Goal: Use online tool/utility: Utilize a website feature to perform a specific function

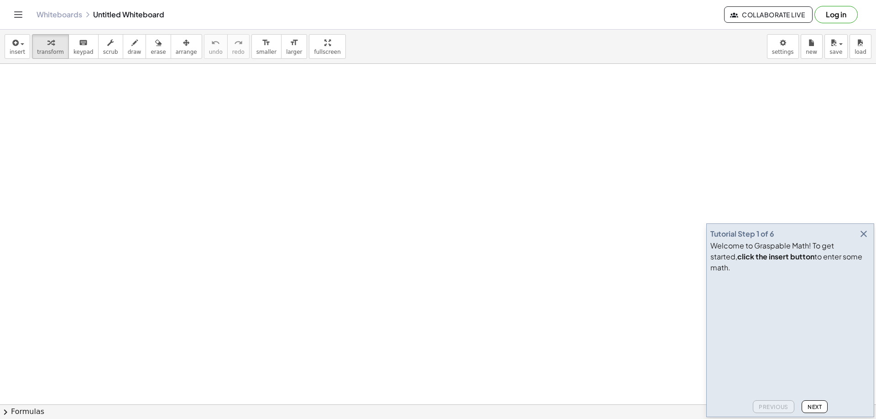
click at [860, 240] on icon "button" at bounding box center [863, 234] width 11 height 11
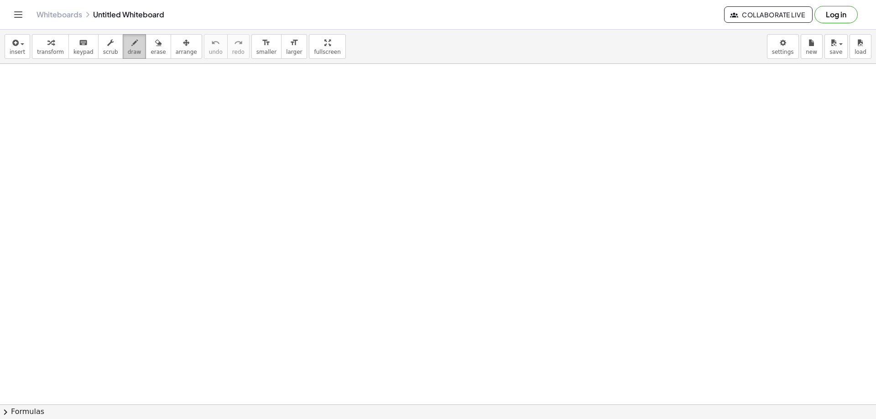
click at [128, 51] on span "draw" at bounding box center [135, 52] width 14 height 6
drag, startPoint x: 74, startPoint y: 106, endPoint x: 81, endPoint y: 119, distance: 14.1
drag, startPoint x: 83, startPoint y: 114, endPoint x: 81, endPoint y: 132, distance: 18.8
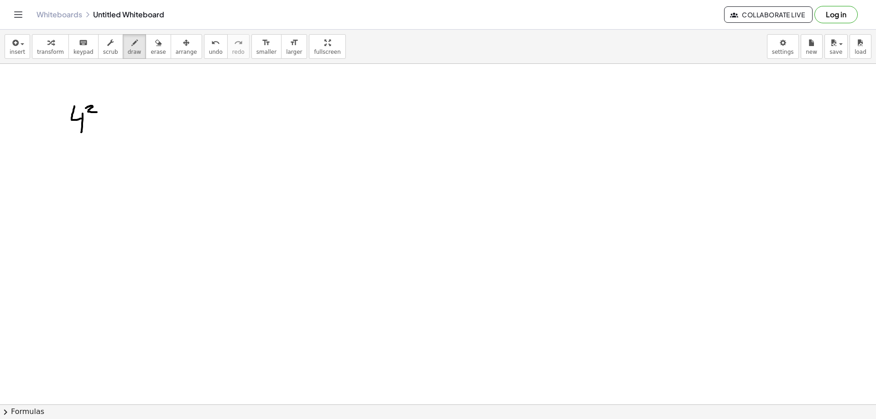
drag, startPoint x: 90, startPoint y: 106, endPoint x: 100, endPoint y: 113, distance: 11.8
drag, startPoint x: 117, startPoint y: 115, endPoint x: 122, endPoint y: 115, distance: 5.0
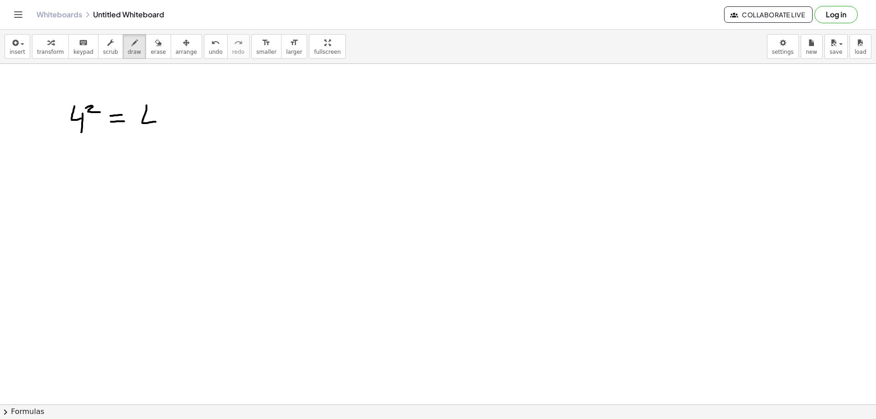
drag, startPoint x: 146, startPoint y: 105, endPoint x: 156, endPoint y: 122, distance: 18.8
drag, startPoint x: 157, startPoint y: 115, endPoint x: 151, endPoint y: 134, distance: 19.9
drag, startPoint x: 167, startPoint y: 118, endPoint x: 176, endPoint y: 130, distance: 14.6
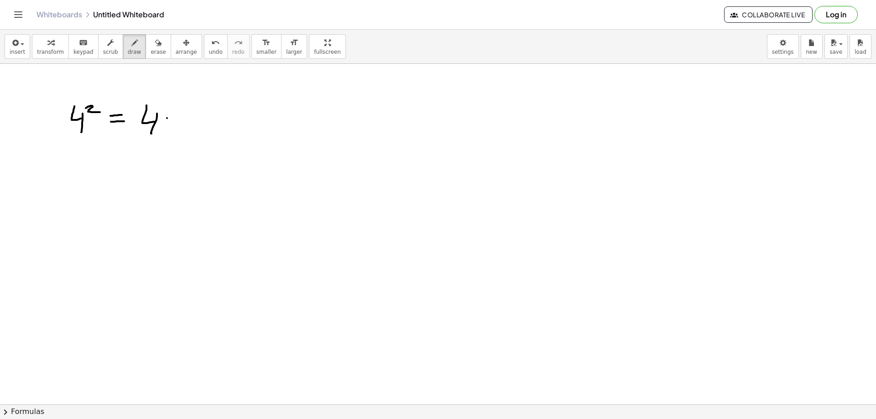
drag, startPoint x: 170, startPoint y: 125, endPoint x: 164, endPoint y: 129, distance: 7.5
drag, startPoint x: 184, startPoint y: 117, endPoint x: 193, endPoint y: 119, distance: 8.9
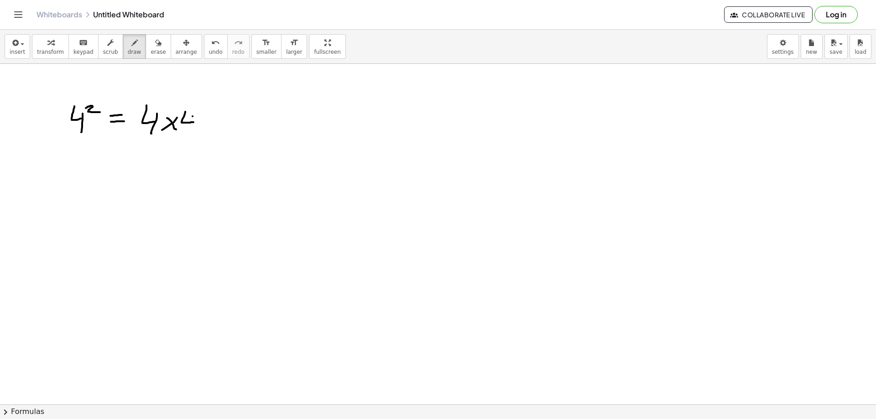
drag, startPoint x: 193, startPoint y: 116, endPoint x: 191, endPoint y: 135, distance: 18.3
drag, startPoint x: 74, startPoint y: 149, endPoint x: 80, endPoint y: 160, distance: 12.5
drag, startPoint x: 85, startPoint y: 154, endPoint x: 81, endPoint y: 170, distance: 16.5
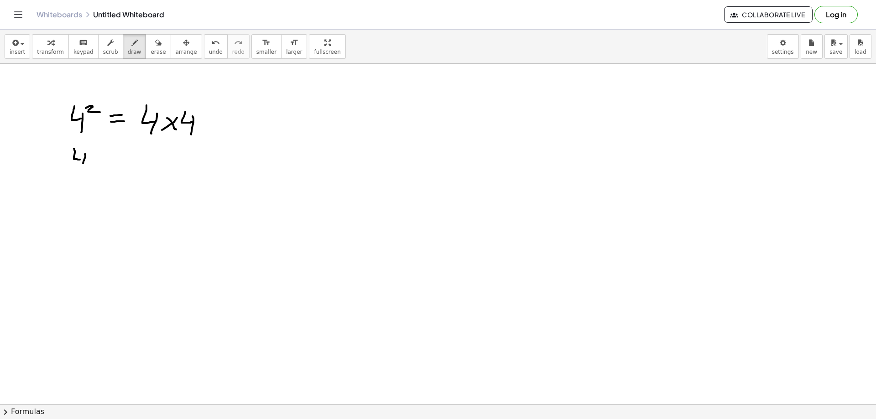
drag, startPoint x: 91, startPoint y: 149, endPoint x: 94, endPoint y: 157, distance: 8.8
drag, startPoint x: 107, startPoint y: 159, endPoint x: 119, endPoint y: 159, distance: 11.4
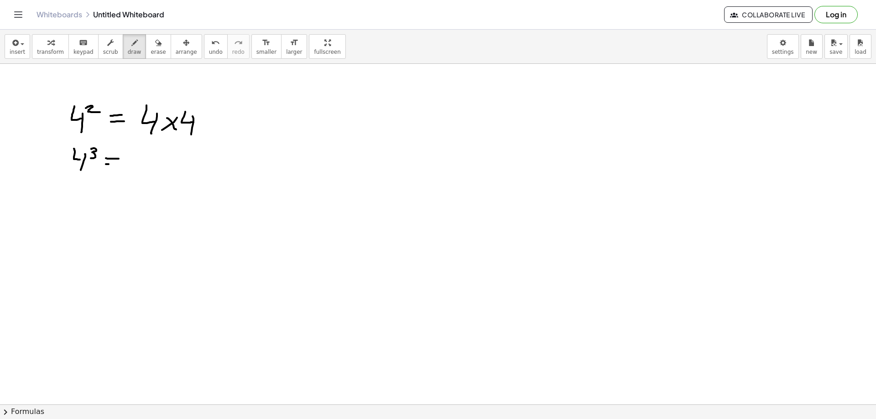
drag, startPoint x: 106, startPoint y: 164, endPoint x: 119, endPoint y: 165, distance: 13.3
drag, startPoint x: 131, startPoint y: 158, endPoint x: 144, endPoint y: 159, distance: 13.3
drag, startPoint x: 142, startPoint y: 160, endPoint x: 137, endPoint y: 175, distance: 15.9
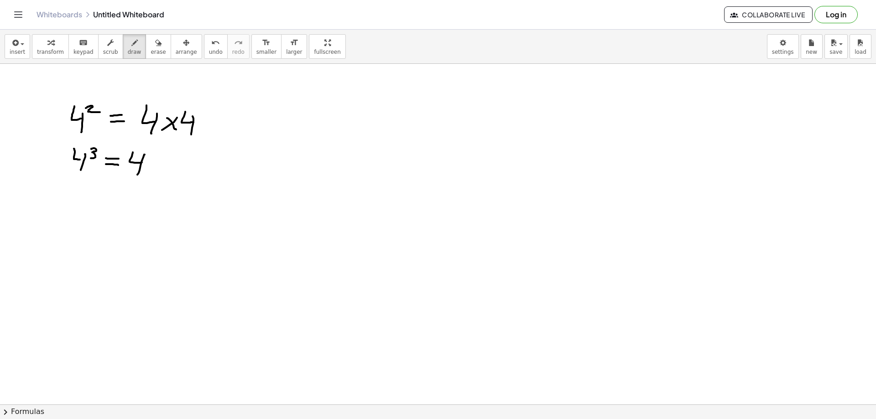
drag, startPoint x: 152, startPoint y: 161, endPoint x: 162, endPoint y: 171, distance: 14.2
drag, startPoint x: 167, startPoint y: 157, endPoint x: 153, endPoint y: 168, distance: 18.1
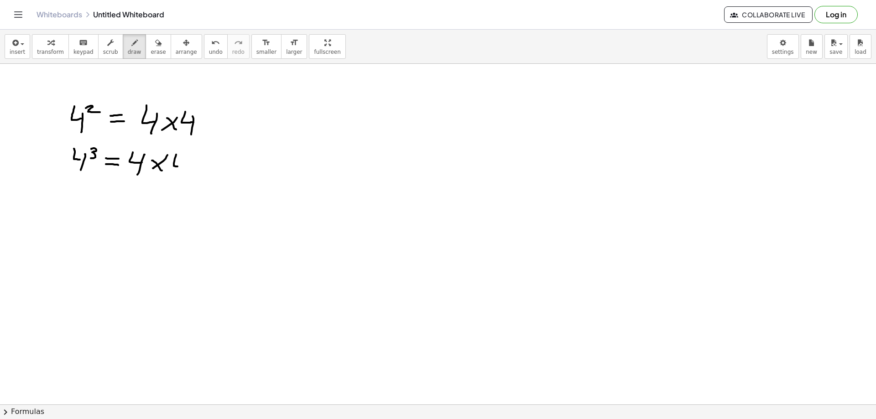
drag, startPoint x: 176, startPoint y: 155, endPoint x: 186, endPoint y: 162, distance: 12.7
drag, startPoint x: 187, startPoint y: 157, endPoint x: 190, endPoint y: 170, distance: 12.8
drag, startPoint x: 198, startPoint y: 162, endPoint x: 203, endPoint y: 168, distance: 8.2
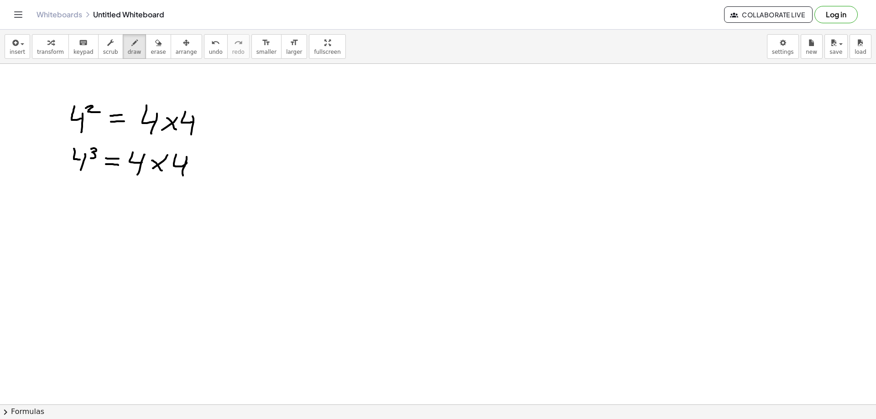
drag, startPoint x: 207, startPoint y: 158, endPoint x: 192, endPoint y: 172, distance: 20.7
drag, startPoint x: 210, startPoint y: 161, endPoint x: 220, endPoint y: 161, distance: 10.5
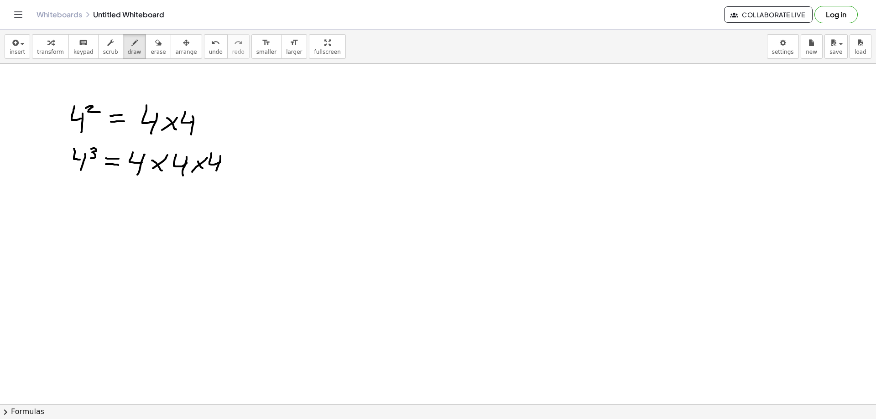
drag, startPoint x: 220, startPoint y: 159, endPoint x: 216, endPoint y: 171, distance: 12.6
drag, startPoint x: 240, startPoint y: 172, endPoint x: 265, endPoint y: 173, distance: 24.2
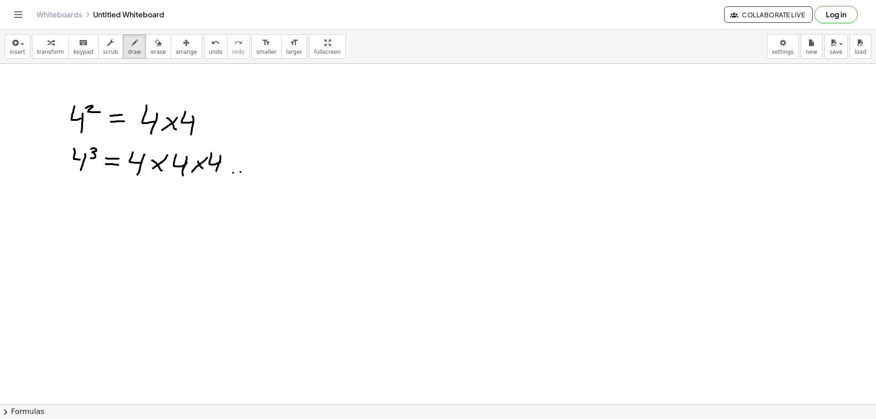
click at [151, 51] on span "erase" at bounding box center [158, 52] width 15 height 6
click at [128, 52] on span "draw" at bounding box center [135, 52] width 14 height 6
drag, startPoint x: 93, startPoint y: 162, endPoint x: 101, endPoint y: 180, distance: 20.3
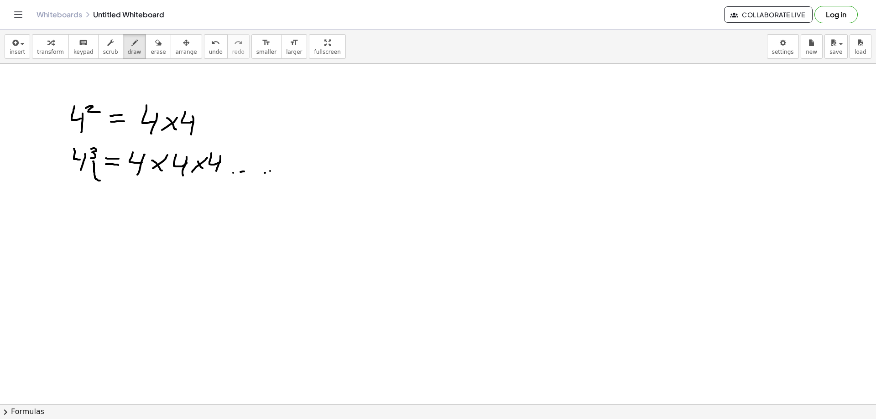
drag, startPoint x: 94, startPoint y: 162, endPoint x: 91, endPoint y: 166, distance: 4.9
drag, startPoint x: 110, startPoint y: 182, endPoint x: 110, endPoint y: 187, distance: 5.1
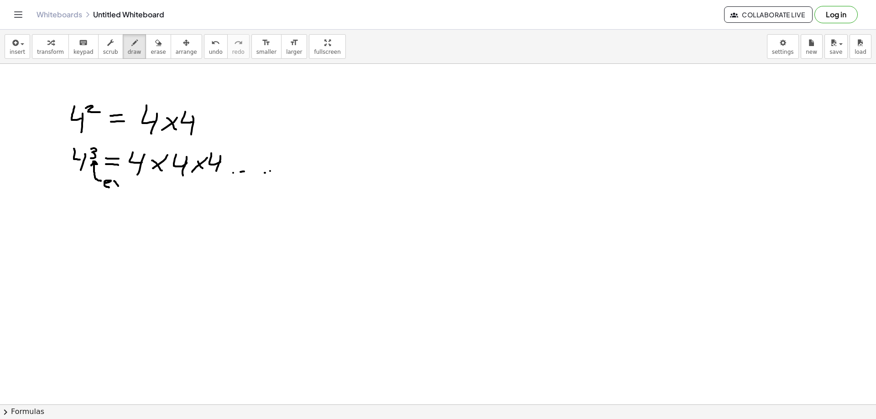
drag, startPoint x: 114, startPoint y: 181, endPoint x: 118, endPoint y: 186, distance: 6.5
drag
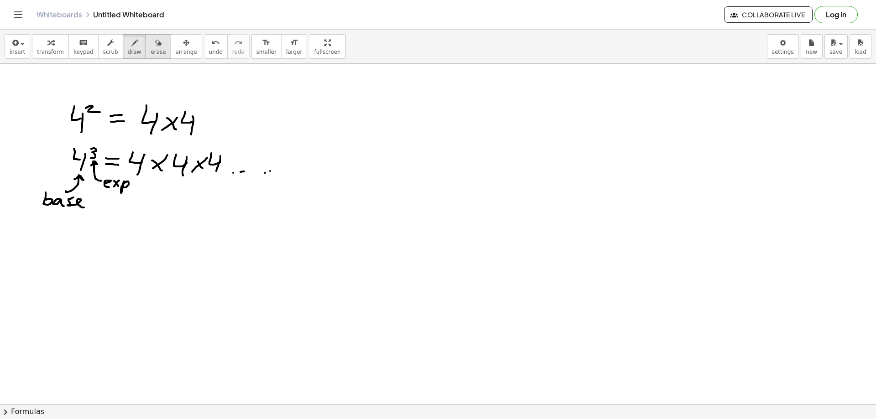
click at [151, 50] on span "erase" at bounding box center [158, 52] width 15 height 6
click at [128, 51] on span "draw" at bounding box center [135, 52] width 14 height 6
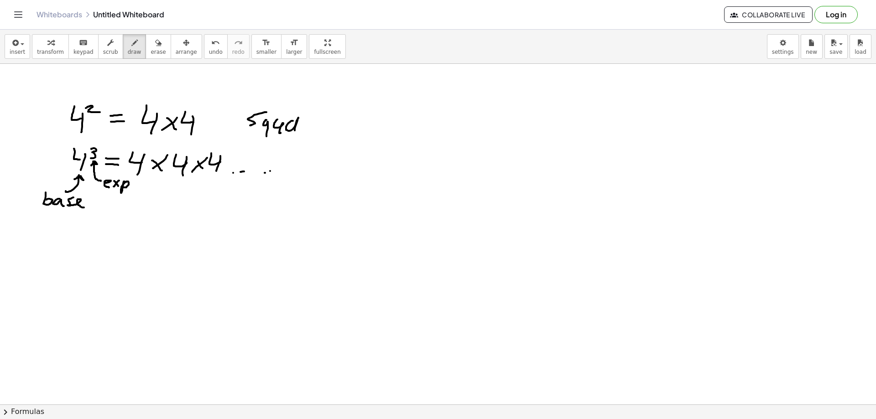
click at [209, 54] on span "undo" at bounding box center [216, 52] width 14 height 6
drag, startPoint x: 300, startPoint y: 167, endPoint x: 305, endPoint y: 175, distance: 8.9
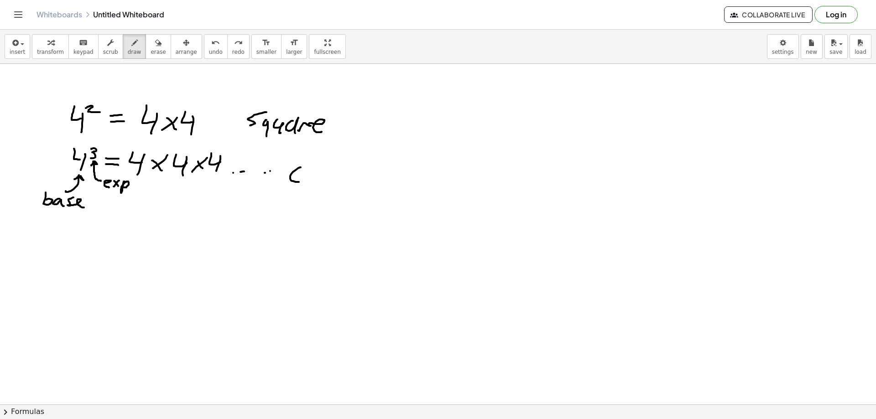
drag, startPoint x: 305, startPoint y: 175, endPoint x: 320, endPoint y: 168, distance: 15.9
drag, startPoint x: 320, startPoint y: 168, endPoint x: 317, endPoint y: 176, distance: 8.4
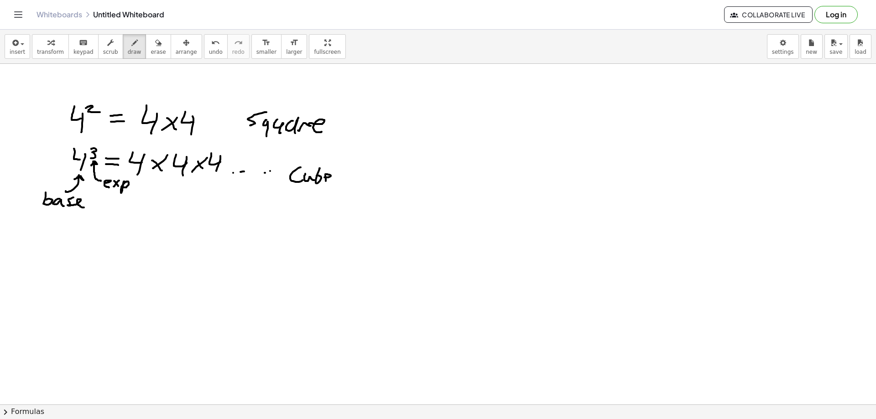
drag, startPoint x: 325, startPoint y: 178, endPoint x: 339, endPoint y: 176, distance: 14.2
drag, startPoint x: 342, startPoint y: 171, endPoint x: 341, endPoint y: 179, distance: 8.3
drag, startPoint x: 330, startPoint y: 105, endPoint x: 355, endPoint y: 147, distance: 49.3
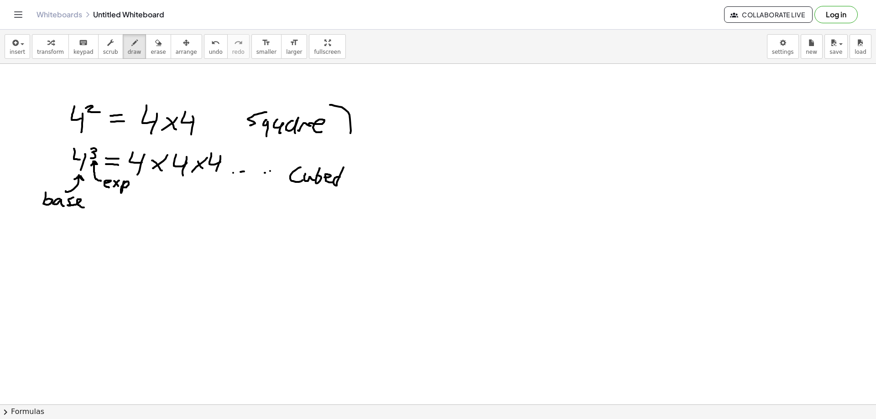
drag, startPoint x: 343, startPoint y: 193, endPoint x: 374, endPoint y: 148, distance: 54.8
drag, startPoint x: 472, startPoint y: 120, endPoint x: 482, endPoint y: 129, distance: 13.3
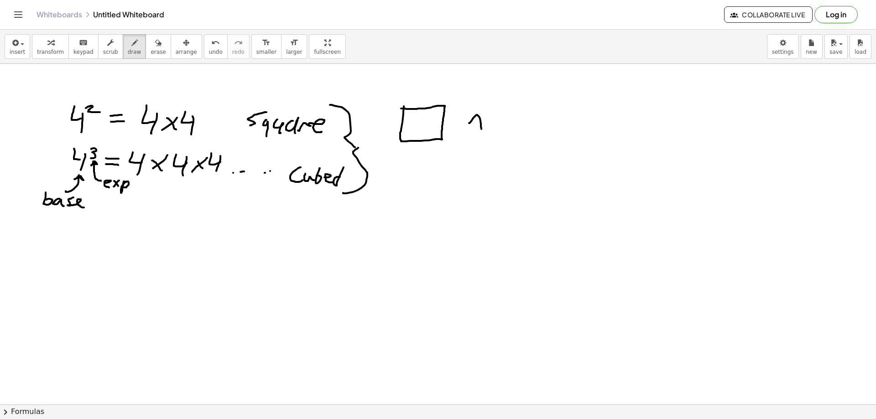
drag, startPoint x: 472, startPoint y: 124, endPoint x: 483, endPoint y: 123, distance: 11.4
drag, startPoint x: 488, startPoint y: 126, endPoint x: 495, endPoint y: 126, distance: 7.3
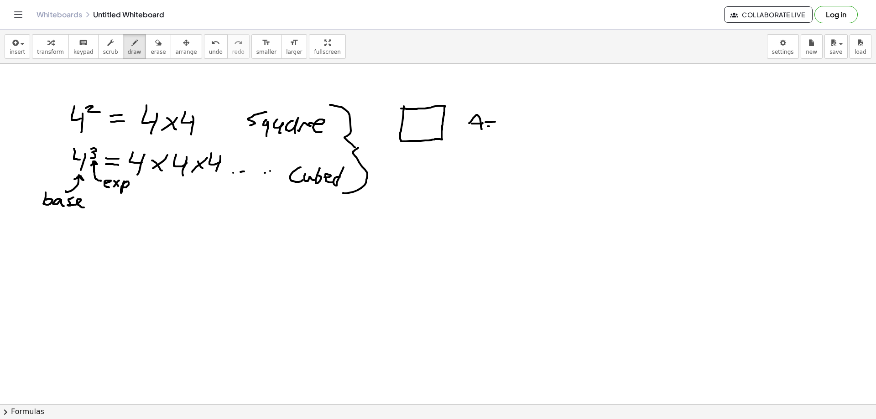
drag, startPoint x: 503, startPoint y: 122, endPoint x: 510, endPoint y: 125, distance: 7.4
drag, startPoint x: 510, startPoint y: 120, endPoint x: 520, endPoint y: 123, distance: 10.3
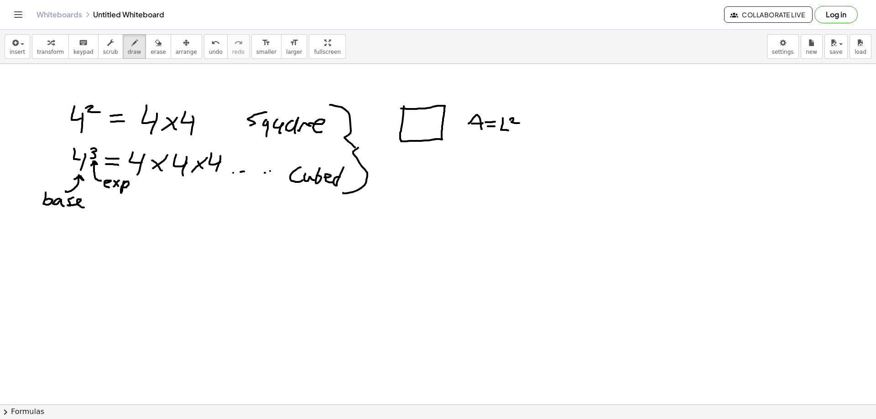
drag, startPoint x: 469, startPoint y: 123, endPoint x: 464, endPoint y: 130, distance: 8.5
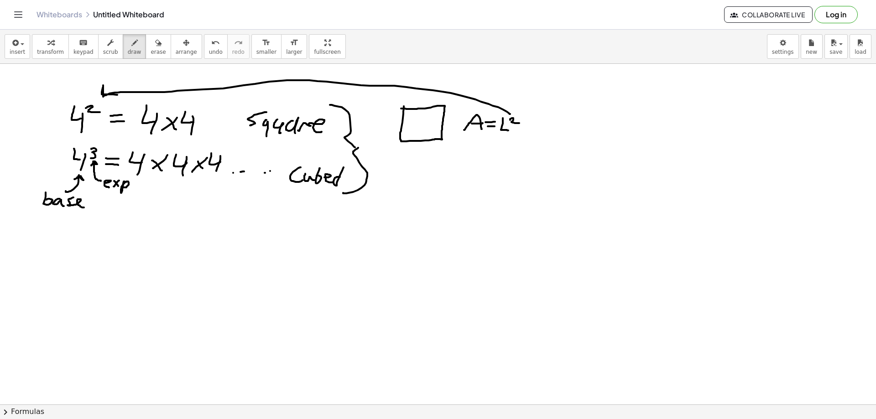
drag, startPoint x: 507, startPoint y: 112, endPoint x: 122, endPoint y: 96, distance: 385.4
drag, startPoint x: 512, startPoint y: 106, endPoint x: 498, endPoint y: 118, distance: 18.1
drag, startPoint x: 402, startPoint y: 174, endPoint x: 401, endPoint y: 191, distance: 16.9
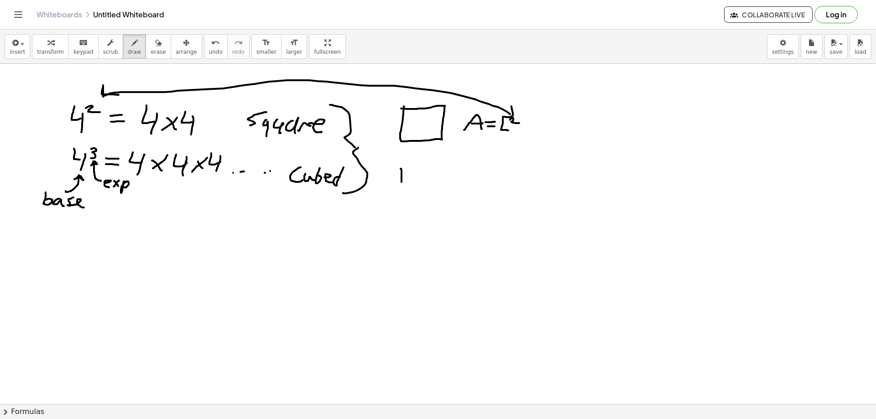
drag, startPoint x: 404, startPoint y: 168, endPoint x: 396, endPoint y: 193, distance: 25.4
drag, startPoint x: 404, startPoint y: 170, endPoint x: 420, endPoint y: 158, distance: 20.0
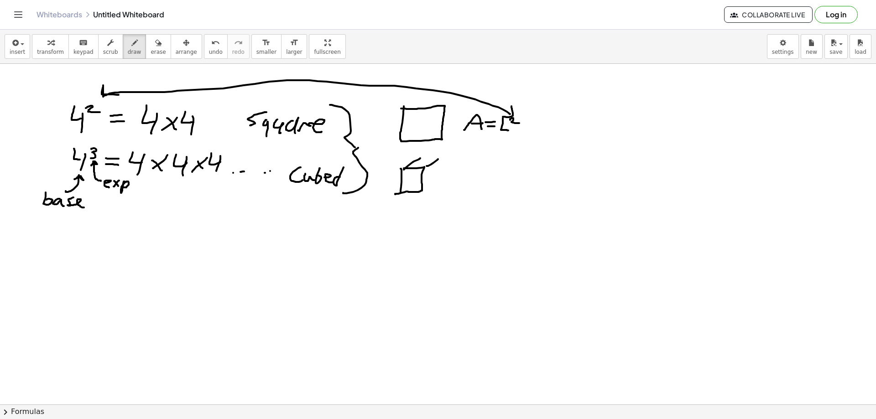
drag, startPoint x: 427, startPoint y: 166, endPoint x: 438, endPoint y: 159, distance: 13.5
drag, startPoint x: 436, startPoint y: 159, endPoint x: 424, endPoint y: 190, distance: 33.2
drag, startPoint x: 405, startPoint y: 189, endPoint x: 420, endPoint y: 180, distance: 17.6
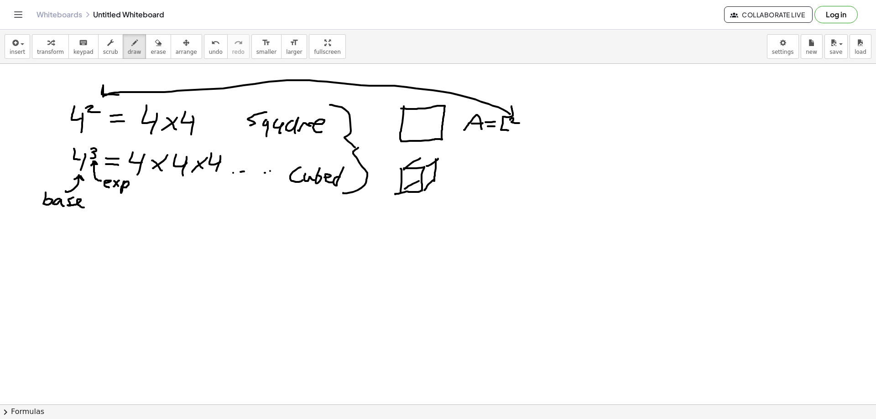
drag, startPoint x: 421, startPoint y: 164, endPoint x: 419, endPoint y: 181, distance: 17.4
drag, startPoint x: 423, startPoint y: 160, endPoint x: 439, endPoint y: 162, distance: 16.7
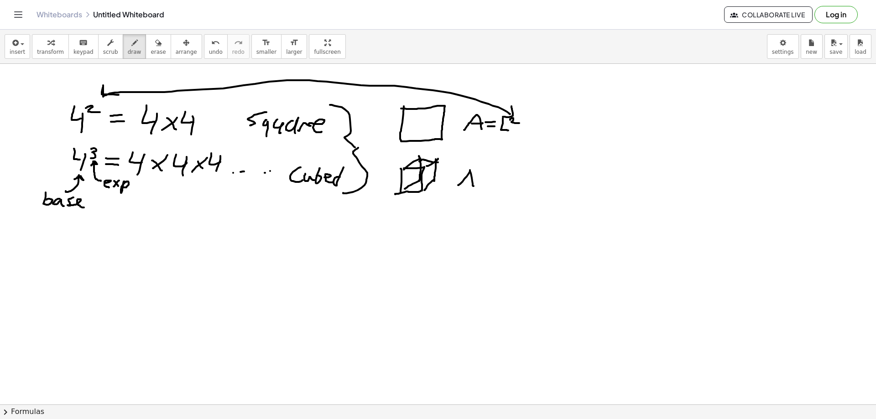
drag, startPoint x: 459, startPoint y: 185, endPoint x: 474, endPoint y: 186, distance: 14.7
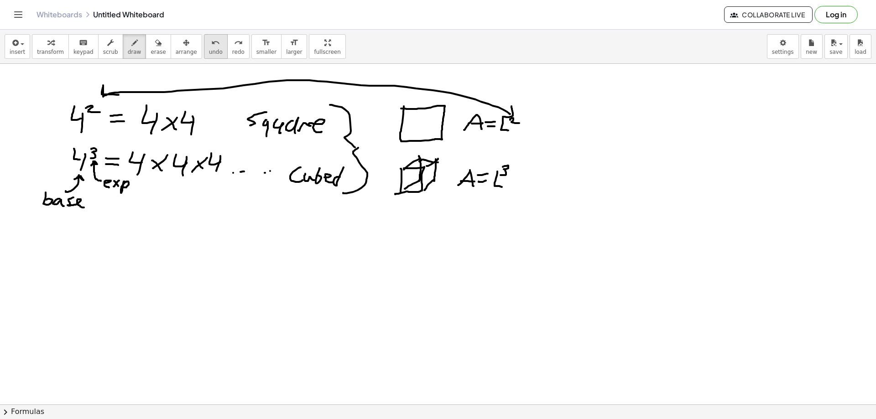
click at [209, 51] on span "undo" at bounding box center [216, 52] width 14 height 6
click at [151, 49] on span "erase" at bounding box center [158, 52] width 15 height 6
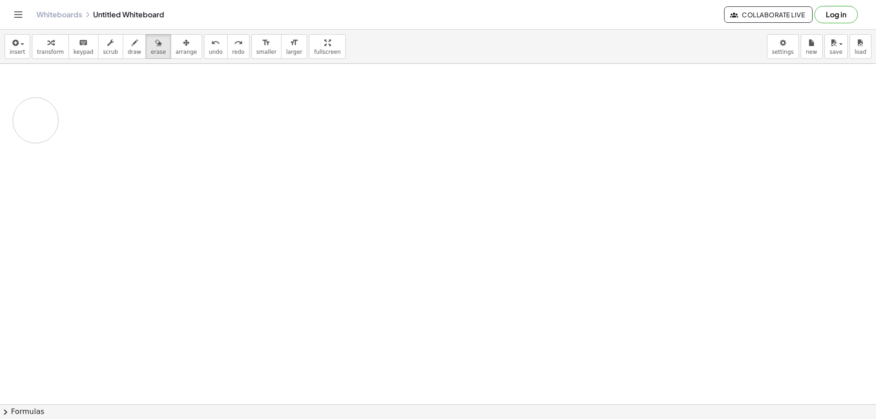
click at [128, 51] on span "draw" at bounding box center [135, 52] width 14 height 6
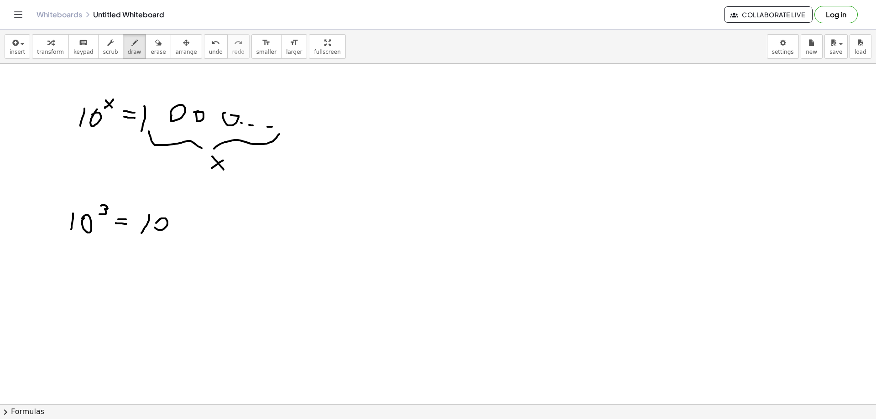
click at [151, 50] on span "erase" at bounding box center [158, 52] width 15 height 6
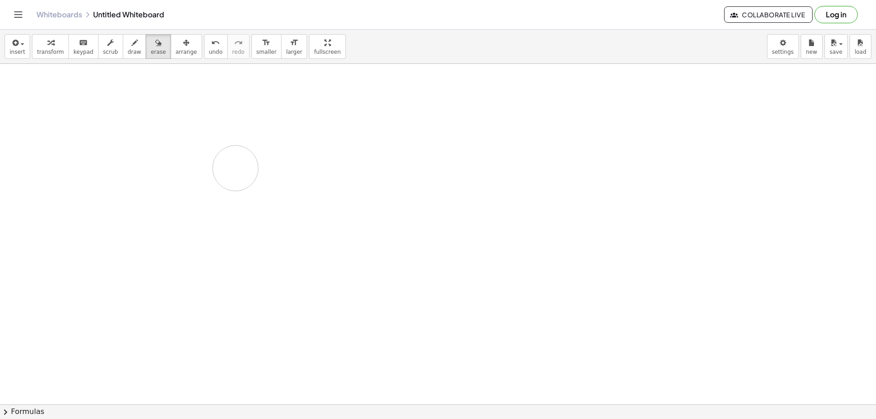
drag, startPoint x: 57, startPoint y: 247, endPoint x: 134, endPoint y: 133, distance: 137.4
click at [128, 52] on span "draw" at bounding box center [135, 52] width 14 height 6
drag, startPoint x: 91, startPoint y: 102, endPoint x: 78, endPoint y: 120, distance: 22.9
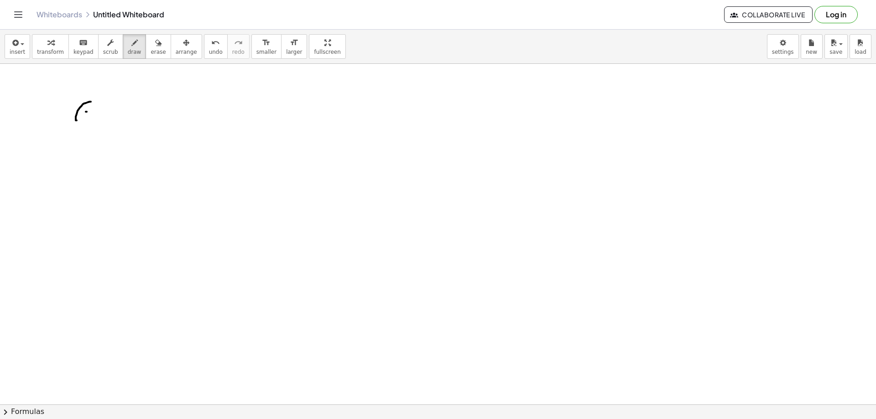
drag, startPoint x: 87, startPoint y: 112, endPoint x: 94, endPoint y: 111, distance: 6.9
drag, startPoint x: 102, startPoint y: 106, endPoint x: 102, endPoint y: 118, distance: 11.9
drag, startPoint x: 115, startPoint y: 101, endPoint x: 115, endPoint y: 119, distance: 18.3
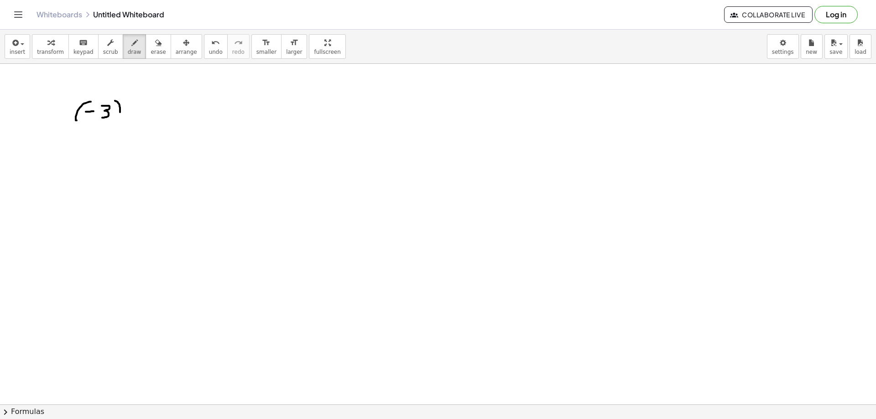
drag, startPoint x: 123, startPoint y: 99, endPoint x: 137, endPoint y: 102, distance: 14.6
drag, startPoint x: 70, startPoint y: 151, endPoint x: 84, endPoint y: 150, distance: 13.8
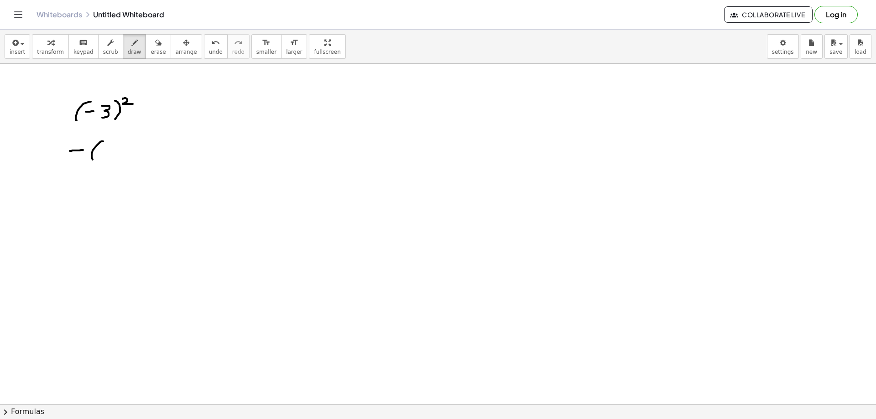
drag, startPoint x: 103, startPoint y: 141, endPoint x: 95, endPoint y: 163, distance: 23.2
drag, startPoint x: 107, startPoint y: 146, endPoint x: 114, endPoint y: 149, distance: 7.4
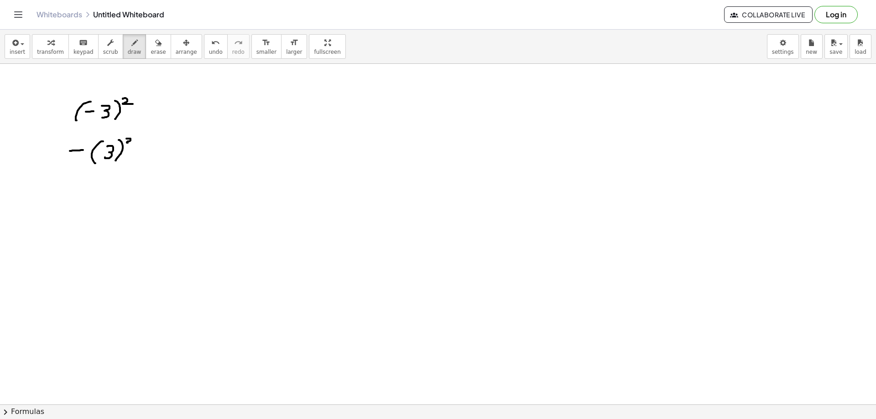
drag, startPoint x: 106, startPoint y: 163, endPoint x: 125, endPoint y: 157, distance: 20.4
click at [155, 46] on icon "button" at bounding box center [158, 42] width 6 height 11
drag, startPoint x: 152, startPoint y: 165, endPoint x: 108, endPoint y: 185, distance: 48.6
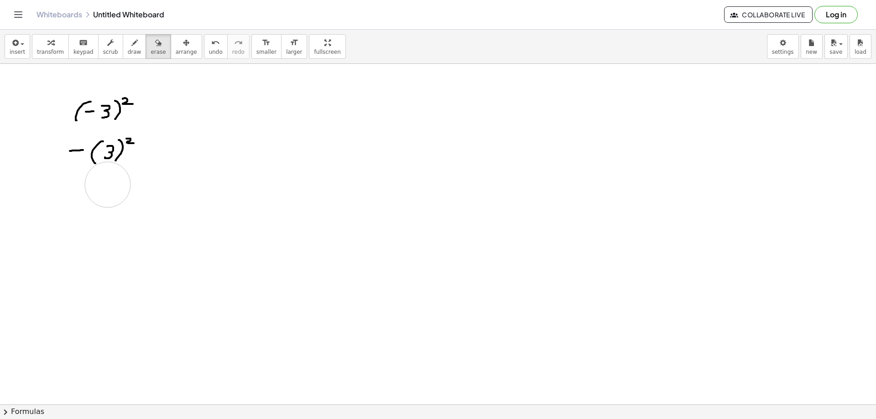
click at [123, 46] on button "draw" at bounding box center [135, 46] width 24 height 25
drag, startPoint x: 147, startPoint y: 148, endPoint x: 156, endPoint y: 148, distance: 8.2
drag, startPoint x: 151, startPoint y: 153, endPoint x: 157, endPoint y: 153, distance: 5.5
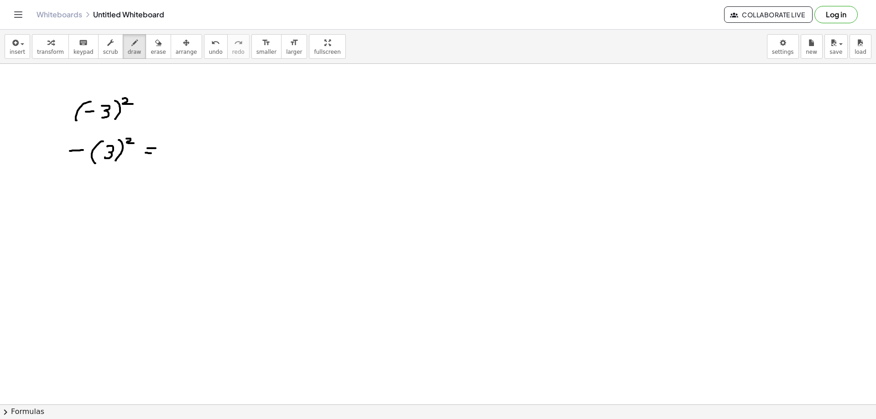
drag, startPoint x: 174, startPoint y: 149, endPoint x: 180, endPoint y: 149, distance: 5.9
drag, startPoint x: 192, startPoint y: 142, endPoint x: 189, endPoint y: 158, distance: 16.3
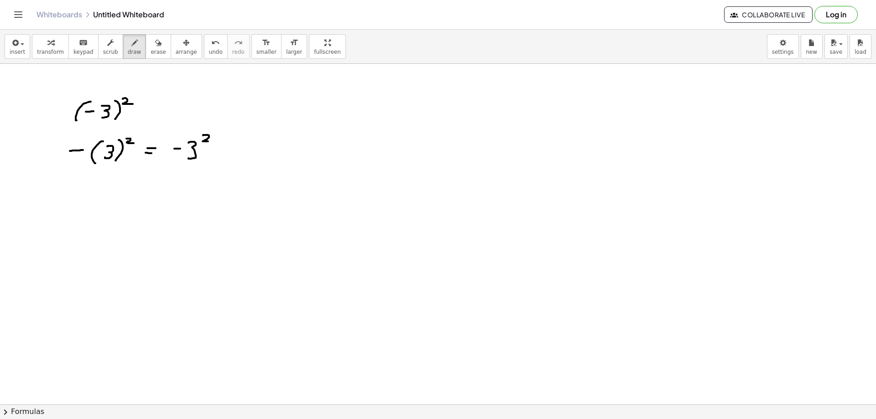
drag, startPoint x: 203, startPoint y: 135, endPoint x: 248, endPoint y: 147, distance: 46.7
drag, startPoint x: 173, startPoint y: 161, endPoint x: 190, endPoint y: 173, distance: 21.0
drag, startPoint x: 219, startPoint y: 164, endPoint x: 188, endPoint y: 174, distance: 32.0
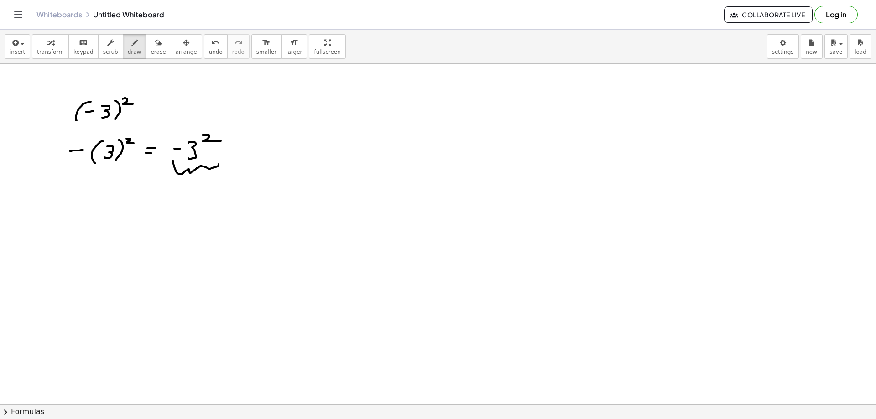
drag, startPoint x: 67, startPoint y: 214, endPoint x: 78, endPoint y: 212, distance: 11.6
drag, startPoint x: 97, startPoint y: 204, endPoint x: 85, endPoint y: 230, distance: 28.6
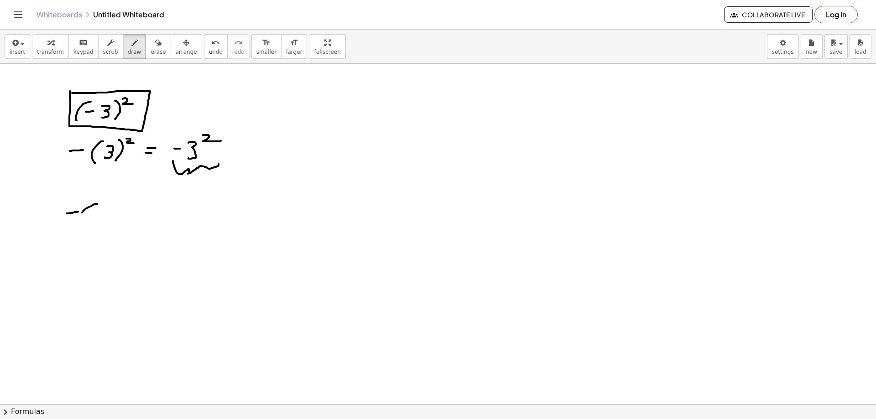
drag, startPoint x: 93, startPoint y: 216, endPoint x: 103, endPoint y: 215, distance: 10.1
drag, startPoint x: 107, startPoint y: 212, endPoint x: 118, endPoint y: 222, distance: 14.9
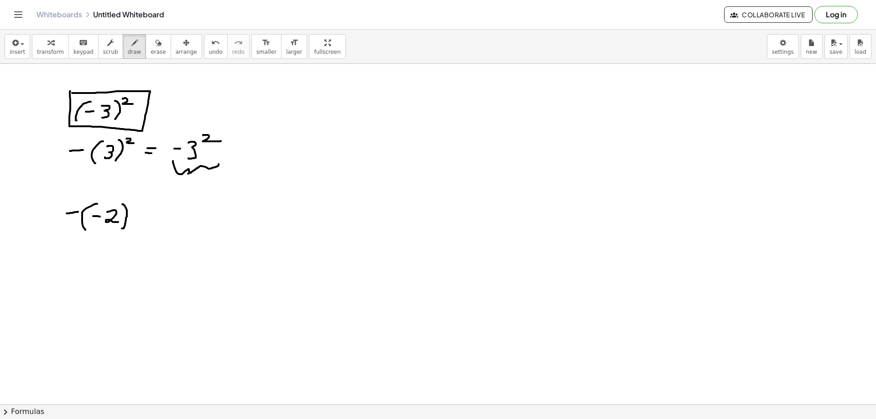
drag, startPoint x: 122, startPoint y: 204, endPoint x: 122, endPoint y: 229, distance: 24.2
drag, startPoint x: 132, startPoint y: 200, endPoint x: 131, endPoint y: 208, distance: 7.3
drag, startPoint x: 66, startPoint y: 227, endPoint x: 89, endPoint y: 236, distance: 24.7
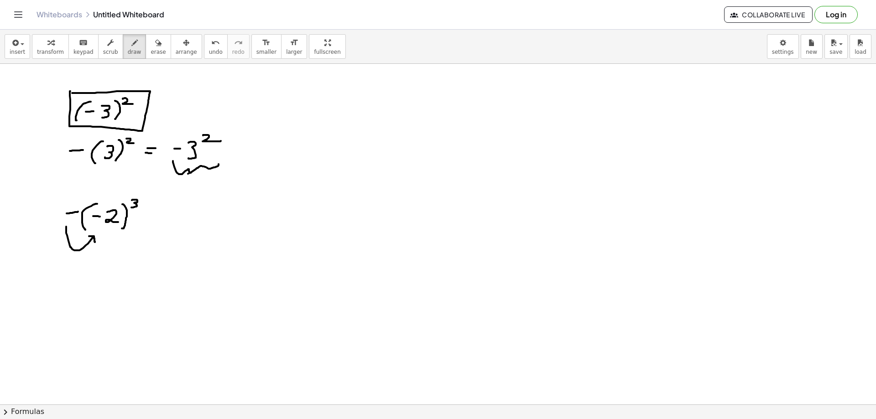
click at [151, 51] on span "erase" at bounding box center [158, 52] width 15 height 6
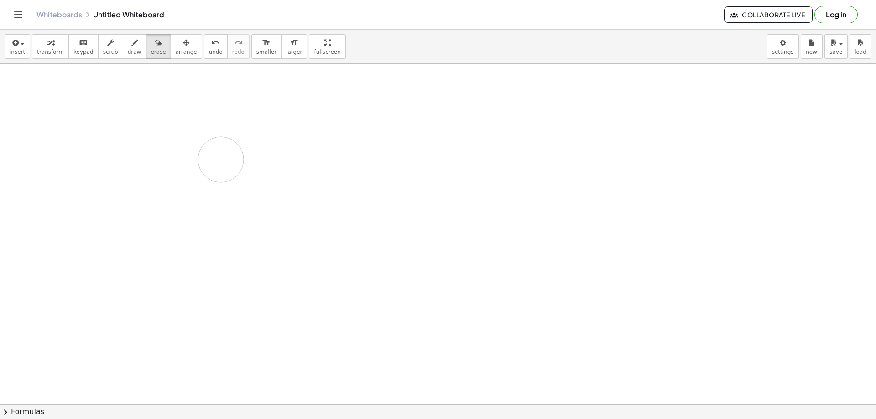
drag, startPoint x: 109, startPoint y: 170, endPoint x: 145, endPoint y: 116, distance: 64.8
click at [131, 48] on icon "button" at bounding box center [134, 42] width 6 height 11
drag, startPoint x: 78, startPoint y: 123, endPoint x: 91, endPoint y: 122, distance: 12.4
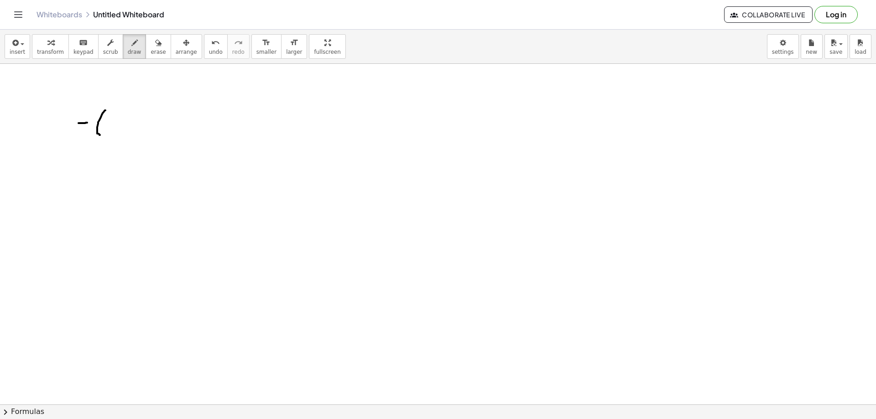
drag, startPoint x: 105, startPoint y: 110, endPoint x: 101, endPoint y: 136, distance: 25.5
drag, startPoint x: 106, startPoint y: 123, endPoint x: 113, endPoint y: 122, distance: 7.4
drag, startPoint x: 127, startPoint y: 118, endPoint x: 136, endPoint y: 116, distance: 8.8
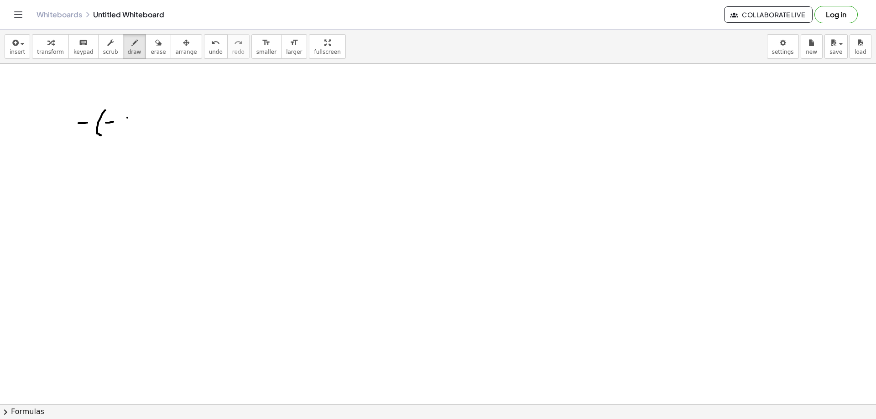
drag, startPoint x: 128, startPoint y: 118, endPoint x: 123, endPoint y: 126, distance: 9.9
drag, startPoint x: 136, startPoint y: 108, endPoint x: 137, endPoint y: 133, distance: 24.7
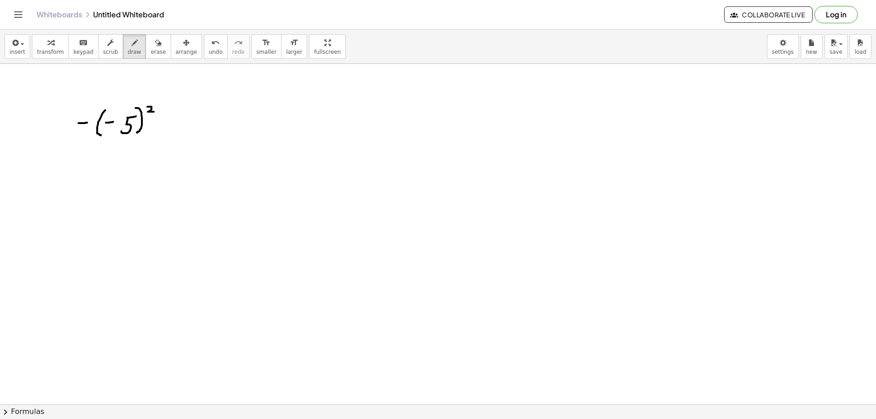
drag, startPoint x: 147, startPoint y: 107, endPoint x: 155, endPoint y: 112, distance: 8.9
drag, startPoint x: 164, startPoint y: 117, endPoint x: 178, endPoint y: 118, distance: 13.7
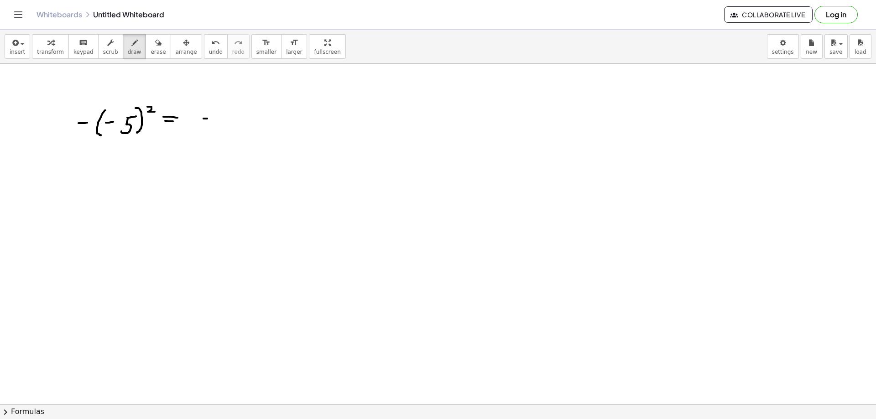
drag, startPoint x: 204, startPoint y: 119, endPoint x: 214, endPoint y: 117, distance: 11.0
drag, startPoint x: 225, startPoint y: 111, endPoint x: 230, endPoint y: 124, distance: 13.6
drag, startPoint x: 242, startPoint y: 112, endPoint x: 247, endPoint y: 111, distance: 4.6
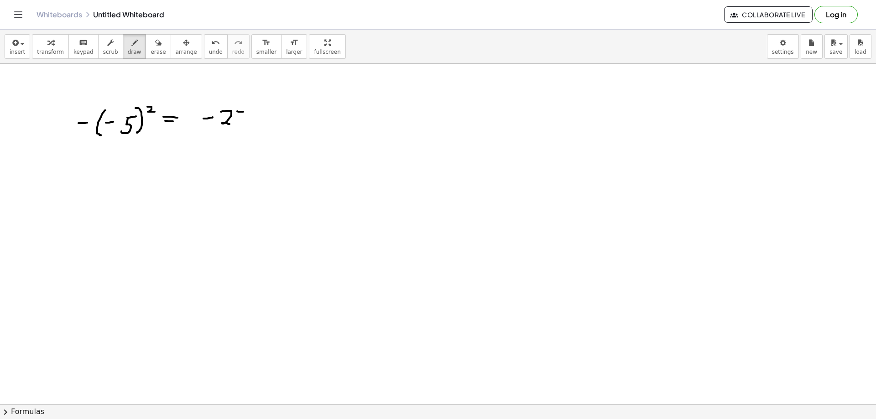
drag, startPoint x: 237, startPoint y: 112, endPoint x: 237, endPoint y: 124, distance: 11.9
drag, startPoint x: 126, startPoint y: 166, endPoint x: 125, endPoint y: 185, distance: 19.3
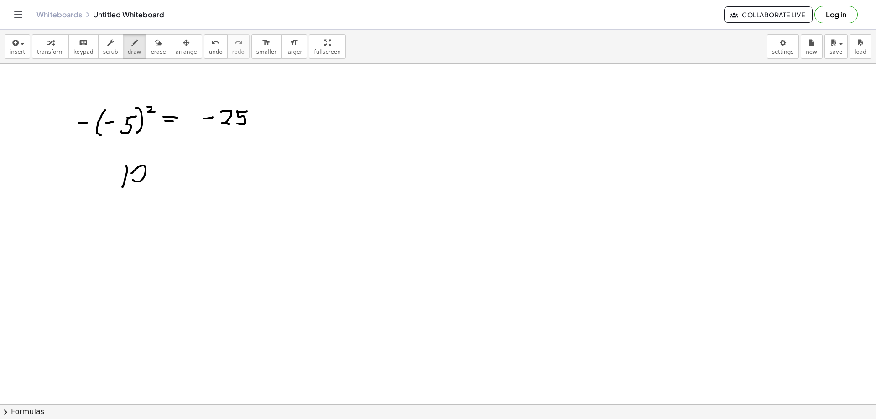
drag, startPoint x: 172, startPoint y: 170, endPoint x: 183, endPoint y: 170, distance: 10.0
drag, startPoint x: 172, startPoint y: 175, endPoint x: 182, endPoint y: 175, distance: 10.0
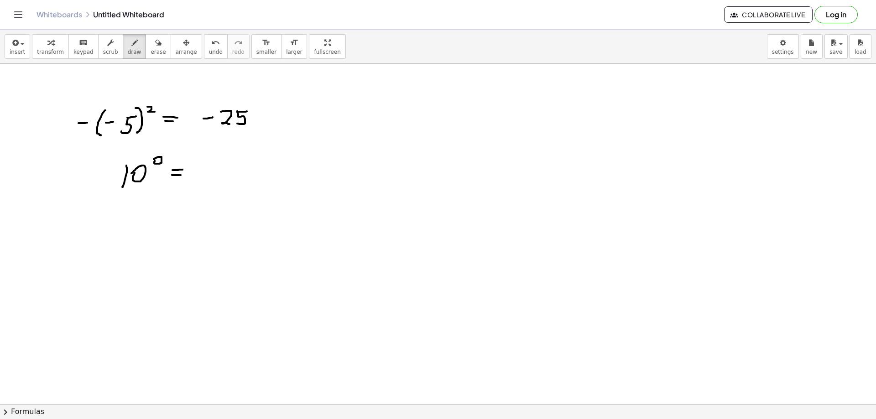
drag, startPoint x: 199, startPoint y: 169, endPoint x: 203, endPoint y: 182, distance: 13.2
drag, startPoint x: 199, startPoint y: 181, endPoint x: 209, endPoint y: 182, distance: 9.6
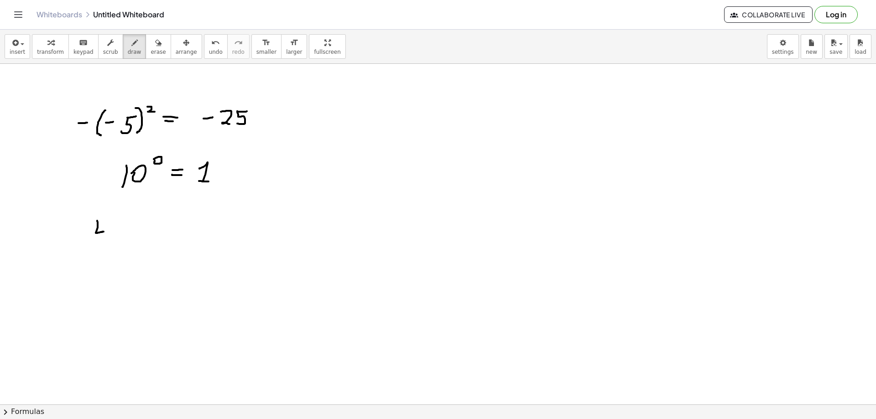
drag, startPoint x: 97, startPoint y: 221, endPoint x: 104, endPoint y: 232, distance: 12.9
drag, startPoint x: 104, startPoint y: 226, endPoint x: 103, endPoint y: 240, distance: 13.7
drag, startPoint x: 111, startPoint y: 216, endPoint x: 110, endPoint y: 225, distance: 9.6
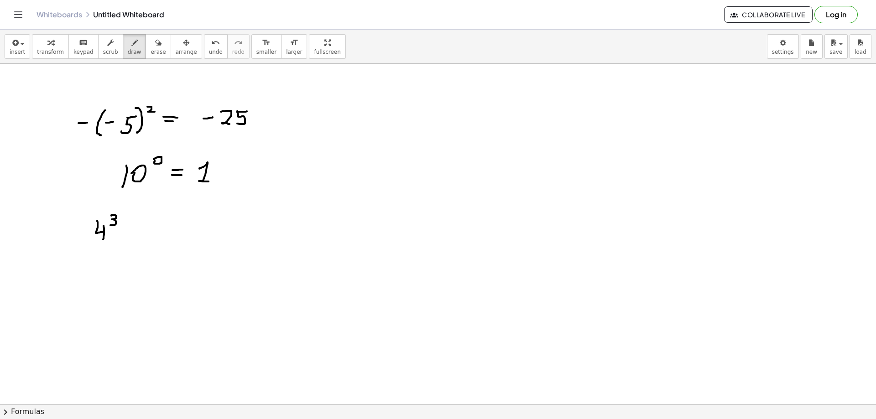
click at [151, 52] on span "erase" at bounding box center [158, 52] width 15 height 6
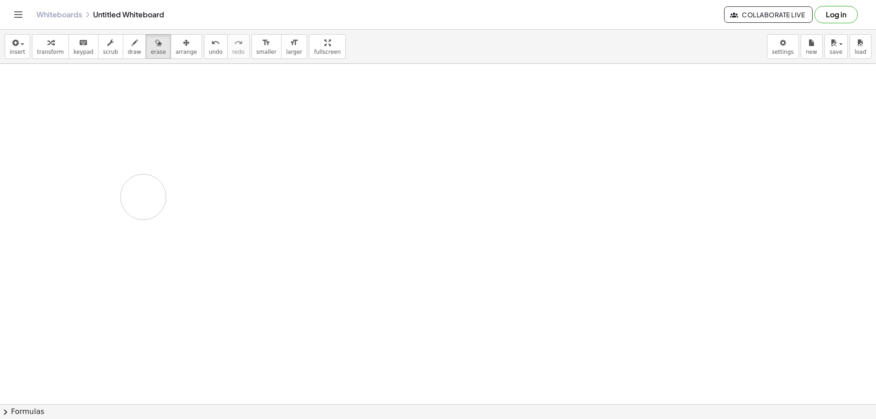
drag, startPoint x: 258, startPoint y: 102, endPoint x: 142, endPoint y: 155, distance: 127.4
click at [124, 56] on button "draw" at bounding box center [135, 46] width 24 height 25
drag, startPoint x: 157, startPoint y: 109, endPoint x: 165, endPoint y: 119, distance: 13.0
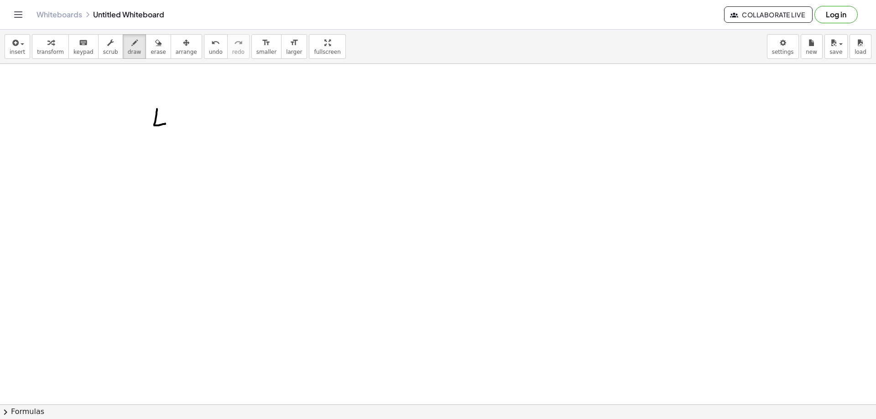
drag, startPoint x: 165, startPoint y: 119, endPoint x: 164, endPoint y: 131, distance: 11.5
drag, startPoint x: 174, startPoint y: 116, endPoint x: 184, endPoint y: 116, distance: 10.5
drag, startPoint x: 174, startPoint y: 116, endPoint x: 173, endPoint y: 128, distance: 11.9
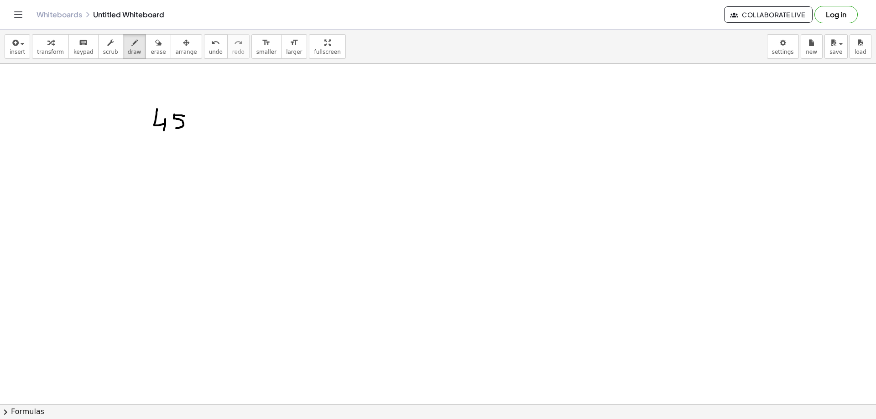
drag, startPoint x: 193, startPoint y: 115, endPoint x: 189, endPoint y: 127, distance: 12.7
drag, startPoint x: 208, startPoint y: 115, endPoint x: 222, endPoint y: 127, distance: 18.1
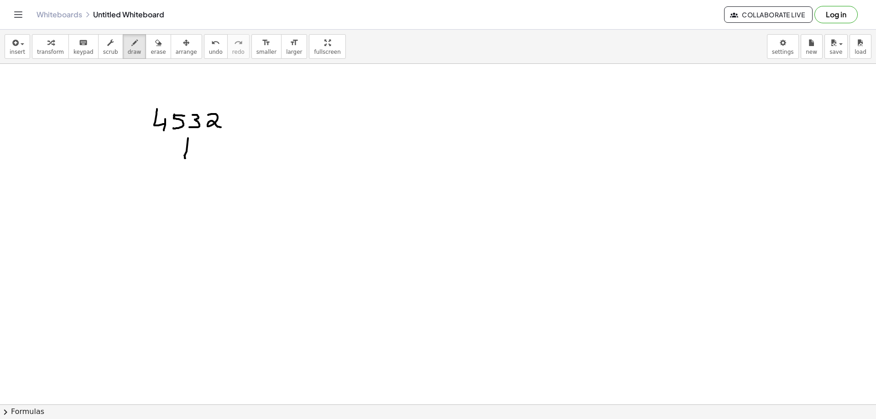
drag, startPoint x: 188, startPoint y: 138, endPoint x: 185, endPoint y: 159, distance: 20.7
drag, startPoint x: 179, startPoint y: 152, endPoint x: 197, endPoint y: 151, distance: 18.3
drag, startPoint x: 151, startPoint y: 168, endPoint x: 159, endPoint y: 176, distance: 11.0
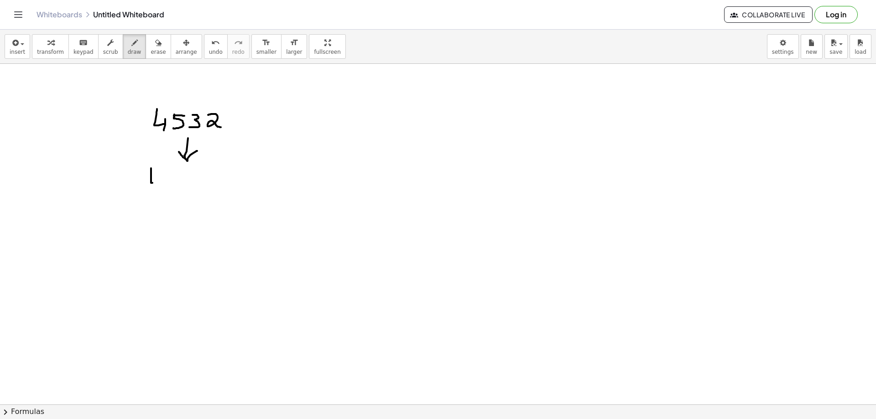
drag, startPoint x: 159, startPoint y: 176, endPoint x: 159, endPoint y: 188, distance: 12.3
drag, startPoint x: 183, startPoint y: 178, endPoint x: 188, endPoint y: 179, distance: 4.7
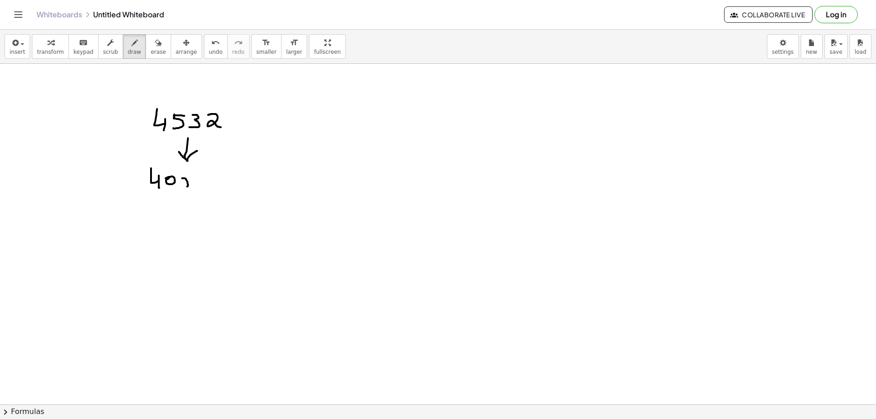
drag, startPoint x: 216, startPoint y: 174, endPoint x: 216, endPoint y: 183, distance: 9.6
drag, startPoint x: 214, startPoint y: 181, endPoint x: 223, endPoint y: 180, distance: 8.7
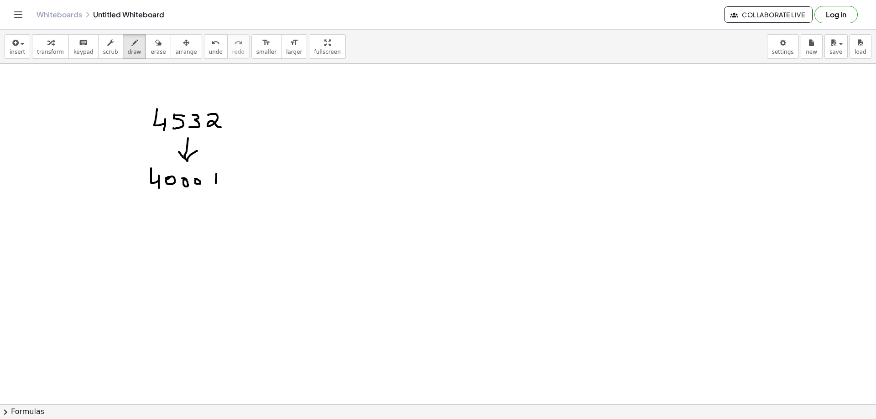
drag, startPoint x: 232, startPoint y: 174, endPoint x: 240, endPoint y: 173, distance: 8.3
drag, startPoint x: 232, startPoint y: 174, endPoint x: 245, endPoint y: 181, distance: 14.7
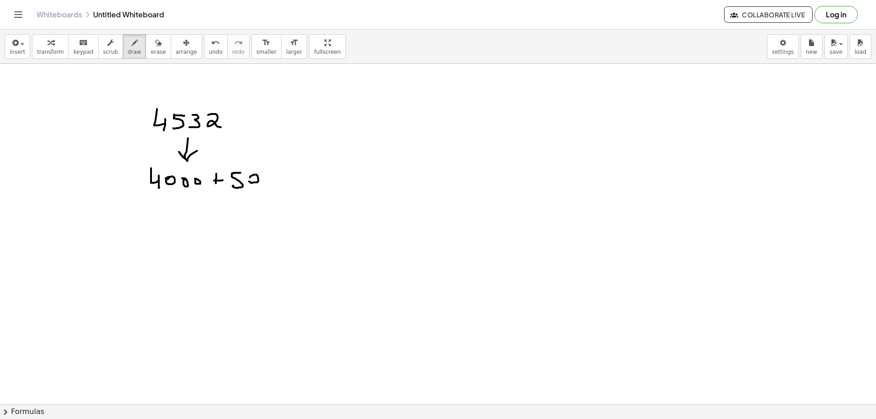
drag, startPoint x: 253, startPoint y: 175, endPoint x: 258, endPoint y: 178, distance: 5.3
drag, startPoint x: 287, startPoint y: 178, endPoint x: 285, endPoint y: 187, distance: 9.2
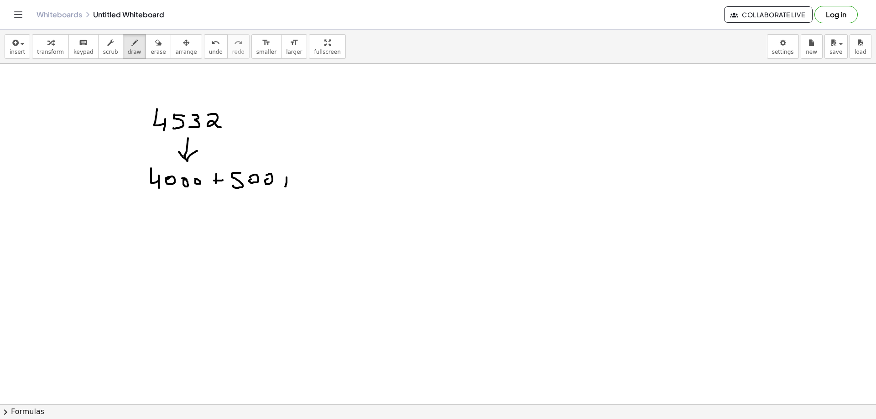
drag, startPoint x: 282, startPoint y: 184, endPoint x: 290, endPoint y: 183, distance: 8.3
drag, startPoint x: 305, startPoint y: 176, endPoint x: 297, endPoint y: 184, distance: 11.9
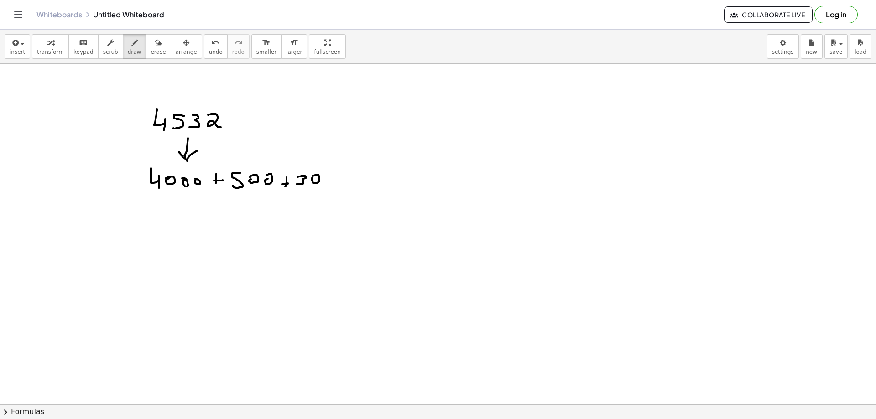
drag, startPoint x: 329, startPoint y: 179, endPoint x: 334, endPoint y: 179, distance: 5.5
drag, startPoint x: 344, startPoint y: 173, endPoint x: 350, endPoint y: 184, distance: 12.7
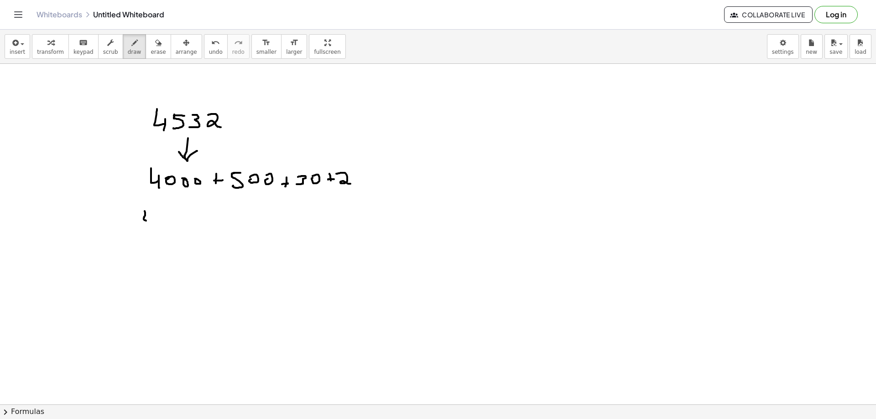
drag, startPoint x: 145, startPoint y: 211, endPoint x: 152, endPoint y: 217, distance: 9.1
drag, startPoint x: 152, startPoint y: 217, endPoint x: 153, endPoint y: 223, distance: 5.6
drag, startPoint x: 159, startPoint y: 219, endPoint x: 166, endPoint y: 224, distance: 7.6
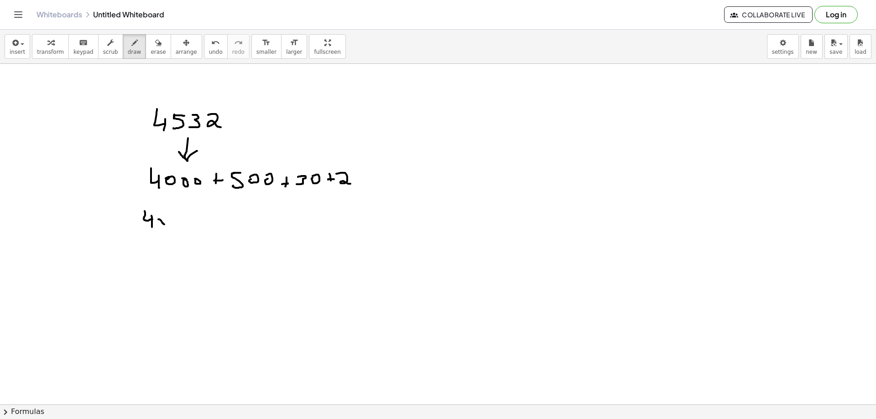
drag, startPoint x: 166, startPoint y: 220, endPoint x: 160, endPoint y: 225, distance: 7.8
drag, startPoint x: 174, startPoint y: 219, endPoint x: 172, endPoint y: 226, distance: 7.9
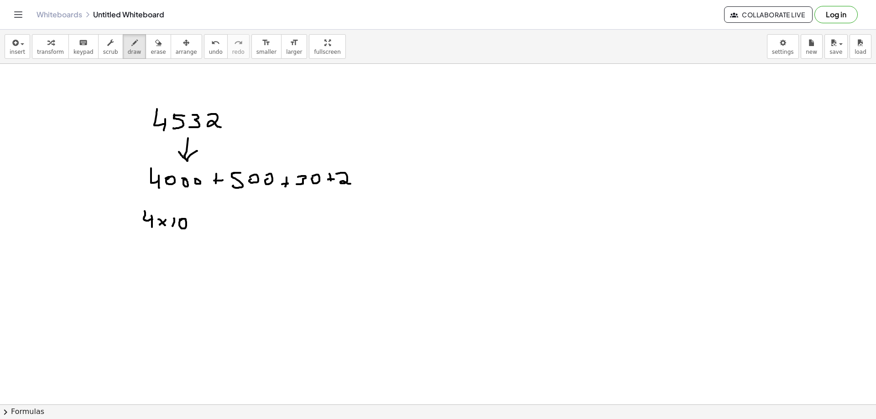
drag, startPoint x: 188, startPoint y: 209, endPoint x: 188, endPoint y: 215, distance: 6.4
drag, startPoint x: 200, startPoint y: 221, endPoint x: 200, endPoint y: 226, distance: 4.6
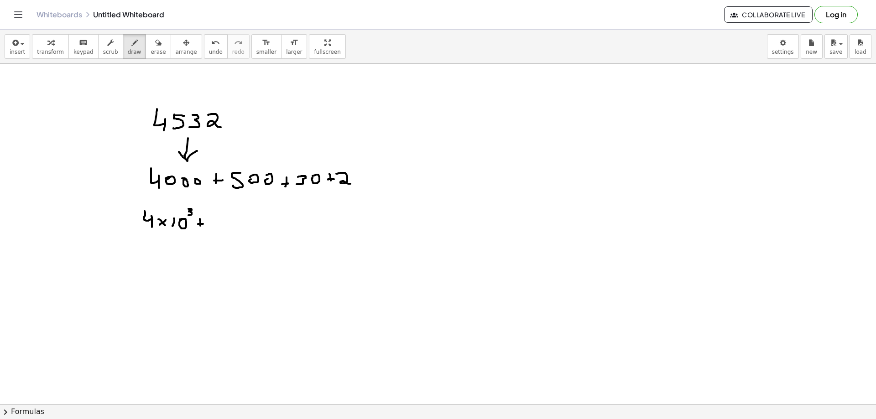
drag, startPoint x: 198, startPoint y: 225, endPoint x: 212, endPoint y: 221, distance: 14.2
drag, startPoint x: 215, startPoint y: 219, endPoint x: 215, endPoint y: 230, distance: 10.5
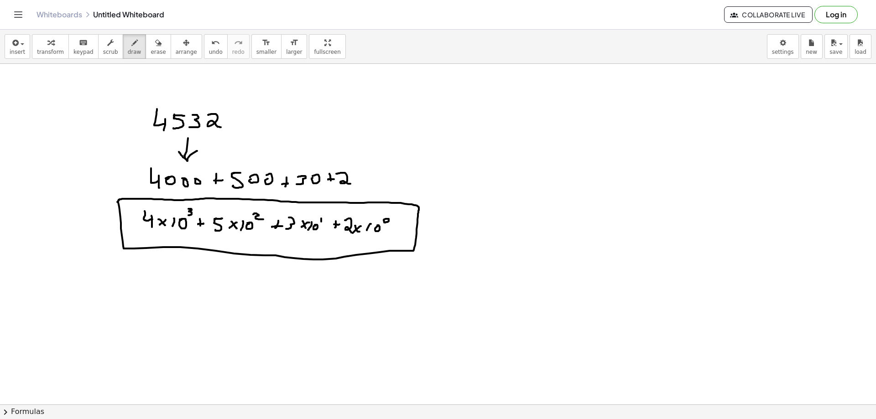
click at [149, 33] on div "insert select one: Math Expression Function Text Youtube Video Graphing Geometr…" at bounding box center [438, 47] width 876 height 34
click at [155, 46] on icon "button" at bounding box center [158, 42] width 6 height 11
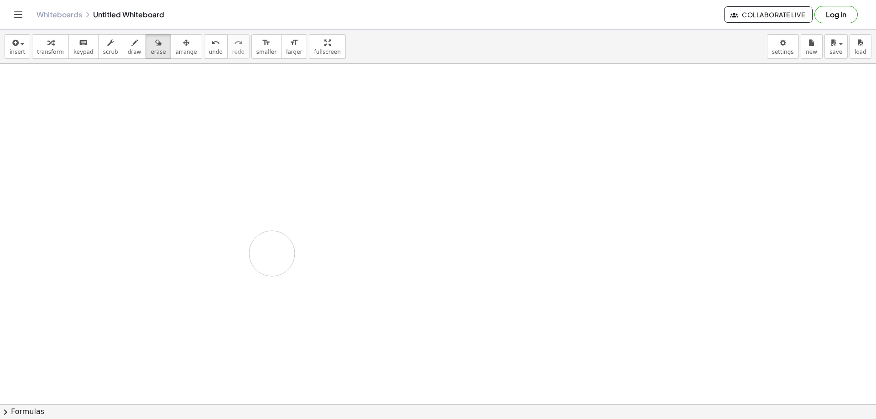
click at [128, 51] on span "draw" at bounding box center [135, 52] width 14 height 6
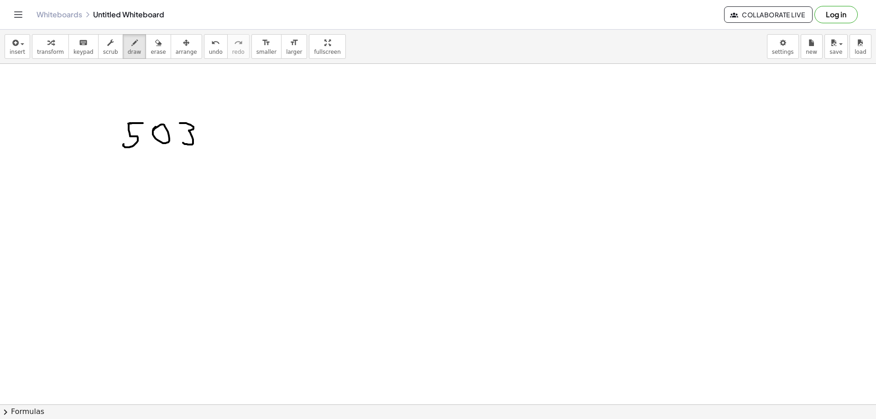
drag, startPoint x: 104, startPoint y: 189, endPoint x: 110, endPoint y: 188, distance: 6.0
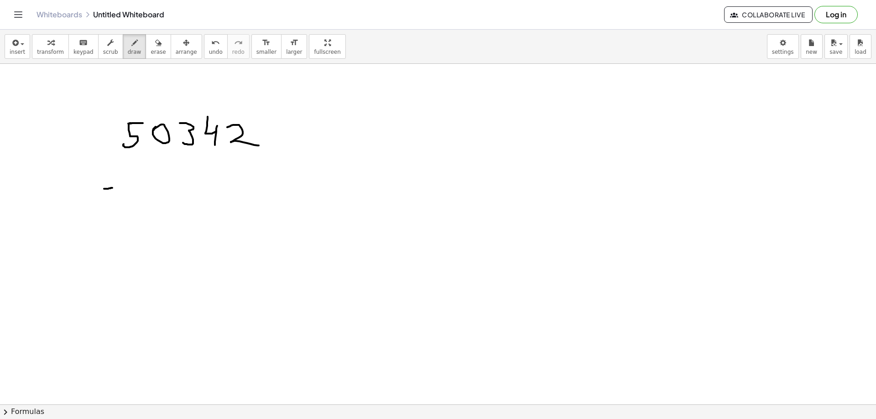
drag, startPoint x: 105, startPoint y: 189, endPoint x: 102, endPoint y: 200, distance: 11.8
drag, startPoint x: 127, startPoint y: 196, endPoint x: 131, endPoint y: 199, distance: 5.2
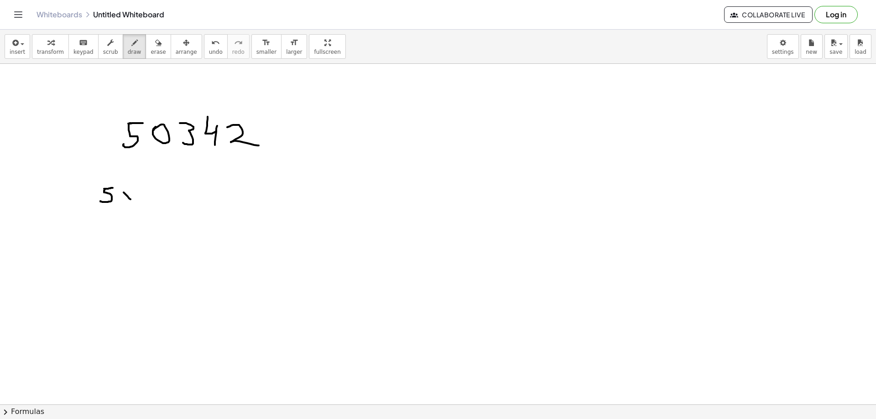
drag, startPoint x: 131, startPoint y: 193, endPoint x: 120, endPoint y: 200, distance: 12.5
drag, startPoint x: 139, startPoint y: 190, endPoint x: 137, endPoint y: 198, distance: 8.4
drag, startPoint x: 146, startPoint y: 193, endPoint x: 152, endPoint y: 197, distance: 8.0
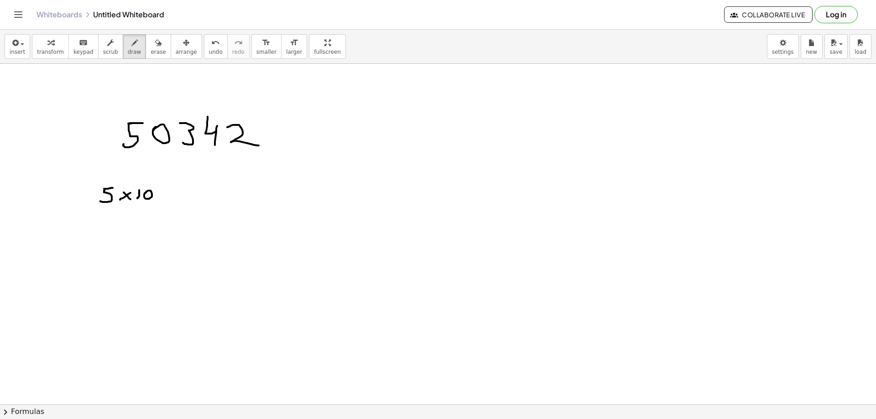
drag, startPoint x: 155, startPoint y: 176, endPoint x: 161, endPoint y: 179, distance: 6.3
drag, startPoint x: 161, startPoint y: 179, endPoint x: 159, endPoint y: 187, distance: 8.3
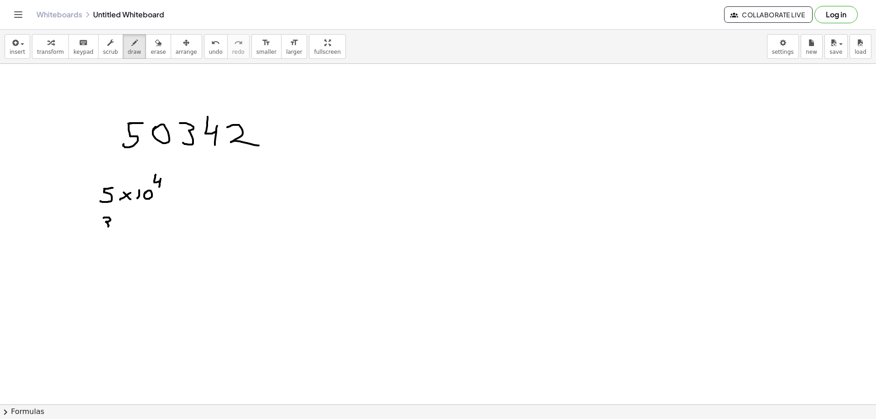
drag, startPoint x: 104, startPoint y: 218, endPoint x: 106, endPoint y: 223, distance: 5.3
drag, startPoint x: 119, startPoint y: 217, endPoint x: 124, endPoint y: 224, distance: 8.1
drag, startPoint x: 125, startPoint y: 218, endPoint x: 117, endPoint y: 223, distance: 9.9
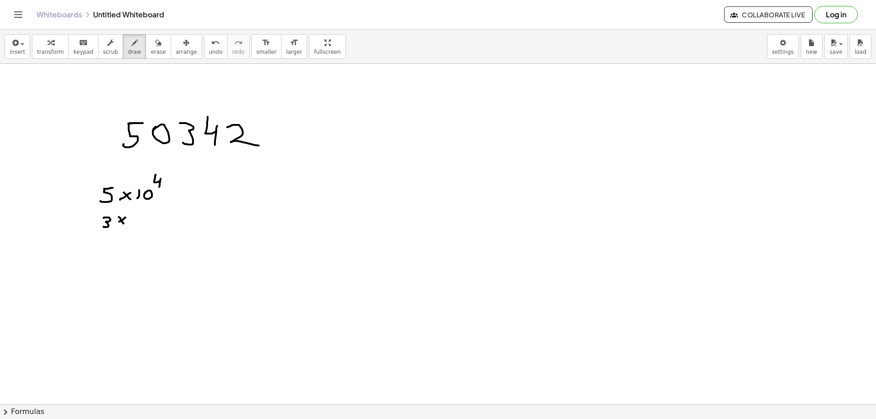
drag, startPoint x: 146, startPoint y: 213, endPoint x: 153, endPoint y: 218, distance: 8.6
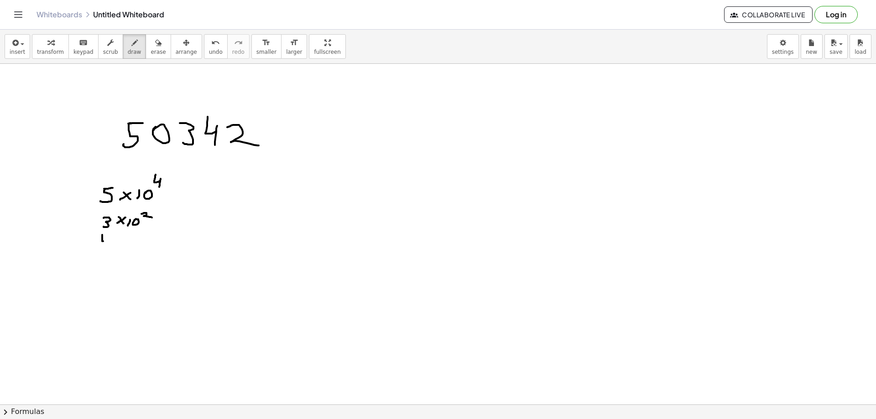
drag, startPoint x: 102, startPoint y: 235, endPoint x: 109, endPoint y: 240, distance: 8.4
drag, startPoint x: 109, startPoint y: 239, endPoint x: 109, endPoint y: 247, distance: 8.2
drag, startPoint x: 119, startPoint y: 241, endPoint x: 122, endPoint y: 247, distance: 7.4
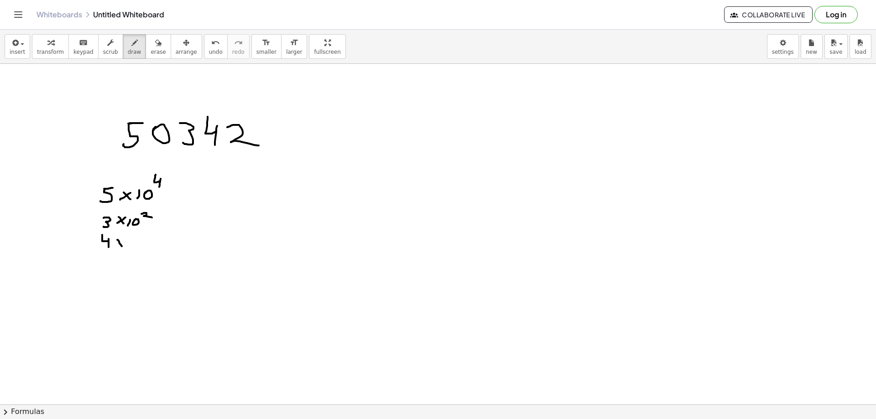
drag, startPoint x: 121, startPoint y: 242, endPoint x: 117, endPoint y: 246, distance: 6.1
drag, startPoint x: 129, startPoint y: 240, endPoint x: 128, endPoint y: 247, distance: 7.0
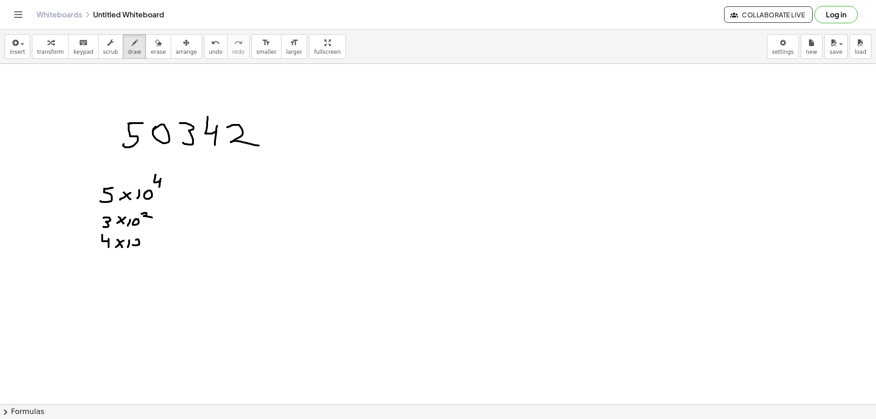
drag, startPoint x: 105, startPoint y: 259, endPoint x: 109, endPoint y: 266, distance: 8.0
drag, startPoint x: 116, startPoint y: 258, endPoint x: 122, endPoint y: 261, distance: 7.0
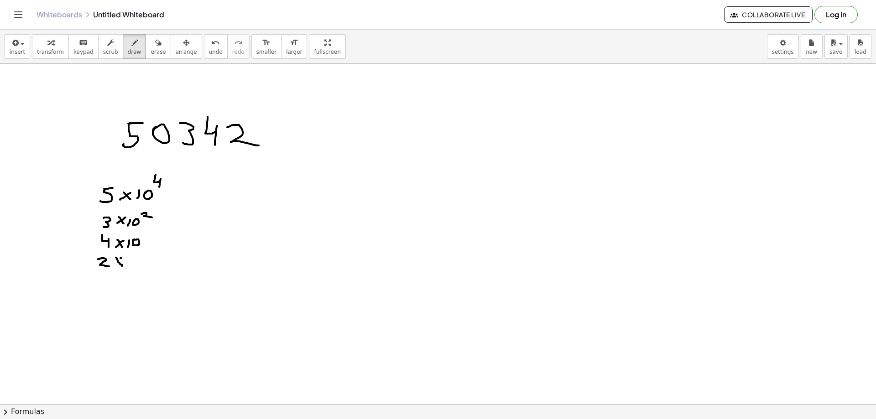
drag, startPoint x: 120, startPoint y: 258, endPoint x: 115, endPoint y: 263, distance: 7.1
drag, startPoint x: 131, startPoint y: 260, endPoint x: 131, endPoint y: 265, distance: 5.5
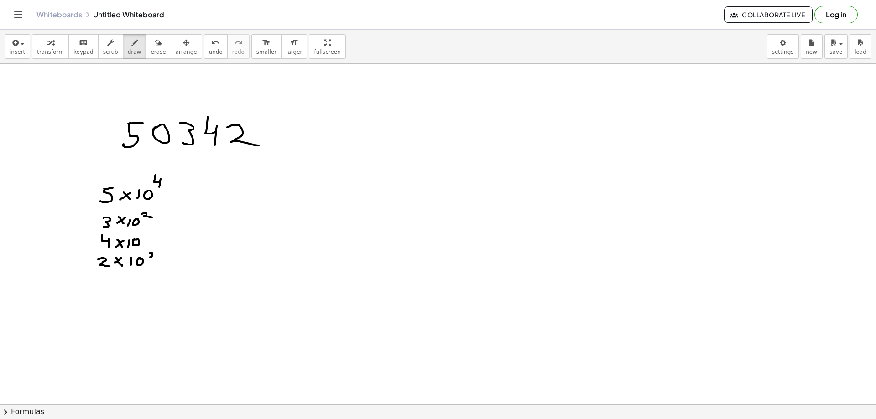
click at [155, 44] on icon "button" at bounding box center [158, 42] width 6 height 11
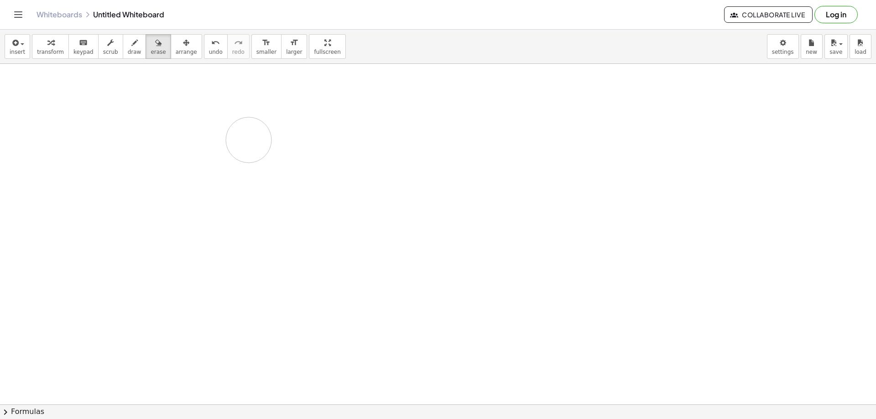
drag, startPoint x: 99, startPoint y: 266, endPoint x: 271, endPoint y: 110, distance: 232.6
click at [128, 49] on span "draw" at bounding box center [135, 52] width 14 height 6
drag, startPoint x: 136, startPoint y: 97, endPoint x: 123, endPoint y: 127, distance: 32.3
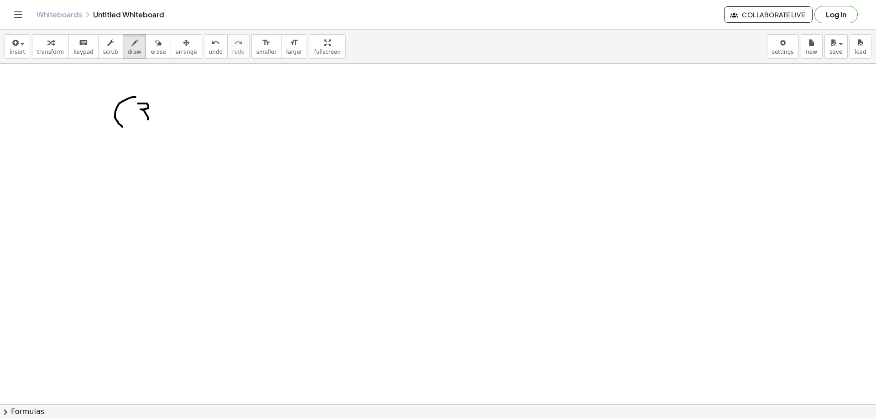
drag, startPoint x: 138, startPoint y: 104, endPoint x: 137, endPoint y: 117, distance: 13.3
drag, startPoint x: 160, startPoint y: 108, endPoint x: 160, endPoint y: 118, distance: 10.0
drag, startPoint x: 155, startPoint y: 115, endPoint x: 166, endPoint y: 114, distance: 11.0
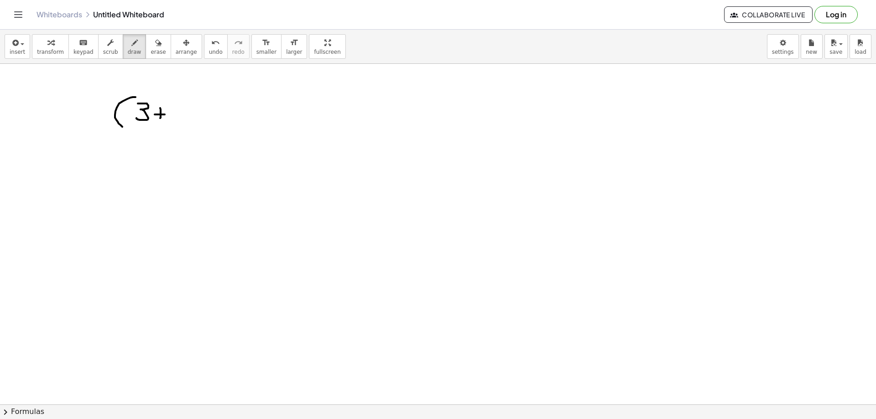
drag, startPoint x: 172, startPoint y: 107, endPoint x: 187, endPoint y: 116, distance: 17.2
drag, startPoint x: 188, startPoint y: 99, endPoint x: 192, endPoint y: 124, distance: 25.9
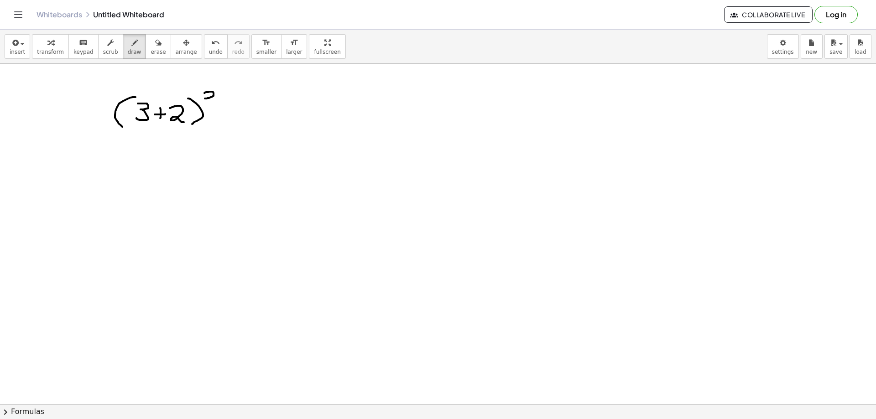
drag, startPoint x: 204, startPoint y: 93, endPoint x: 217, endPoint y: 102, distance: 15.3
drag, startPoint x: 162, startPoint y: 141, endPoint x: 159, endPoint y: 162, distance: 20.8
drag, startPoint x: 170, startPoint y: 141, endPoint x: 153, endPoint y: 143, distance: 16.9
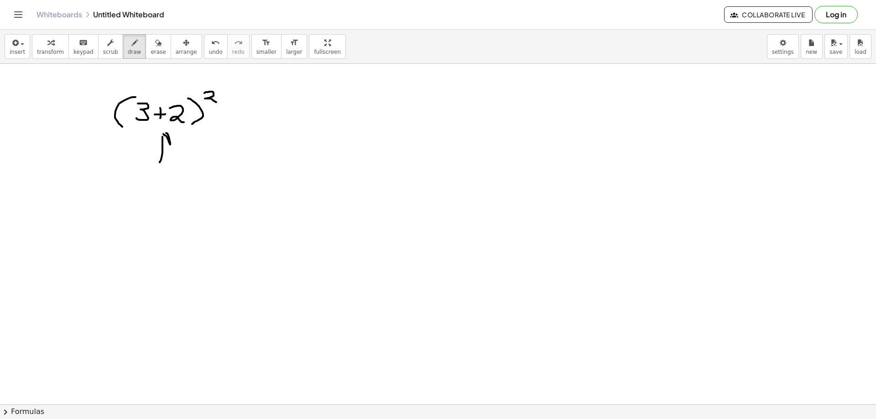
drag, startPoint x: 163, startPoint y: 175, endPoint x: 158, endPoint y: 175, distance: 5.5
drag, startPoint x: 152, startPoint y: 175, endPoint x: 155, endPoint y: 182, distance: 7.6
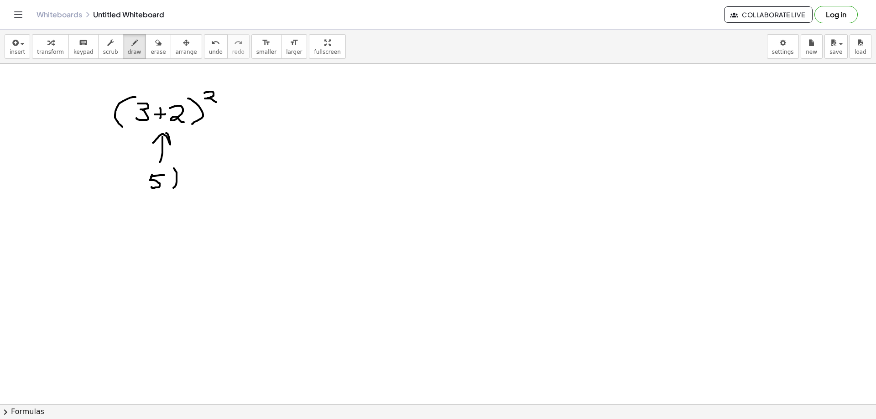
drag, startPoint x: 174, startPoint y: 168, endPoint x: 162, endPoint y: 184, distance: 19.3
drag, startPoint x: 142, startPoint y: 171, endPoint x: 148, endPoint y: 188, distance: 17.6
drag, startPoint x: 185, startPoint y: 164, endPoint x: 205, endPoint y: 170, distance: 21.1
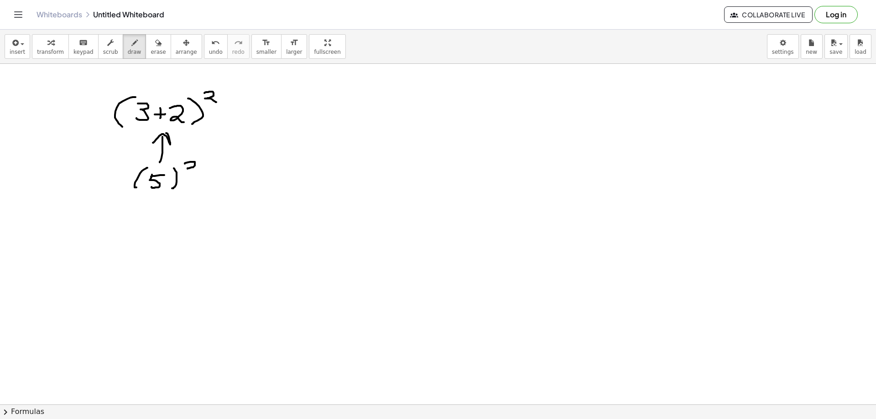
drag, startPoint x: 192, startPoint y: 181, endPoint x: 191, endPoint y: 192, distance: 11.4
drag, startPoint x: 194, startPoint y: 179, endPoint x: 186, endPoint y: 184, distance: 9.9
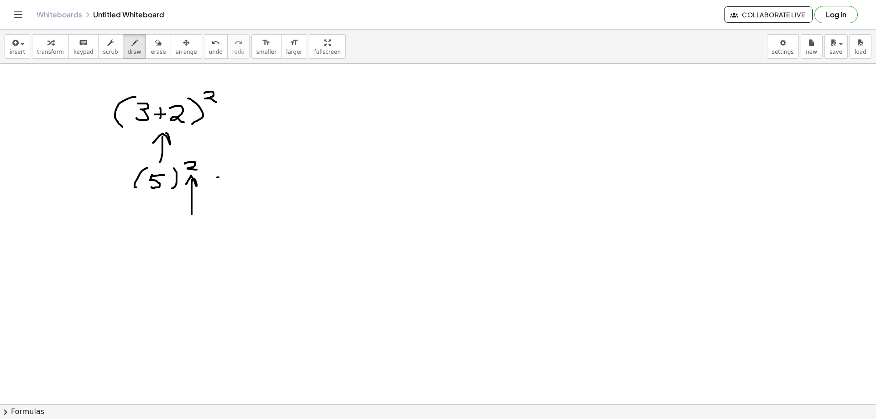
drag, startPoint x: 219, startPoint y: 178, endPoint x: 223, endPoint y: 181, distance: 5.5
drag, startPoint x: 222, startPoint y: 183, endPoint x: 244, endPoint y: 188, distance: 21.9
drag, startPoint x: 249, startPoint y: 171, endPoint x: 257, endPoint y: 187, distance: 17.3
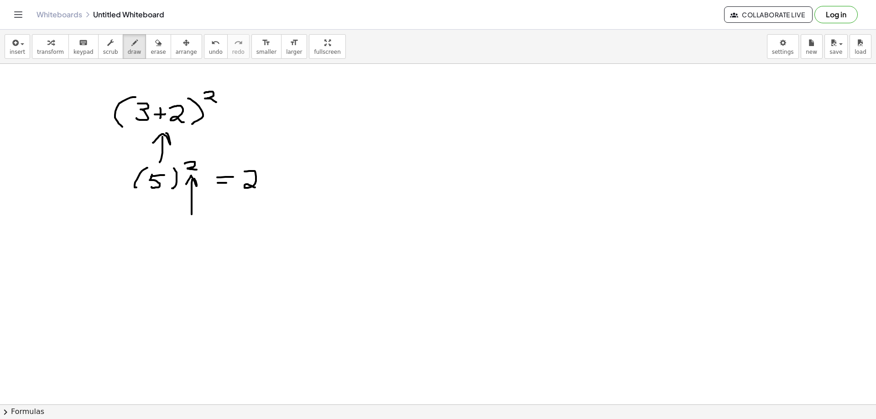
drag, startPoint x: 267, startPoint y: 174, endPoint x: 264, endPoint y: 186, distance: 12.3
click at [151, 52] on span "erase" at bounding box center [158, 52] width 15 height 6
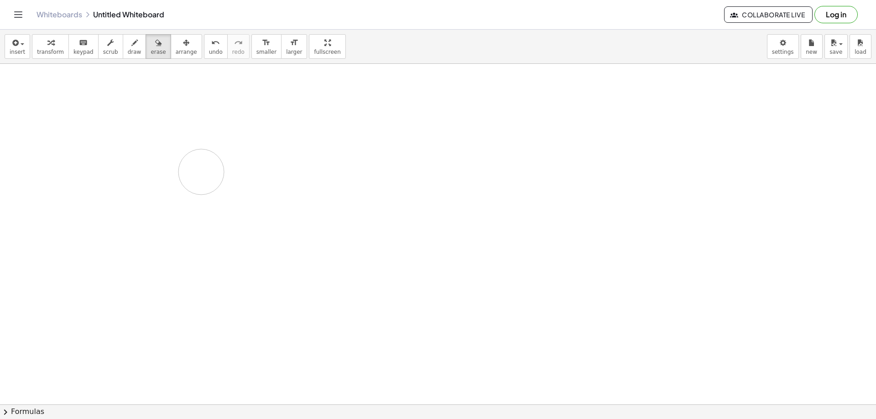
drag, startPoint x: 151, startPoint y: 109, endPoint x: 239, endPoint y: 159, distance: 101.2
drag, startPoint x: 170, startPoint y: 113, endPoint x: 143, endPoint y: 106, distance: 27.3
click at [128, 49] on span "draw" at bounding box center [135, 52] width 14 height 6
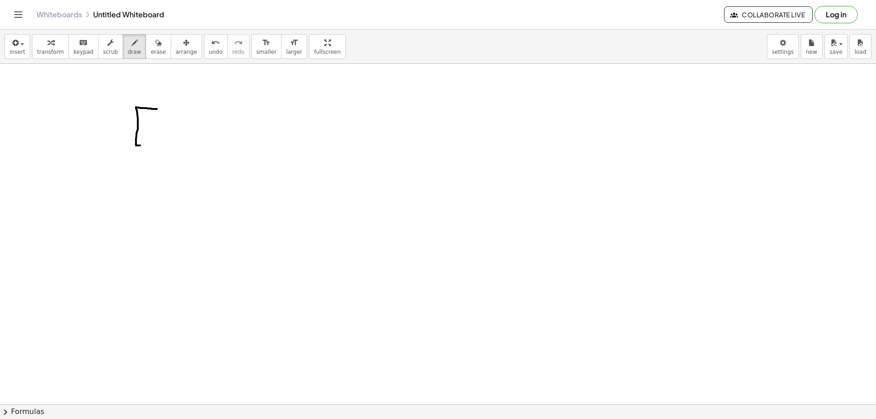
drag, startPoint x: 157, startPoint y: 109, endPoint x: 148, endPoint y: 142, distance: 34.4
drag, startPoint x: 151, startPoint y: 123, endPoint x: 172, endPoint y: 137, distance: 24.3
drag, startPoint x: 175, startPoint y: 125, endPoint x: 188, endPoint y: 130, distance: 14.3
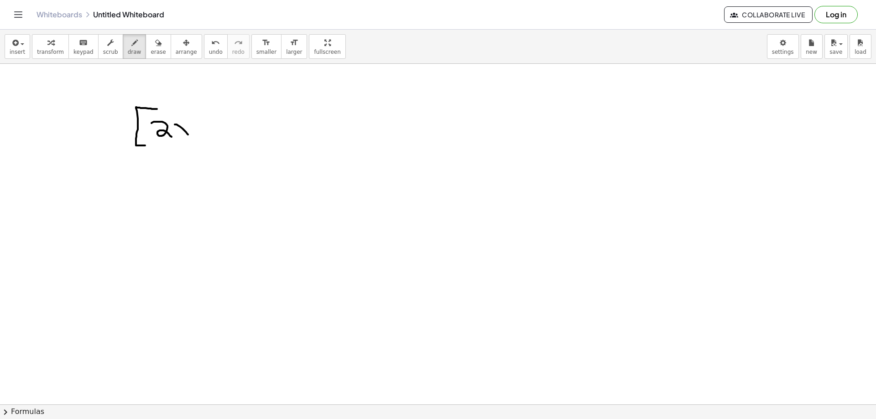
drag, startPoint x: 190, startPoint y: 125, endPoint x: 179, endPoint y: 135, distance: 14.5
drag, startPoint x: 213, startPoint y: 112, endPoint x: 201, endPoint y: 138, distance: 28.8
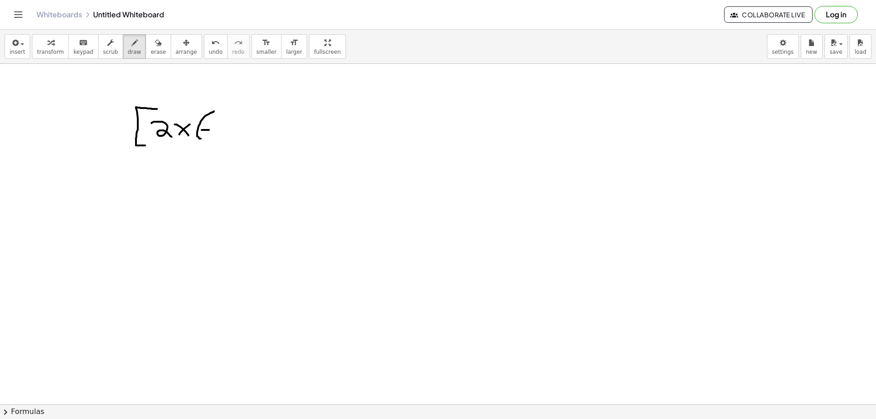
drag, startPoint x: 202, startPoint y: 130, endPoint x: 211, endPoint y: 129, distance: 9.2
drag, startPoint x: 225, startPoint y: 123, endPoint x: 230, endPoint y: 129, distance: 7.2
drag, startPoint x: 234, startPoint y: 118, endPoint x: 234, endPoint y: 137, distance: 19.6
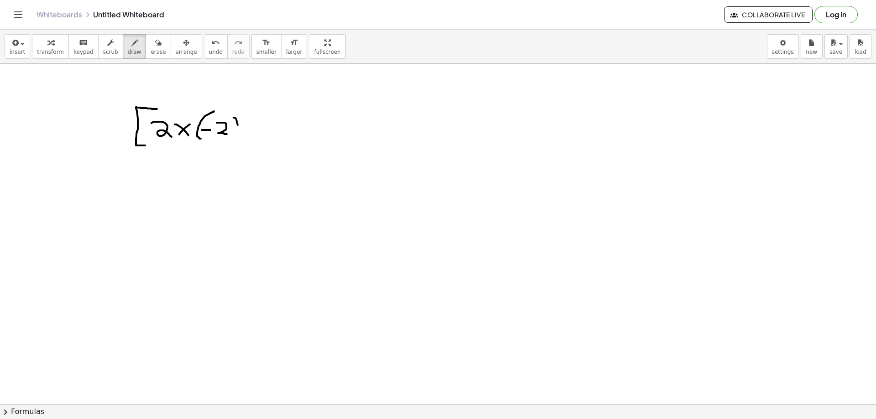
drag, startPoint x: 223, startPoint y: 183, endPoint x: 230, endPoint y: 182, distance: 7.4
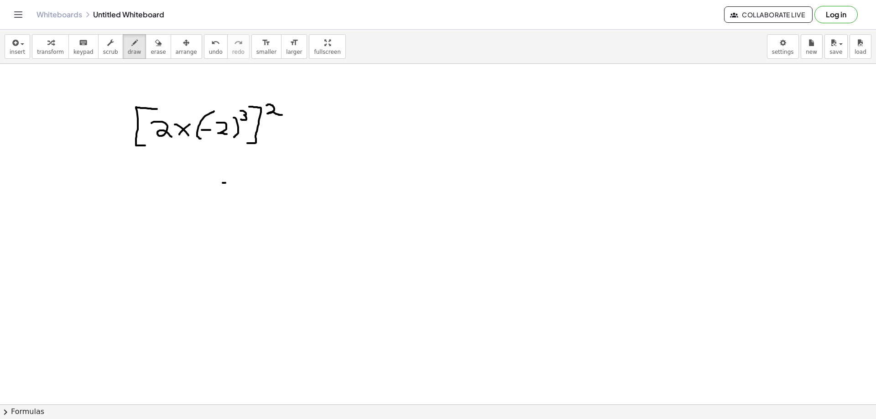
drag, startPoint x: 180, startPoint y: 174, endPoint x: 190, endPoint y: 187, distance: 16.5
drag, startPoint x: 200, startPoint y: 177, endPoint x: 206, endPoint y: 186, distance: 10.3
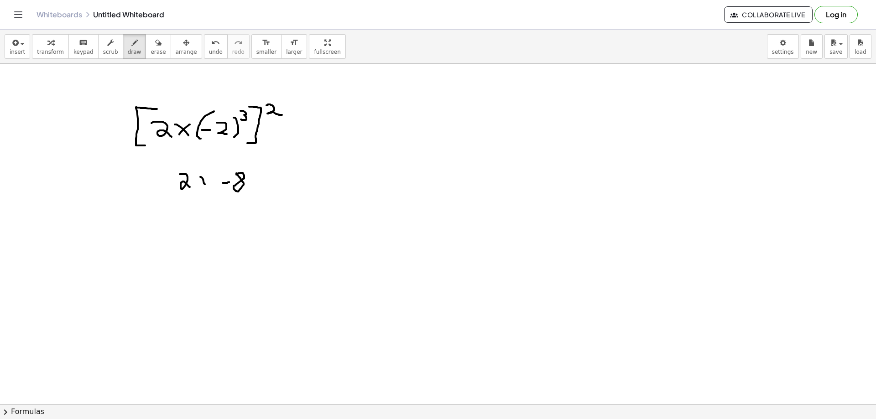
drag, startPoint x: 207, startPoint y: 179, endPoint x: 198, endPoint y: 184, distance: 9.9
click at [149, 48] on button "erase" at bounding box center [158, 46] width 25 height 25
drag, startPoint x: 183, startPoint y: 179, endPoint x: 247, endPoint y: 186, distance: 64.2
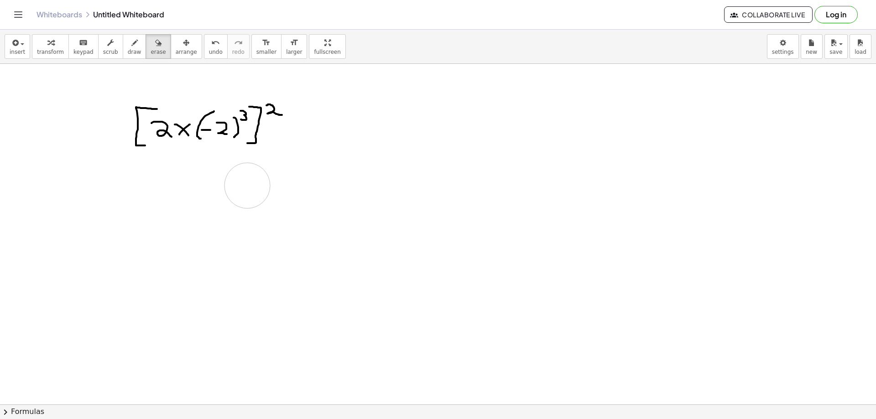
click at [127, 48] on button "draw" at bounding box center [135, 46] width 24 height 25
drag, startPoint x: 200, startPoint y: 180, endPoint x: 208, endPoint y: 190, distance: 12.8
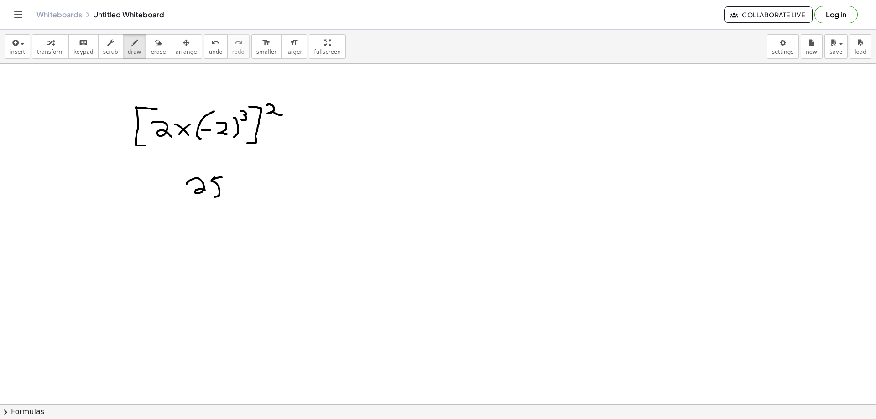
drag, startPoint x: 212, startPoint y: 181, endPoint x: 215, endPoint y: 187, distance: 6.6
drag, startPoint x: 233, startPoint y: 172, endPoint x: 214, endPoint y: 198, distance: 31.3
click at [149, 59] on div "insert select one: Math Expression Function Text Youtube Video Graphing Geometr…" at bounding box center [438, 47] width 876 height 34
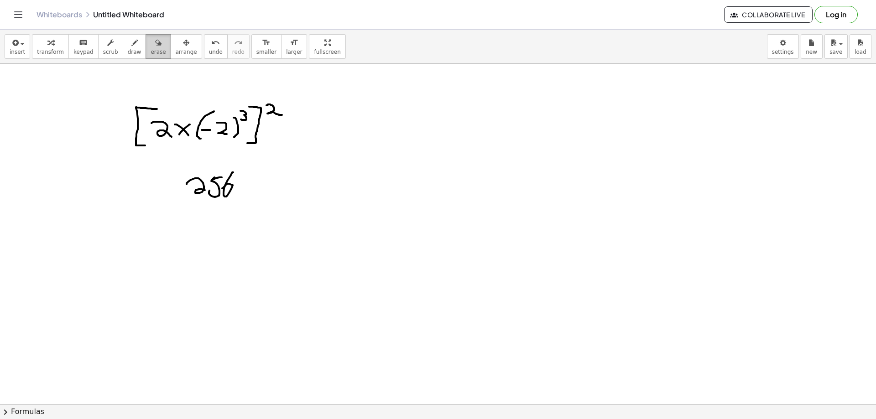
click at [155, 42] on icon "button" at bounding box center [158, 42] width 6 height 11
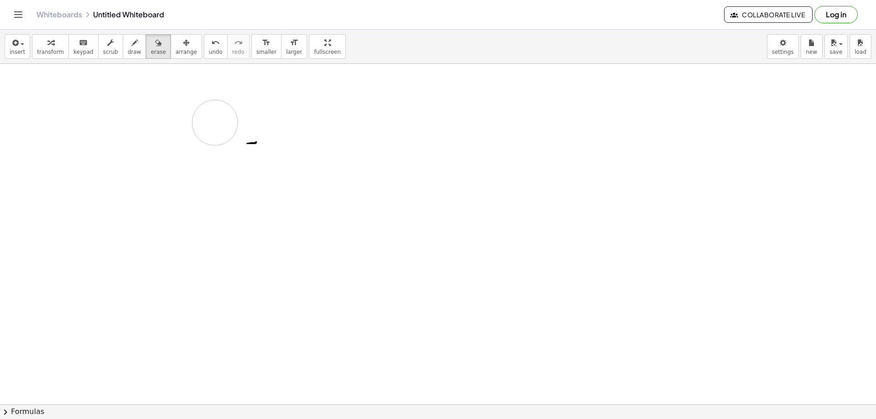
drag, startPoint x: 197, startPoint y: 196, endPoint x: 268, endPoint y: 117, distance: 106.9
drag, startPoint x: 283, startPoint y: 124, endPoint x: 313, endPoint y: 76, distance: 57.0
click at [128, 51] on span "draw" at bounding box center [135, 52] width 14 height 6
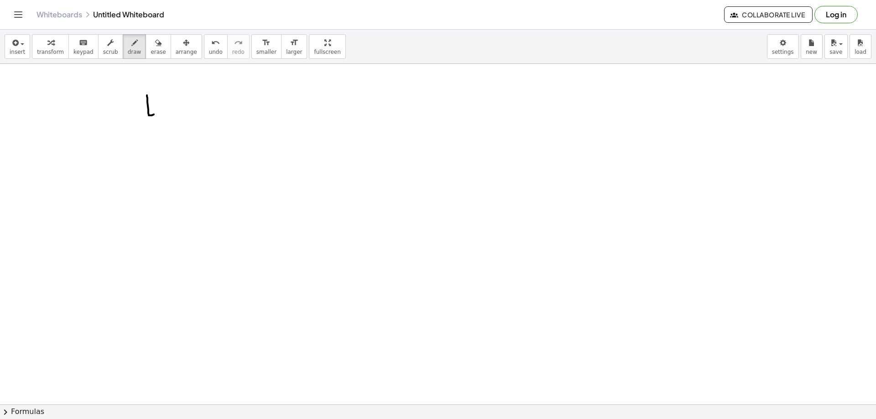
drag, startPoint x: 147, startPoint y: 95, endPoint x: 156, endPoint y: 107, distance: 14.7
drag, startPoint x: 156, startPoint y: 106, endPoint x: 158, endPoint y: 125, distance: 19.3
drag, startPoint x: 172, startPoint y: 110, endPoint x: 171, endPoint y: 120, distance: 9.6
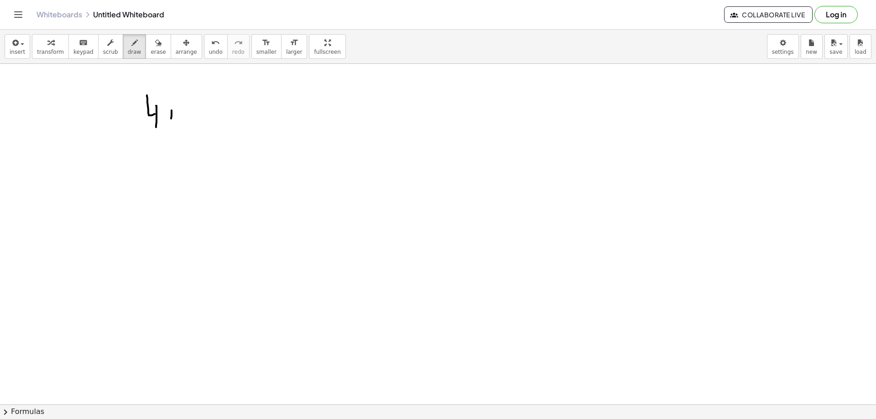
drag, startPoint x: 168, startPoint y: 113, endPoint x: 180, endPoint y: 112, distance: 11.4
drag, startPoint x: 192, startPoint y: 110, endPoint x: 213, endPoint y: 106, distance: 21.8
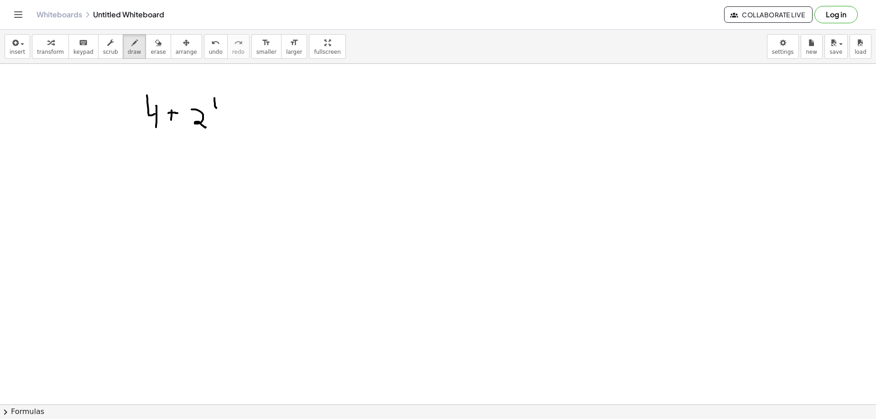
drag, startPoint x: 214, startPoint y: 101, endPoint x: 224, endPoint y: 100, distance: 9.6
drag, startPoint x: 224, startPoint y: 100, endPoint x: 221, endPoint y: 114, distance: 14.0
drag, startPoint x: 122, startPoint y: 143, endPoint x: 257, endPoint y: 147, distance: 134.7
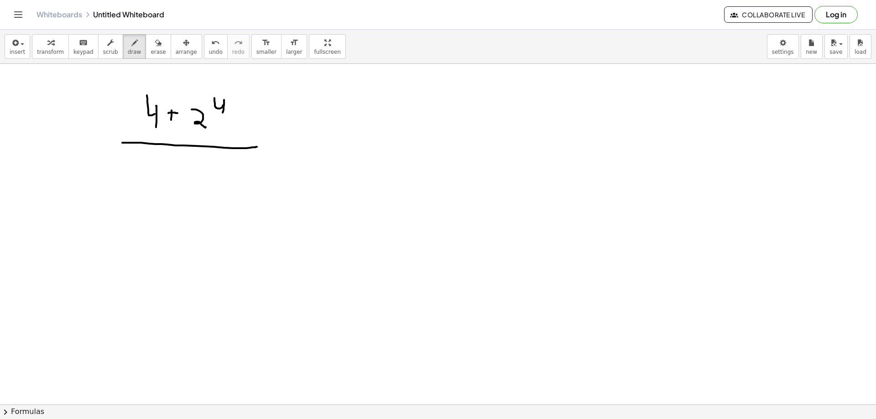
drag, startPoint x: 168, startPoint y: 162, endPoint x: 175, endPoint y: 182, distance: 20.5
drag, startPoint x: 183, startPoint y: 159, endPoint x: 204, endPoint y: 167, distance: 22.5
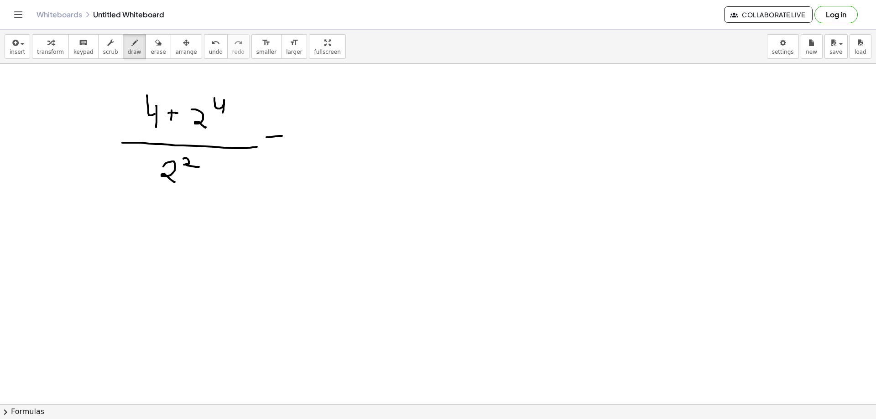
drag, startPoint x: 266, startPoint y: 137, endPoint x: 282, endPoint y: 136, distance: 15.6
drag, startPoint x: 269, startPoint y: 143, endPoint x: 287, endPoint y: 141, distance: 18.8
drag, startPoint x: 308, startPoint y: 132, endPoint x: 325, endPoint y: 128, distance: 16.9
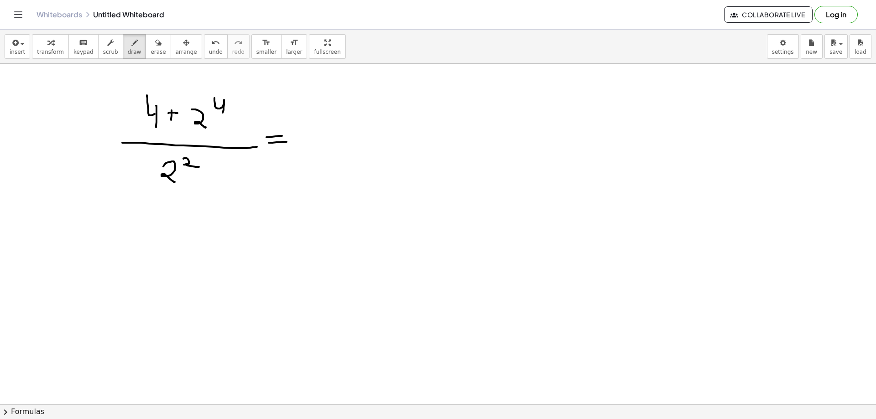
drag, startPoint x: 303, startPoint y: 132, endPoint x: 301, endPoint y: 149, distance: 17.5
click at [151, 49] on span "erase" at bounding box center [158, 52] width 15 height 6
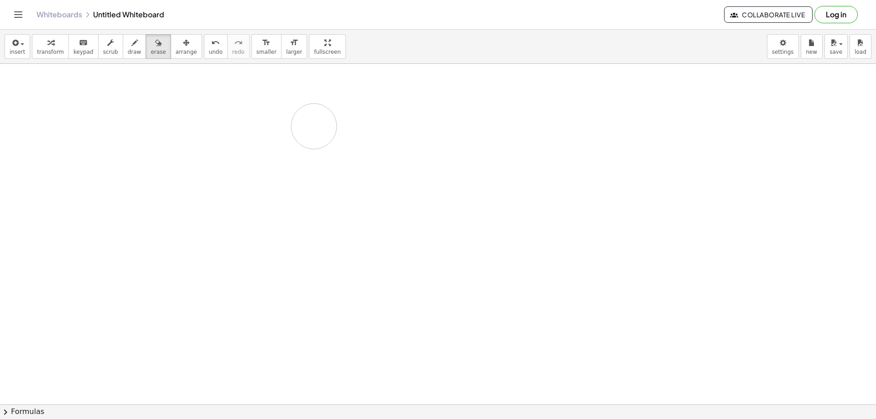
drag, startPoint x: 132, startPoint y: 139, endPoint x: 332, endPoint y: 121, distance: 200.2
click at [128, 51] on span "draw" at bounding box center [135, 52] width 14 height 6
drag, startPoint x: 79, startPoint y: 95, endPoint x: 93, endPoint y: 121, distance: 28.8
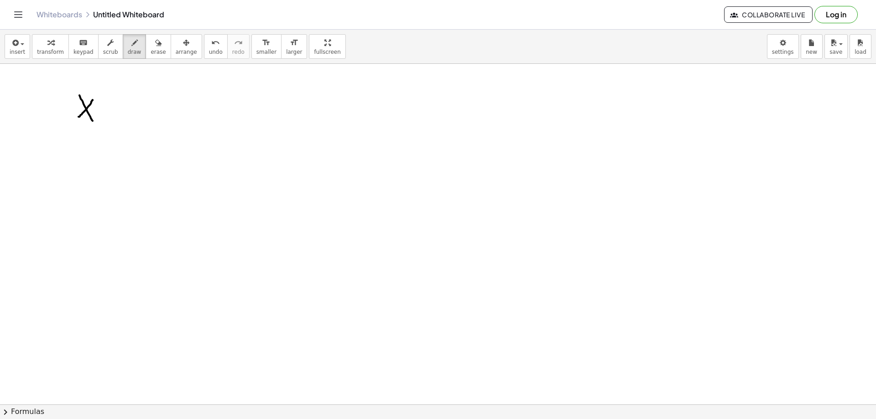
drag, startPoint x: 93, startPoint y: 100, endPoint x: 78, endPoint y: 117, distance: 22.0
drag, startPoint x: 104, startPoint y: 88, endPoint x: 109, endPoint y: 94, distance: 7.4
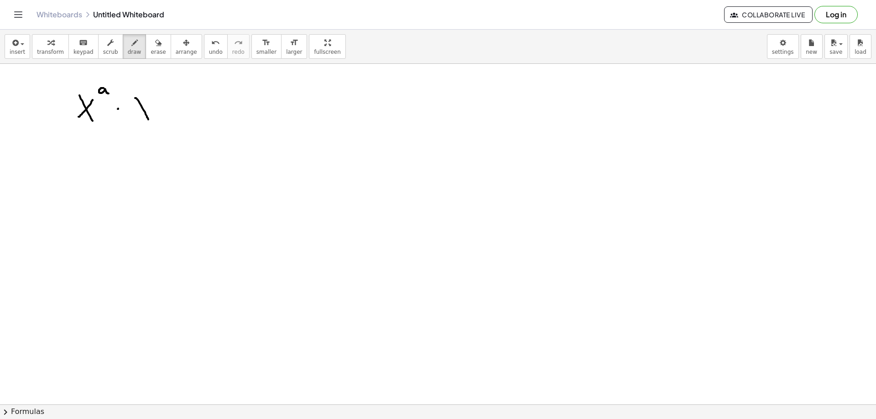
drag, startPoint x: 135, startPoint y: 98, endPoint x: 150, endPoint y: 121, distance: 27.5
drag, startPoint x: 150, startPoint y: 103, endPoint x: 139, endPoint y: 117, distance: 18.5
drag, startPoint x: 156, startPoint y: 87, endPoint x: 157, endPoint y: 94, distance: 7.4
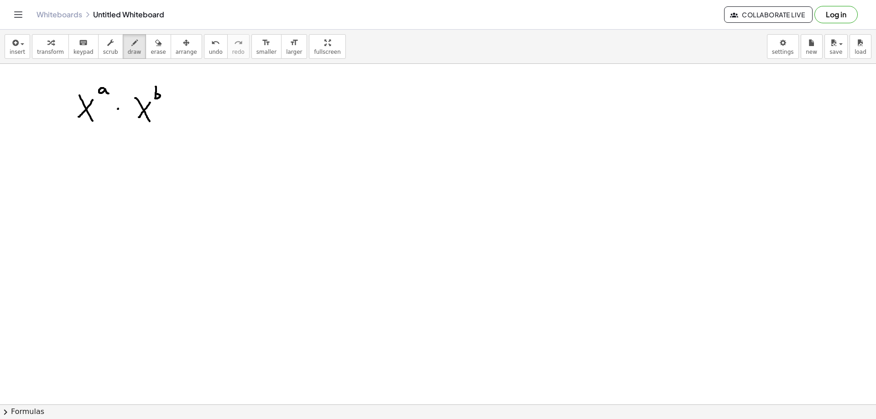
drag, startPoint x: 174, startPoint y: 105, endPoint x: 180, endPoint y: 104, distance: 5.6
drag, startPoint x: 173, startPoint y: 110, endPoint x: 179, endPoint y: 109, distance: 6.5
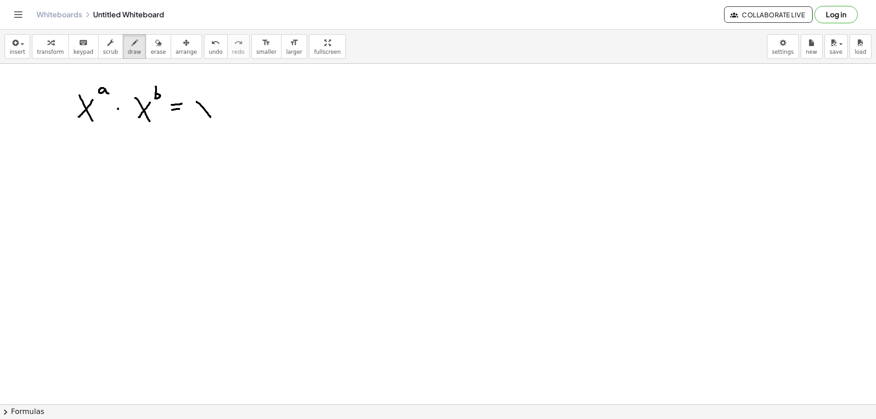
drag, startPoint x: 197, startPoint y: 102, endPoint x: 210, endPoint y: 117, distance: 20.7
drag, startPoint x: 207, startPoint y: 104, endPoint x: 197, endPoint y: 116, distance: 16.2
drag, startPoint x: 219, startPoint y: 90, endPoint x: 224, endPoint y: 97, distance: 8.9
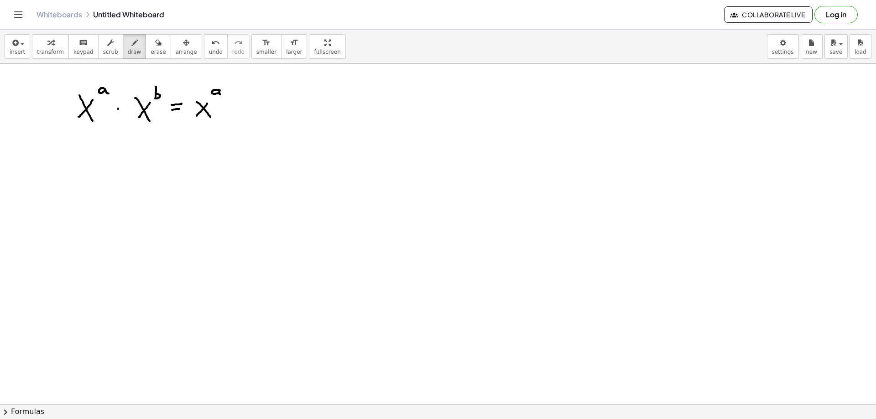
drag, startPoint x: 230, startPoint y: 89, endPoint x: 229, endPoint y: 96, distance: 6.5
drag, startPoint x: 226, startPoint y: 93, endPoint x: 233, endPoint y: 92, distance: 6.5
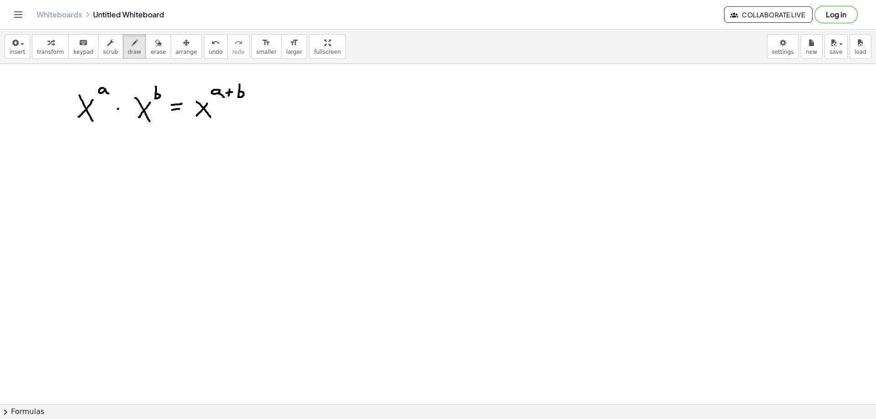
drag, startPoint x: 240, startPoint y: 84, endPoint x: 238, endPoint y: 94, distance: 9.3
drag, startPoint x: 74, startPoint y: 174, endPoint x: 87, endPoint y: 183, distance: 15.2
drag, startPoint x: 88, startPoint y: 160, endPoint x: 89, endPoint y: 168, distance: 7.9
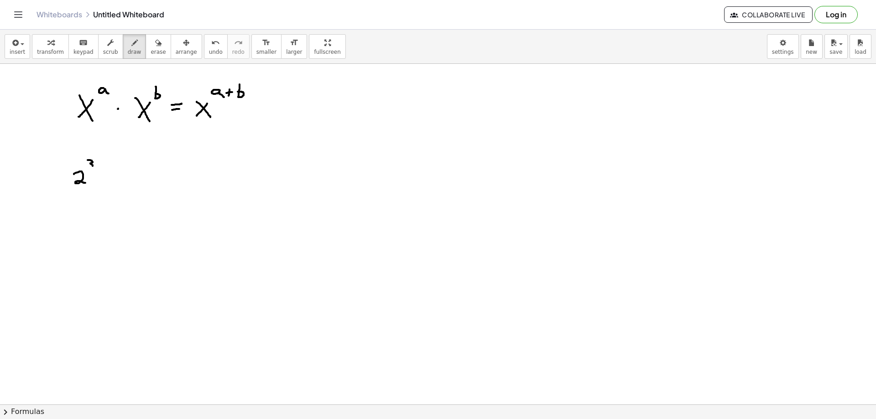
drag, startPoint x: 63, startPoint y: 204, endPoint x: 71, endPoint y: 207, distance: 8.0
drag, startPoint x: 92, startPoint y: 201, endPoint x: 105, endPoint y: 215, distance: 19.7
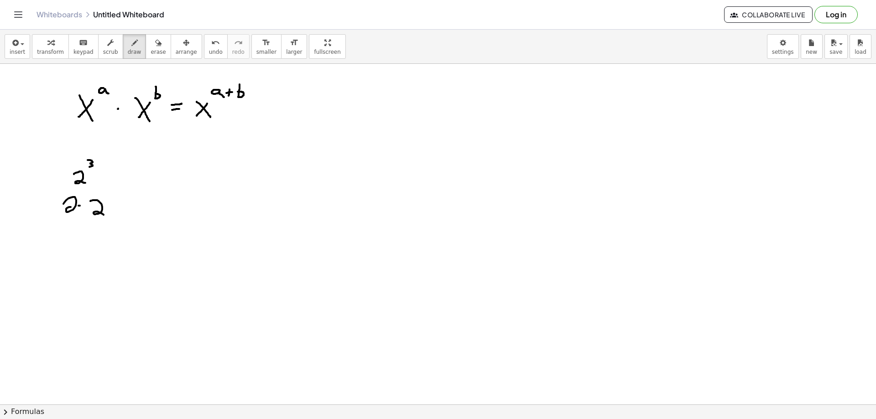
drag, startPoint x: 123, startPoint y: 199, endPoint x: 121, endPoint y: 213, distance: 13.3
drag, startPoint x: 74, startPoint y: 206, endPoint x: 86, endPoint y: 212, distance: 13.7
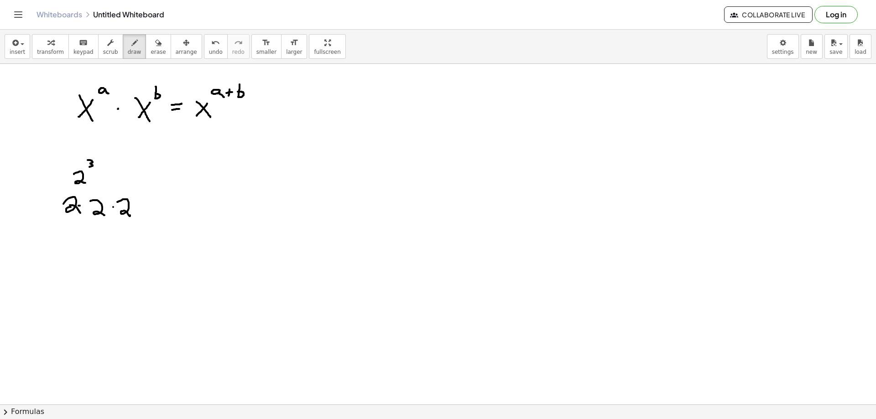
drag, startPoint x: 155, startPoint y: 197, endPoint x: 171, endPoint y: 210, distance: 21.0
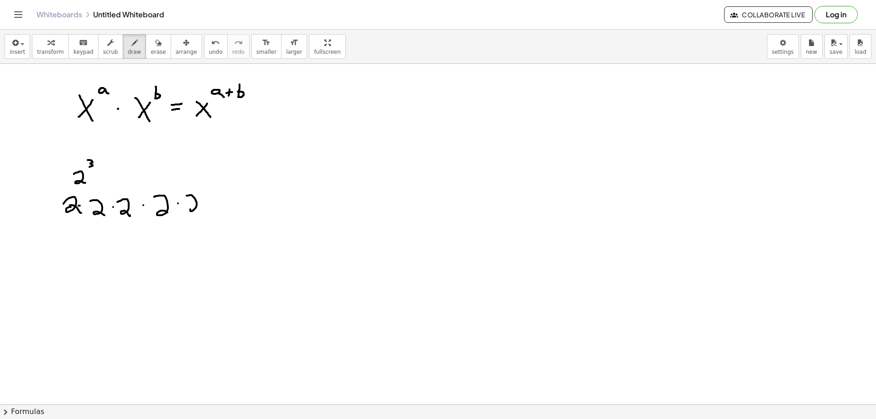
drag, startPoint x: 190, startPoint y: 195, endPoint x: 197, endPoint y: 209, distance: 15.1
drag, startPoint x: 209, startPoint y: 195, endPoint x: 222, endPoint y: 206, distance: 16.5
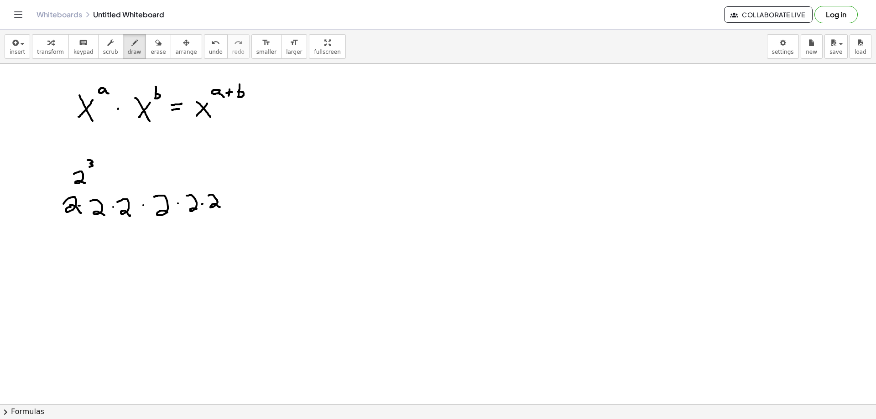
drag, startPoint x: 238, startPoint y: 196, endPoint x: 245, endPoint y: 206, distance: 12.3
drag, startPoint x: 63, startPoint y: 217, endPoint x: 142, endPoint y: 236, distance: 81.7
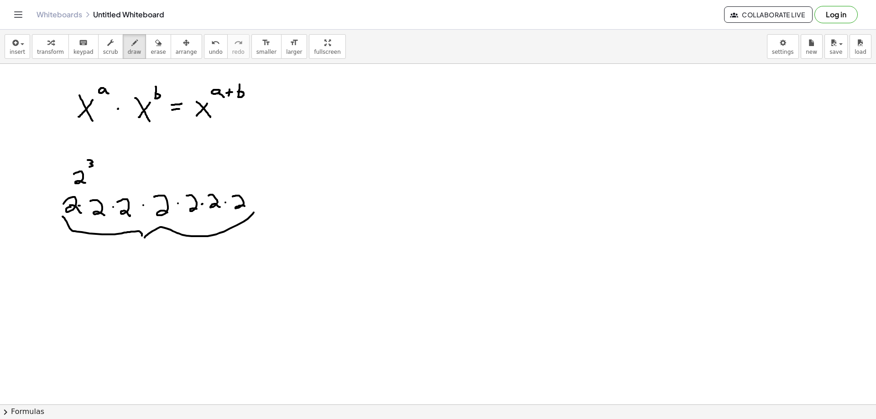
drag, startPoint x: 244, startPoint y: 222, endPoint x: 143, endPoint y: 239, distance: 101.9
drag, startPoint x: 136, startPoint y: 248, endPoint x: 146, endPoint y: 263, distance: 17.6
drag, startPoint x: 146, startPoint y: 256, endPoint x: 153, endPoint y: 256, distance: 6.9
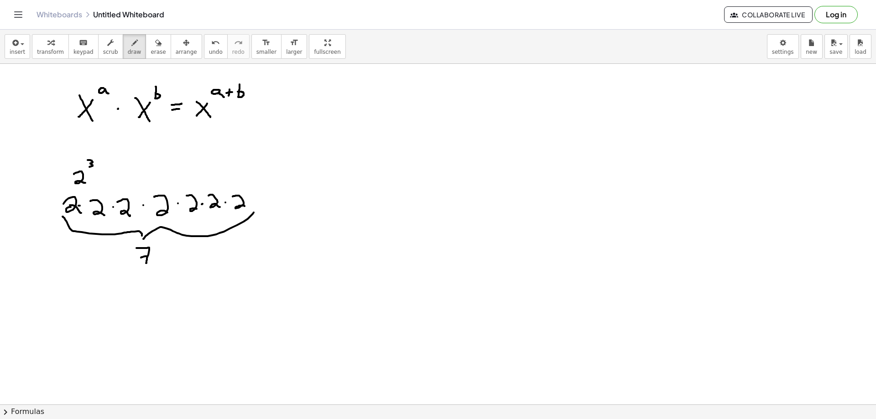
drag, startPoint x: 119, startPoint y: 261, endPoint x: 172, endPoint y: 270, distance: 54.2
click at [151, 53] on span "erase" at bounding box center [158, 52] width 15 height 6
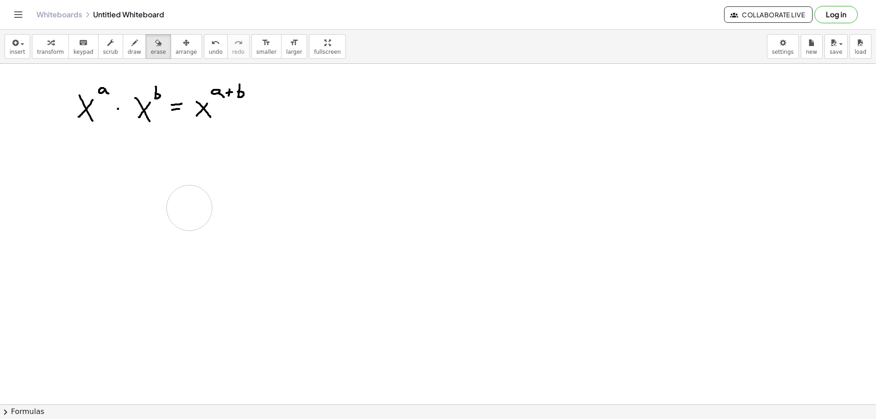
drag, startPoint x: 114, startPoint y: 329, endPoint x: 189, endPoint y: 208, distance: 143.1
click at [131, 50] on button "draw" at bounding box center [135, 46] width 24 height 25
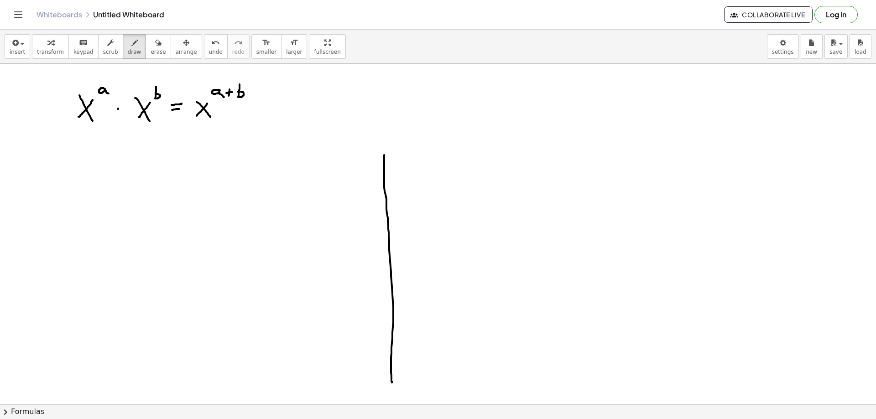
drag, startPoint x: 384, startPoint y: 155, endPoint x: 393, endPoint y: 381, distance: 225.6
drag, startPoint x: 418, startPoint y: 162, endPoint x: 439, endPoint y: 182, distance: 28.7
drag, startPoint x: 437, startPoint y: 167, endPoint x: 430, endPoint y: 178, distance: 12.8
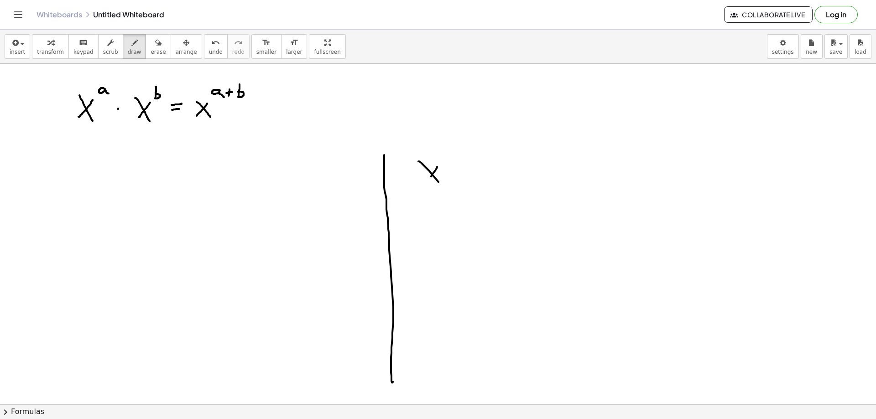
drag, startPoint x: 449, startPoint y: 155, endPoint x: 457, endPoint y: 162, distance: 10.7
drag, startPoint x: 464, startPoint y: 156, endPoint x: 465, endPoint y: 161, distance: 5.0
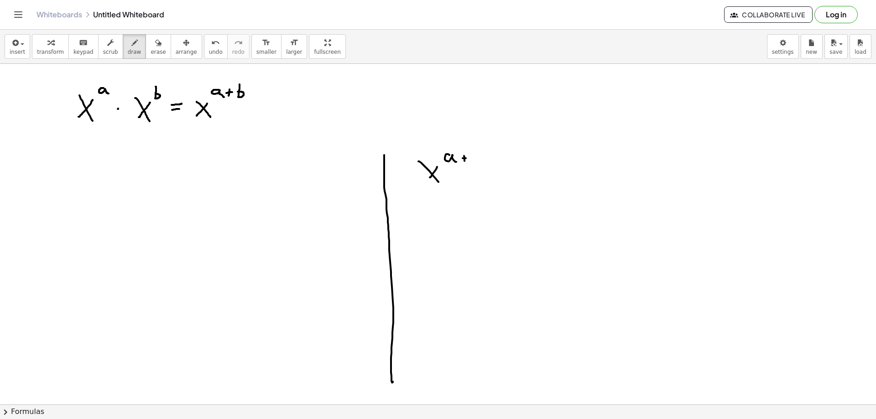
drag, startPoint x: 466, startPoint y: 158, endPoint x: 473, endPoint y: 152, distance: 9.7
drag, startPoint x: 475, startPoint y: 151, endPoint x: 470, endPoint y: 157, distance: 8.0
drag, startPoint x: 199, startPoint y: 173, endPoint x: 222, endPoint y: 195, distance: 32.0
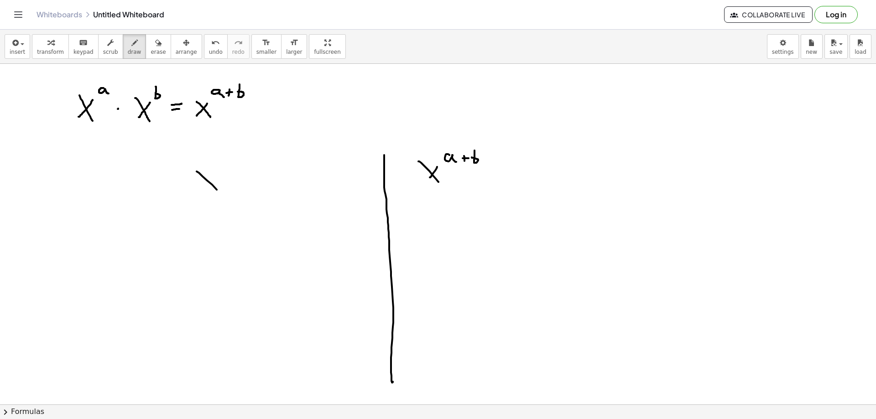
drag, startPoint x: 211, startPoint y: 183, endPoint x: 204, endPoint y: 188, distance: 8.6
drag, startPoint x: 228, startPoint y: 159, endPoint x: 243, endPoint y: 165, distance: 15.8
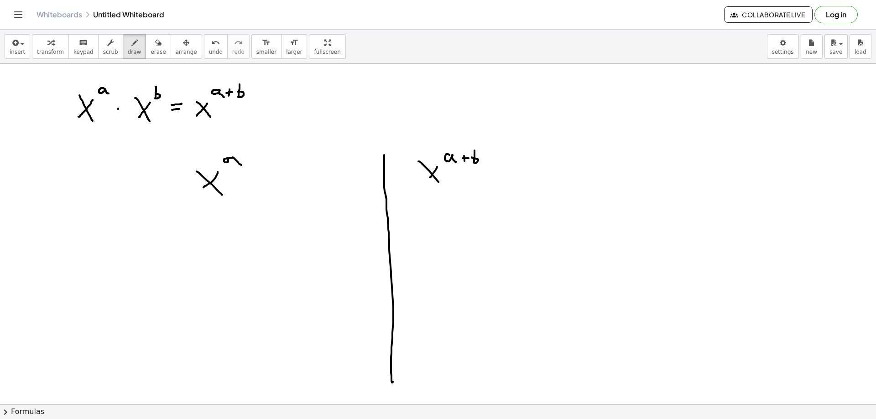
drag, startPoint x: 280, startPoint y: 185, endPoint x: 287, endPoint y: 194, distance: 11.4
drag, startPoint x: 288, startPoint y: 177, endPoint x: 273, endPoint y: 190, distance: 20.0
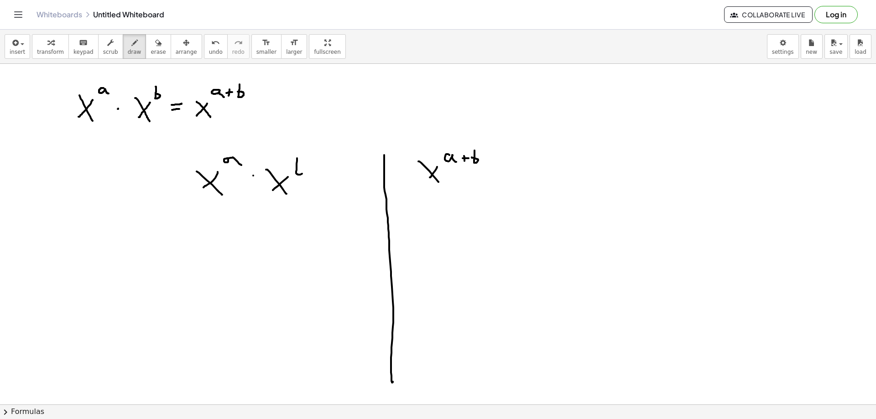
drag, startPoint x: 297, startPoint y: 158, endPoint x: 287, endPoint y: 170, distance: 14.9
drag, startPoint x: 113, startPoint y: 247, endPoint x: 151, endPoint y: 251, distance: 38.5
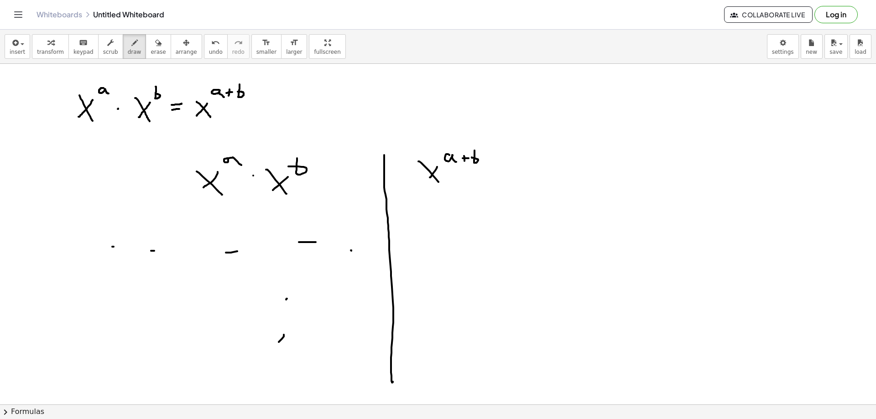
click at [151, 46] on div "button" at bounding box center [158, 42] width 15 height 11
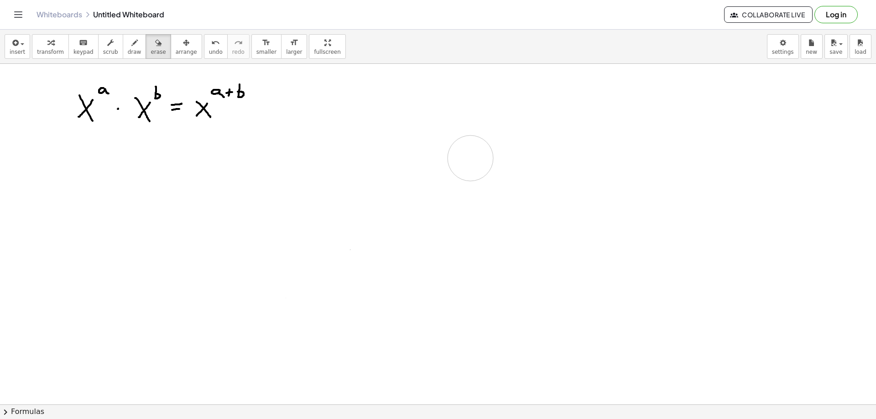
click at [128, 50] on span "draw" at bounding box center [135, 52] width 14 height 6
drag, startPoint x: 27, startPoint y: 103, endPoint x: 31, endPoint y: 111, distance: 9.4
drag, startPoint x: 25, startPoint y: 111, endPoint x: 35, endPoint y: 110, distance: 10.2
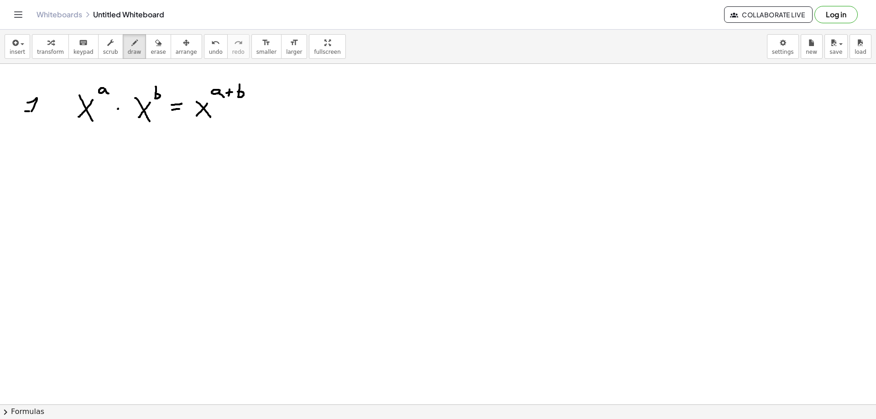
drag, startPoint x: 40, startPoint y: 88, endPoint x: 46, endPoint y: 121, distance: 33.5
drag, startPoint x: 23, startPoint y: 165, endPoint x: 29, endPoint y: 176, distance: 12.7
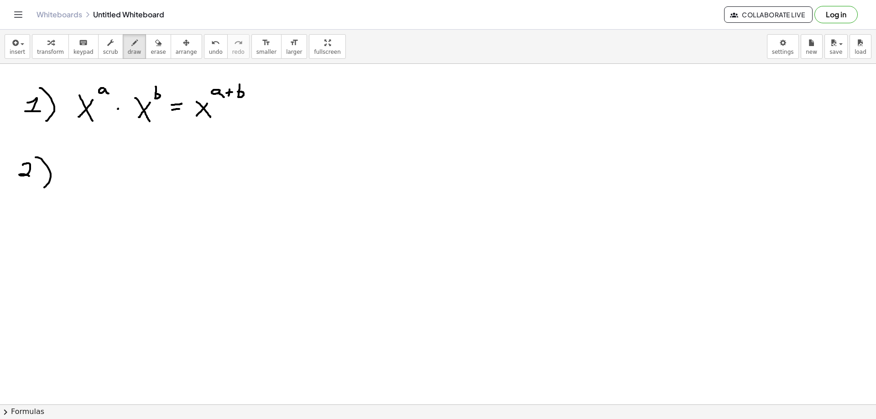
drag, startPoint x: 36, startPoint y: 157, endPoint x: 42, endPoint y: 188, distance: 31.6
drag, startPoint x: 83, startPoint y: 162, endPoint x: 91, endPoint y: 181, distance: 21.0
drag, startPoint x: 91, startPoint y: 169, endPoint x: 80, endPoint y: 178, distance: 14.6
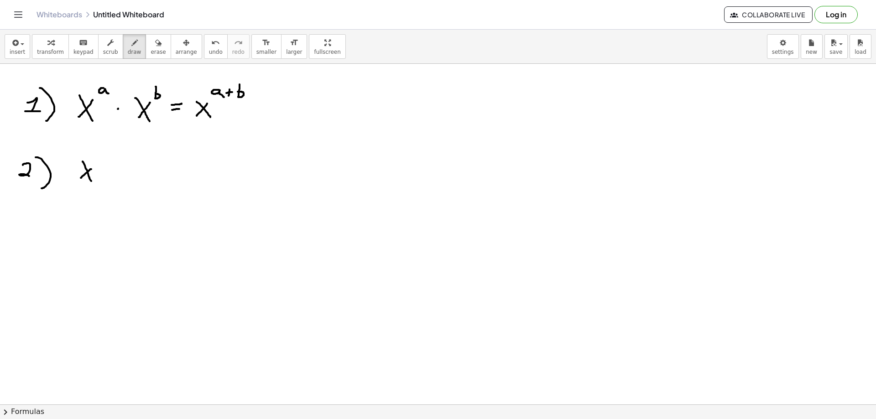
drag, startPoint x: 100, startPoint y: 157, endPoint x: 105, endPoint y: 164, distance: 8.1
drag, startPoint x: 112, startPoint y: 174, endPoint x: 123, endPoint y: 172, distance: 11.6
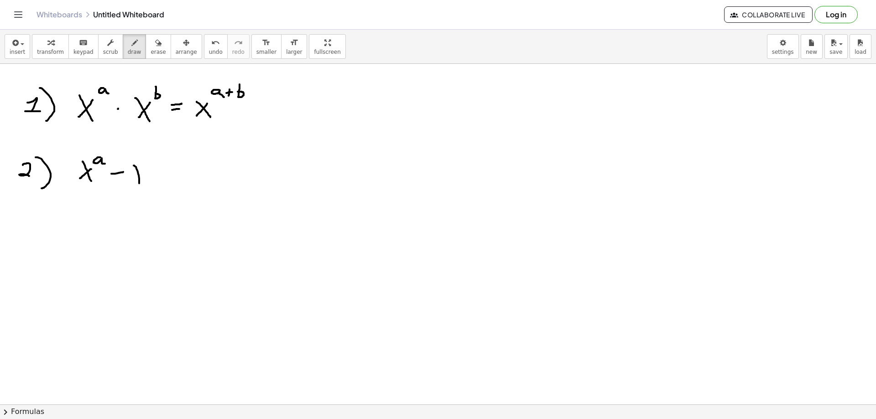
drag, startPoint x: 134, startPoint y: 166, endPoint x: 139, endPoint y: 184, distance: 19.5
drag, startPoint x: 142, startPoint y: 170, endPoint x: 132, endPoint y: 178, distance: 13.3
drag, startPoint x: 153, startPoint y: 152, endPoint x: 151, endPoint y: 160, distance: 8.1
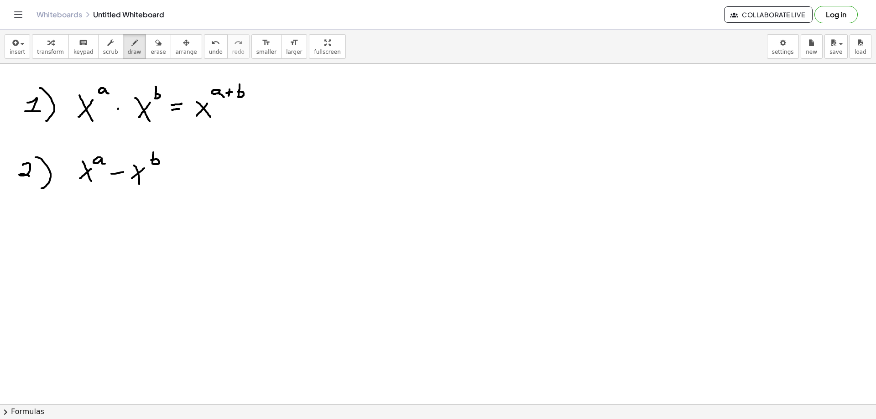
drag, startPoint x: 166, startPoint y: 167, endPoint x: 174, endPoint y: 167, distance: 8.3
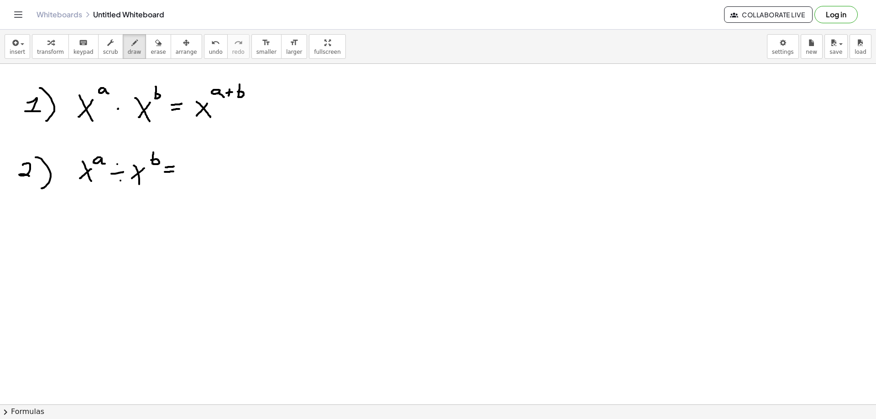
drag, startPoint x: 166, startPoint y: 172, endPoint x: 173, endPoint y: 172, distance: 7.3
drag, startPoint x: 193, startPoint y: 162, endPoint x: 205, endPoint y: 178, distance: 20.3
drag, startPoint x: 208, startPoint y: 165, endPoint x: 196, endPoint y: 179, distance: 18.4
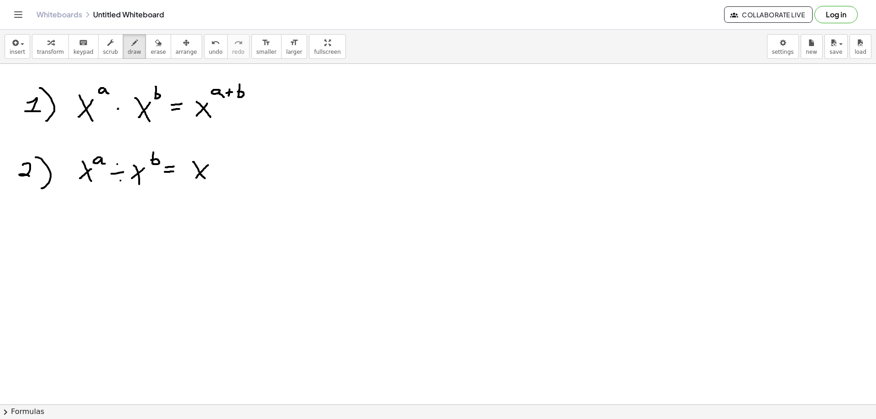
drag, startPoint x: 216, startPoint y: 153, endPoint x: 222, endPoint y: 158, distance: 7.9
drag, startPoint x: 225, startPoint y: 154, endPoint x: 232, endPoint y: 153, distance: 7.3
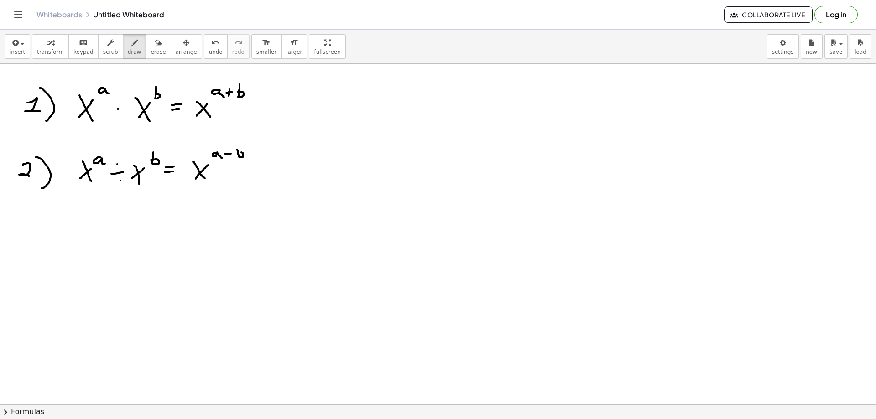
drag, startPoint x: 237, startPoint y: 150, endPoint x: 235, endPoint y: 159, distance: 9.1
drag, startPoint x: 417, startPoint y: 146, endPoint x: 428, endPoint y: 153, distance: 13.7
drag, startPoint x: 422, startPoint y: 157, endPoint x: 417, endPoint y: 163, distance: 7.8
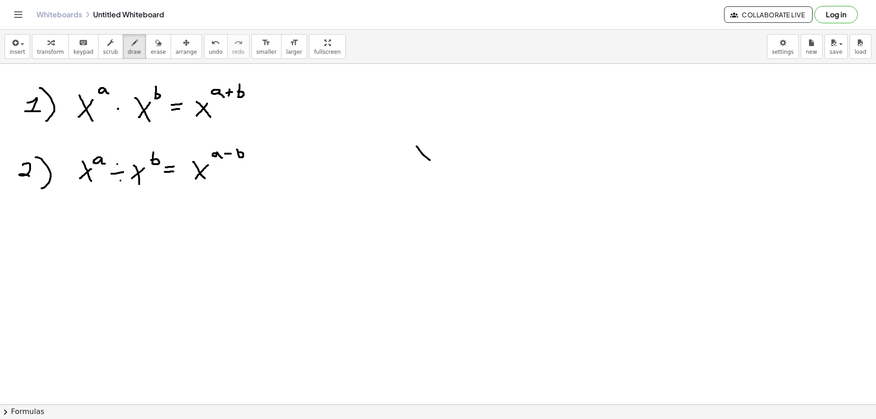
drag, startPoint x: 448, startPoint y: 147, endPoint x: 459, endPoint y: 160, distance: 17.1
drag, startPoint x: 459, startPoint y: 150, endPoint x: 442, endPoint y: 162, distance: 20.6
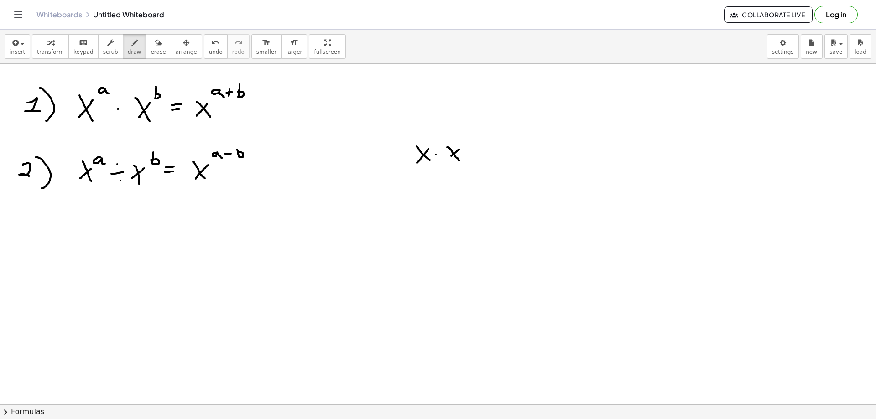
drag, startPoint x: 484, startPoint y: 146, endPoint x: 492, endPoint y: 159, distance: 15.2
drag, startPoint x: 493, startPoint y: 153, endPoint x: 486, endPoint y: 157, distance: 8.0
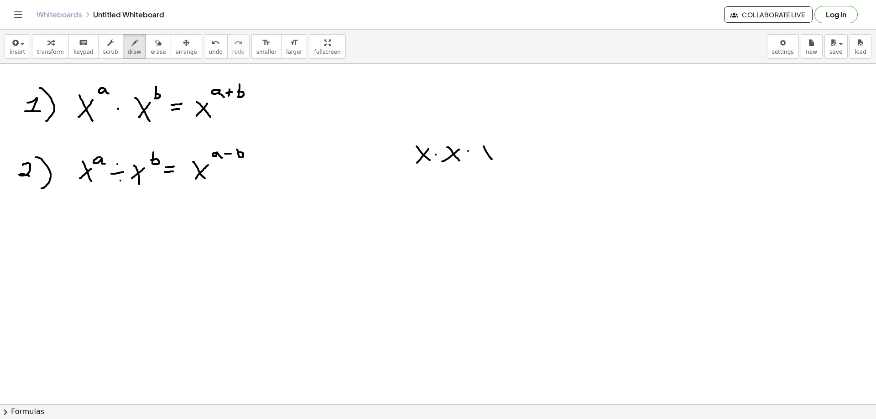
drag, startPoint x: 508, startPoint y: 157, endPoint x: 529, endPoint y: 156, distance: 20.6
drag, startPoint x: 529, startPoint y: 156, endPoint x: 515, endPoint y: 163, distance: 15.5
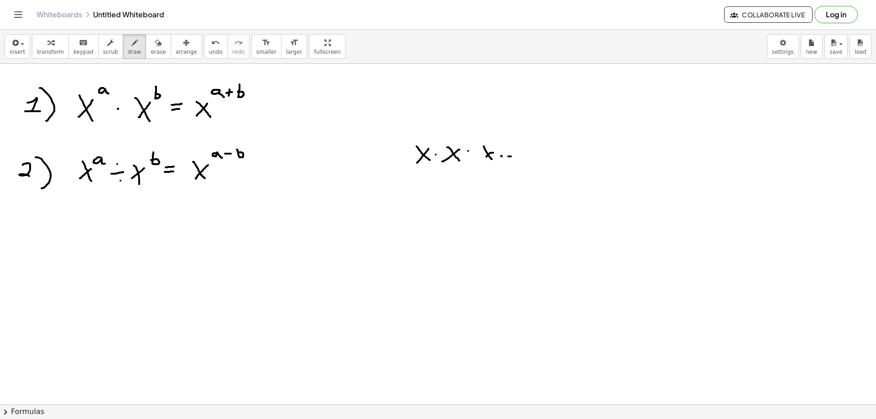
drag, startPoint x: 406, startPoint y: 171, endPoint x: 540, endPoint y: 167, distance: 134.2
drag, startPoint x: 439, startPoint y: 178, endPoint x: 447, endPoint y: 193, distance: 17.4
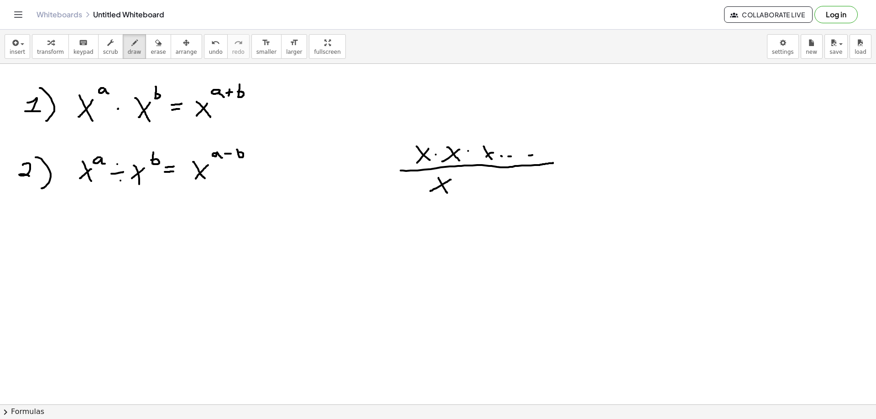
drag, startPoint x: 451, startPoint y: 180, endPoint x: 430, endPoint y: 191, distance: 23.5
drag, startPoint x: 470, startPoint y: 178, endPoint x: 483, endPoint y: 185, distance: 15.1
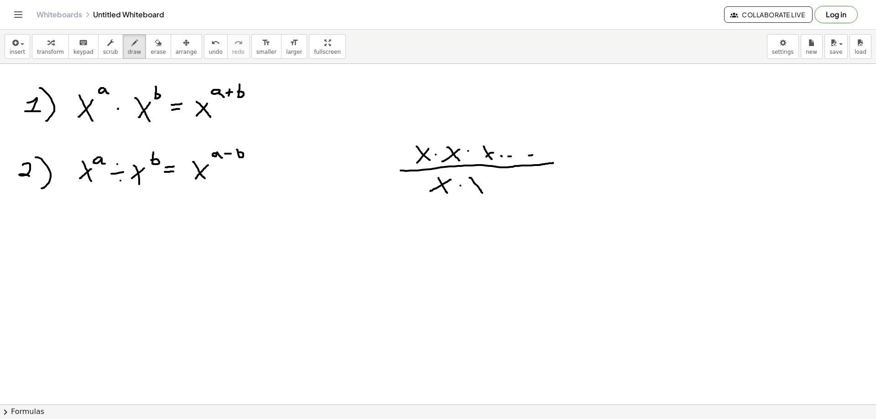
drag, startPoint x: 483, startPoint y: 185, endPoint x: 474, endPoint y: 189, distance: 9.8
drag, startPoint x: 495, startPoint y: 178, endPoint x: 505, endPoint y: 184, distance: 11.9
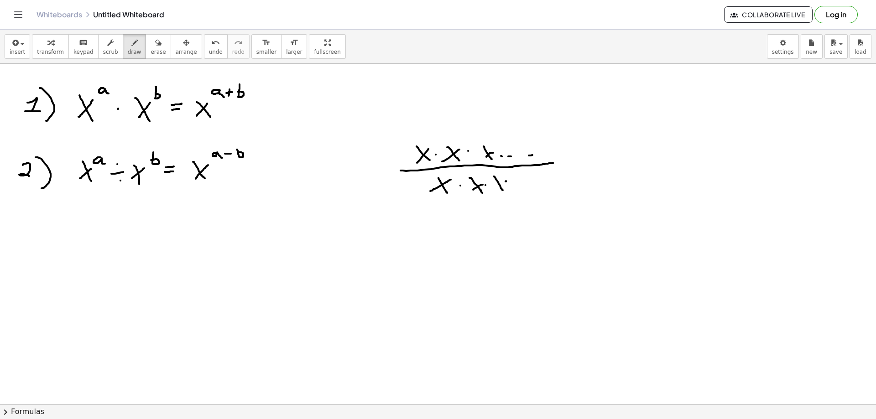
drag, startPoint x: 437, startPoint y: 181, endPoint x: 449, endPoint y: 191, distance: 15.9
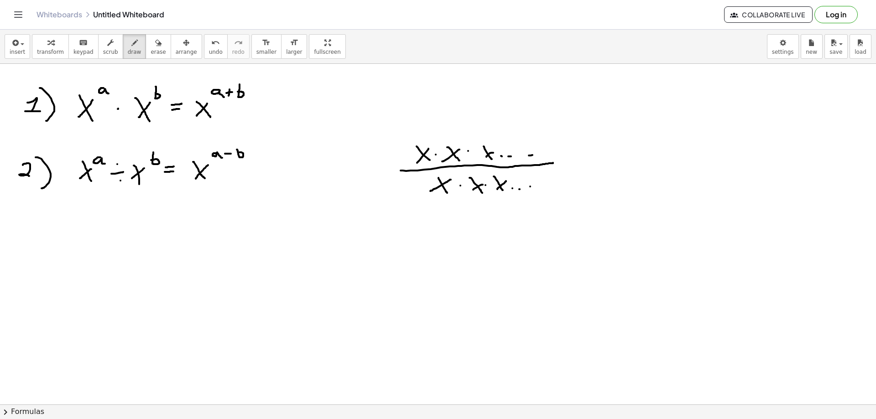
drag, startPoint x: 419, startPoint y: 146, endPoint x: 458, endPoint y: 179, distance: 51.4
drag, startPoint x: 456, startPoint y: 158, endPoint x: 487, endPoint y: 181, distance: 38.5
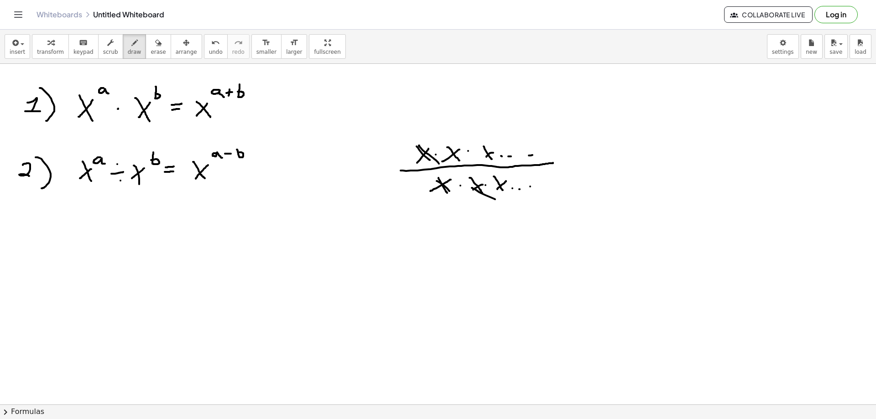
click at [155, 47] on icon "button" at bounding box center [158, 42] width 6 height 11
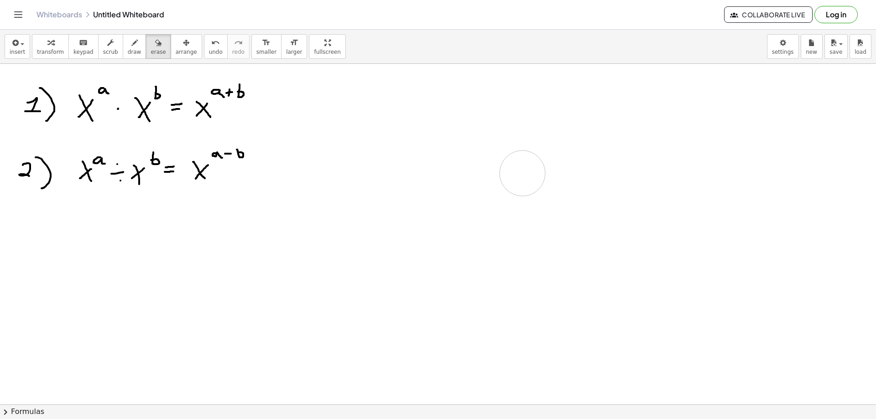
drag, startPoint x: 423, startPoint y: 155, endPoint x: 472, endPoint y: 182, distance: 55.6
click at [128, 47] on div "button" at bounding box center [135, 42] width 14 height 11
drag, startPoint x: 22, startPoint y: 212, endPoint x: 21, endPoint y: 229, distance: 17.4
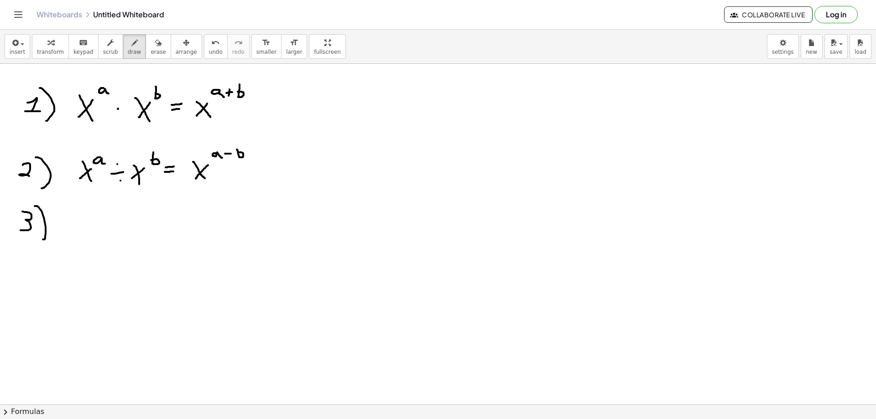
drag, startPoint x: 35, startPoint y: 206, endPoint x: 45, endPoint y: 241, distance: 36.1
drag, startPoint x: 66, startPoint y: 214, endPoint x: 76, endPoint y: 226, distance: 15.2
drag, startPoint x: 79, startPoint y: 219, endPoint x: 63, endPoint y: 230, distance: 18.9
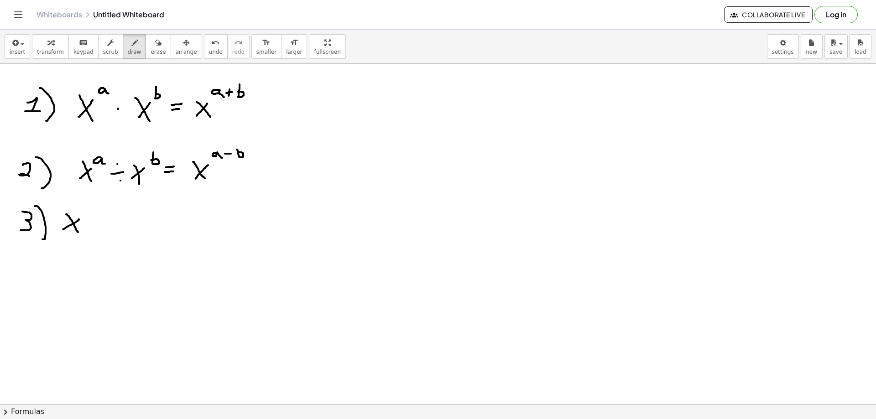
drag, startPoint x: 89, startPoint y: 209, endPoint x: 94, endPoint y: 216, distance: 7.6
drag, startPoint x: 98, startPoint y: 196, endPoint x: 100, endPoint y: 209, distance: 13.0
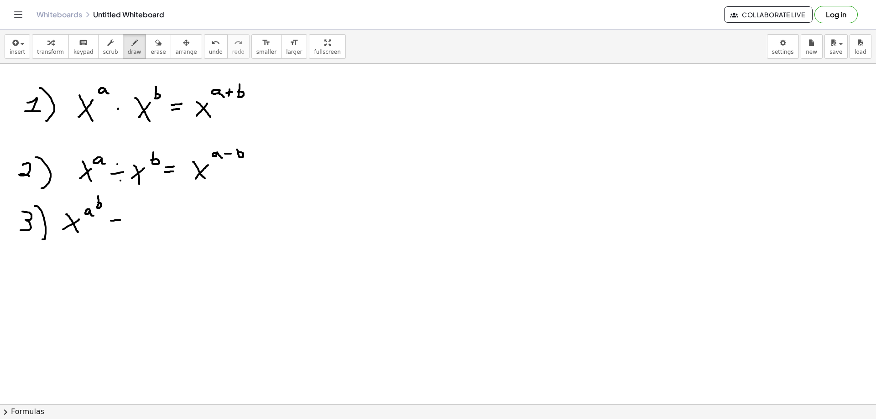
drag, startPoint x: 111, startPoint y: 221, endPoint x: 120, endPoint y: 220, distance: 9.2
drag, startPoint x: 112, startPoint y: 226, endPoint x: 121, endPoint y: 225, distance: 9.1
drag, startPoint x: 141, startPoint y: 215, endPoint x: 161, endPoint y: 240, distance: 32.1
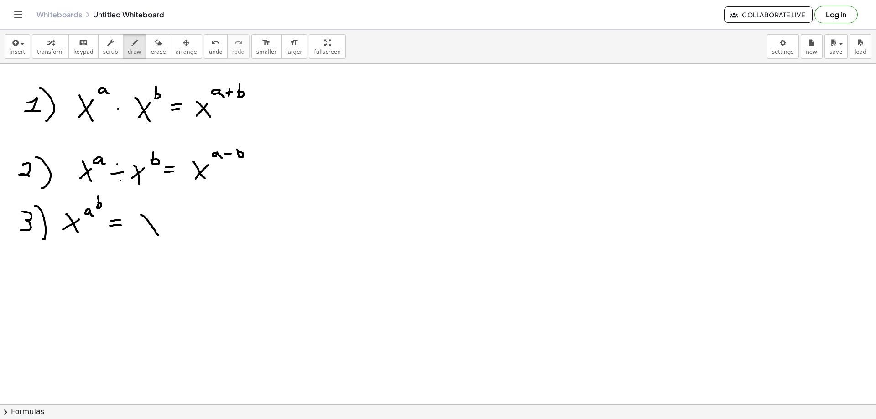
drag, startPoint x: 158, startPoint y: 218, endPoint x: 146, endPoint y: 238, distance: 23.5
drag, startPoint x: 170, startPoint y: 206, endPoint x: 176, endPoint y: 213, distance: 9.1
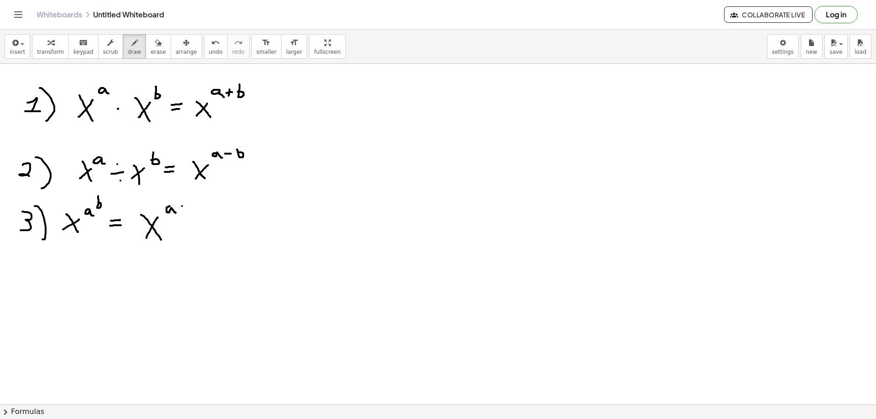
drag, startPoint x: 192, startPoint y: 199, endPoint x: 194, endPoint y: 209, distance: 9.8
drag, startPoint x: 372, startPoint y: 226, endPoint x: 383, endPoint y: 237, distance: 15.8
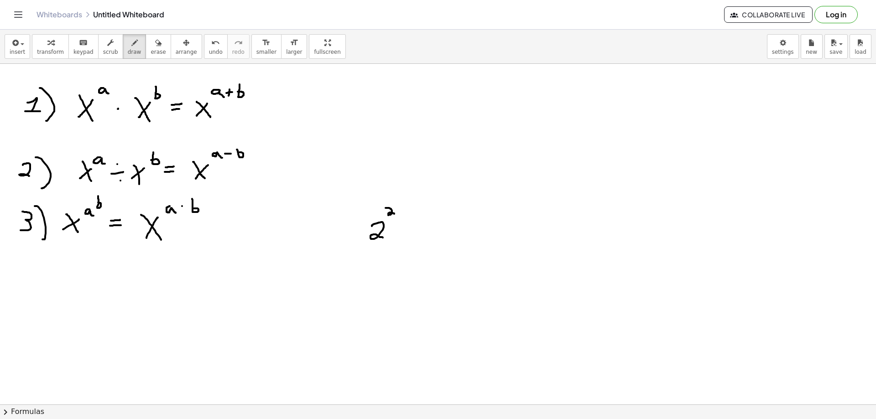
drag, startPoint x: 386, startPoint y: 208, endPoint x: 397, endPoint y: 213, distance: 12.9
drag, startPoint x: 398, startPoint y: 196, endPoint x: 398, endPoint y: 204, distance: 7.3
drag, startPoint x: 419, startPoint y: 225, endPoint x: 427, endPoint y: 225, distance: 8.3
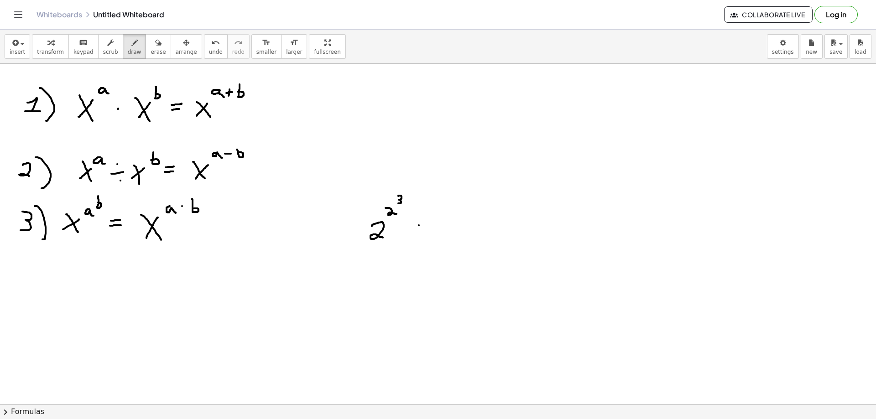
drag, startPoint x: 426, startPoint y: 234, endPoint x: 433, endPoint y: 233, distance: 7.8
drag, startPoint x: 446, startPoint y: 219, endPoint x: 454, endPoint y: 233, distance: 16.4
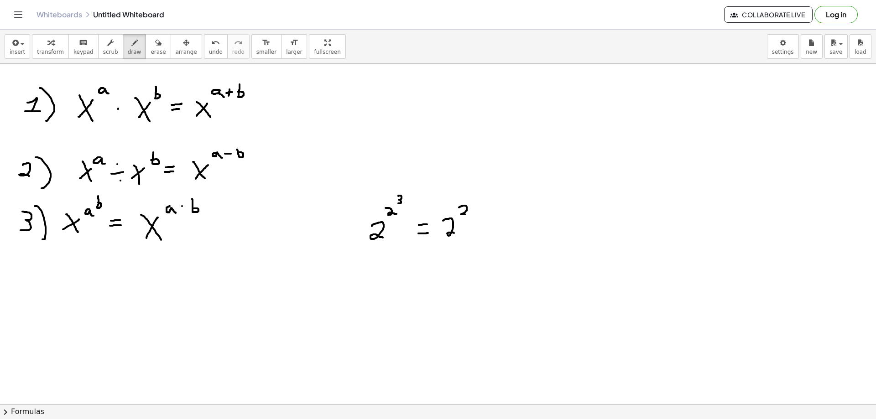
drag, startPoint x: 464, startPoint y: 206, endPoint x: 467, endPoint y: 216, distance: 10.5
drag, startPoint x: 491, startPoint y: 218, endPoint x: 503, endPoint y: 227, distance: 14.6
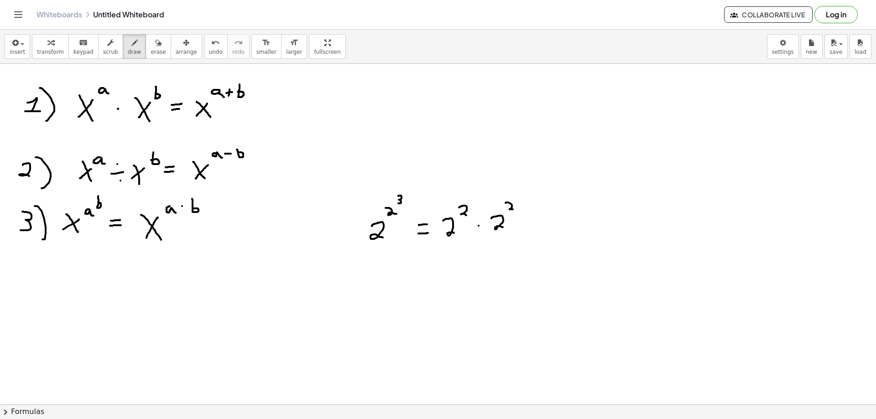
drag, startPoint x: 506, startPoint y: 203, endPoint x: 514, endPoint y: 209, distance: 10.4
drag, startPoint x: 541, startPoint y: 214, endPoint x: 558, endPoint y: 229, distance: 22.0
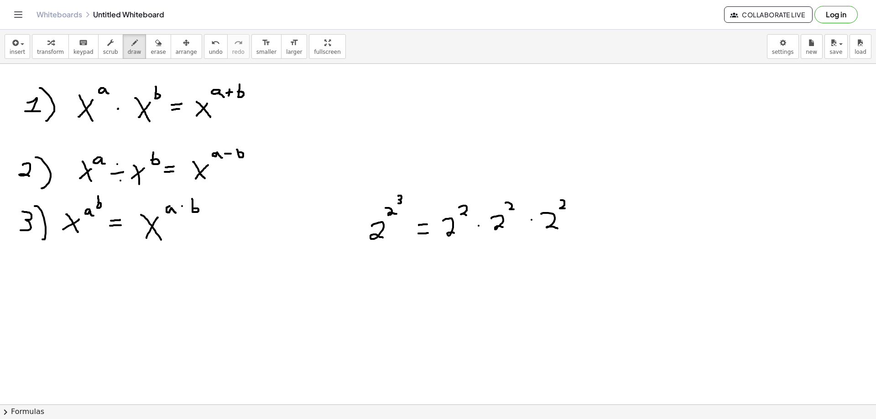
drag, startPoint x: 561, startPoint y: 200, endPoint x: 566, endPoint y: 209, distance: 9.9
drag, startPoint x: 74, startPoint y: 124, endPoint x: 121, endPoint y: 133, distance: 47.9
drag, startPoint x: 243, startPoint y: 115, endPoint x: 123, endPoint y: 134, distance: 121.2
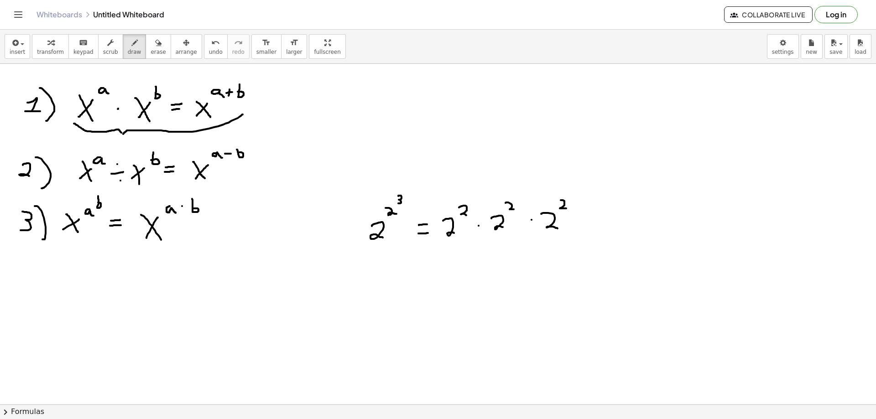
click at [211, 44] on icon "undo" at bounding box center [215, 42] width 9 height 11
drag, startPoint x: 445, startPoint y: 239, endPoint x: 480, endPoint y: 243, distance: 34.5
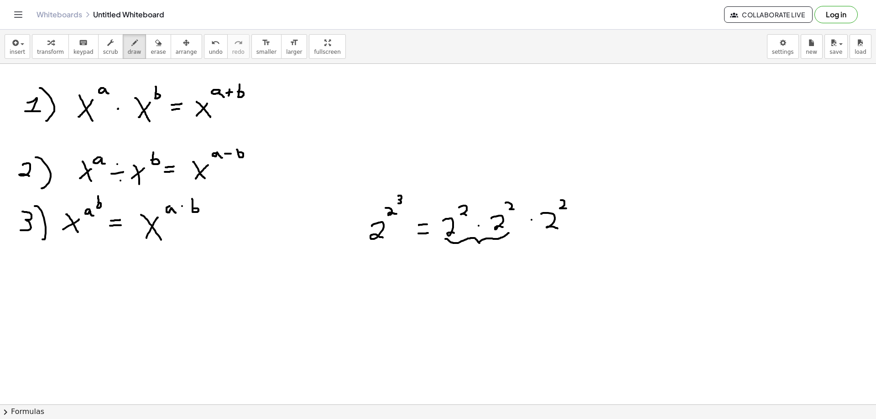
drag, startPoint x: 507, startPoint y: 235, endPoint x: 470, endPoint y: 249, distance: 39.3
drag, startPoint x: 462, startPoint y: 258, endPoint x: 475, endPoint y: 266, distance: 16.0
drag, startPoint x: 476, startPoint y: 251, endPoint x: 483, endPoint y: 253, distance: 7.6
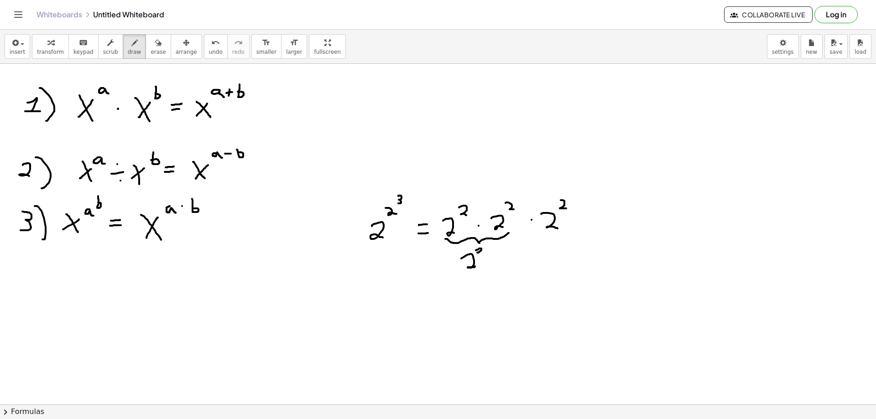
drag, startPoint x: 496, startPoint y: 245, endPoint x: 502, endPoint y: 250, distance: 8.2
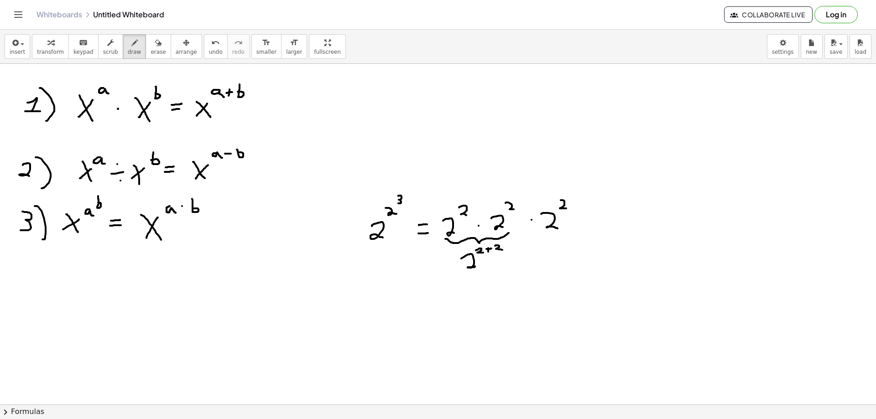
drag, startPoint x: 531, startPoint y: 253, endPoint x: 539, endPoint y: 264, distance: 14.3
drag, startPoint x: 545, startPoint y: 246, endPoint x: 552, endPoint y: 251, distance: 8.1
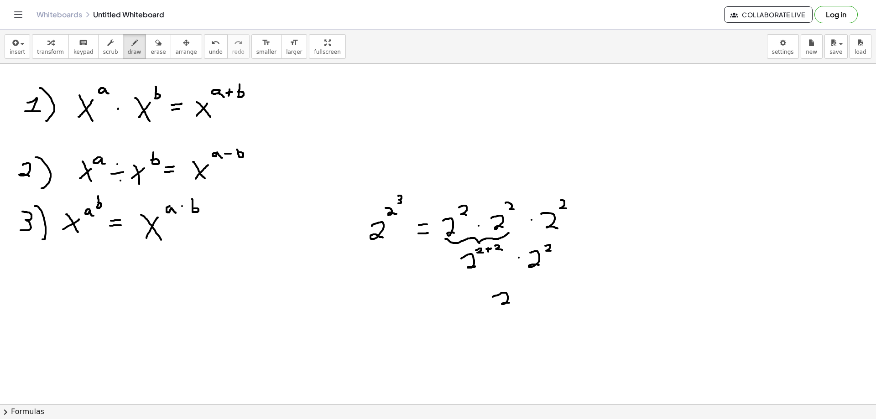
drag, startPoint x: 498, startPoint y: 295, endPoint x: 518, endPoint y: 290, distance: 20.7
drag, startPoint x: 522, startPoint y: 282, endPoint x: 516, endPoint y: 285, distance: 6.6
drag, startPoint x: 474, startPoint y: 327, endPoint x: 482, endPoint y: 325, distance: 8.8
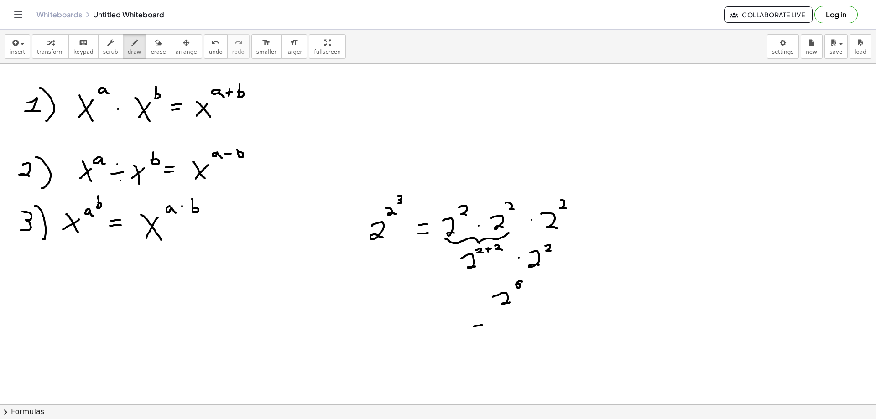
drag, startPoint x: 500, startPoint y: 323, endPoint x: 511, endPoint y: 337, distance: 17.8
drag, startPoint x: 513, startPoint y: 310, endPoint x: 522, endPoint y: 317, distance: 11.0
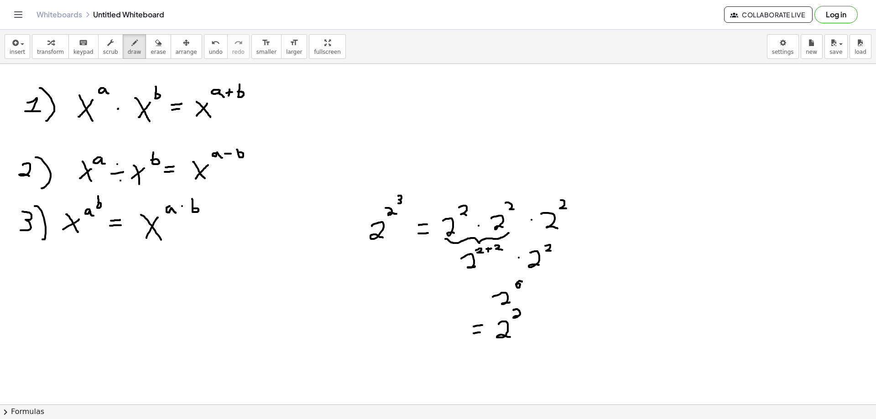
drag, startPoint x: 535, startPoint y: 306, endPoint x: 534, endPoint y: 314, distance: 8.3
drag, startPoint x: 149, startPoint y: 43, endPoint x: 170, endPoint y: 51, distance: 22.7
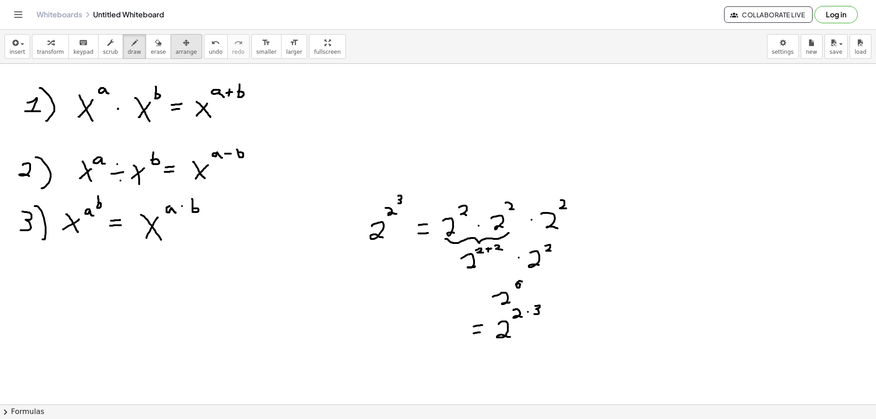
click at [151, 43] on div "button" at bounding box center [158, 42] width 15 height 11
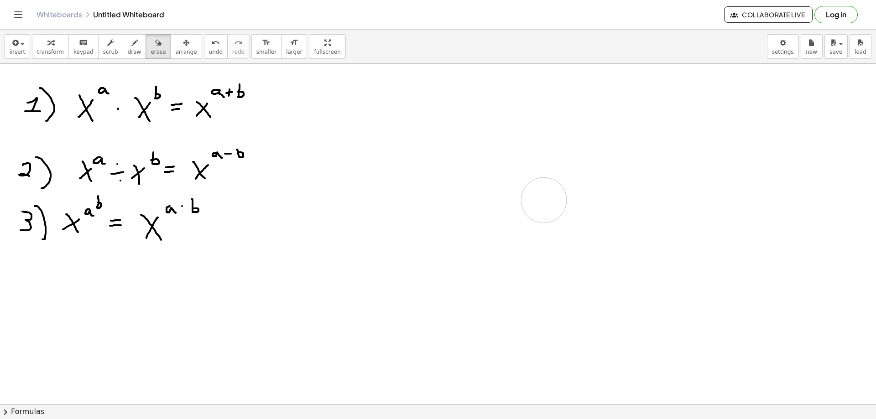
drag, startPoint x: 382, startPoint y: 193, endPoint x: 534, endPoint y: 201, distance: 152.2
drag, startPoint x: 301, startPoint y: 318, endPoint x: 317, endPoint y: 317, distance: 15.6
click at [128, 46] on div "button" at bounding box center [135, 42] width 14 height 11
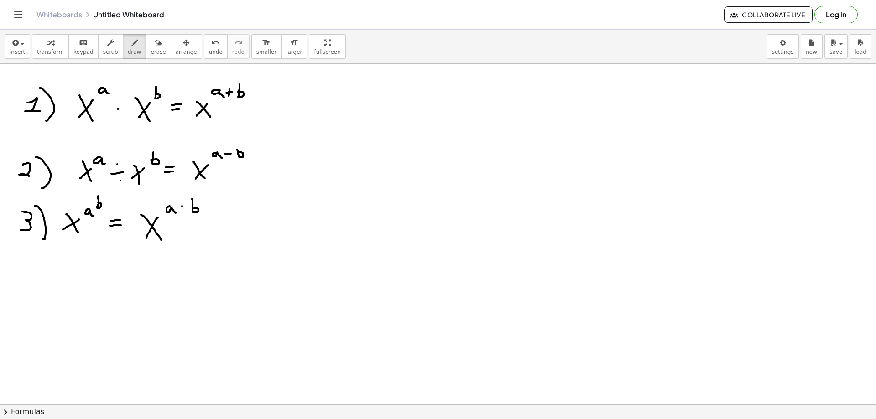
drag, startPoint x: 296, startPoint y: 287, endPoint x: 310, endPoint y: 287, distance: 14.6
drag, startPoint x: 318, startPoint y: 275, endPoint x: 324, endPoint y: 291, distance: 16.6
drag, startPoint x: 339, startPoint y: 265, endPoint x: 344, endPoint y: 275, distance: 11.4
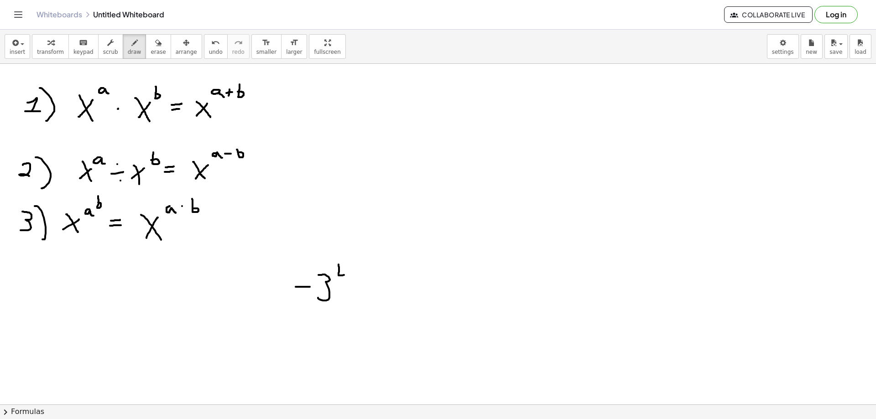
drag, startPoint x: 349, startPoint y: 265, endPoint x: 347, endPoint y: 283, distance: 17.8
drag, startPoint x: 373, startPoint y: 264, endPoint x: 371, endPoint y: 297, distance: 32.9
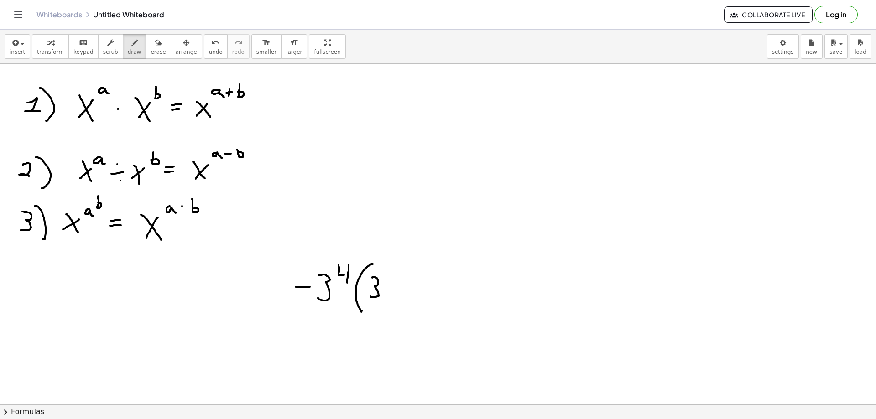
drag, startPoint x: 372, startPoint y: 278, endPoint x: 371, endPoint y: 297, distance: 18.8
drag, startPoint x: 395, startPoint y: 288, endPoint x: 418, endPoint y: 288, distance: 22.8
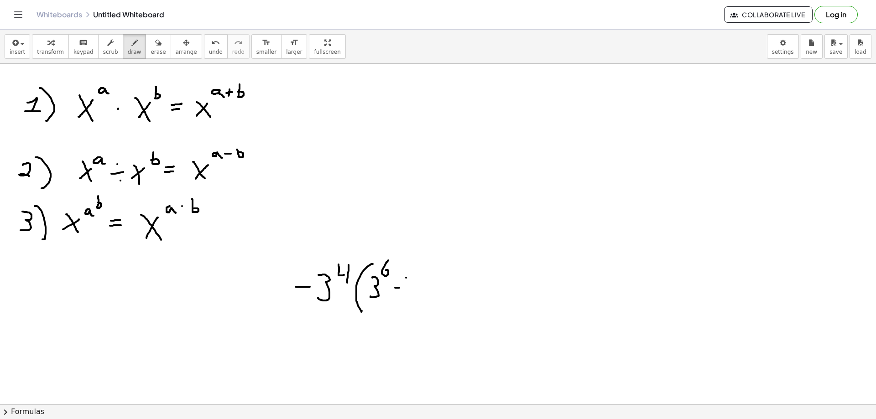
drag, startPoint x: 434, startPoint y: 277, endPoint x: 431, endPoint y: 294, distance: 17.2
drag, startPoint x: 450, startPoint y: 263, endPoint x: 448, endPoint y: 278, distance: 14.8
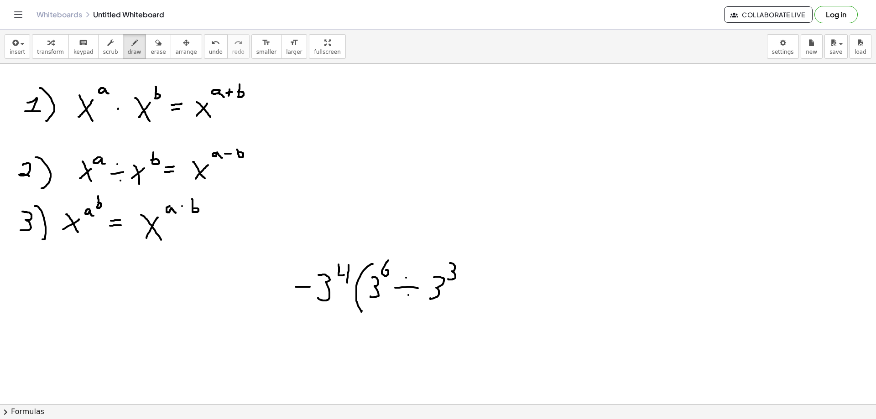
drag, startPoint x: 466, startPoint y: 264, endPoint x: 469, endPoint y: 313, distance: 48.4
drag, startPoint x: 500, startPoint y: 277, endPoint x: 500, endPoint y: 295, distance: 18.7
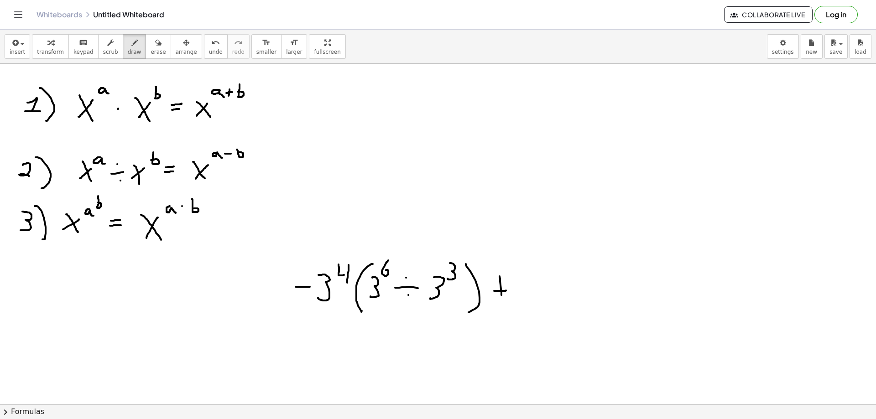
drag, startPoint x: 494, startPoint y: 291, endPoint x: 506, endPoint y: 291, distance: 12.3
drag, startPoint x: 530, startPoint y: 280, endPoint x: 521, endPoint y: 297, distance: 19.2
drag, startPoint x: 540, startPoint y: 264, endPoint x: 561, endPoint y: 273, distance: 22.5
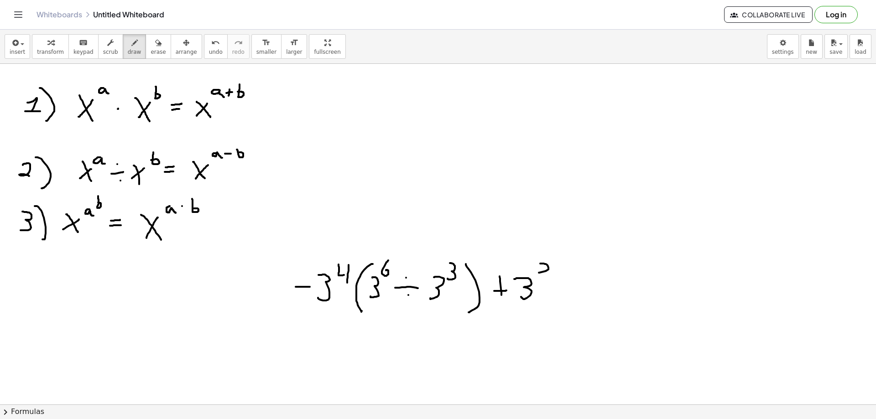
drag, startPoint x: 401, startPoint y: 327, endPoint x: 397, endPoint y: 343, distance: 16.5
drag, startPoint x: 415, startPoint y: 316, endPoint x: 411, endPoint y: 323, distance: 8.0
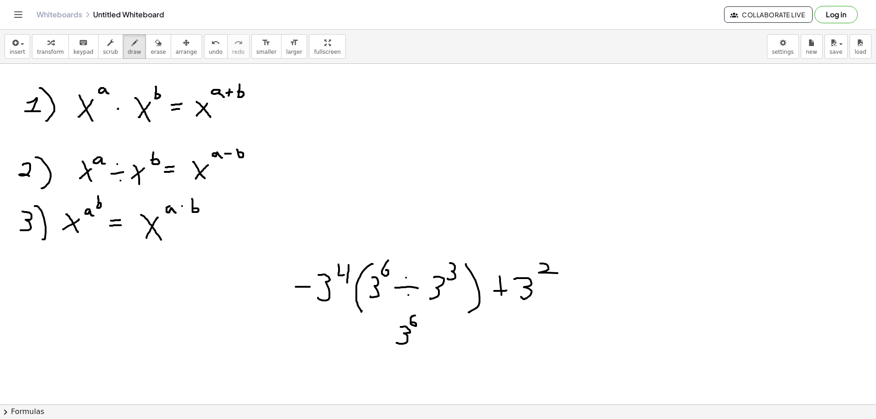
drag, startPoint x: 419, startPoint y: 321, endPoint x: 428, endPoint y: 319, distance: 9.7
drag, startPoint x: 431, startPoint y: 316, endPoint x: 432, endPoint y: 323, distance: 7.4
drag, startPoint x: 444, startPoint y: 316, endPoint x: 427, endPoint y: 339, distance: 29.4
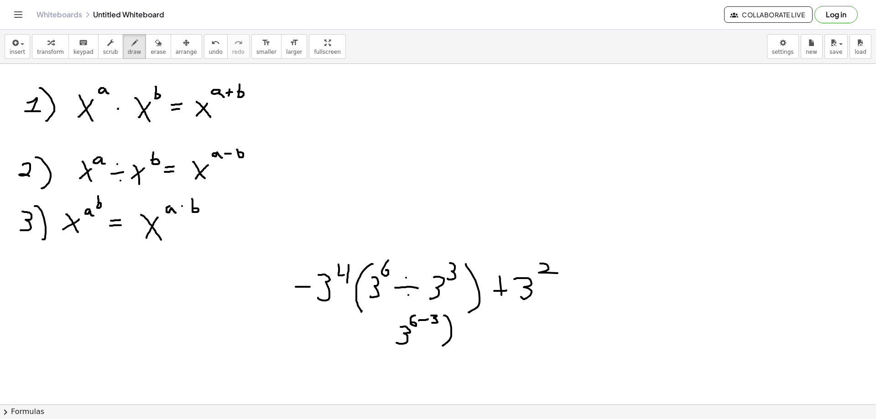
drag, startPoint x: 387, startPoint y: 315, endPoint x: 377, endPoint y: 346, distance: 32.5
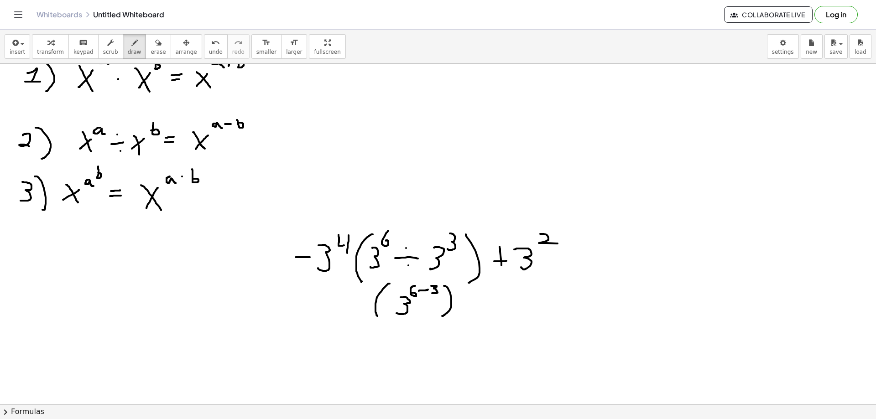
scroll to position [46, 0]
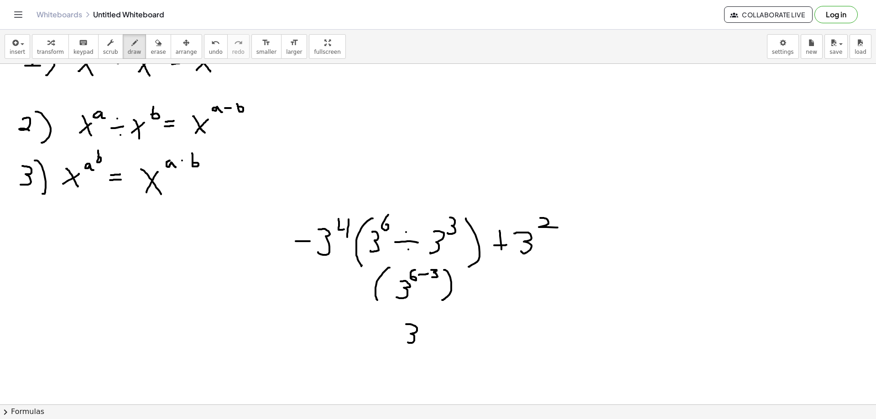
drag, startPoint x: 406, startPoint y: 324, endPoint x: 411, endPoint y: 337, distance: 13.1
click at [407, 342] on div at bounding box center [438, 388] width 876 height 741
drag, startPoint x: 423, startPoint y: 313, endPoint x: 420, endPoint y: 325, distance: 12.1
click at [420, 325] on div at bounding box center [438, 388] width 876 height 741
drag, startPoint x: 432, startPoint y: 320, endPoint x: 432, endPoint y: 341, distance: 21.5
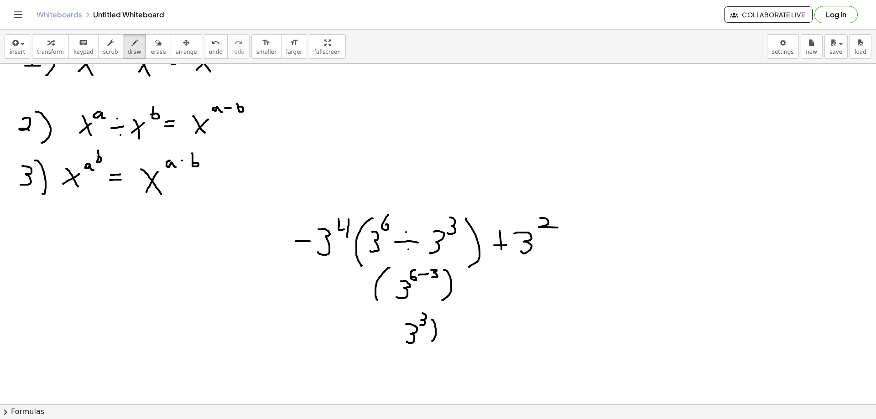
click at [432, 341] on div at bounding box center [438, 388] width 876 height 741
drag, startPoint x: 402, startPoint y: 318, endPoint x: 386, endPoint y: 347, distance: 33.3
click at [386, 348] on div at bounding box center [438, 388] width 876 height 741
drag, startPoint x: 338, startPoint y: 332, endPoint x: 346, endPoint y: 332, distance: 8.7
click at [346, 332] on div at bounding box center [438, 388] width 876 height 741
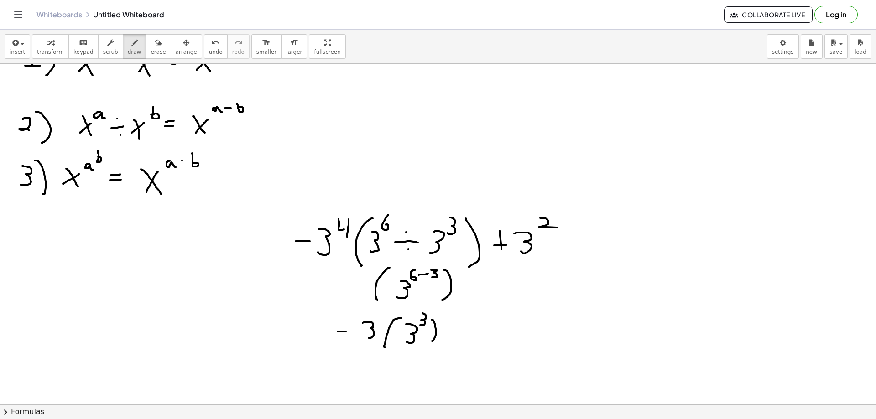
drag, startPoint x: 365, startPoint y: 323, endPoint x: 371, endPoint y: 331, distance: 10.1
click at [366, 337] on div at bounding box center [438, 388] width 876 height 741
drag, startPoint x: 381, startPoint y: 310, endPoint x: 385, endPoint y: 315, distance: 5.8
click at [384, 316] on div at bounding box center [438, 388] width 876 height 741
drag, startPoint x: 386, startPoint y: 314, endPoint x: 384, endPoint y: 325, distance: 11.2
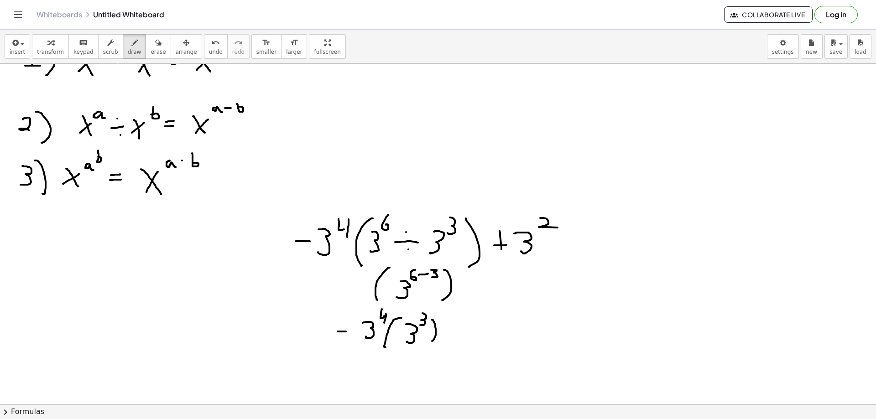
click at [384, 325] on div at bounding box center [438, 388] width 876 height 741
drag, startPoint x: 444, startPoint y: 326, endPoint x: 444, endPoint y: 334, distance: 8.7
click at [444, 334] on div at bounding box center [438, 388] width 876 height 741
drag, startPoint x: 443, startPoint y: 332, endPoint x: 452, endPoint y: 331, distance: 9.7
click at [452, 331] on div at bounding box center [438, 388] width 876 height 741
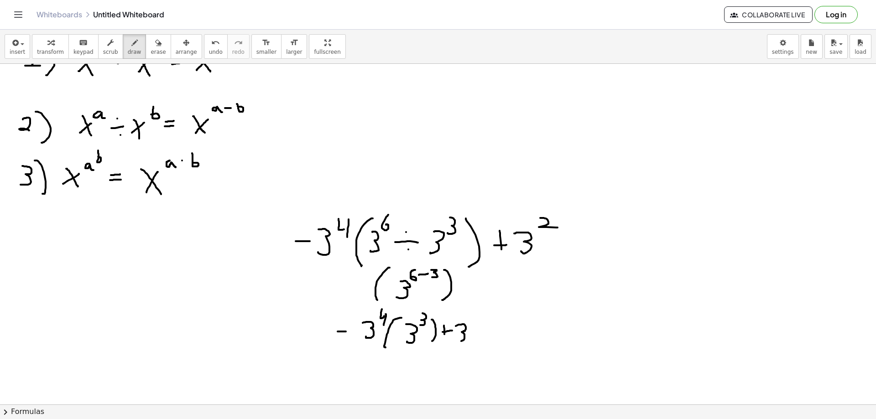
drag, startPoint x: 462, startPoint y: 324, endPoint x: 465, endPoint y: 331, distance: 6.8
click at [457, 341] on div at bounding box center [438, 388] width 876 height 741
drag, startPoint x: 473, startPoint y: 315, endPoint x: 481, endPoint y: 322, distance: 10.4
click at [481, 322] on div at bounding box center [438, 388] width 876 height 741
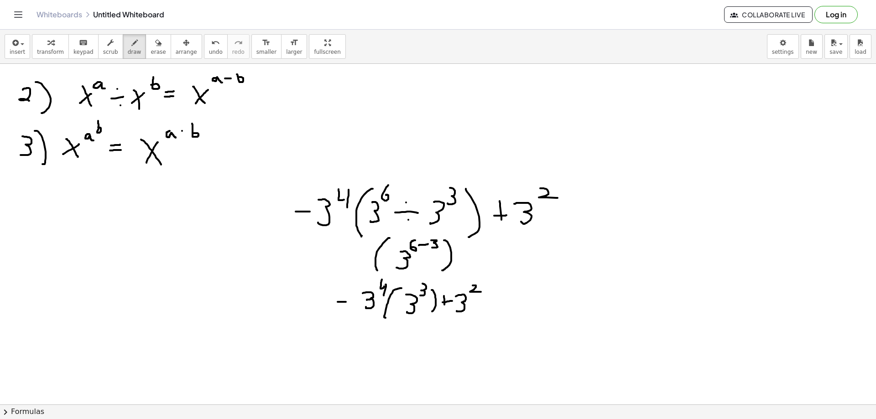
scroll to position [91, 0]
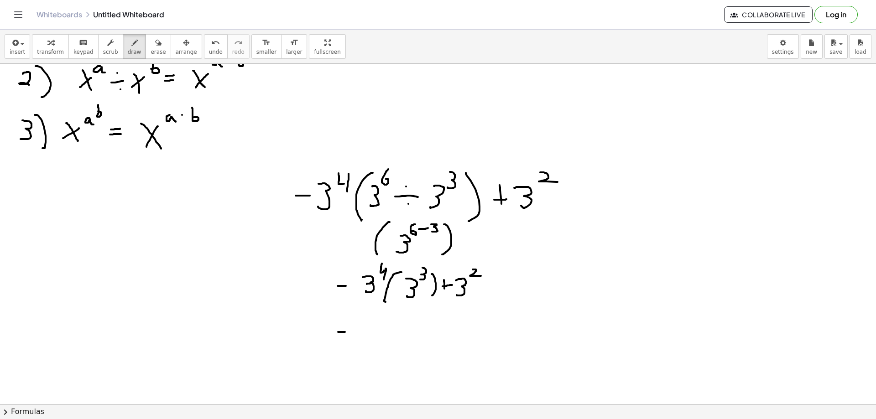
click at [347, 332] on div at bounding box center [438, 343] width 876 height 741
drag, startPoint x: 366, startPoint y: 317, endPoint x: 364, endPoint y: 346, distance: 29.8
click at [364, 346] on div at bounding box center [438, 343] width 876 height 741
click at [209, 49] on span "undo" at bounding box center [216, 52] width 14 height 6
drag, startPoint x: 365, startPoint y: 323, endPoint x: 365, endPoint y: 339, distance: 16.0
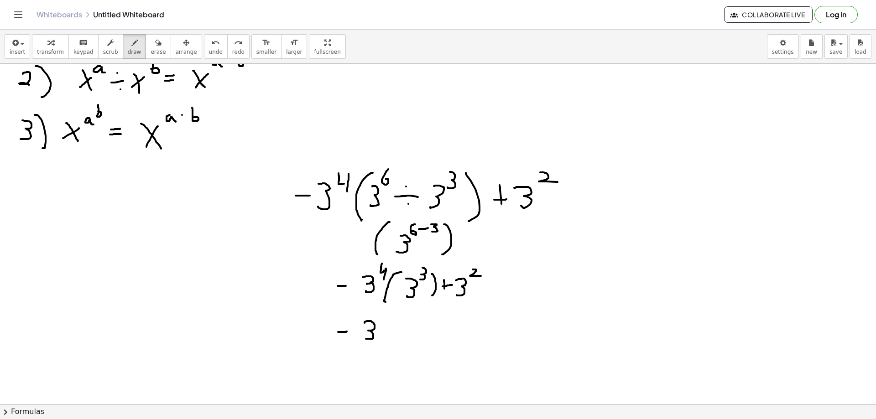
click at [365, 339] on div at bounding box center [438, 343] width 876 height 741
drag, startPoint x: 377, startPoint y: 313, endPoint x: 381, endPoint y: 318, distance: 5.8
click at [381, 318] on div at bounding box center [438, 343] width 876 height 741
drag, startPoint x: 381, startPoint y: 313, endPoint x: 383, endPoint y: 322, distance: 8.3
click at [383, 322] on div at bounding box center [438, 343] width 876 height 741
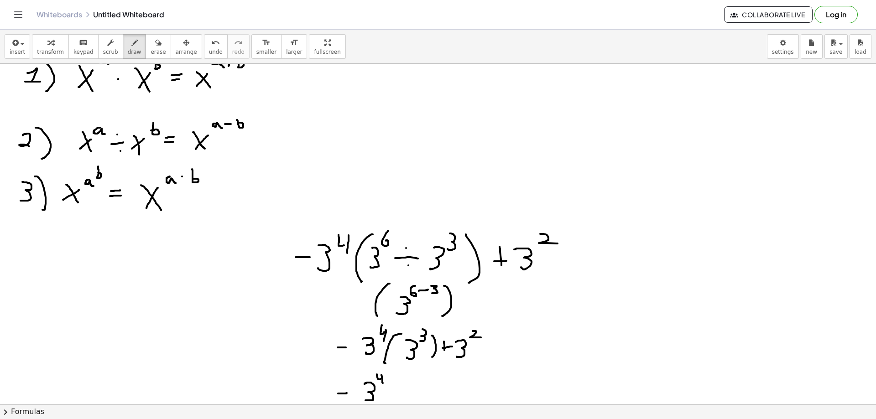
scroll to position [46, 0]
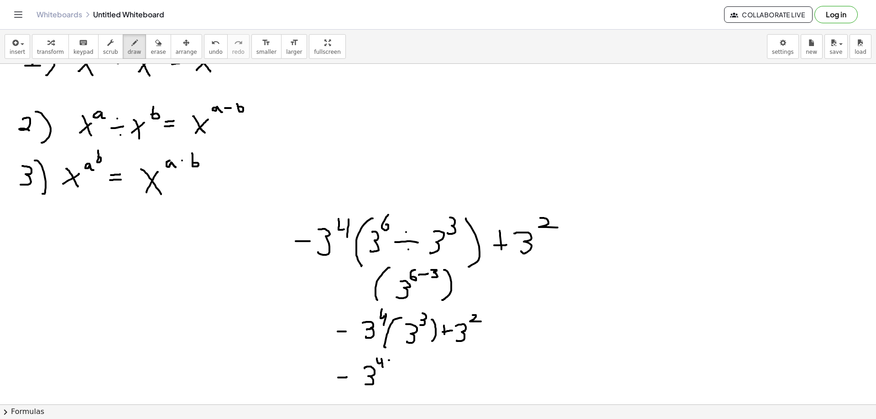
drag, startPoint x: 389, startPoint y: 360, endPoint x: 390, endPoint y: 366, distance: 6.0
click at [390, 366] on div at bounding box center [438, 388] width 876 height 741
click at [392, 363] on div at bounding box center [438, 388] width 876 height 741
drag, startPoint x: 397, startPoint y: 360, endPoint x: 395, endPoint y: 366, distance: 6.6
click at [395, 366] on div at bounding box center [438, 388] width 876 height 741
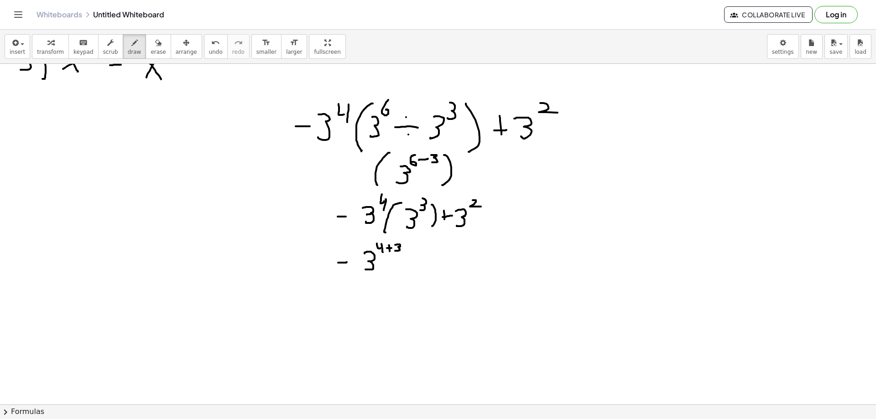
scroll to position [183, 0]
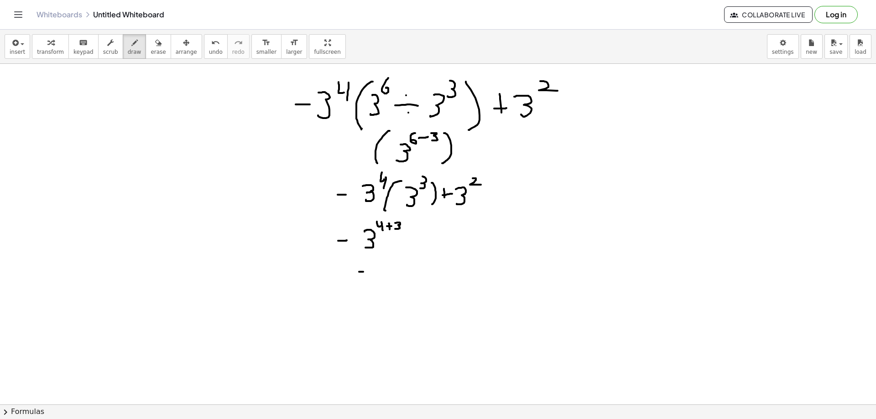
click at [364, 272] on div at bounding box center [438, 251] width 876 height 741
drag, startPoint x: 378, startPoint y: 266, endPoint x: 377, endPoint y: 284, distance: 17.4
click at [377, 284] on div at bounding box center [438, 251] width 876 height 741
drag, startPoint x: 390, startPoint y: 256, endPoint x: 395, endPoint y: 264, distance: 9.2
click at [395, 264] on div at bounding box center [438, 251] width 876 height 741
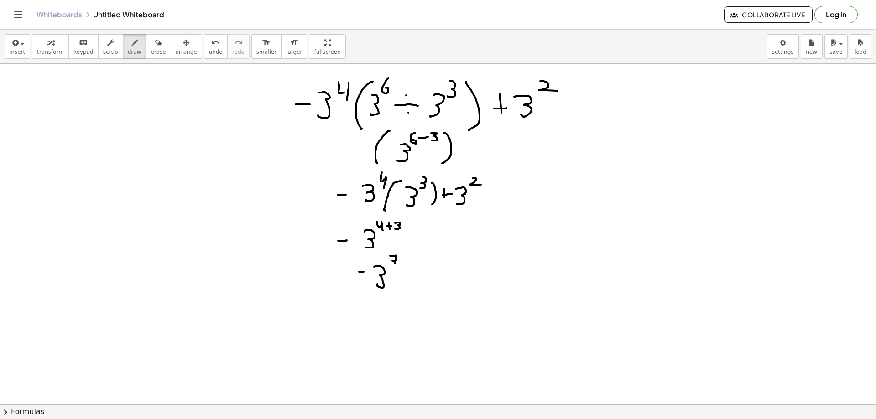
drag, startPoint x: 392, startPoint y: 261, endPoint x: 401, endPoint y: 261, distance: 8.7
click at [398, 261] on div at bounding box center [438, 251] width 876 height 741
drag, startPoint x: 412, startPoint y: 269, endPoint x: 415, endPoint y: 281, distance: 12.2
click at [415, 281] on div at bounding box center [438, 251] width 876 height 741
drag, startPoint x: 410, startPoint y: 278, endPoint x: 418, endPoint y: 278, distance: 7.3
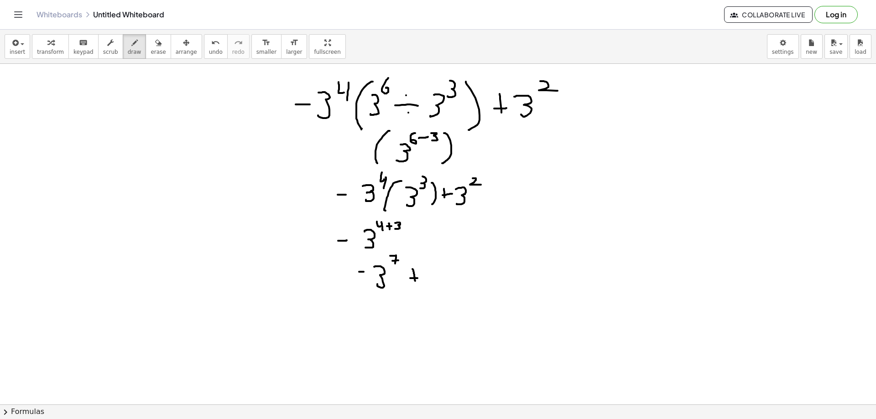
click at [418, 278] on div at bounding box center [438, 251] width 876 height 741
drag, startPoint x: 434, startPoint y: 266, endPoint x: 431, endPoint y: 282, distance: 16.8
click at [431, 282] on div at bounding box center [438, 251] width 876 height 741
drag, startPoint x: 443, startPoint y: 256, endPoint x: 456, endPoint y: 266, distance: 16.1
click at [455, 262] on div at bounding box center [438, 251] width 876 height 741
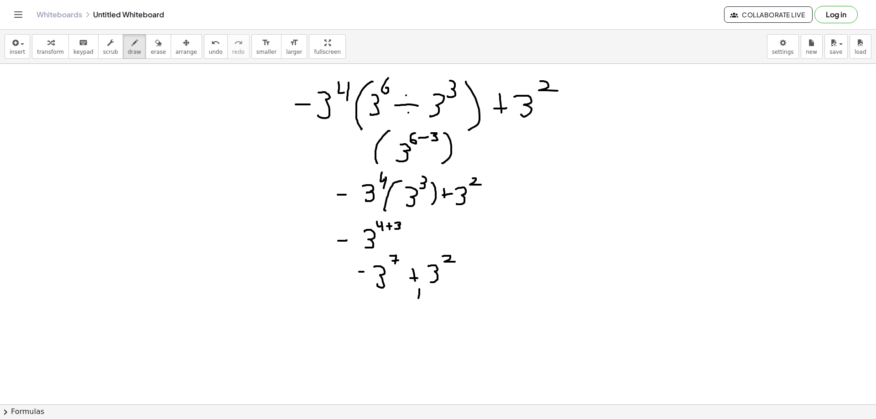
drag, startPoint x: 419, startPoint y: 289, endPoint x: 414, endPoint y: 312, distance: 23.5
click at [414, 315] on div at bounding box center [438, 251] width 876 height 741
drag, startPoint x: 421, startPoint y: 289, endPoint x: 409, endPoint y: 296, distance: 13.7
click at [409, 296] on div at bounding box center [438, 251] width 876 height 741
click at [151, 50] on span "erase" at bounding box center [158, 52] width 15 height 6
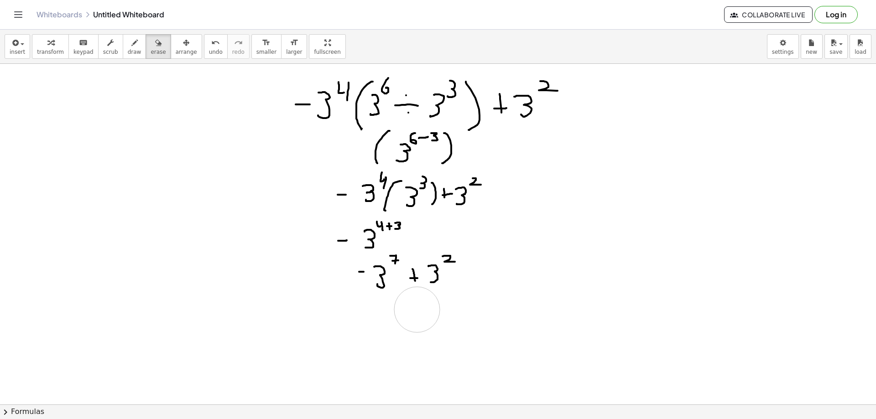
drag, startPoint x: 412, startPoint y: 344, endPoint x: 417, endPoint y: 310, distance: 34.2
click at [417, 310] on div at bounding box center [438, 251] width 876 height 741
click at [131, 37] on icon "button" at bounding box center [134, 42] width 6 height 11
drag, startPoint x: 132, startPoint y: 316, endPoint x: 146, endPoint y: 317, distance: 13.7
click at [136, 316] on div at bounding box center [438, 251] width 876 height 741
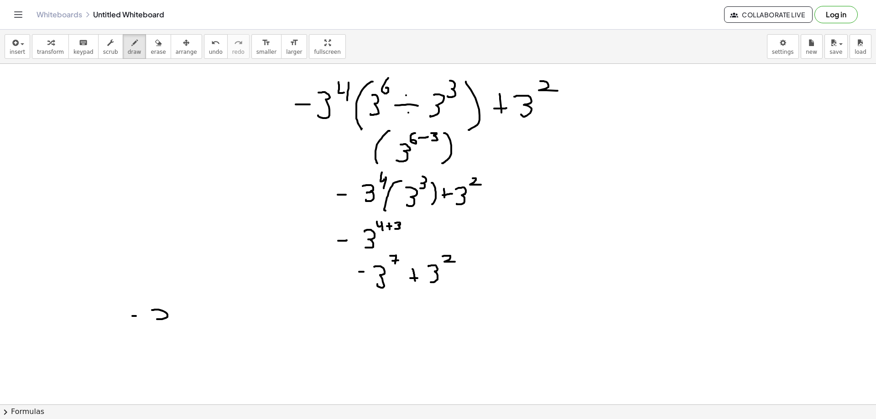
drag, startPoint x: 152, startPoint y: 310, endPoint x: 172, endPoint y: 322, distance: 23.1
click at [172, 322] on div at bounding box center [438, 251] width 876 height 741
drag, startPoint x: 176, startPoint y: 290, endPoint x: 174, endPoint y: 303, distance: 12.9
click at [174, 303] on div at bounding box center [438, 251] width 876 height 741
drag, startPoint x: 194, startPoint y: 314, endPoint x: 202, endPoint y: 315, distance: 7.8
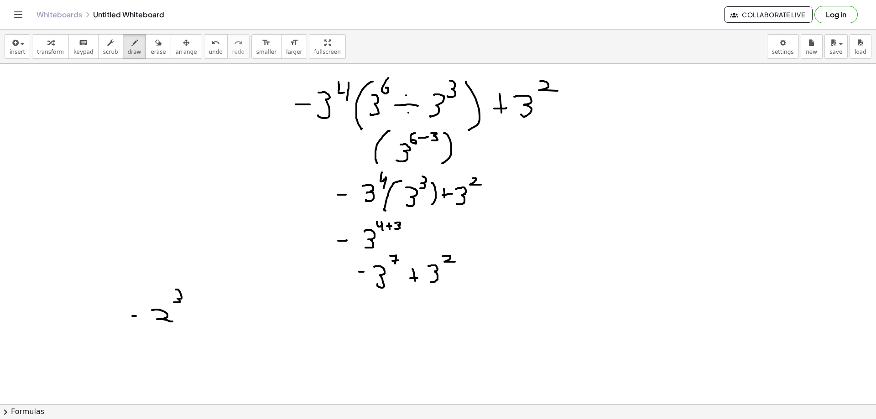
click at [200, 315] on div at bounding box center [438, 251] width 876 height 741
drag, startPoint x: 219, startPoint y: 308, endPoint x: 228, endPoint y: 322, distance: 16.6
click at [228, 322] on div at bounding box center [438, 251] width 876 height 741
drag, startPoint x: 235, startPoint y: 294, endPoint x: 228, endPoint y: 302, distance: 11.0
click at [228, 302] on div at bounding box center [438, 251] width 876 height 741
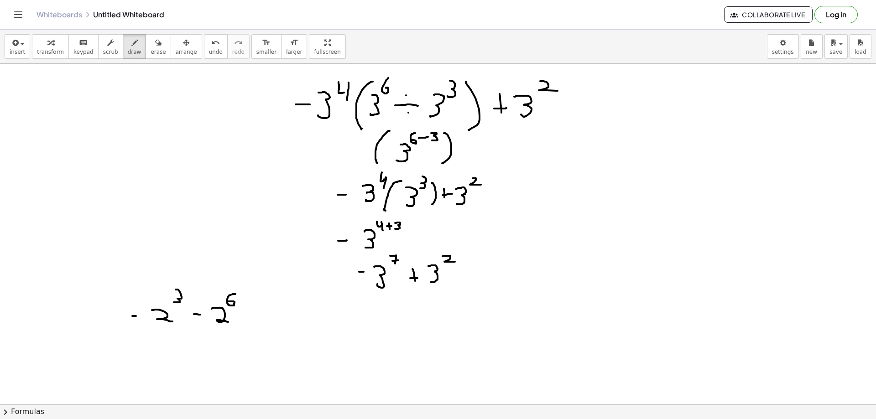
click at [250, 306] on div at bounding box center [438, 251] width 876 height 741
click at [249, 328] on div at bounding box center [438, 251] width 876 height 741
drag, startPoint x: 241, startPoint y: 319, endPoint x: 262, endPoint y: 321, distance: 20.6
click at [262, 321] on div at bounding box center [438, 251] width 876 height 741
drag, startPoint x: 270, startPoint y: 314, endPoint x: 286, endPoint y: 326, distance: 20.3
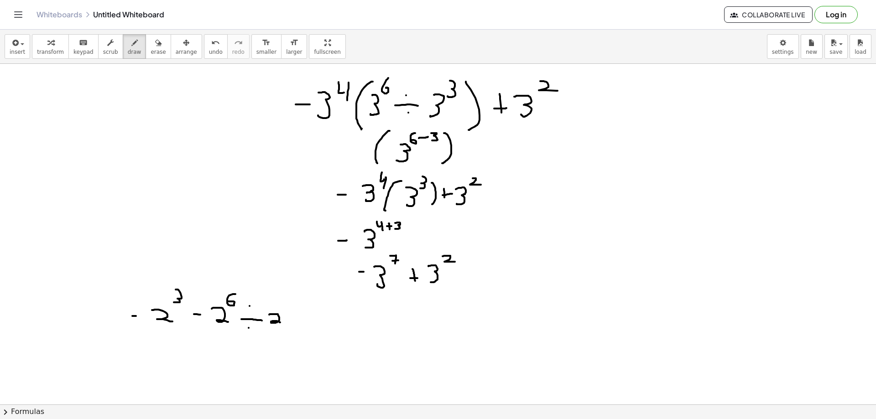
click at [285, 326] on div at bounding box center [438, 251] width 876 height 741
drag, startPoint x: 288, startPoint y: 298, endPoint x: 294, endPoint y: 308, distance: 10.6
click at [294, 308] on div at bounding box center [438, 251] width 876 height 741
drag, startPoint x: 294, startPoint y: 302, endPoint x: 295, endPoint y: 313, distance: 11.5
click at [295, 313] on div at bounding box center [438, 251] width 876 height 741
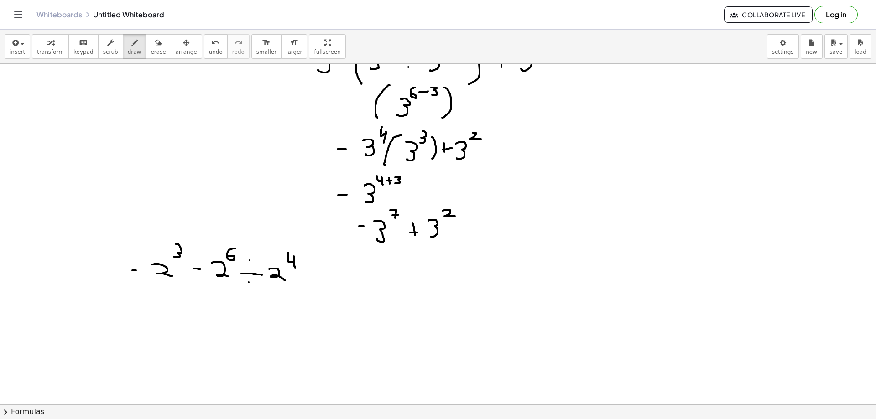
scroll to position [274, 0]
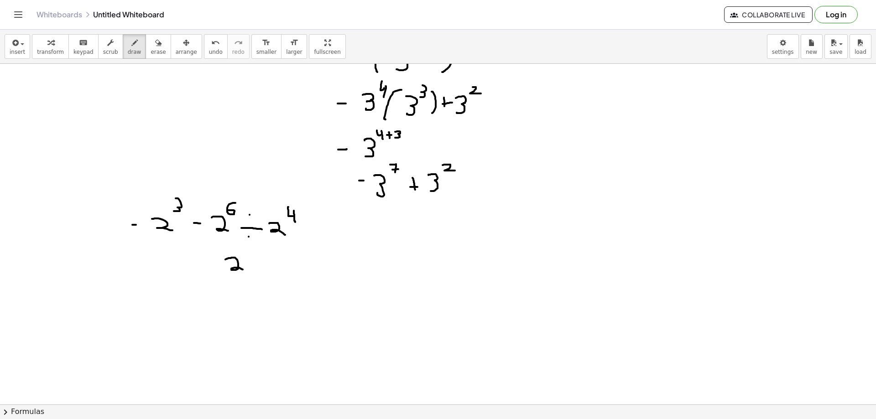
drag, startPoint x: 231, startPoint y: 258, endPoint x: 244, endPoint y: 270, distance: 17.5
click at [243, 270] on div at bounding box center [438, 160] width 876 height 741
drag, startPoint x: 246, startPoint y: 253, endPoint x: 251, endPoint y: 259, distance: 8.1
click at [256, 259] on div at bounding box center [438, 160] width 876 height 741
click at [154, 262] on div at bounding box center [438, 160] width 876 height 741
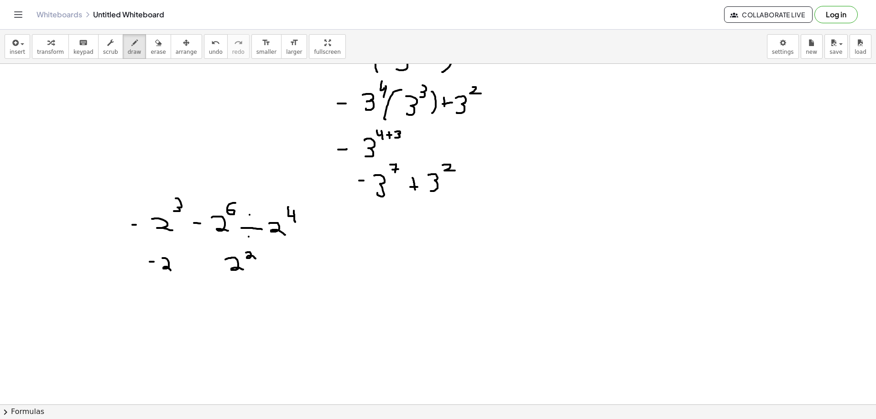
drag, startPoint x: 164, startPoint y: 258, endPoint x: 172, endPoint y: 271, distance: 14.6
click at [172, 271] on div at bounding box center [438, 160] width 876 height 741
drag, startPoint x: 174, startPoint y: 250, endPoint x: 178, endPoint y: 257, distance: 8.6
click at [178, 257] on div at bounding box center [438, 160] width 876 height 741
drag, startPoint x: 204, startPoint y: 263, endPoint x: 213, endPoint y: 263, distance: 8.2
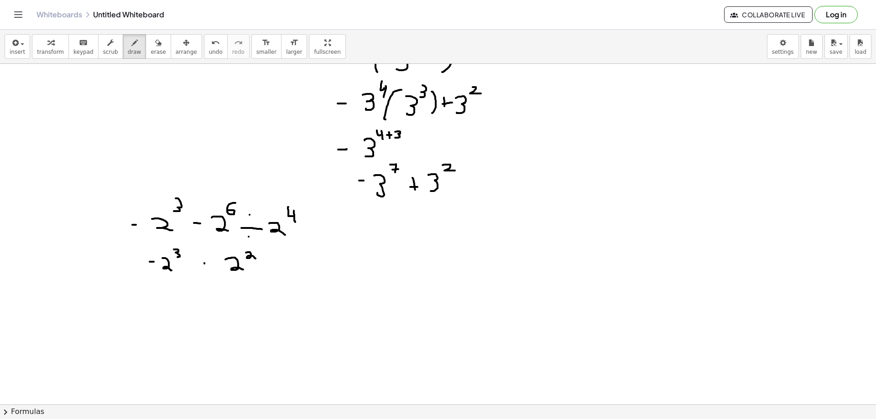
click at [213, 263] on div at bounding box center [438, 160] width 876 height 741
drag, startPoint x: 143, startPoint y: 269, endPoint x: 159, endPoint y: 281, distance: 19.5
click at [159, 281] on div at bounding box center [438, 160] width 876 height 741
drag, startPoint x: 183, startPoint y: 275, endPoint x: 160, endPoint y: 283, distance: 24.5
click at [160, 283] on div at bounding box center [438, 160] width 876 height 741
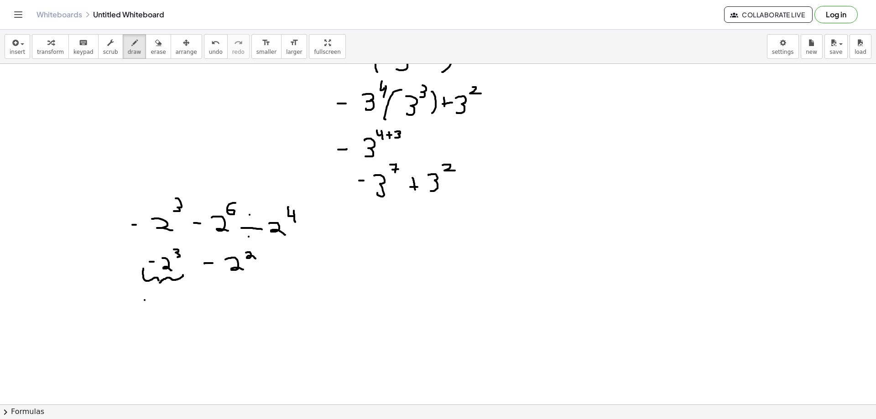
drag, startPoint x: 145, startPoint y: 300, endPoint x: 150, endPoint y: 300, distance: 5.5
click at [150, 300] on div at bounding box center [438, 160] width 876 height 741
click at [158, 295] on div at bounding box center [438, 160] width 876 height 741
drag, startPoint x: 208, startPoint y: 278, endPoint x: 233, endPoint y: 283, distance: 25.2
click at [233, 283] on div at bounding box center [438, 160] width 876 height 741
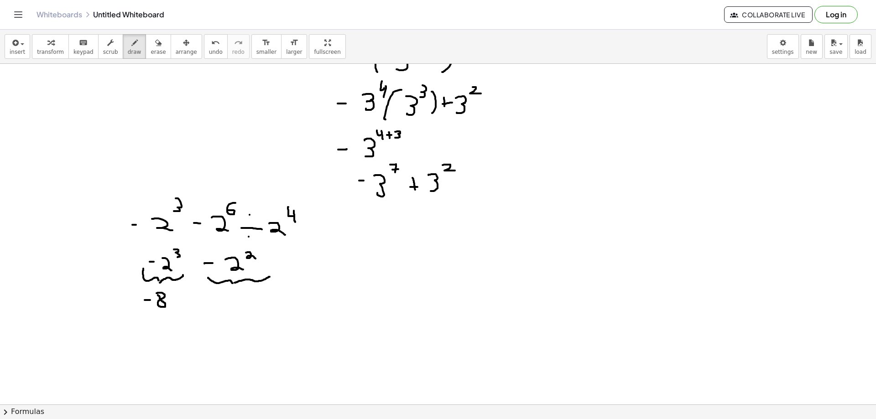
drag, startPoint x: 270, startPoint y: 277, endPoint x: 235, endPoint y: 283, distance: 35.6
click at [235, 283] on div at bounding box center [438, 160] width 876 height 741
drag, startPoint x: 184, startPoint y: 297, endPoint x: 201, endPoint y: 297, distance: 16.9
click at [199, 297] on div at bounding box center [438, 160] width 876 height 741
drag, startPoint x: 213, startPoint y: 293, endPoint x: 218, endPoint y: 301, distance: 9.5
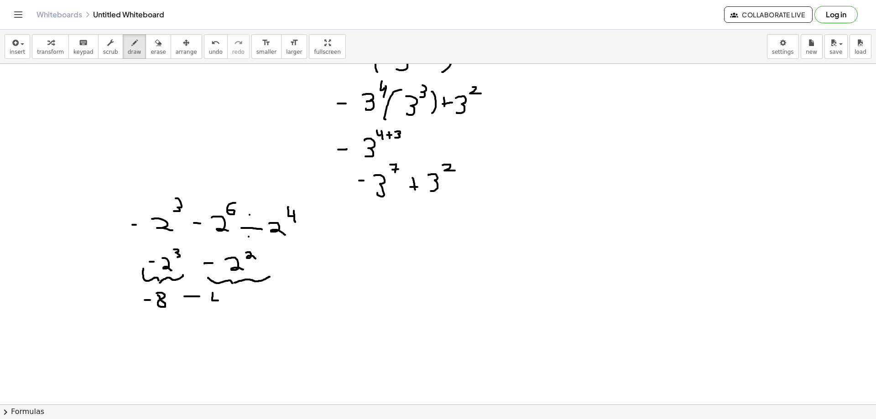
click at [218, 301] on div at bounding box center [438, 160] width 876 height 741
drag, startPoint x: 219, startPoint y: 295, endPoint x: 218, endPoint y: 307, distance: 11.9
click at [218, 307] on div at bounding box center [438, 160] width 876 height 741
drag, startPoint x: 225, startPoint y: 298, endPoint x: 232, endPoint y: 298, distance: 6.8
click at [232, 298] on div at bounding box center [438, 160] width 876 height 741
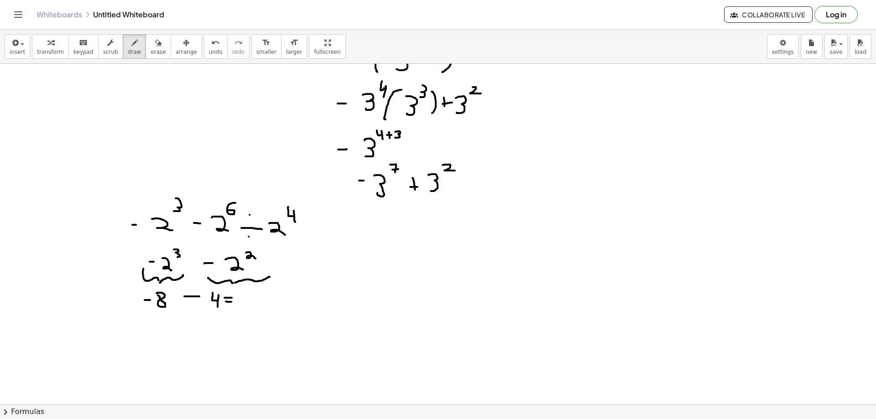
drag, startPoint x: 226, startPoint y: 302, endPoint x: 234, endPoint y: 302, distance: 8.2
click at [234, 302] on div at bounding box center [438, 160] width 876 height 741
drag, startPoint x: 247, startPoint y: 301, endPoint x: 255, endPoint y: 300, distance: 8.3
click at [255, 300] on div at bounding box center [438, 160] width 876 height 741
drag, startPoint x: 260, startPoint y: 297, endPoint x: 261, endPoint y: 306, distance: 9.2
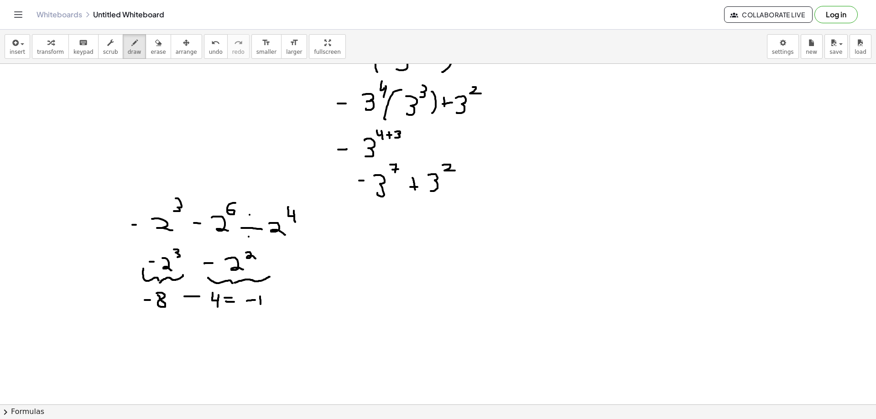
click at [261, 306] on div at bounding box center [438, 160] width 876 height 741
drag, startPoint x: 263, startPoint y: 298, endPoint x: 283, endPoint y: 304, distance: 20.4
click at [281, 304] on div at bounding box center [438, 160] width 876 height 741
click at [151, 51] on span "erase" at bounding box center [158, 52] width 15 height 6
click at [128, 51] on span "draw" at bounding box center [135, 52] width 14 height 6
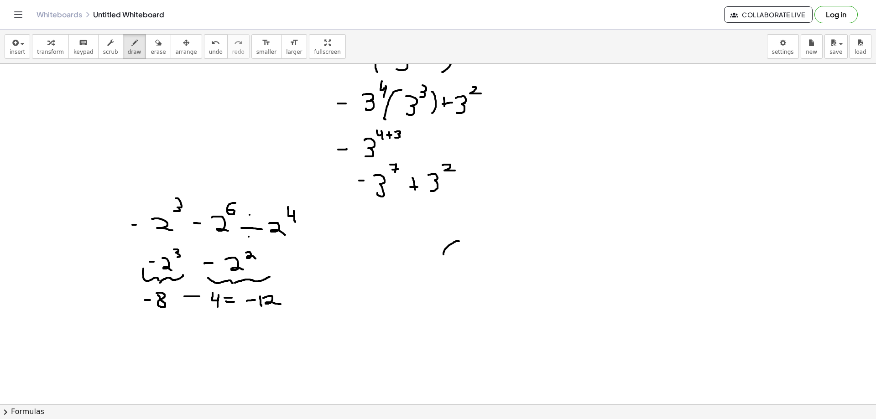
drag, startPoint x: 459, startPoint y: 241, endPoint x: 445, endPoint y: 260, distance: 23.2
click at [445, 261] on div at bounding box center [438, 160] width 876 height 741
drag, startPoint x: 451, startPoint y: 253, endPoint x: 461, endPoint y: 249, distance: 10.3
click at [459, 252] on div at bounding box center [438, 160] width 876 height 741
drag, startPoint x: 465, startPoint y: 245, endPoint x: 465, endPoint y: 257, distance: 12.4
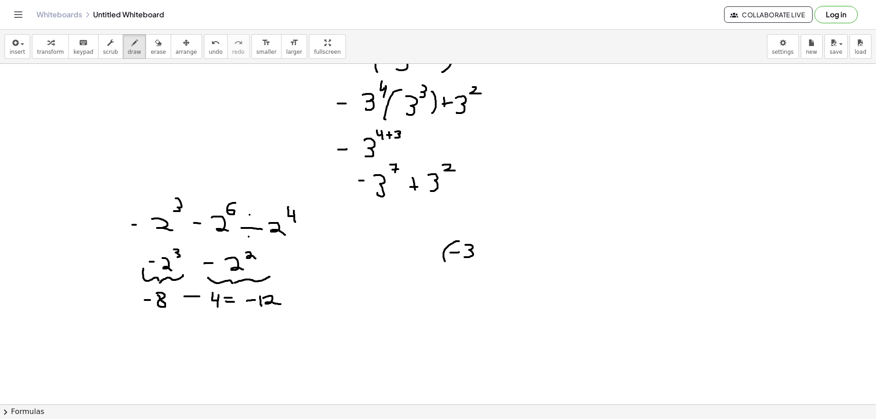
click at [465, 257] on div at bounding box center [438, 160] width 876 height 741
drag, startPoint x: 480, startPoint y: 240, endPoint x: 478, endPoint y: 262, distance: 22.0
click at [478, 262] on div at bounding box center [438, 160] width 876 height 741
drag, startPoint x: 491, startPoint y: 232, endPoint x: 486, endPoint y: 241, distance: 10.6
click at [486, 241] on div at bounding box center [438, 160] width 876 height 741
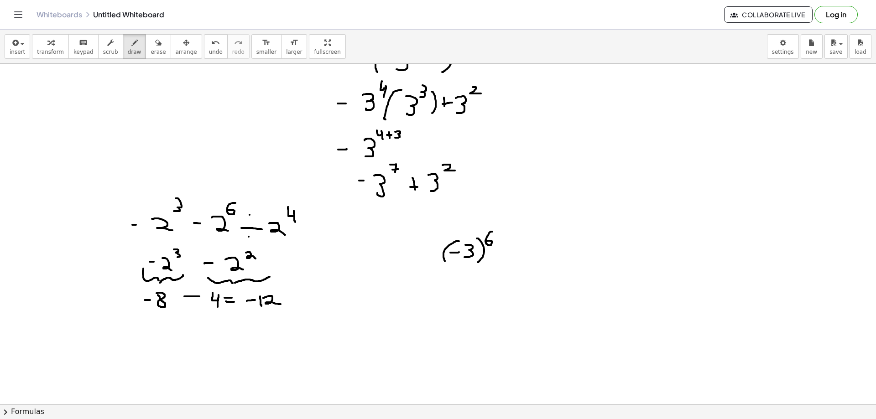
click at [507, 245] on div at bounding box center [438, 160] width 876 height 741
click at [511, 260] on div at bounding box center [438, 160] width 876 height 741
drag, startPoint x: 503, startPoint y: 255, endPoint x: 524, endPoint y: 252, distance: 21.7
click at [521, 253] on div at bounding box center [438, 160] width 876 height 741
drag, startPoint x: 537, startPoint y: 244, endPoint x: 535, endPoint y: 262, distance: 17.9
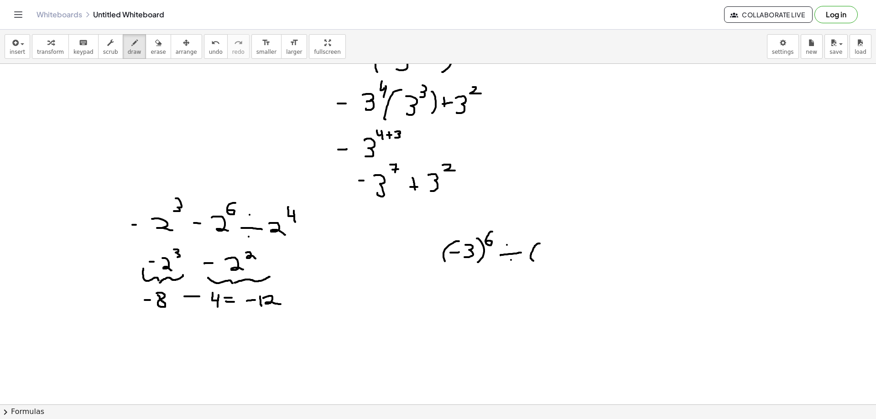
click at [535, 262] on div at bounding box center [438, 160] width 876 height 741
drag, startPoint x: 540, startPoint y: 252, endPoint x: 548, endPoint y: 252, distance: 8.2
click at [548, 252] on div at bounding box center [438, 160] width 876 height 741
drag, startPoint x: 558, startPoint y: 246, endPoint x: 554, endPoint y: 258, distance: 11.8
click at [554, 258] on div at bounding box center [438, 160] width 876 height 741
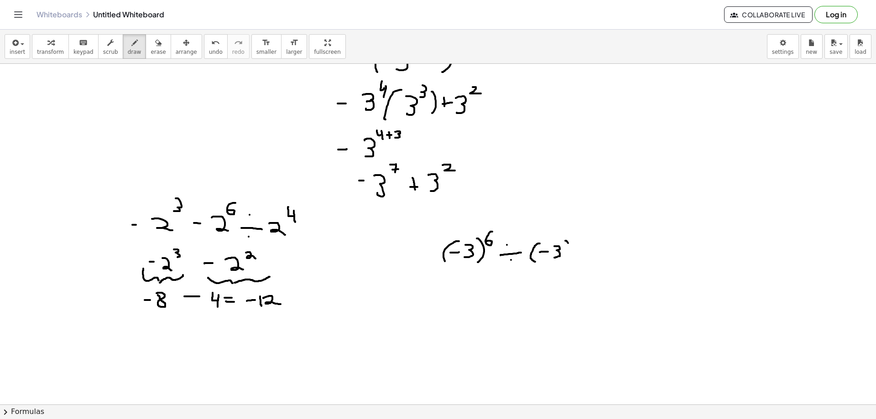
drag, startPoint x: 568, startPoint y: 243, endPoint x: 567, endPoint y: 260, distance: 16.9
click at [567, 260] on div at bounding box center [438, 160] width 876 height 741
drag, startPoint x: 579, startPoint y: 231, endPoint x: 586, endPoint y: 230, distance: 7.3
click at [586, 230] on div at bounding box center [438, 160] width 876 height 741
drag, startPoint x: 579, startPoint y: 234, endPoint x: 578, endPoint y: 244, distance: 10.1
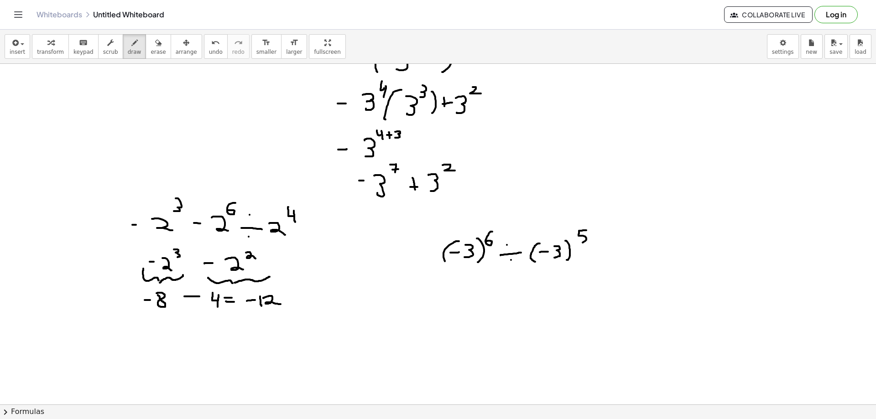
click at [578, 244] on div at bounding box center [438, 160] width 876 height 741
drag, startPoint x: 593, startPoint y: 250, endPoint x: 600, endPoint y: 250, distance: 6.4
click at [600, 250] on div at bounding box center [438, 160] width 876 height 741
drag, startPoint x: 617, startPoint y: 248, endPoint x: 621, endPoint y: 258, distance: 11.0
click at [620, 261] on div at bounding box center [438, 160] width 876 height 741
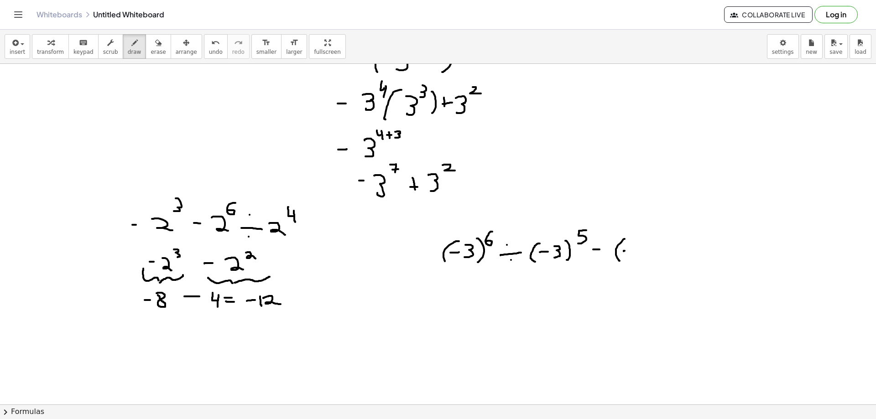
drag, startPoint x: 624, startPoint y: 251, endPoint x: 629, endPoint y: 251, distance: 5.5
click at [627, 251] on div at bounding box center [438, 160] width 876 height 741
drag, startPoint x: 640, startPoint y: 242, endPoint x: 637, endPoint y: 255, distance: 13.0
click at [637, 255] on div at bounding box center [438, 160] width 876 height 741
drag, startPoint x: 656, startPoint y: 237, endPoint x: 651, endPoint y: 257, distance: 20.3
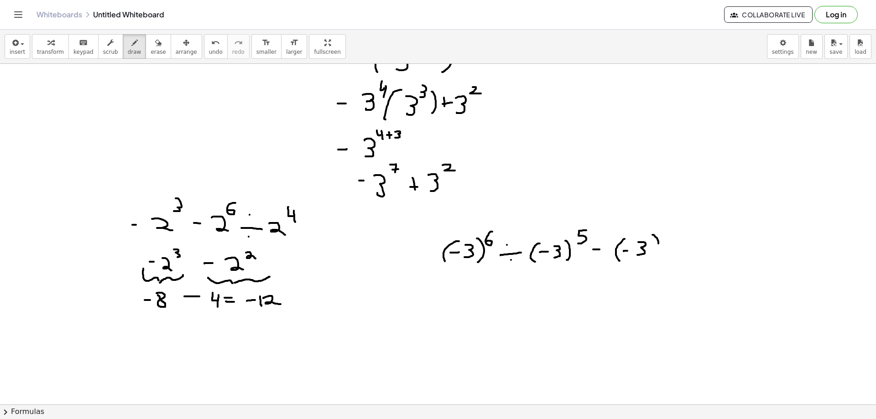
click at [651, 257] on div at bounding box center [438, 160] width 876 height 741
drag, startPoint x: 663, startPoint y: 234, endPoint x: 673, endPoint y: 240, distance: 11.9
click at [673, 240] on div at bounding box center [438, 160] width 876 height 741
click at [680, 250] on div at bounding box center [438, 160] width 876 height 741
drag, startPoint x: 706, startPoint y: 234, endPoint x: 700, endPoint y: 261, distance: 28.1
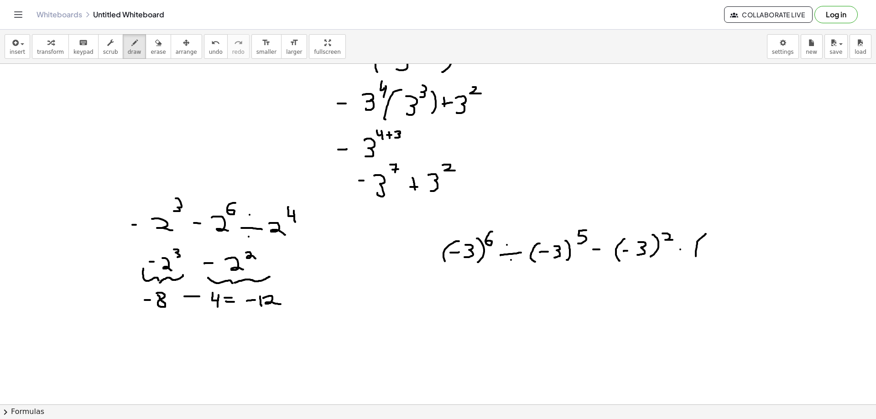
click at [700, 261] on div at bounding box center [438, 160] width 876 height 741
drag, startPoint x: 703, startPoint y: 251, endPoint x: 711, endPoint y: 251, distance: 8.3
click at [711, 251] on div at bounding box center [438, 160] width 876 height 741
drag, startPoint x: 719, startPoint y: 243, endPoint x: 719, endPoint y: 255, distance: 12.3
click at [719, 255] on div at bounding box center [438, 160] width 876 height 741
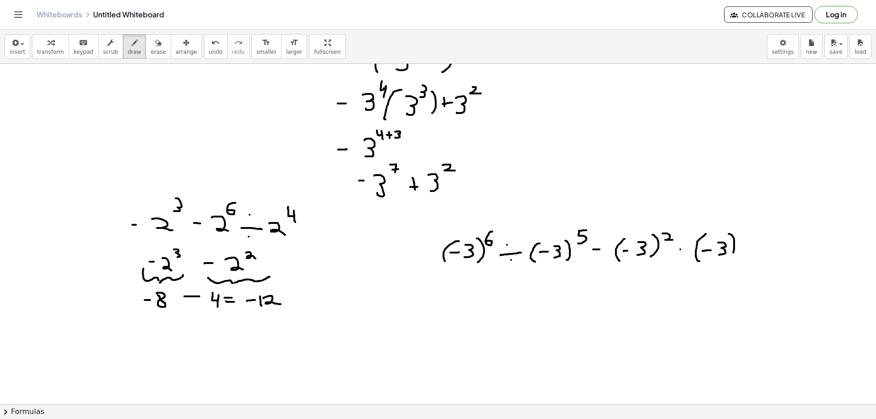
drag, startPoint x: 731, startPoint y: 235, endPoint x: 728, endPoint y: 261, distance: 26.1
click at [728, 262] on div at bounding box center [438, 160] width 876 height 741
drag, startPoint x: 739, startPoint y: 239, endPoint x: 738, endPoint y: 243, distance: 4.8
click at [739, 240] on div at bounding box center [438, 160] width 876 height 741
click at [682, 256] on div at bounding box center [438, 160] width 876 height 741
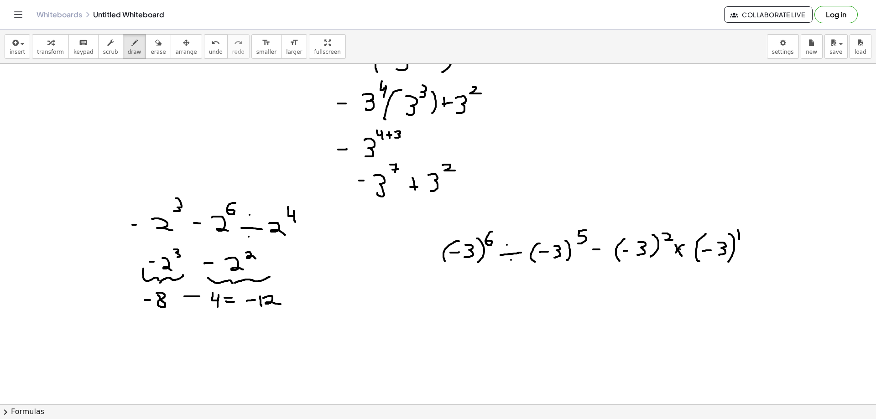
click at [674, 256] on div at bounding box center [438, 160] width 876 height 741
drag, startPoint x: 483, startPoint y: 288, endPoint x: 470, endPoint y: 308, distance: 23.8
click at [470, 308] on div at bounding box center [438, 160] width 876 height 741
drag, startPoint x: 476, startPoint y: 298, endPoint x: 485, endPoint y: 298, distance: 8.7
click at [485, 298] on div at bounding box center [438, 160] width 876 height 741
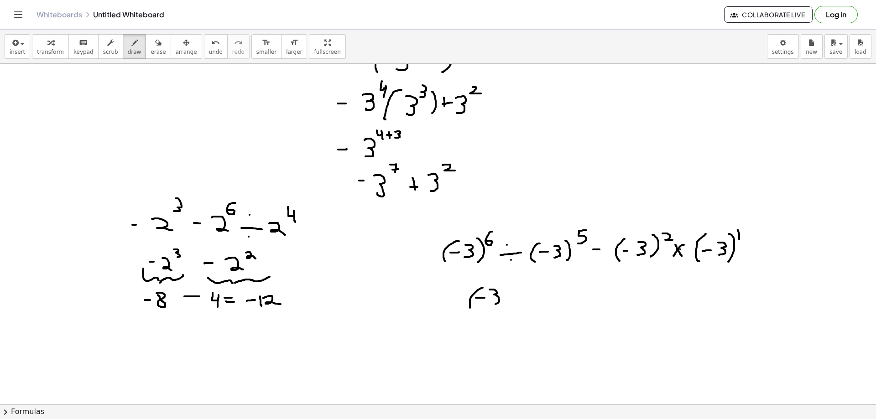
drag, startPoint x: 492, startPoint y: 290, endPoint x: 493, endPoint y: 304, distance: 14.6
click at [493, 304] on div at bounding box center [438, 160] width 876 height 741
drag, startPoint x: 502, startPoint y: 286, endPoint x: 504, endPoint y: 306, distance: 19.7
click at [504, 306] on div at bounding box center [438, 160] width 876 height 741
drag, startPoint x: 512, startPoint y: 282, endPoint x: 511, endPoint y: 287, distance: 5.1
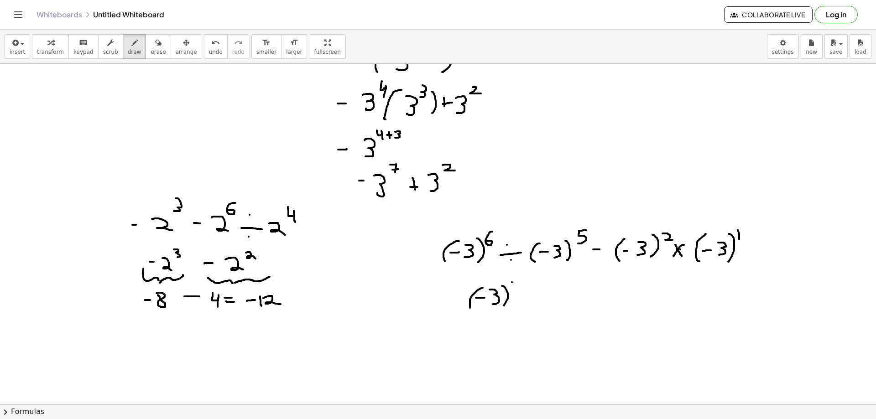
click at [511, 287] on div at bounding box center [438, 160] width 876 height 741
drag, startPoint x: 522, startPoint y: 294, endPoint x: 539, endPoint y: 293, distance: 17.4
click at [539, 293] on div at bounding box center [438, 160] width 876 height 741
drag, startPoint x: 561, startPoint y: 283, endPoint x: 555, endPoint y: 305, distance: 22.4
click at [555, 305] on div at bounding box center [438, 160] width 876 height 741
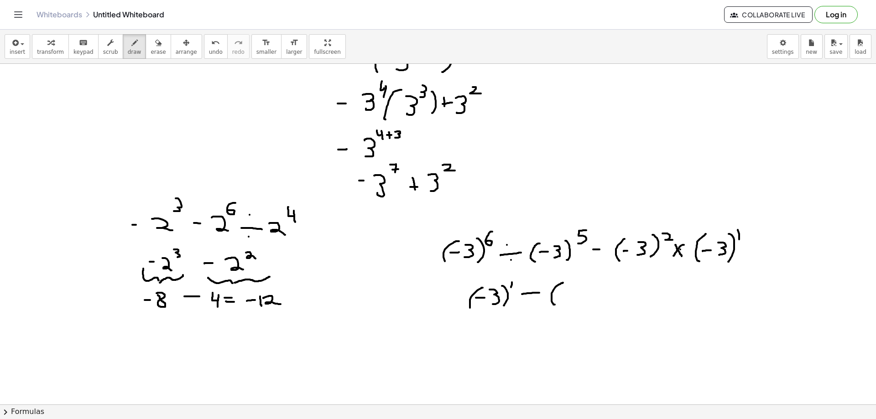
drag, startPoint x: 560, startPoint y: 297, endPoint x: 567, endPoint y: 297, distance: 7.3
click at [567, 297] on div at bounding box center [438, 160] width 876 height 741
drag, startPoint x: 576, startPoint y: 288, endPoint x: 580, endPoint y: 291, distance: 4.7
click at [578, 300] on div at bounding box center [438, 160] width 876 height 741
drag, startPoint x: 592, startPoint y: 282, endPoint x: 595, endPoint y: 303, distance: 20.7
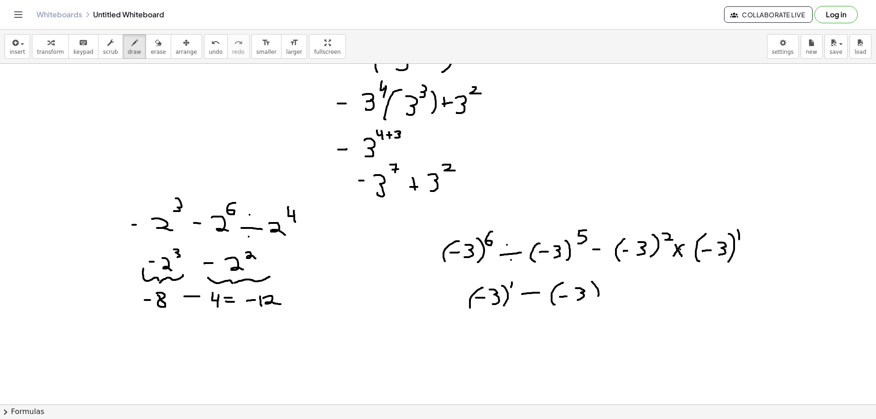
click at [591, 304] on div at bounding box center [438, 160] width 876 height 741
drag, startPoint x: 606, startPoint y: 278, endPoint x: 601, endPoint y: 290, distance: 12.5
click at [603, 288] on div at bounding box center [438, 160] width 876 height 741
drag, startPoint x: 471, startPoint y: 333, endPoint x: 484, endPoint y: 333, distance: 12.3
click at [481, 333] on div at bounding box center [438, 160] width 876 height 741
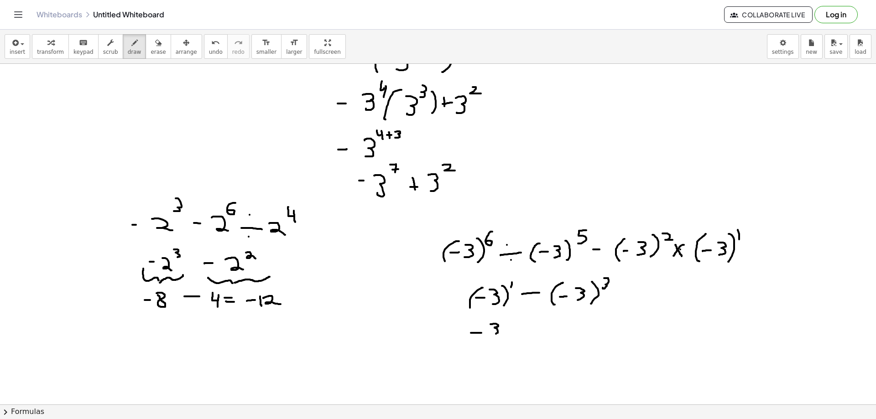
drag, startPoint x: 491, startPoint y: 324, endPoint x: 492, endPoint y: 336, distance: 11.6
click at [492, 336] on div at bounding box center [438, 160] width 876 height 741
drag, startPoint x: 511, startPoint y: 329, endPoint x: 523, endPoint y: 329, distance: 11.9
click at [523, 329] on div at bounding box center [438, 160] width 876 height 741
drag, startPoint x: 545, startPoint y: 320, endPoint x: 537, endPoint y: 338, distance: 19.4
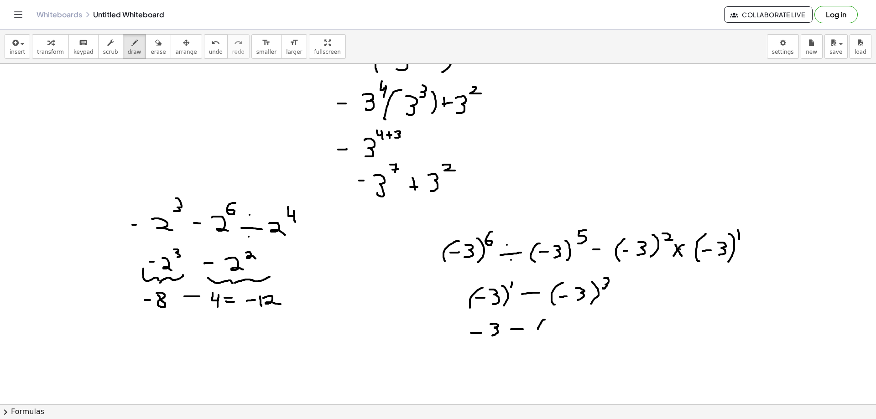
click at [537, 338] on div at bounding box center [438, 160] width 876 height 741
click at [551, 330] on div at bounding box center [438, 160] width 876 height 741
drag, startPoint x: 562, startPoint y: 325, endPoint x: 565, endPoint y: 338, distance: 13.3
click at [565, 338] on div at bounding box center [438, 160] width 876 height 741
drag, startPoint x: 572, startPoint y: 327, endPoint x: 576, endPoint y: 338, distance: 11.9
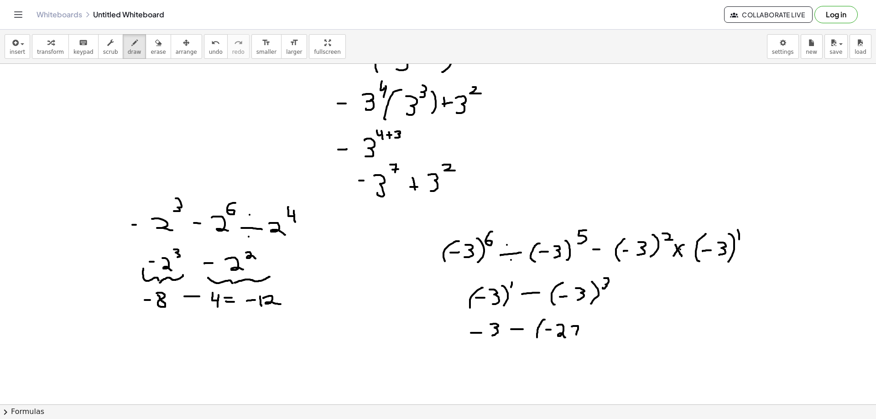
click at [576, 338] on div at bounding box center [438, 160] width 876 height 741
drag, startPoint x: 583, startPoint y: 320, endPoint x: 586, endPoint y: 338, distance: 17.6
click at [586, 338] on div at bounding box center [438, 160] width 876 height 741
drag, startPoint x: 601, startPoint y: 327, endPoint x: 611, endPoint y: 326, distance: 9.7
click at [611, 326] on div at bounding box center [438, 160] width 876 height 741
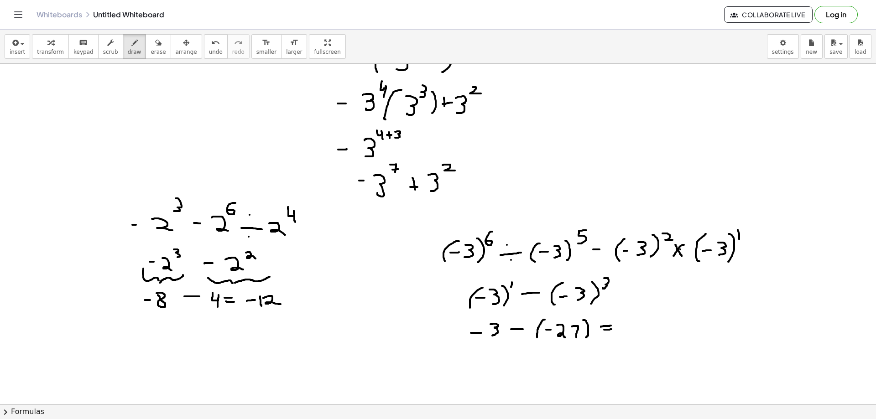
drag, startPoint x: 604, startPoint y: 330, endPoint x: 613, endPoint y: 329, distance: 8.7
click at [613, 329] on div at bounding box center [438, 160] width 876 height 741
click at [631, 330] on div at bounding box center [438, 160] width 876 height 741
drag, startPoint x: 627, startPoint y: 329, endPoint x: 635, endPoint y: 328, distance: 7.3
click at [635, 328] on div at bounding box center [438, 160] width 876 height 741
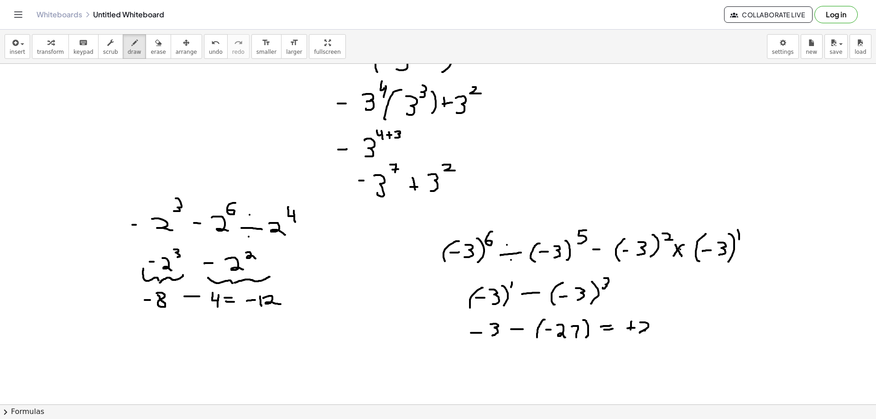
drag, startPoint x: 642, startPoint y: 323, endPoint x: 653, endPoint y: 333, distance: 15.2
click at [650, 333] on div at bounding box center [438, 160] width 876 height 741
drag, startPoint x: 657, startPoint y: 324, endPoint x: 663, endPoint y: 329, distance: 7.8
click at [663, 329] on div at bounding box center [438, 160] width 876 height 741
drag, startPoint x: 665, startPoint y: 324, endPoint x: 664, endPoint y: 335, distance: 11.9
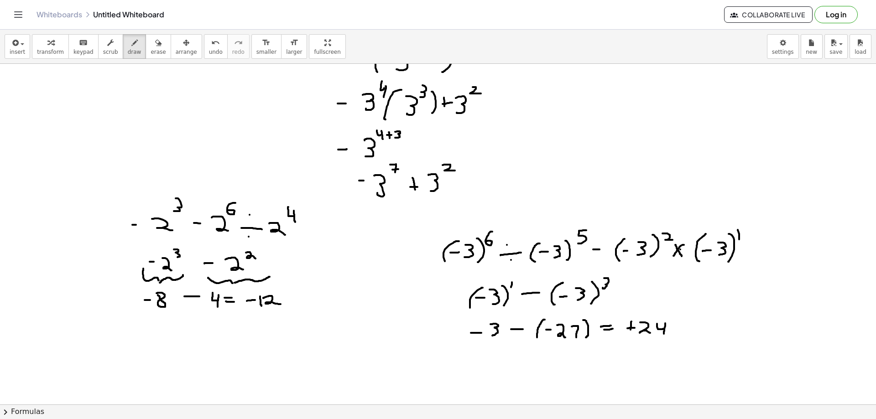
click at [664, 335] on div at bounding box center [438, 160] width 876 height 741
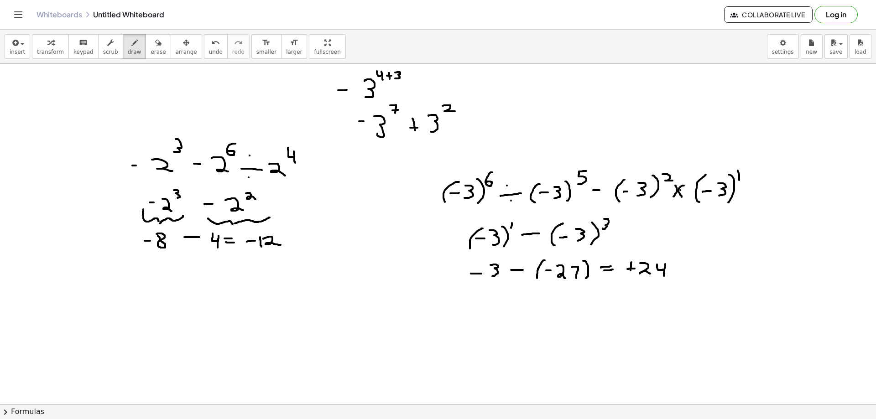
scroll to position [400, 0]
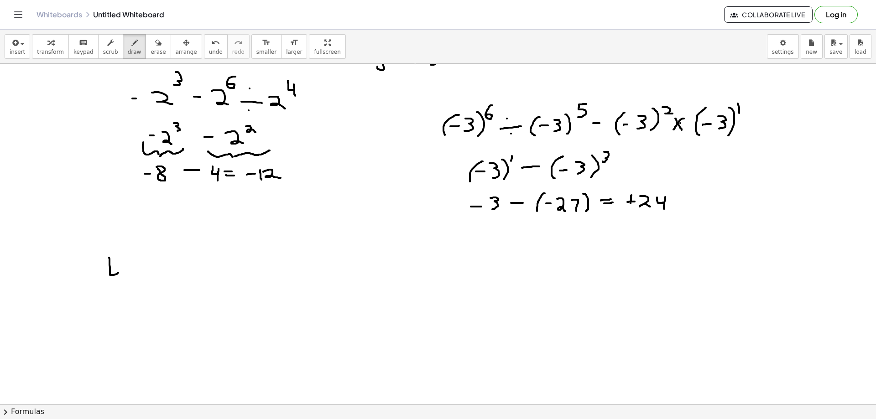
drag, startPoint x: 109, startPoint y: 258, endPoint x: 118, endPoint y: 273, distance: 17.6
click at [118, 273] on div at bounding box center [438, 175] width 876 height 1023
drag, startPoint x: 122, startPoint y: 267, endPoint x: 124, endPoint y: 288, distance: 21.0
click at [124, 288] on div at bounding box center [438, 175] width 876 height 1023
drag, startPoint x: 131, startPoint y: 255, endPoint x: 142, endPoint y: 264, distance: 14.6
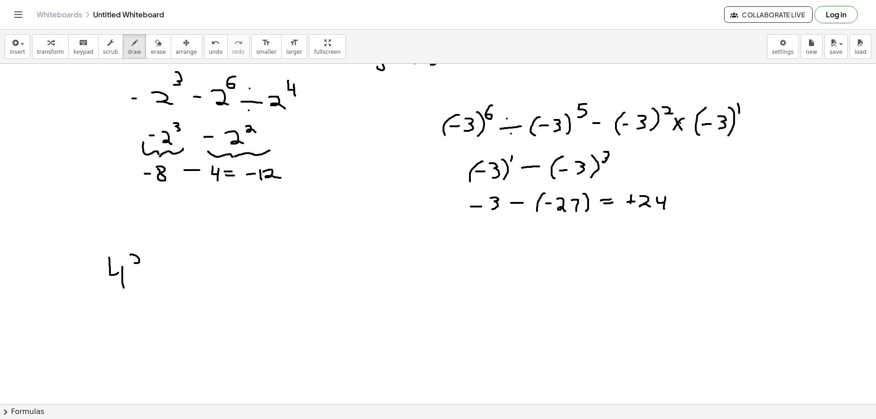
click at [141, 263] on div at bounding box center [438, 175] width 876 height 1023
drag, startPoint x: 148, startPoint y: 271, endPoint x: 162, endPoint y: 275, distance: 14.7
click at [162, 275] on div at bounding box center [438, 175] width 876 height 1023
drag, startPoint x: 177, startPoint y: 265, endPoint x: 192, endPoint y: 274, distance: 17.6
click at [180, 284] on div at bounding box center [438, 175] width 876 height 1023
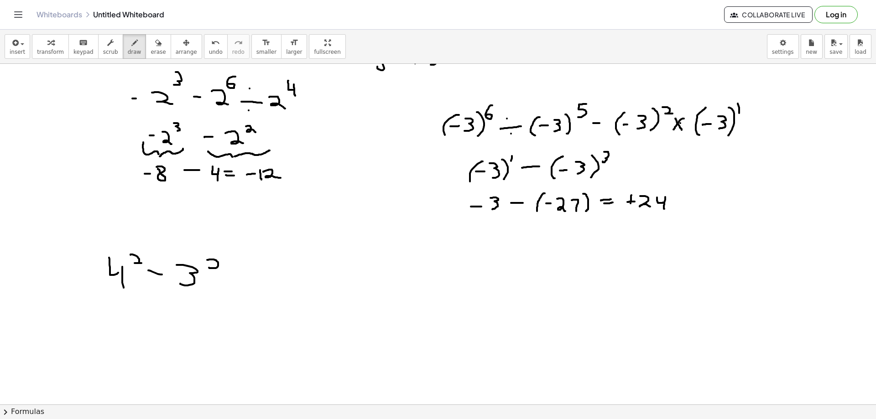
drag, startPoint x: 207, startPoint y: 260, endPoint x: 214, endPoint y: 250, distance: 12.4
click at [209, 261] on div at bounding box center [438, 175] width 876 height 1023
drag, startPoint x: 236, startPoint y: 272, endPoint x: 236, endPoint y: 285, distance: 13.2
click at [236, 285] on div at bounding box center [438, 175] width 876 height 1023
click at [244, 282] on div at bounding box center [438, 175] width 876 height 1023
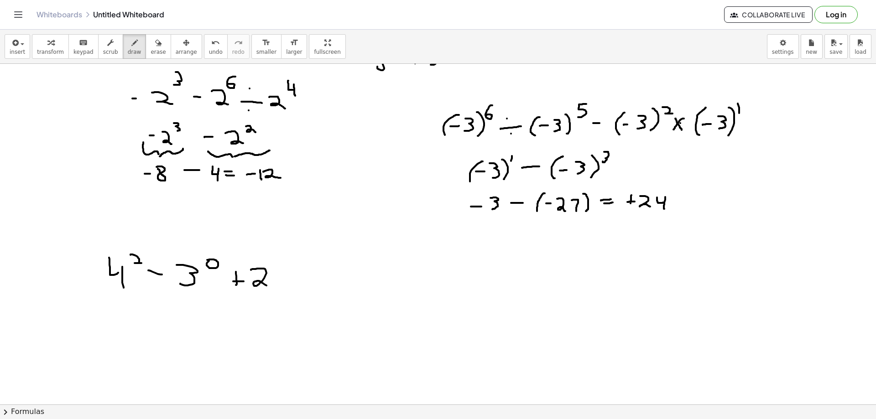
drag, startPoint x: 254, startPoint y: 269, endPoint x: 267, endPoint y: 282, distance: 19.0
click at [267, 286] on div at bounding box center [438, 175] width 876 height 1023
drag, startPoint x: 272, startPoint y: 256, endPoint x: 278, endPoint y: 269, distance: 13.9
click at [273, 268] on div at bounding box center [438, 175] width 876 height 1023
drag, startPoint x: 301, startPoint y: 264, endPoint x: 290, endPoint y: 292, distance: 30.3
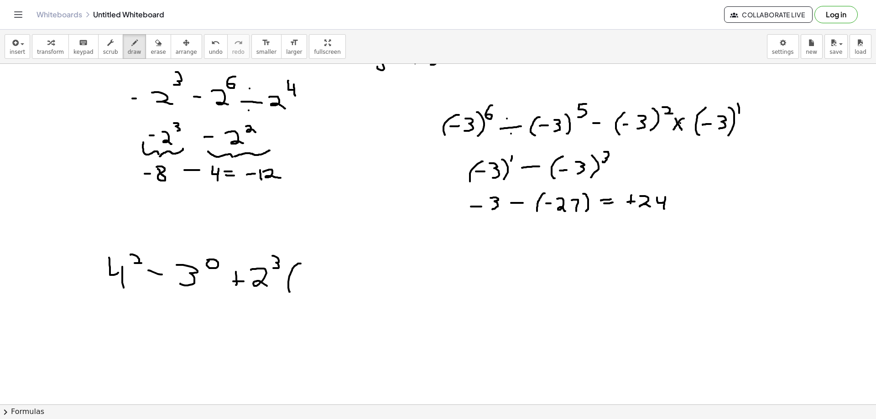
click at [290, 292] on div at bounding box center [438, 175] width 876 height 1023
drag, startPoint x: 299, startPoint y: 273, endPoint x: 308, endPoint y: 288, distance: 17.2
click at [308, 288] on div at bounding box center [438, 175] width 876 height 1023
drag, startPoint x: 315, startPoint y: 264, endPoint x: 325, endPoint y: 270, distance: 11.7
click at [322, 270] on div at bounding box center [438, 175] width 876 height 1023
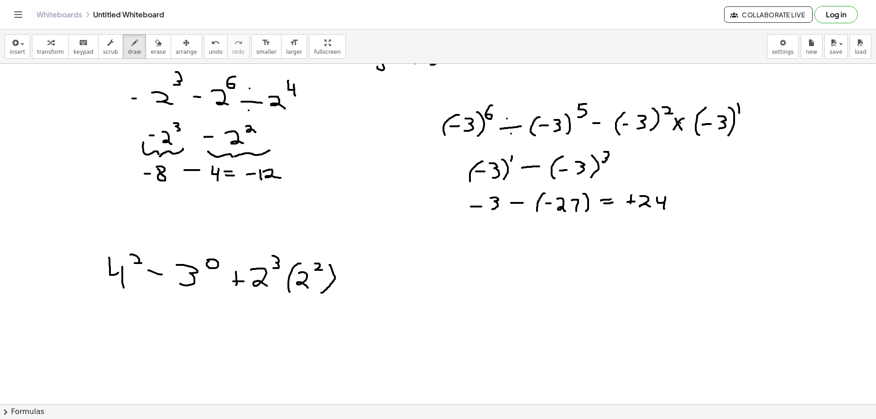
drag, startPoint x: 329, startPoint y: 265, endPoint x: 321, endPoint y: 293, distance: 29.6
click at [321, 293] on div at bounding box center [438, 175] width 876 height 1023
drag, startPoint x: 274, startPoint y: 325, endPoint x: 286, endPoint y: 334, distance: 14.7
click at [286, 334] on div at bounding box center [438, 175] width 876 height 1023
drag, startPoint x: 291, startPoint y: 309, endPoint x: 296, endPoint y: 309, distance: 5.5
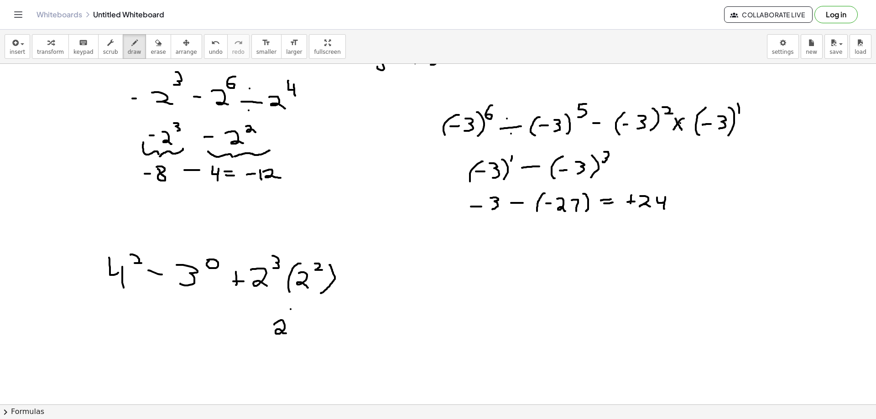
click at [296, 309] on div at bounding box center [438, 175] width 876 height 1023
drag, startPoint x: 290, startPoint y: 310, endPoint x: 289, endPoint y: 318, distance: 8.7
click at [289, 318] on div at bounding box center [438, 175] width 876 height 1023
drag, startPoint x: 148, startPoint y: 316, endPoint x: 149, endPoint y: 334, distance: 17.4
click at [149, 334] on div at bounding box center [438, 175] width 876 height 1023
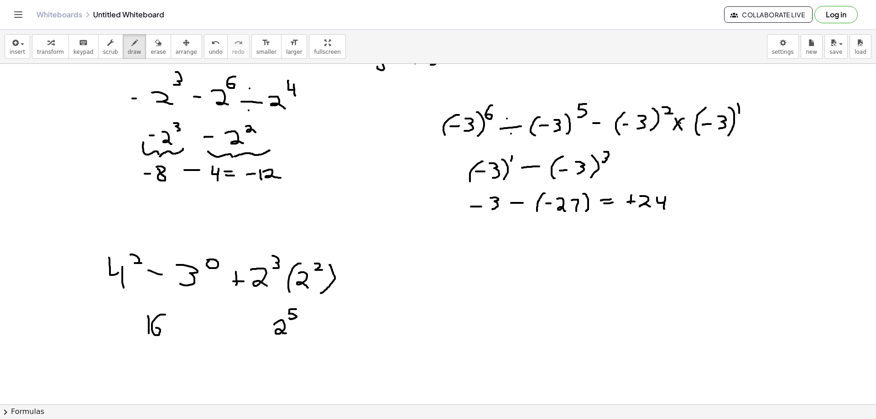
drag, startPoint x: 165, startPoint y: 315, endPoint x: 153, endPoint y: 329, distance: 18.8
click at [153, 329] on div at bounding box center [438, 175] width 876 height 1023
drag, startPoint x: 172, startPoint y: 325, endPoint x: 183, endPoint y: 324, distance: 11.9
click at [183, 324] on div at bounding box center [438, 175] width 876 height 1023
drag, startPoint x: 198, startPoint y: 317, endPoint x: 197, endPoint y: 336, distance: 19.7
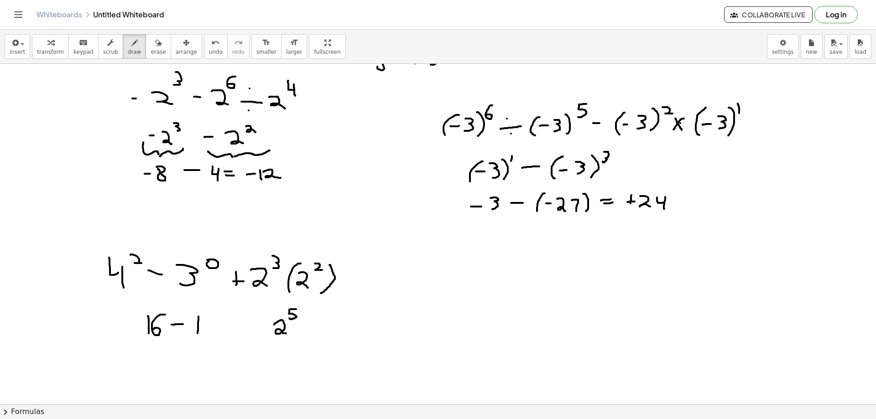
click at [197, 336] on div at bounding box center [438, 175] width 876 height 1023
drag, startPoint x: 230, startPoint y: 319, endPoint x: 230, endPoint y: 334, distance: 14.6
click at [230, 334] on div at bounding box center [438, 175] width 876 height 1023
drag, startPoint x: 227, startPoint y: 327, endPoint x: 237, endPoint y: 327, distance: 10.0
click at [237, 327] on div at bounding box center [438, 175] width 876 height 1023
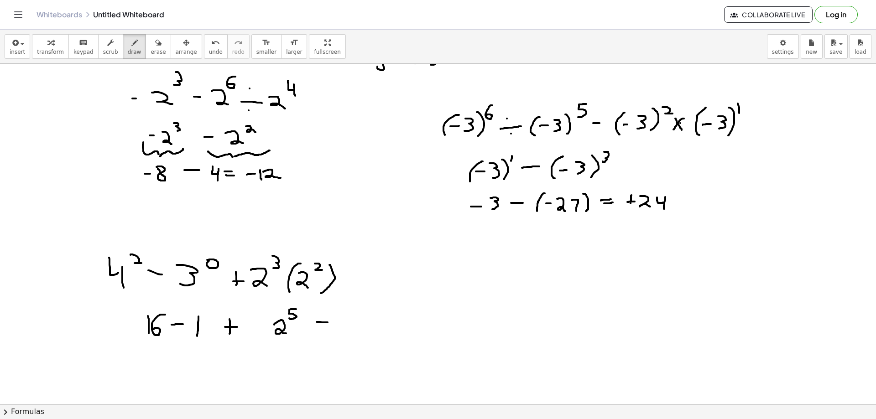
drag, startPoint x: 317, startPoint y: 322, endPoint x: 328, endPoint y: 323, distance: 11.0
click at [328, 323] on div at bounding box center [438, 175] width 876 height 1023
drag, startPoint x: 315, startPoint y: 328, endPoint x: 330, endPoint y: 328, distance: 15.1
click at [330, 328] on div at bounding box center [438, 175] width 876 height 1023
drag, startPoint x: 345, startPoint y: 318, endPoint x: 345, endPoint y: 330, distance: 12.3
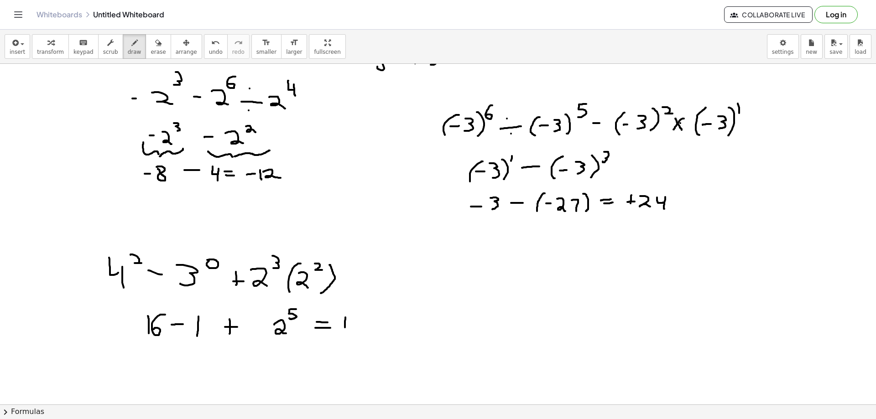
click at [345, 331] on div at bounding box center [438, 175] width 876 height 1023
drag, startPoint x: 354, startPoint y: 319, endPoint x: 360, endPoint y: 319, distance: 6.8
click at [360, 319] on div at bounding box center [438, 175] width 876 height 1023
drag, startPoint x: 351, startPoint y: 321, endPoint x: 365, endPoint y: 325, distance: 14.2
click at [350, 333] on div at bounding box center [438, 175] width 876 height 1023
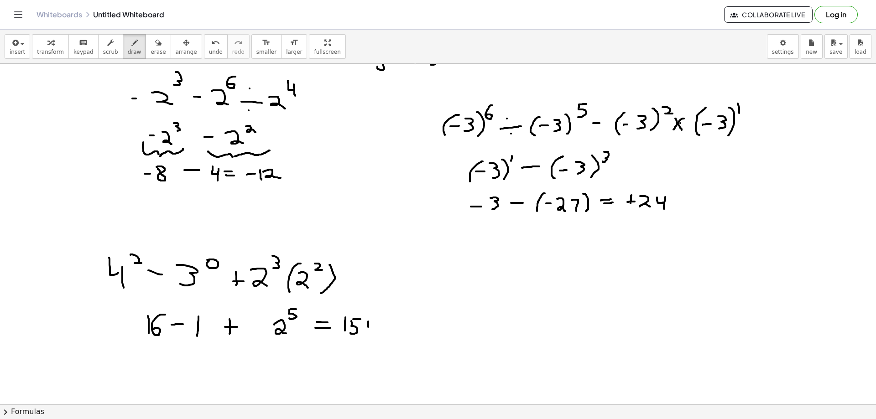
drag, startPoint x: 368, startPoint y: 322, endPoint x: 366, endPoint y: 331, distance: 9.3
click at [368, 332] on div at bounding box center [438, 175] width 876 height 1023
drag, startPoint x: 364, startPoint y: 328, endPoint x: 372, endPoint y: 328, distance: 8.7
click at [374, 328] on div at bounding box center [438, 175] width 876 height 1023
drag, startPoint x: 382, startPoint y: 321, endPoint x: 380, endPoint y: 335, distance: 14.3
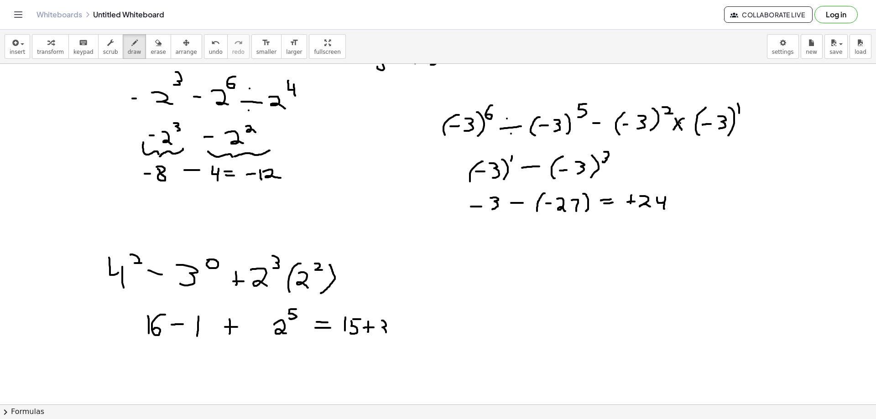
click at [380, 335] on div at bounding box center [438, 175] width 876 height 1023
drag, startPoint x: 393, startPoint y: 323, endPoint x: 405, endPoint y: 333, distance: 15.8
click at [405, 333] on div at bounding box center [438, 175] width 876 height 1023
drag, startPoint x: 412, startPoint y: 324, endPoint x: 420, endPoint y: 324, distance: 7.8
click at [422, 324] on div at bounding box center [438, 175] width 876 height 1023
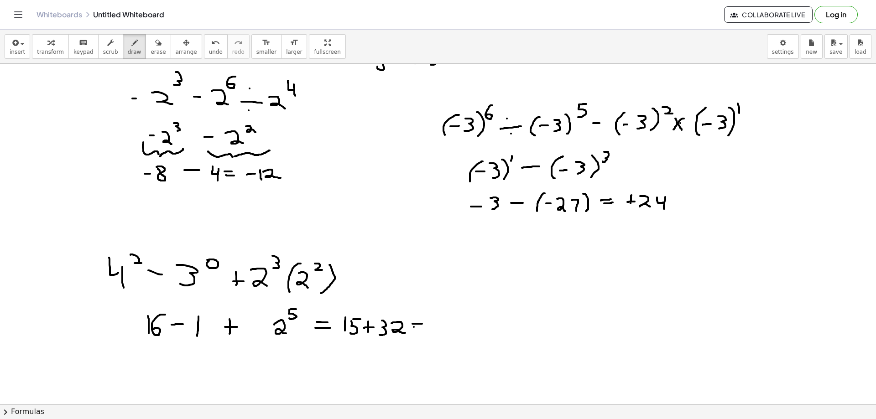
drag, startPoint x: 414, startPoint y: 327, endPoint x: 422, endPoint y: 328, distance: 7.8
click at [422, 328] on div at bounding box center [438, 175] width 876 height 1023
drag, startPoint x: 431, startPoint y: 318, endPoint x: 436, endPoint y: 328, distance: 10.2
click at [436, 329] on div at bounding box center [438, 175] width 876 height 1023
drag, startPoint x: 436, startPoint y: 325, endPoint x: 436, endPoint y: 336, distance: 11.4
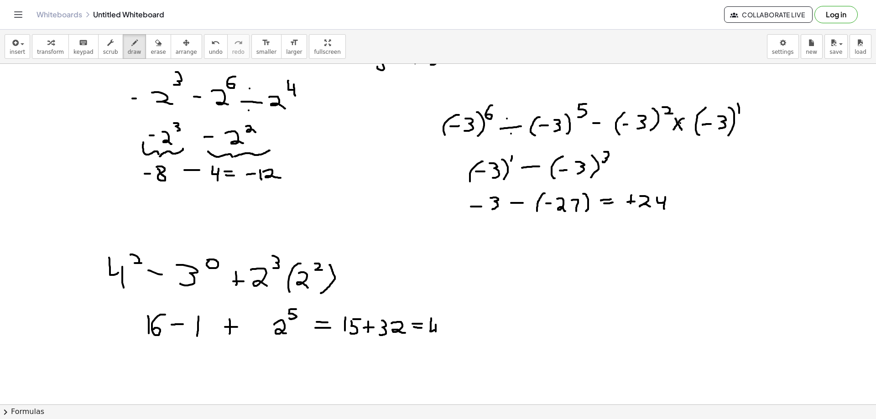
click at [436, 336] on div at bounding box center [438, 175] width 876 height 1023
drag, startPoint x: 441, startPoint y: 325, endPoint x: 445, endPoint y: 335, distance: 10.8
click at [445, 335] on div at bounding box center [438, 175] width 876 height 1023
drag, startPoint x: 244, startPoint y: 252, endPoint x: 283, endPoint y: 235, distance: 43.1
click at [283, 235] on div at bounding box center [438, 175] width 876 height 1023
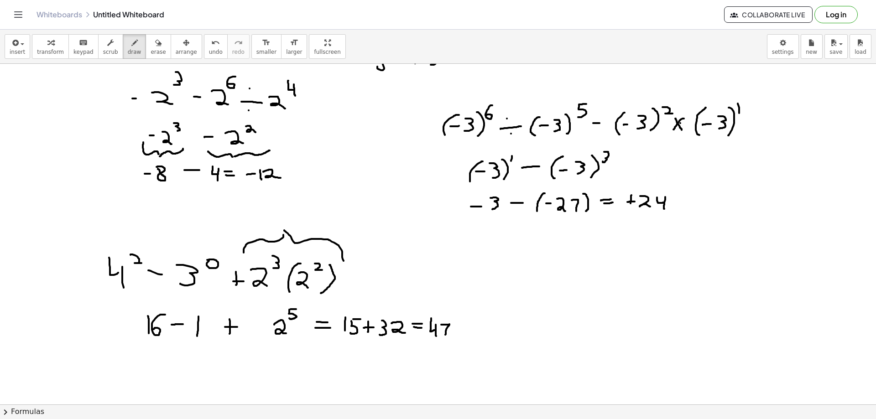
drag, startPoint x: 344, startPoint y: 261, endPoint x: 284, endPoint y: 230, distance: 67.1
click at [284, 230] on div at bounding box center [438, 175] width 876 height 1023
drag, startPoint x: 271, startPoint y: 215, endPoint x: 285, endPoint y: 223, distance: 15.7
click at [285, 223] on div at bounding box center [438, 175] width 876 height 1023
drag, startPoint x: 288, startPoint y: 197, endPoint x: 285, endPoint y: 205, distance: 8.7
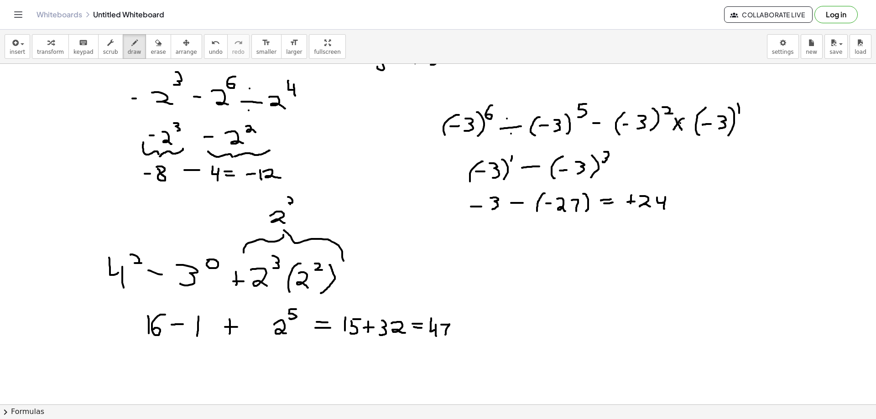
click at [285, 206] on div at bounding box center [438, 175] width 876 height 1023
click at [299, 207] on div at bounding box center [438, 175] width 876 height 1023
drag, startPoint x: 298, startPoint y: 204, endPoint x: 303, endPoint y: 204, distance: 4.6
click at [303, 204] on div at bounding box center [438, 175] width 876 height 1023
drag, startPoint x: 308, startPoint y: 200, endPoint x: 319, endPoint y: 208, distance: 13.5
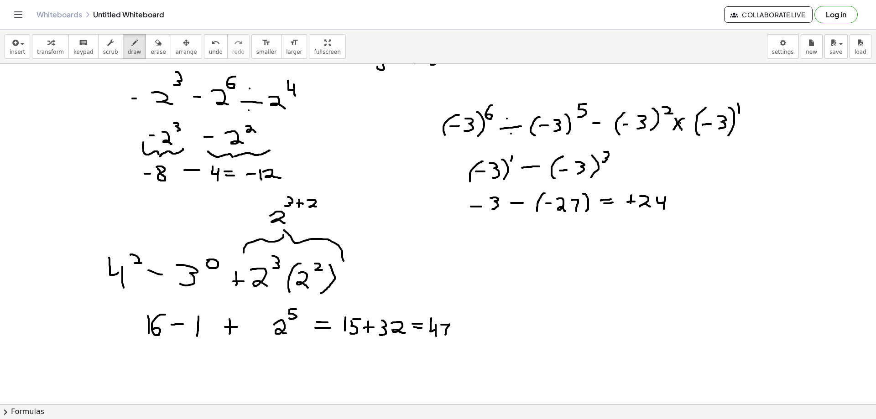
click at [319, 207] on div at bounding box center [438, 175] width 876 height 1023
drag, startPoint x: 329, startPoint y: 215, endPoint x: 338, endPoint y: 214, distance: 8.7
click at [336, 214] on div at bounding box center [438, 175] width 876 height 1023
drag, startPoint x: 329, startPoint y: 219, endPoint x: 341, endPoint y: 220, distance: 11.4
click at [340, 220] on div at bounding box center [438, 175] width 876 height 1023
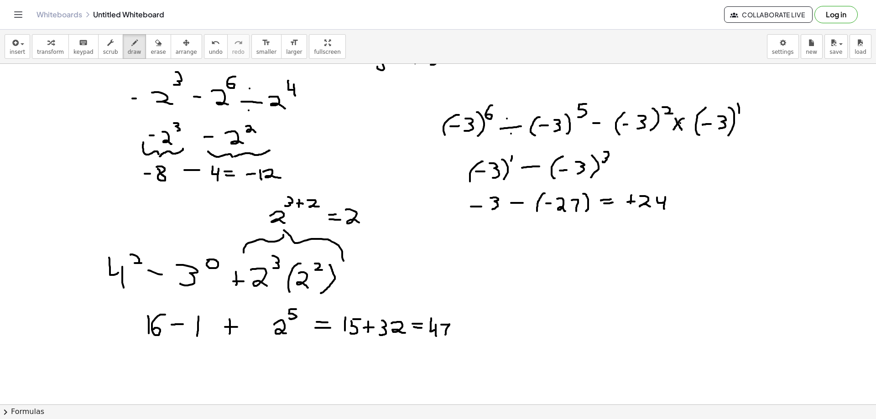
drag, startPoint x: 346, startPoint y: 210, endPoint x: 361, endPoint y: 222, distance: 19.5
click at [361, 223] on div at bounding box center [438, 175] width 876 height 1023
drag, startPoint x: 364, startPoint y: 198, endPoint x: 369, endPoint y: 199, distance: 4.7
click at [369, 199] on div at bounding box center [438, 175] width 876 height 1023
drag, startPoint x: 363, startPoint y: 200, endPoint x: 359, endPoint y: 209, distance: 9.2
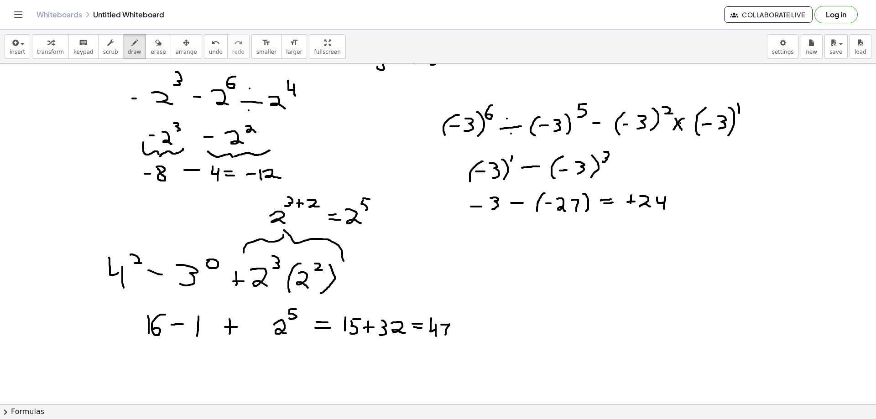
click at [359, 209] on div at bounding box center [438, 175] width 876 height 1023
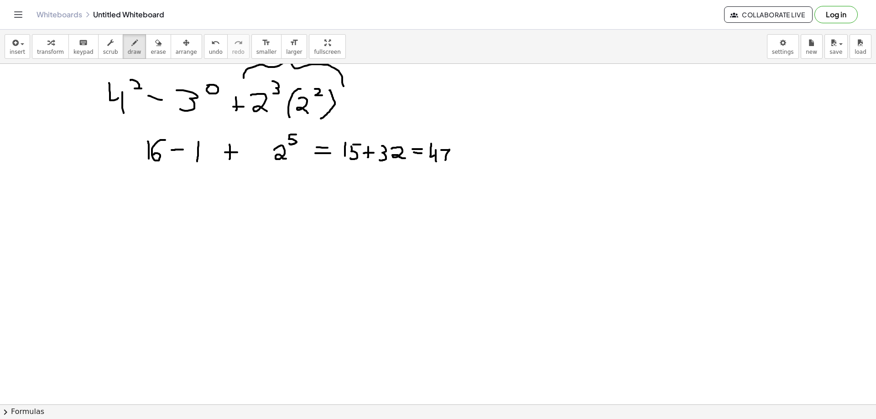
scroll to position [682, 0]
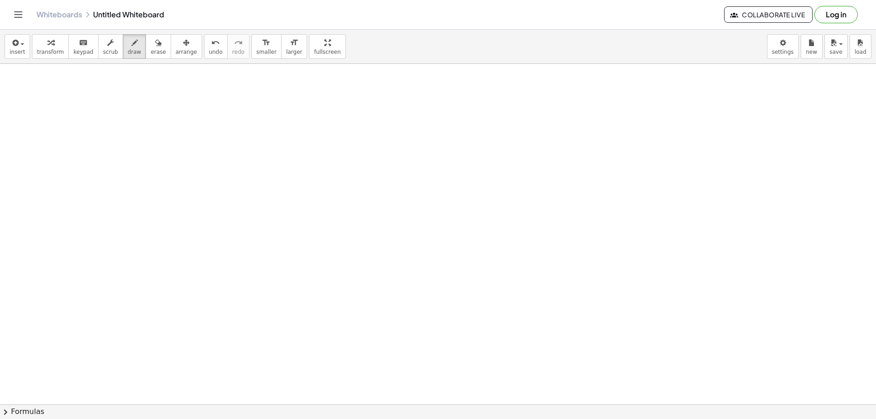
drag, startPoint x: 140, startPoint y: 98, endPoint x: 148, endPoint y: 98, distance: 8.2
click at [148, 98] on div at bounding box center [438, 63] width 876 height 1363
drag, startPoint x: 157, startPoint y: 90, endPoint x: 160, endPoint y: 98, distance: 8.4
click at [158, 103] on div at bounding box center [438, 63] width 876 height 1363
drag, startPoint x: 173, startPoint y: 81, endPoint x: 165, endPoint y: 107, distance: 26.8
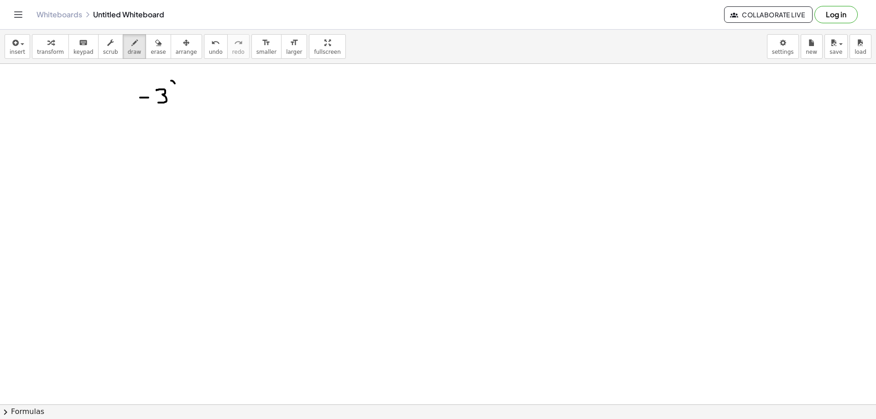
click at [168, 108] on div at bounding box center [438, 63] width 876 height 1363
drag, startPoint x: 141, startPoint y: 79, endPoint x: 137, endPoint y: 113, distance: 33.6
click at [136, 113] on div at bounding box center [438, 63] width 876 height 1363
drag, startPoint x: 182, startPoint y: 79, endPoint x: 190, endPoint y: 86, distance: 11.0
click at [190, 86] on div at bounding box center [438, 63] width 876 height 1363
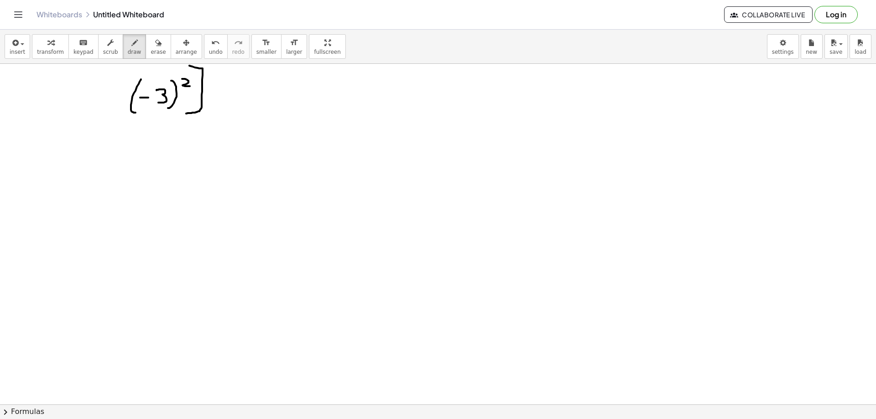
drag, startPoint x: 189, startPoint y: 66, endPoint x: 171, endPoint y: 110, distance: 47.6
click at [184, 114] on div at bounding box center [438, 63] width 876 height 1363
drag, startPoint x: 126, startPoint y: 72, endPoint x: 118, endPoint y: 116, distance: 45.5
click at [118, 116] on div at bounding box center [438, 63] width 876 height 1363
drag, startPoint x: 214, startPoint y: 68, endPoint x: 209, endPoint y: 82, distance: 14.7
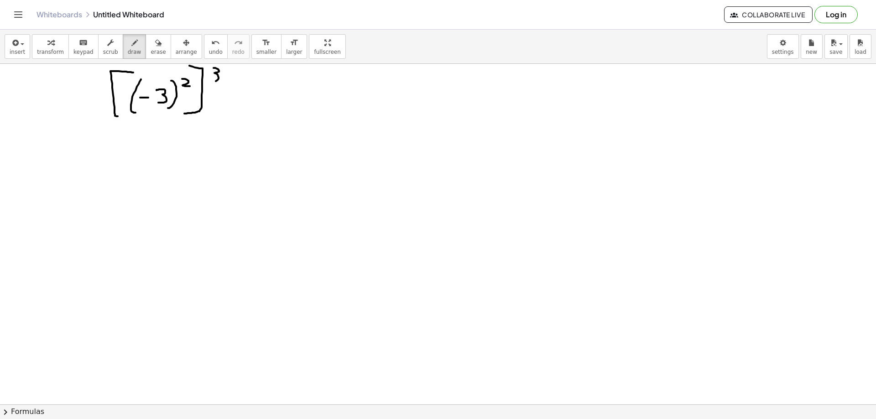
click at [209, 82] on div at bounding box center [438, 63] width 876 height 1363
click at [151, 49] on span "erase" at bounding box center [158, 52] width 15 height 6
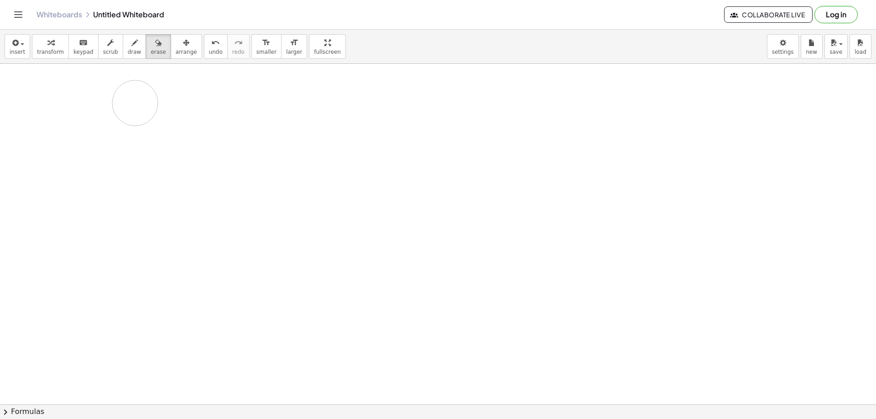
drag, startPoint x: 138, startPoint y: 120, endPoint x: 99, endPoint y: 63, distance: 69.4
click at [110, 78] on div at bounding box center [438, 63] width 876 height 1363
click at [131, 42] on icon "button" at bounding box center [134, 42] width 6 height 11
drag, startPoint x: 122, startPoint y: 76, endPoint x: 114, endPoint y: 105, distance: 29.9
click at [114, 105] on div at bounding box center [438, 63] width 876 height 1363
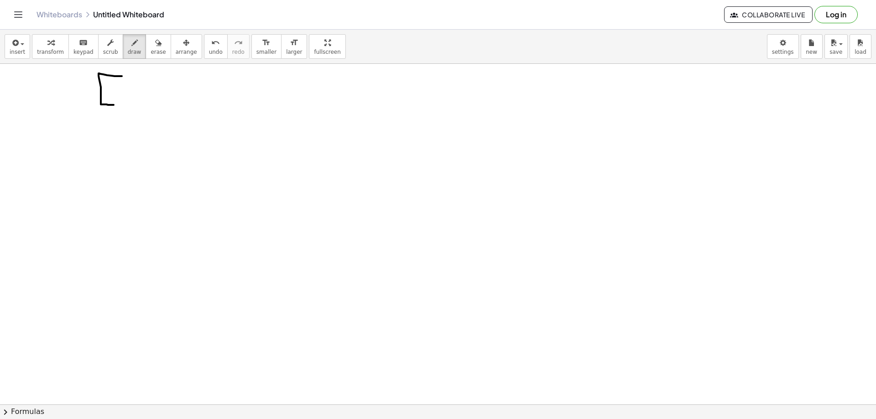
drag, startPoint x: 119, startPoint y: 90, endPoint x: 127, endPoint y: 89, distance: 8.8
click at [127, 89] on div at bounding box center [438, 63] width 876 height 1363
drag, startPoint x: 135, startPoint y: 82, endPoint x: 132, endPoint y: 97, distance: 14.9
click at [132, 97] on div at bounding box center [438, 63] width 876 height 1363
drag, startPoint x: 149, startPoint y: 79, endPoint x: 153, endPoint y: 84, distance: 6.1
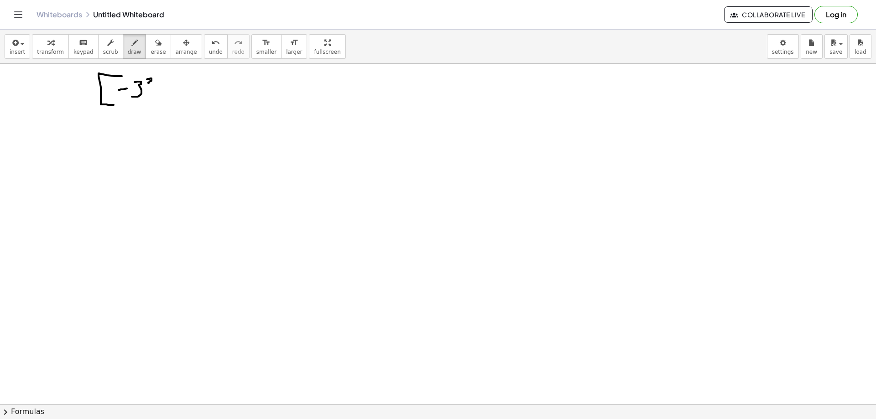
click at [153, 84] on div at bounding box center [438, 63] width 876 height 1363
drag, startPoint x: 157, startPoint y: 73, endPoint x: 163, endPoint y: 95, distance: 23.5
click at [157, 103] on div at bounding box center [438, 63] width 876 height 1363
drag, startPoint x: 179, startPoint y: 70, endPoint x: 178, endPoint y: 82, distance: 11.9
click at [178, 82] on div at bounding box center [438, 63] width 876 height 1363
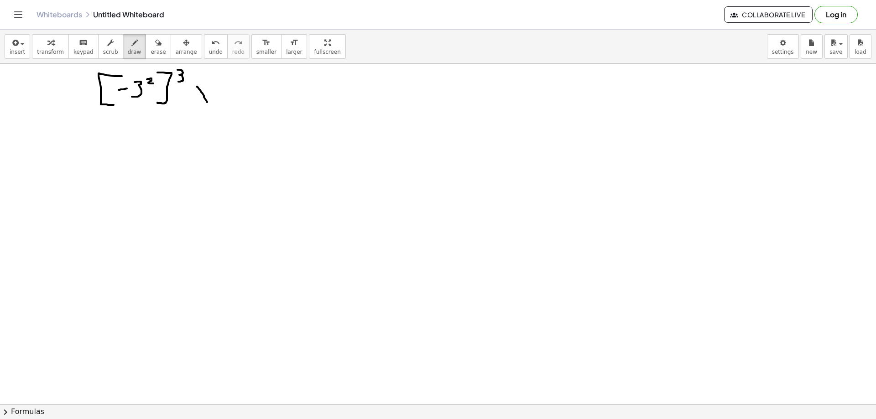
drag, startPoint x: 197, startPoint y: 87, endPoint x: 208, endPoint y: 97, distance: 15.2
click at [207, 103] on div at bounding box center [438, 63] width 876 height 1363
drag, startPoint x: 210, startPoint y: 88, endPoint x: 200, endPoint y: 100, distance: 15.3
click at [200, 100] on div at bounding box center [438, 63] width 876 height 1363
drag, startPoint x: 242, startPoint y: 75, endPoint x: 236, endPoint y: 103, distance: 28.4
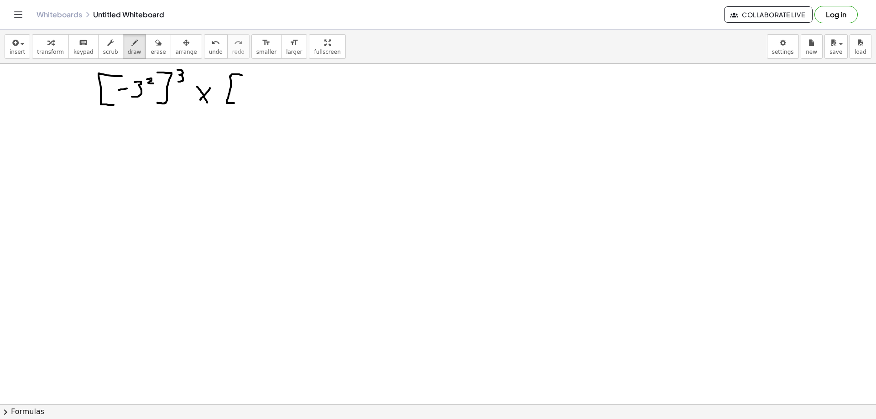
click at [236, 103] on div at bounding box center [438, 63] width 876 height 1363
drag, startPoint x: 236, startPoint y: 91, endPoint x: 244, endPoint y: 90, distance: 7.8
click at [244, 90] on div at bounding box center [438, 63] width 876 height 1363
drag, startPoint x: 253, startPoint y: 85, endPoint x: 252, endPoint y: 97, distance: 11.4
click at [252, 97] on div at bounding box center [438, 63] width 876 height 1363
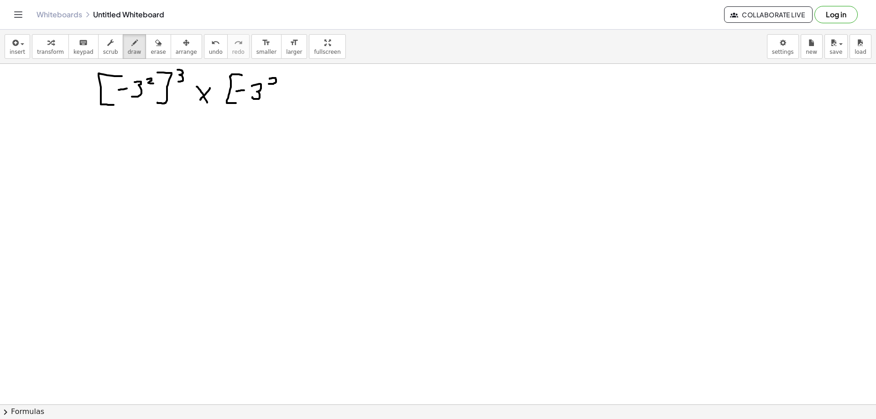
click at [267, 82] on div at bounding box center [438, 63] width 876 height 1363
drag, startPoint x: 276, startPoint y: 73, endPoint x: 277, endPoint y: 108, distance: 35.1
click at [277, 108] on div at bounding box center [438, 63] width 876 height 1363
drag, startPoint x: 294, startPoint y: 68, endPoint x: 308, endPoint y: 83, distance: 20.0
click at [308, 83] on div at bounding box center [438, 63] width 876 height 1363
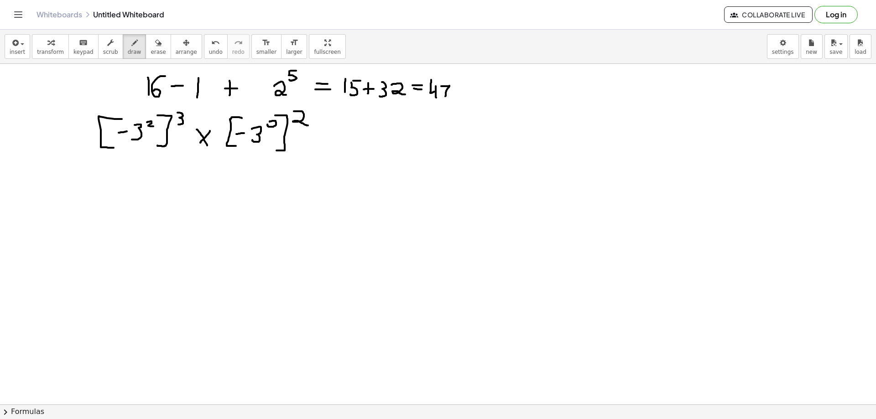
scroll to position [684, 0]
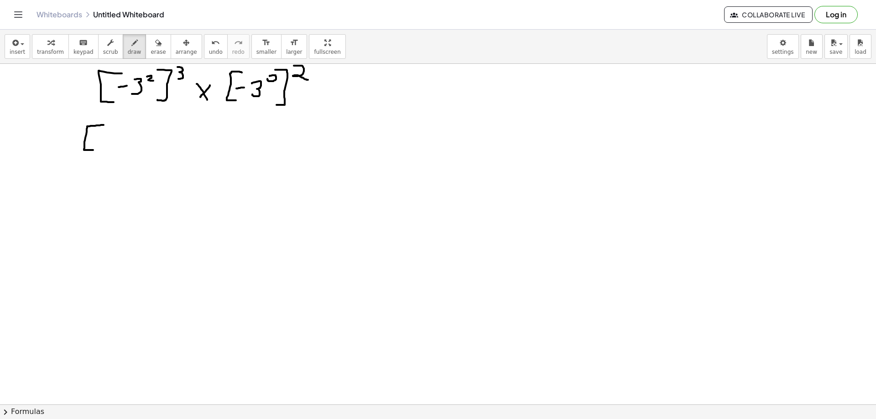
drag, startPoint x: 104, startPoint y: 125, endPoint x: 93, endPoint y: 150, distance: 27.2
click at [93, 150] on div at bounding box center [438, 60] width 876 height 1363
drag, startPoint x: 98, startPoint y: 139, endPoint x: 106, endPoint y: 138, distance: 7.9
click at [106, 138] on div at bounding box center [438, 60] width 876 height 1363
drag, startPoint x: 113, startPoint y: 132, endPoint x: 112, endPoint y: 143, distance: 11.4
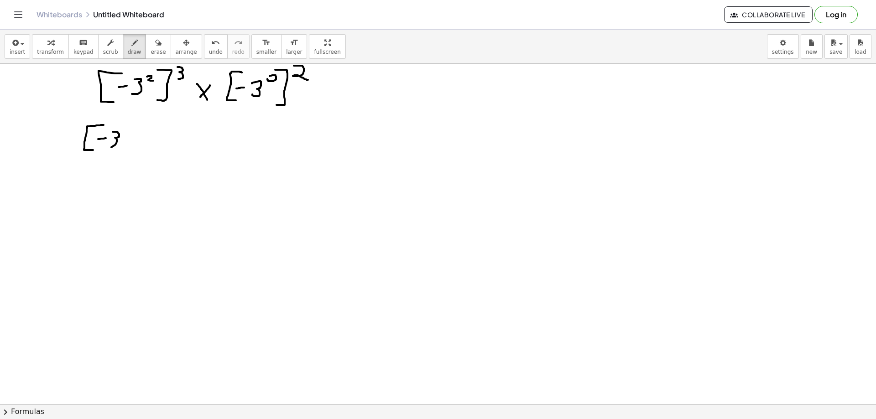
click at [110, 148] on div at bounding box center [438, 60] width 876 height 1363
drag, startPoint x: 125, startPoint y: 128, endPoint x: 128, endPoint y: 134, distance: 7.0
click at [128, 134] on div at bounding box center [438, 60] width 876 height 1363
drag, startPoint x: 131, startPoint y: 124, endPoint x: 133, endPoint y: 148, distance: 23.8
click at [127, 149] on div at bounding box center [438, 60] width 876 height 1363
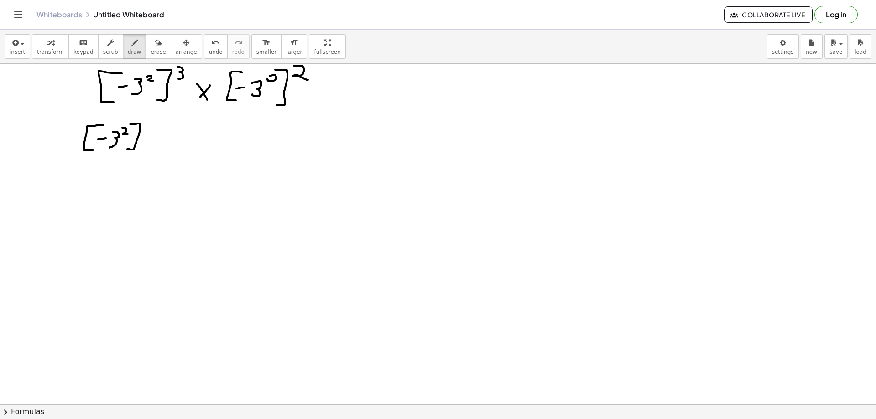
click at [152, 142] on div at bounding box center [438, 60] width 876 height 1363
drag, startPoint x: 181, startPoint y: 127, endPoint x: 175, endPoint y: 148, distance: 21.4
click at [174, 148] on div at bounding box center [438, 60] width 876 height 1363
drag, startPoint x: 181, startPoint y: 137, endPoint x: 186, endPoint y: 136, distance: 5.2
click at [186, 136] on div at bounding box center [438, 60] width 876 height 1363
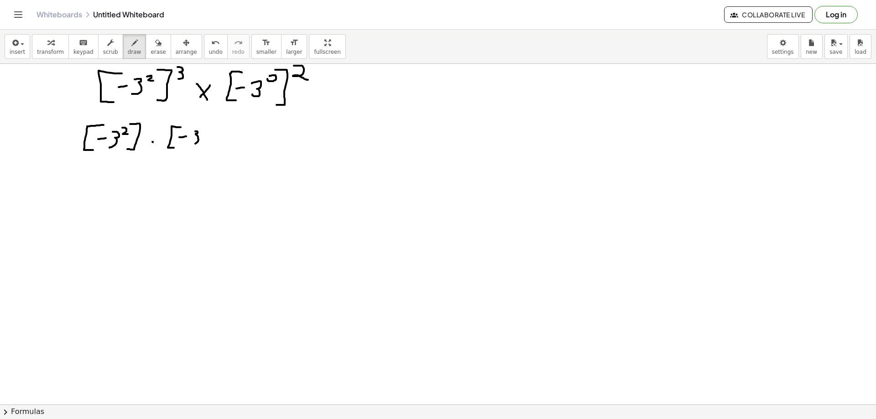
drag, startPoint x: 198, startPoint y: 132, endPoint x: 194, endPoint y: 143, distance: 11.5
click at [193, 143] on div at bounding box center [438, 60] width 876 height 1363
drag, startPoint x: 207, startPoint y: 129, endPoint x: 216, endPoint y: 135, distance: 10.8
click at [216, 135] on div at bounding box center [438, 60] width 876 height 1363
drag, startPoint x: 214, startPoint y: 125, endPoint x: 216, endPoint y: 147, distance: 22.0
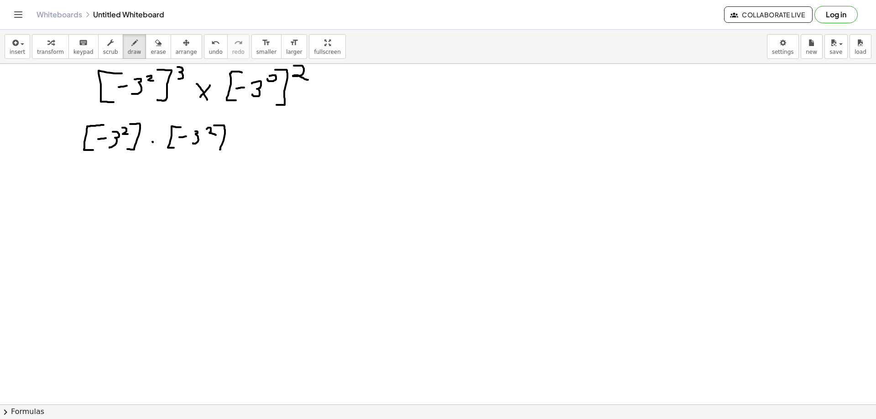
click at [213, 148] on div at bounding box center [438, 60] width 876 height 1363
click at [233, 141] on div at bounding box center [438, 60] width 876 height 1363
drag, startPoint x: 263, startPoint y: 126, endPoint x: 262, endPoint y: 151, distance: 24.7
click at [262, 151] on div at bounding box center [438, 60] width 876 height 1363
click at [272, 136] on div at bounding box center [438, 60] width 876 height 1363
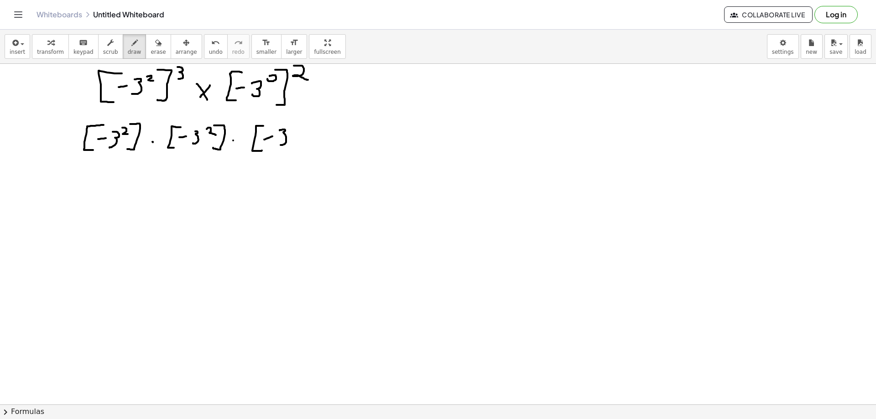
drag, startPoint x: 282, startPoint y: 130, endPoint x: 284, endPoint y: 141, distance: 11.6
click at [280, 145] on div at bounding box center [438, 60] width 876 height 1363
drag, startPoint x: 291, startPoint y: 128, endPoint x: 299, endPoint y: 133, distance: 9.2
click at [298, 133] on div at bounding box center [438, 60] width 876 height 1363
drag, startPoint x: 302, startPoint y: 125, endPoint x: 299, endPoint y: 152, distance: 27.6
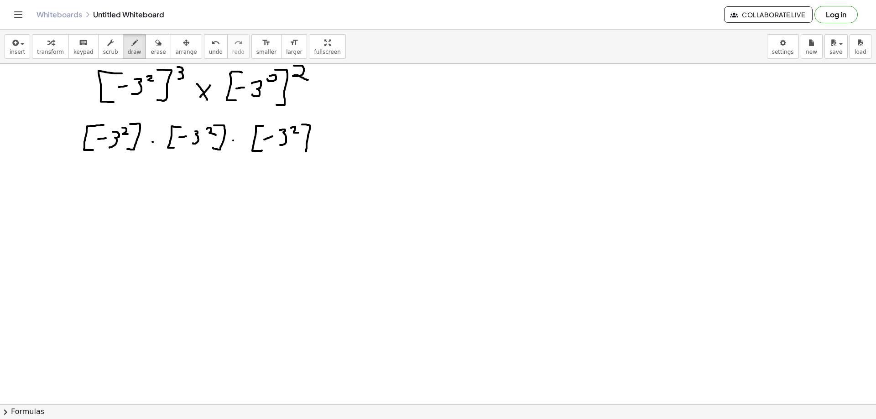
click at [299, 152] on div at bounding box center [438, 60] width 876 height 1363
click at [96, 164] on div at bounding box center [438, 60] width 876 height 1363
click at [110, 158] on div at bounding box center [438, 60] width 876 height 1363
drag, startPoint x: 114, startPoint y: 158, endPoint x: 115, endPoint y: 172, distance: 13.7
click at [115, 172] on div at bounding box center [438, 60] width 876 height 1363
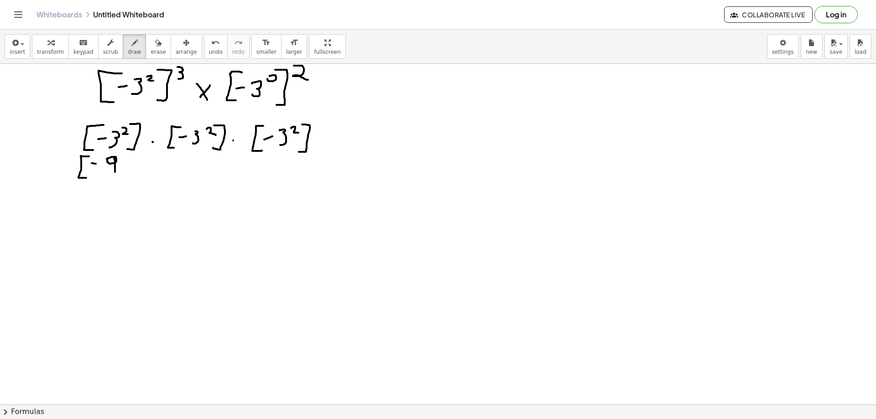
drag, startPoint x: 89, startPoint y: 157, endPoint x: 87, endPoint y: 178, distance: 21.5
click at [87, 178] on div at bounding box center [438, 60] width 876 height 1363
drag, startPoint x: 122, startPoint y: 157, endPoint x: 123, endPoint y: 176, distance: 19.6
click at [124, 178] on div at bounding box center [438, 60] width 876 height 1363
drag, startPoint x: 138, startPoint y: 154, endPoint x: 136, endPoint y: 164, distance: 9.8
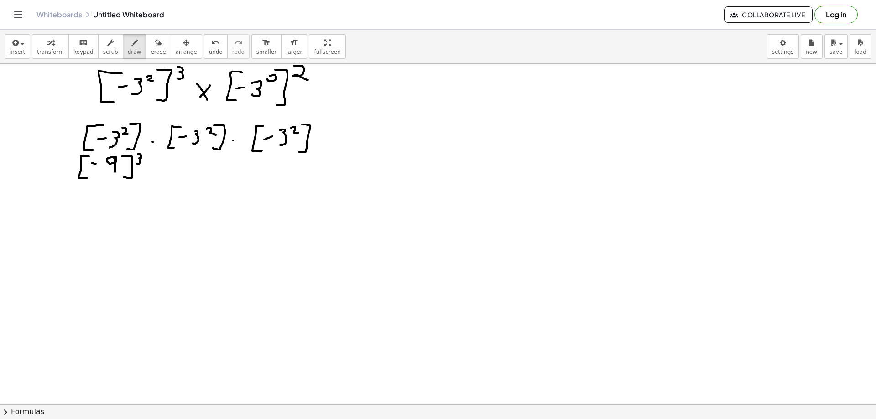
click at [136, 164] on div at bounding box center [438, 60] width 876 height 1363
click at [151, 164] on div at bounding box center [438, 60] width 876 height 1363
drag, startPoint x: 145, startPoint y: 167, endPoint x: 151, endPoint y: 167, distance: 6.5
click at [151, 167] on div at bounding box center [438, 60] width 876 height 1363
drag, startPoint x: 164, startPoint y: 165, endPoint x: 171, endPoint y: 166, distance: 6.9
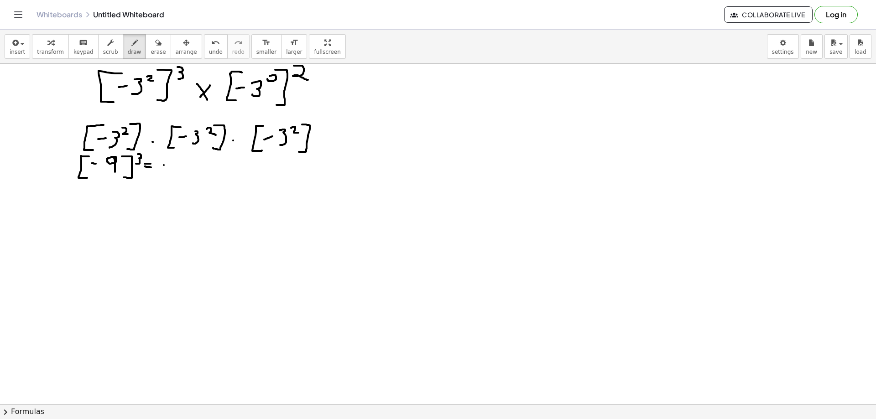
click at [170, 166] on div at bounding box center [438, 60] width 876 height 1363
drag, startPoint x: 177, startPoint y: 161, endPoint x: 186, endPoint y: 177, distance: 17.8
click at [183, 179] on div at bounding box center [438, 60] width 876 height 1363
drag, startPoint x: 195, startPoint y: 167, endPoint x: 202, endPoint y: 178, distance: 13.5
click at [202, 178] on div at bounding box center [438, 60] width 876 height 1363
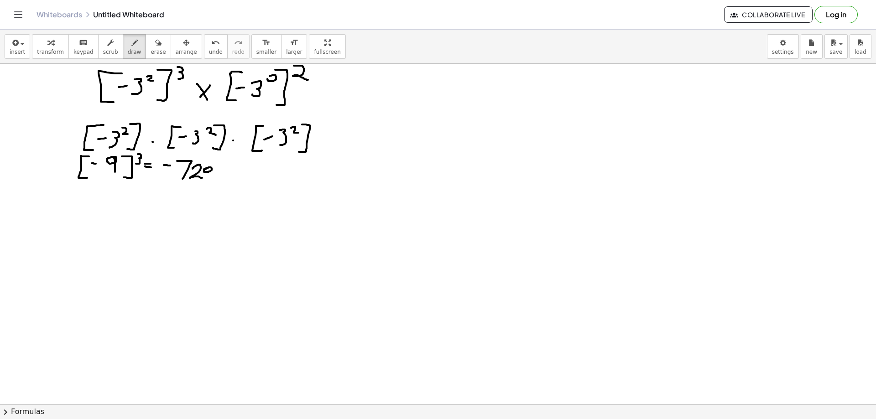
drag, startPoint x: 204, startPoint y: 169, endPoint x: 209, endPoint y: 169, distance: 5.0
click at [207, 169] on div at bounding box center [438, 60] width 876 height 1363
drag, startPoint x: 212, startPoint y: 169, endPoint x: 211, endPoint y: 181, distance: 12.4
click at [211, 181] on div at bounding box center [438, 60] width 876 height 1363
drag, startPoint x: 111, startPoint y: 226, endPoint x: 93, endPoint y: 258, distance: 37.2
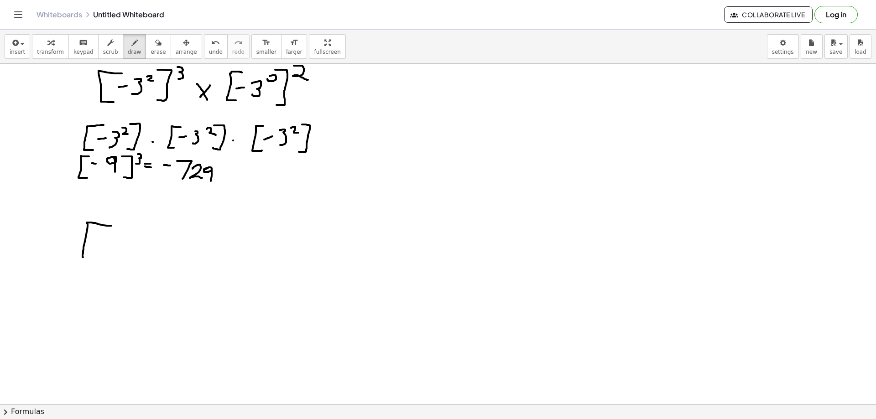
click at [92, 258] on div at bounding box center [438, 60] width 876 height 1363
drag, startPoint x: 96, startPoint y: 241, endPoint x: 105, endPoint y: 242, distance: 8.7
click at [103, 242] on div at bounding box center [438, 60] width 876 height 1363
drag, startPoint x: 112, startPoint y: 238, endPoint x: 115, endPoint y: 249, distance: 11.2
click at [111, 251] on div at bounding box center [438, 60] width 876 height 1363
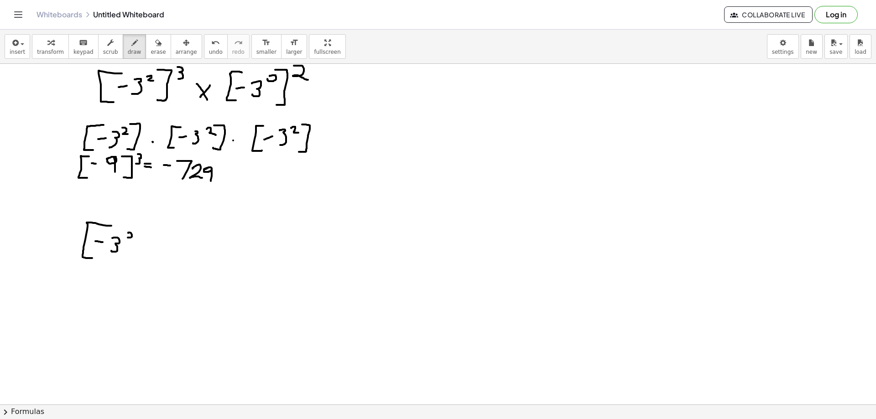
drag, startPoint x: 128, startPoint y: 233, endPoint x: 135, endPoint y: 240, distance: 10.0
click at [135, 240] on div at bounding box center [438, 60] width 876 height 1363
drag, startPoint x: 138, startPoint y: 229, endPoint x: 136, endPoint y: 255, distance: 26.1
click at [136, 255] on div at bounding box center [438, 60] width 876 height 1363
drag, startPoint x: 161, startPoint y: 236, endPoint x: 175, endPoint y: 236, distance: 14.1
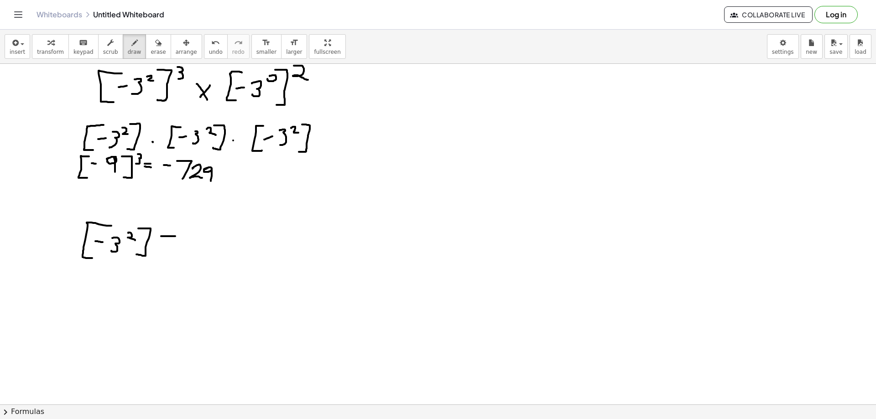
click at [175, 236] on div at bounding box center [438, 60] width 876 height 1363
drag, startPoint x: 164, startPoint y: 241, endPoint x: 176, endPoint y: 242, distance: 11.9
click at [176, 242] on div at bounding box center [438, 60] width 876 height 1363
drag, startPoint x: 167, startPoint y: 233, endPoint x: 172, endPoint y: 248, distance: 15.9
click at [172, 248] on div at bounding box center [438, 60] width 876 height 1363
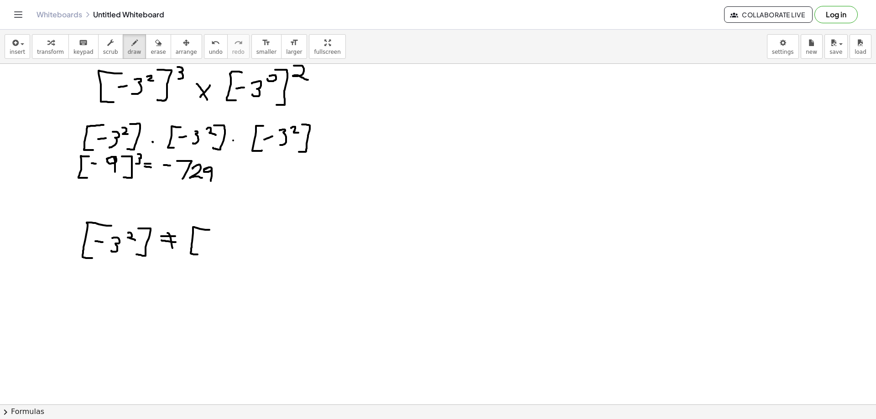
drag, startPoint x: 209, startPoint y: 230, endPoint x: 199, endPoint y: 254, distance: 25.8
click at [199, 255] on div at bounding box center [438, 60] width 876 height 1363
drag, startPoint x: 214, startPoint y: 235, endPoint x: 204, endPoint y: 252, distance: 19.6
click at [204, 254] on div at bounding box center [438, 60] width 876 height 1363
drag, startPoint x: 211, startPoint y: 244, endPoint x: 217, endPoint y: 244, distance: 6.4
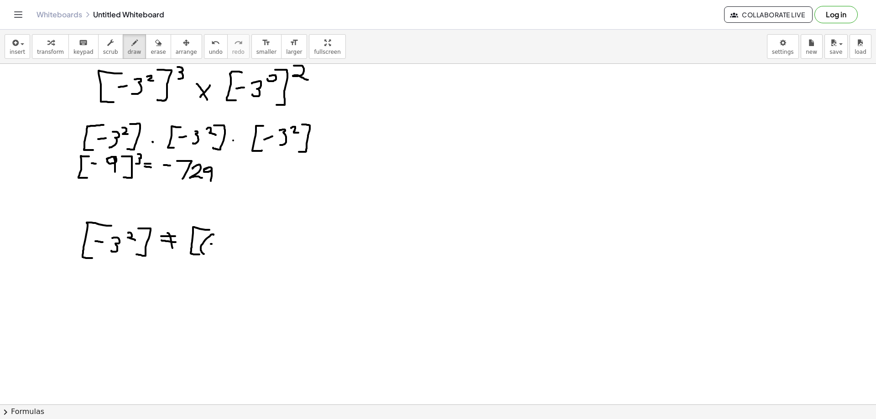
click at [214, 244] on div at bounding box center [438, 60] width 876 height 1363
drag, startPoint x: 221, startPoint y: 239, endPoint x: 221, endPoint y: 248, distance: 9.1
click at [219, 251] on div at bounding box center [438, 60] width 876 height 1363
drag, startPoint x: 233, startPoint y: 235, endPoint x: 229, endPoint y: 251, distance: 16.5
click at [229, 252] on div at bounding box center [438, 60] width 876 height 1363
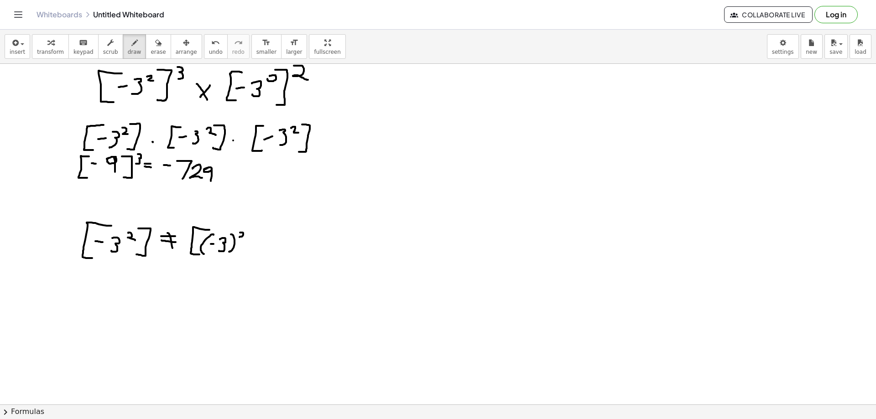
drag, startPoint x: 241, startPoint y: 233, endPoint x: 247, endPoint y: 239, distance: 9.0
click at [247, 239] on div at bounding box center [438, 60] width 876 height 1363
drag, startPoint x: 251, startPoint y: 229, endPoint x: 240, endPoint y: 255, distance: 28.6
click at [240, 255] on div at bounding box center [438, 60] width 876 height 1363
click at [151, 51] on span "erase" at bounding box center [158, 52] width 15 height 6
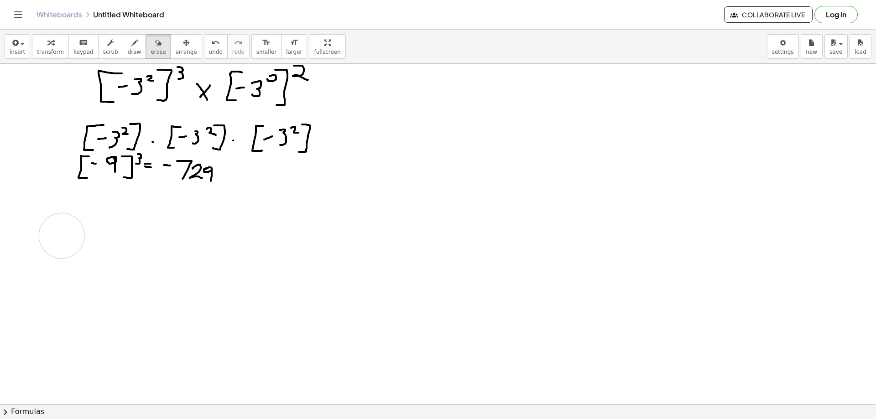
drag, startPoint x: 183, startPoint y: 238, endPoint x: 62, endPoint y: 236, distance: 121.4
click at [62, 236] on div at bounding box center [438, 60] width 876 height 1363
click at [131, 47] on icon "button" at bounding box center [134, 42] width 6 height 11
drag, startPoint x: 271, startPoint y: 197, endPoint x: 260, endPoint y: 217, distance: 22.3
click at [260, 217] on div at bounding box center [438, 60] width 876 height 1363
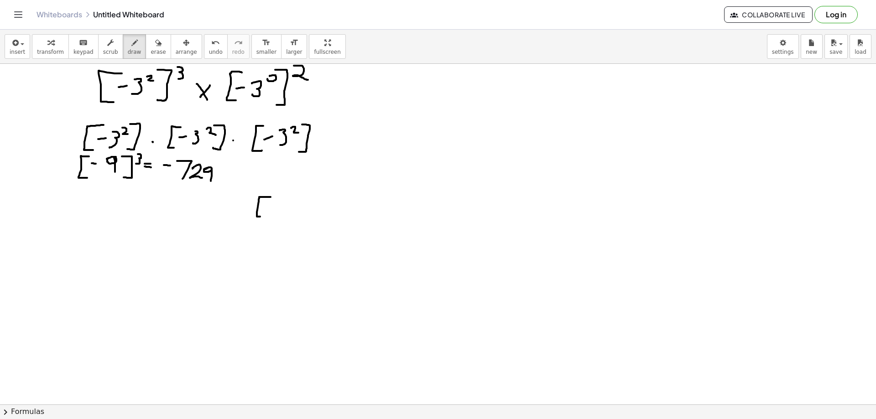
drag, startPoint x: 267, startPoint y: 208, endPoint x: 275, endPoint y: 207, distance: 7.3
click at [274, 207] on div at bounding box center [438, 60] width 876 height 1363
drag, startPoint x: 281, startPoint y: 202, endPoint x: 280, endPoint y: 214, distance: 12.4
click at [280, 214] on div at bounding box center [438, 60] width 876 height 1363
drag, startPoint x: 283, startPoint y: 197, endPoint x: 284, endPoint y: 218, distance: 21.5
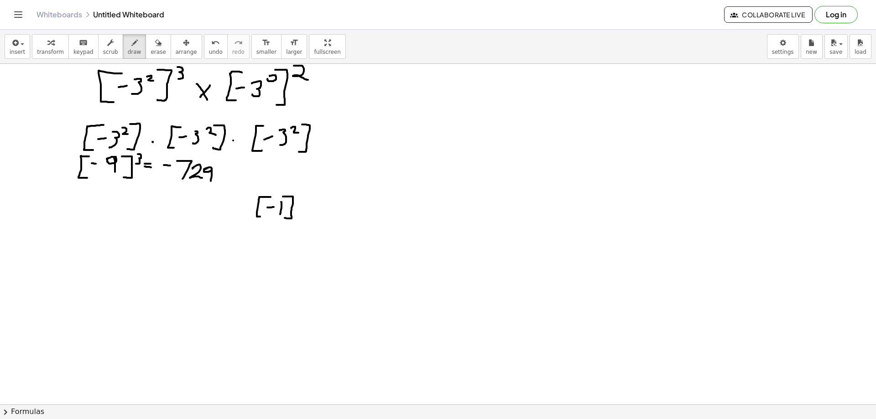
click at [284, 218] on div at bounding box center [438, 60] width 876 height 1363
drag, startPoint x: 297, startPoint y: 195, endPoint x: 309, endPoint y: 202, distance: 14.3
click at [309, 202] on div at bounding box center [438, 60] width 876 height 1363
drag, startPoint x: 314, startPoint y: 206, endPoint x: 324, endPoint y: 206, distance: 10.0
click at [324, 206] on div at bounding box center [438, 60] width 876 height 1363
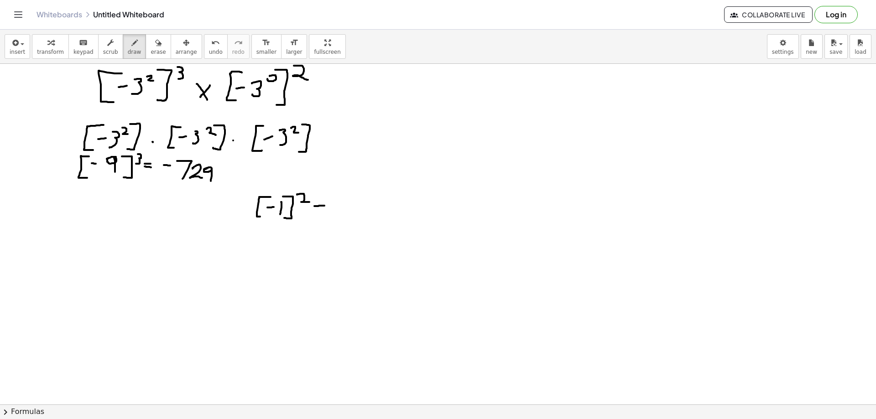
drag, startPoint x: 317, startPoint y: 210, endPoint x: 325, endPoint y: 210, distance: 8.7
click at [325, 210] on div at bounding box center [438, 60] width 876 height 1363
drag, startPoint x: 334, startPoint y: 205, endPoint x: 337, endPoint y: 217, distance: 12.6
click at [337, 217] on div at bounding box center [438, 60] width 876 height 1363
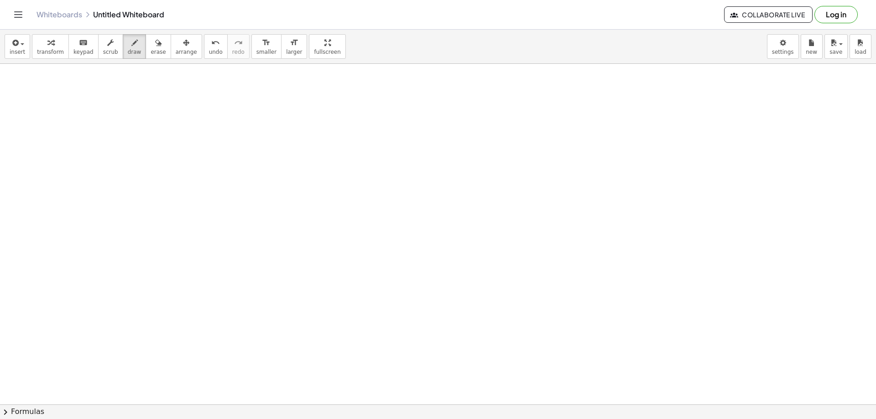
scroll to position [867, 0]
drag, startPoint x: 103, startPoint y: 131, endPoint x: 101, endPoint y: 146, distance: 15.1
drag, startPoint x: 121, startPoint y: 119, endPoint x: 135, endPoint y: 125, distance: 14.7
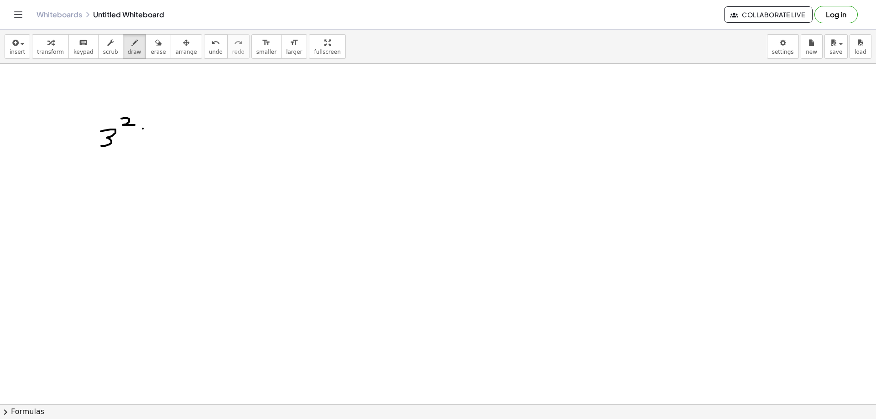
drag, startPoint x: 143, startPoint y: 129, endPoint x: 150, endPoint y: 143, distance: 15.9
drag, startPoint x: 160, startPoint y: 129, endPoint x: 160, endPoint y: 143, distance: 14.2
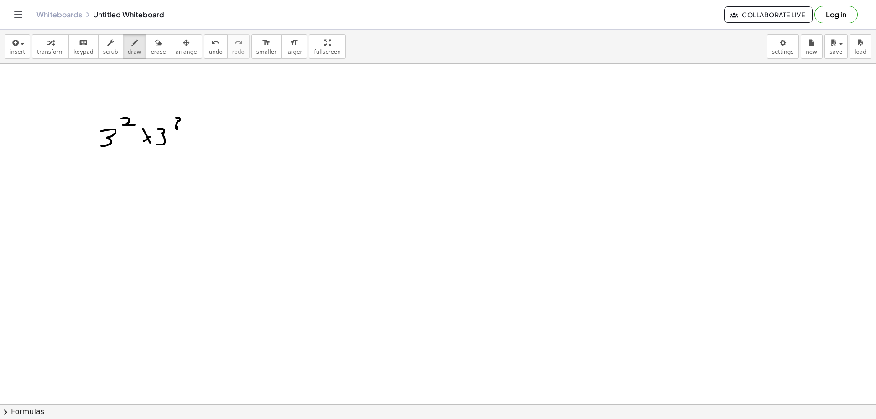
drag, startPoint x: 186, startPoint y: 112, endPoint x: 183, endPoint y: 146, distance: 34.4
drag, startPoint x: 102, startPoint y: 116, endPoint x: 147, endPoint y: 110, distance: 45.2
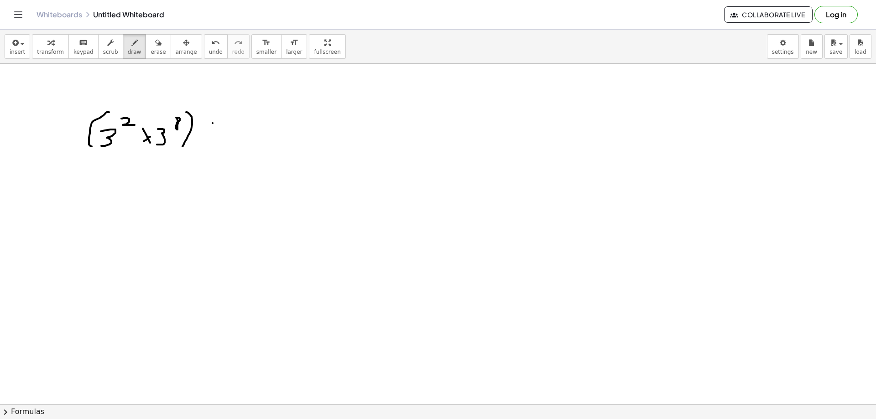
drag, startPoint x: 199, startPoint y: 128, endPoint x: 224, endPoint y: 129, distance: 24.2
drag, startPoint x: 236, startPoint y: 122, endPoint x: 236, endPoint y: 137, distance: 15.5
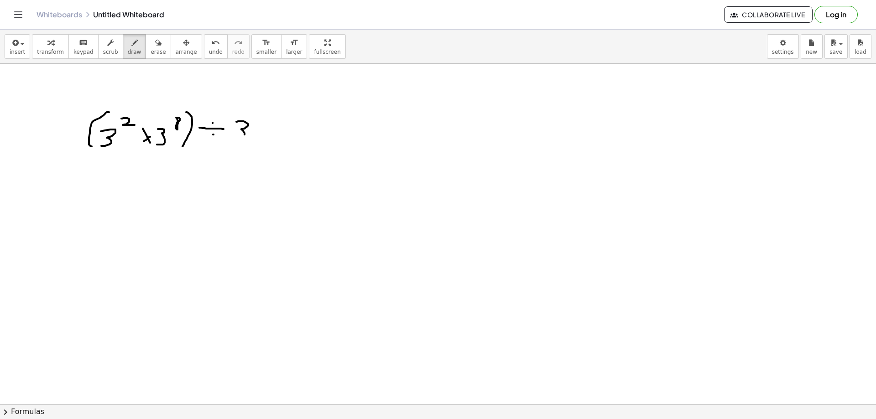
drag, startPoint x: 255, startPoint y: 114, endPoint x: 253, endPoint y: 124, distance: 9.8
drag, startPoint x: 261, startPoint y: 108, endPoint x: 264, endPoint y: 145, distance: 36.6
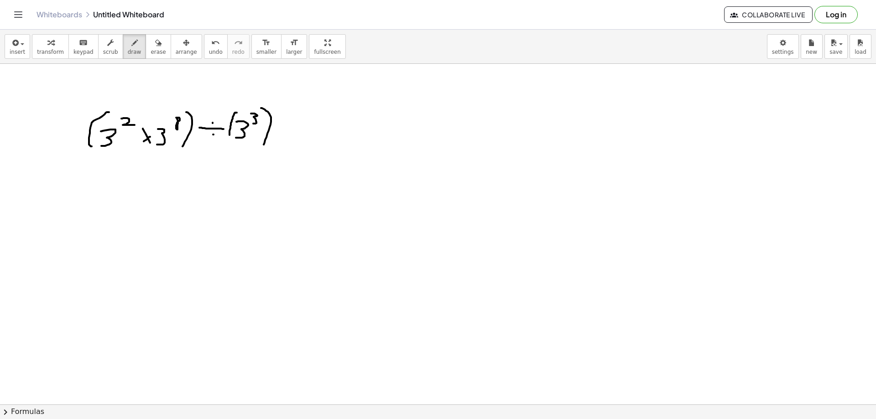
drag, startPoint x: 237, startPoint y: 113, endPoint x: 231, endPoint y: 147, distance: 34.7
drag, startPoint x: 275, startPoint y: 104, endPoint x: 287, endPoint y: 112, distance: 14.2
drag, startPoint x: 113, startPoint y: 173, endPoint x: 117, endPoint y: 184, distance: 11.9
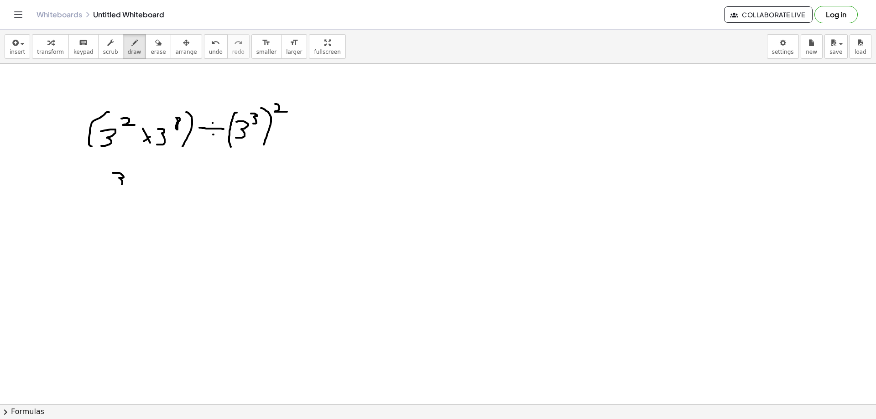
drag, startPoint x: 129, startPoint y: 166, endPoint x: 126, endPoint y: 174, distance: 8.5
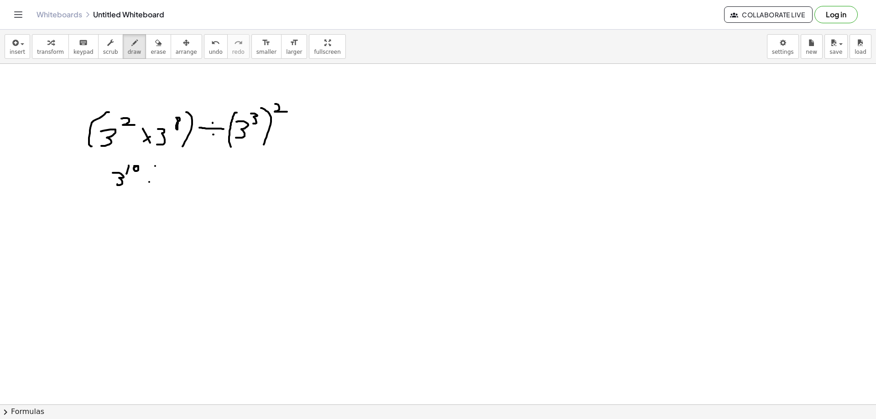
drag, startPoint x: 149, startPoint y: 182, endPoint x: 146, endPoint y: 178, distance: 4.9
drag, startPoint x: 149, startPoint y: 176, endPoint x: 162, endPoint y: 176, distance: 13.7
drag, startPoint x: 179, startPoint y: 167, endPoint x: 172, endPoint y: 190, distance: 23.5
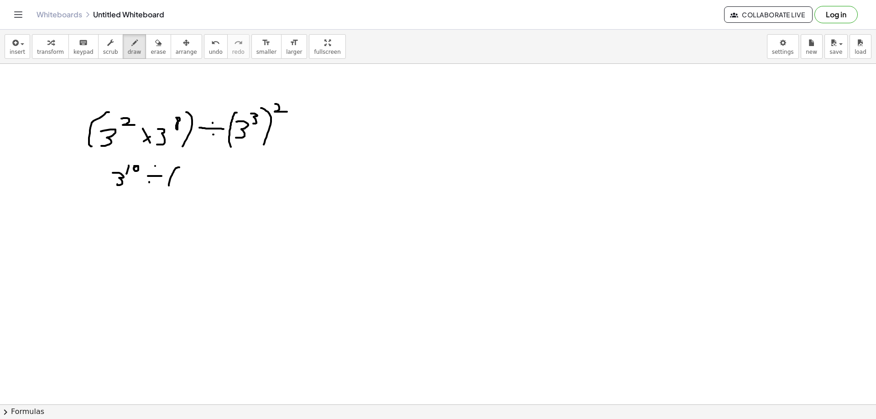
click at [151, 52] on span "erase" at bounding box center [158, 52] width 15 height 6
drag, startPoint x: 175, startPoint y: 188, endPoint x: 166, endPoint y: 180, distance: 12.3
click at [131, 38] on icon "button" at bounding box center [134, 42] width 6 height 11
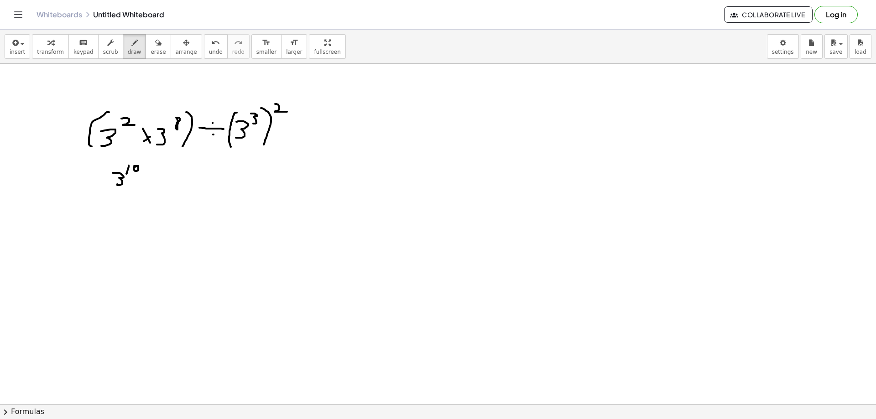
drag, startPoint x: 144, startPoint y: 173, endPoint x: 159, endPoint y: 174, distance: 14.6
drag, startPoint x: 168, startPoint y: 172, endPoint x: 166, endPoint y: 181, distance: 9.4
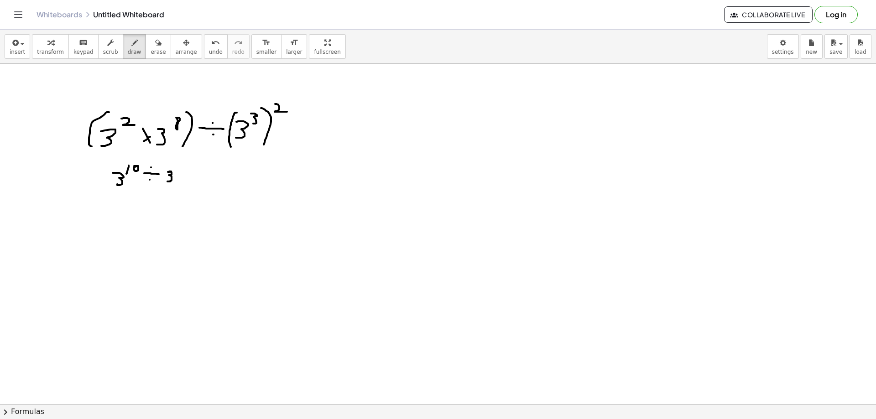
drag, startPoint x: 289, startPoint y: 131, endPoint x: 246, endPoint y: 146, distance: 46.2
drag, startPoint x: 226, startPoint y: 141, endPoint x: 245, endPoint y: 150, distance: 21.0
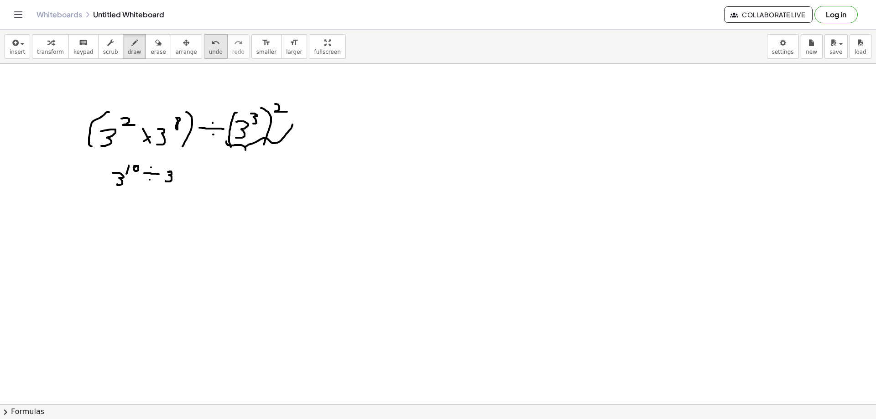
click at [209, 51] on span "undo" at bounding box center [216, 52] width 14 height 6
drag, startPoint x: 339, startPoint y: 124, endPoint x: 350, endPoint y: 140, distance: 18.9
drag, startPoint x: 347, startPoint y: 136, endPoint x: 359, endPoint y: 134, distance: 11.9
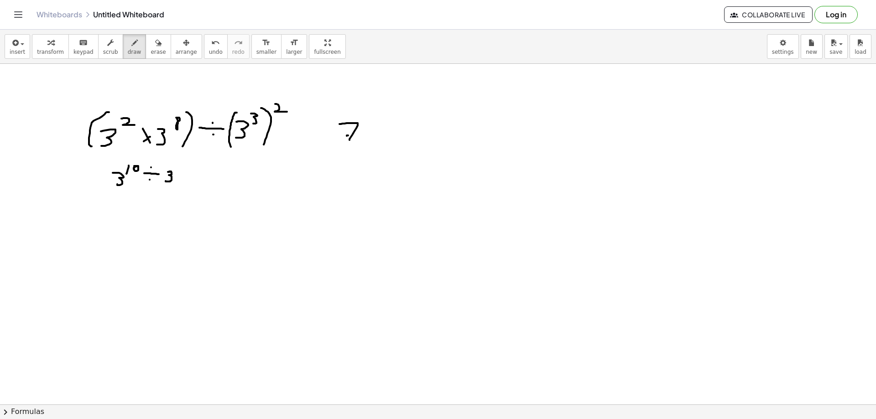
drag, startPoint x: 360, startPoint y: 128, endPoint x: 377, endPoint y: 132, distance: 16.8
drag, startPoint x: 386, startPoint y: 127, endPoint x: 378, endPoint y: 150, distance: 24.7
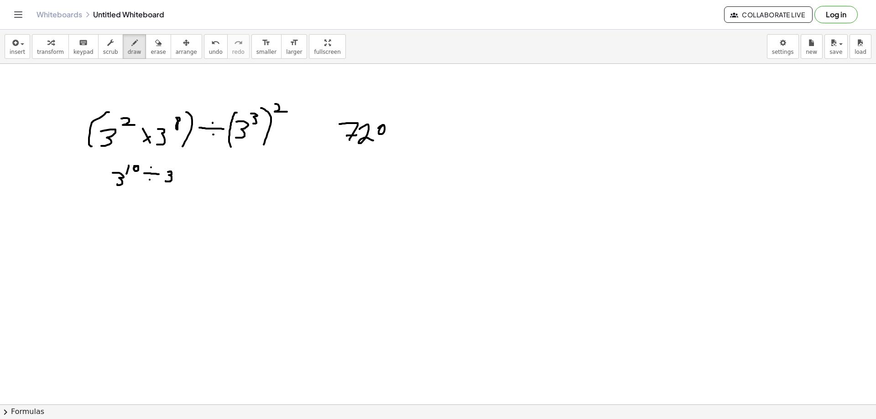
drag, startPoint x: 309, startPoint y: 165, endPoint x: 314, endPoint y: 176, distance: 12.5
drag, startPoint x: 324, startPoint y: 158, endPoint x: 324, endPoint y: 167, distance: 8.7
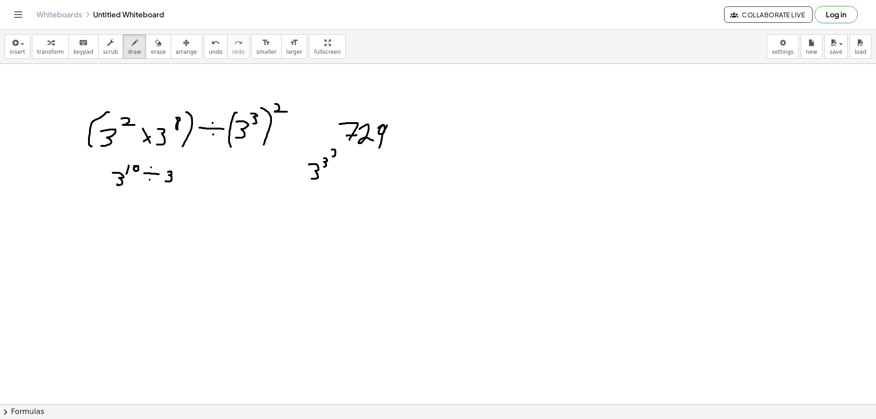
drag, startPoint x: 332, startPoint y: 150, endPoint x: 338, endPoint y: 157, distance: 9.4
drag, startPoint x: 348, startPoint y: 167, endPoint x: 365, endPoint y: 170, distance: 16.7
drag, startPoint x: 352, startPoint y: 173, endPoint x: 361, endPoint y: 174, distance: 9.2
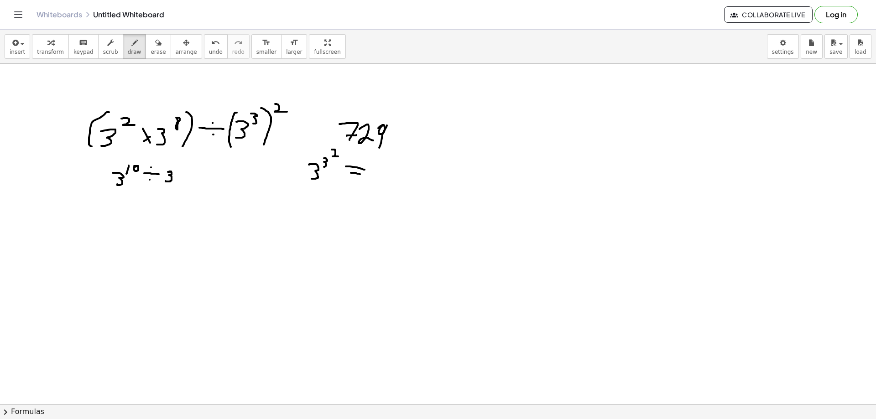
drag, startPoint x: 375, startPoint y: 166, endPoint x: 375, endPoint y: 182, distance: 16.0
drag, startPoint x: 391, startPoint y: 160, endPoint x: 392, endPoint y: 166, distance: 6.5
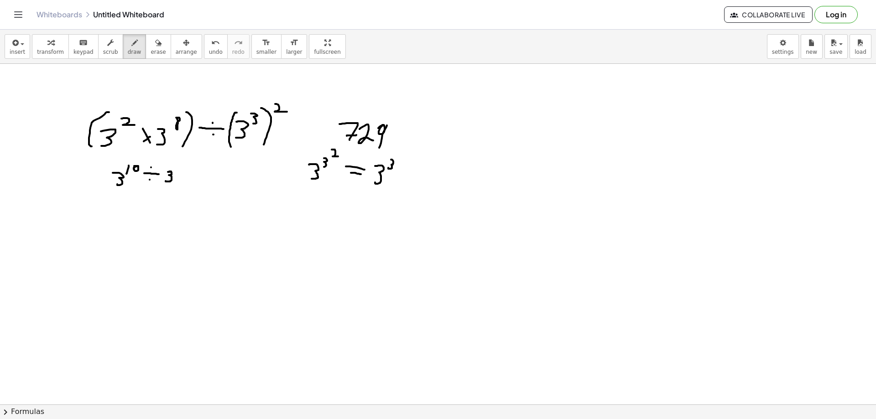
drag, startPoint x: 407, startPoint y: 159, endPoint x: 414, endPoint y: 167, distance: 10.0
drag, startPoint x: 180, startPoint y: 165, endPoint x: 180, endPoint y: 171, distance: 5.9
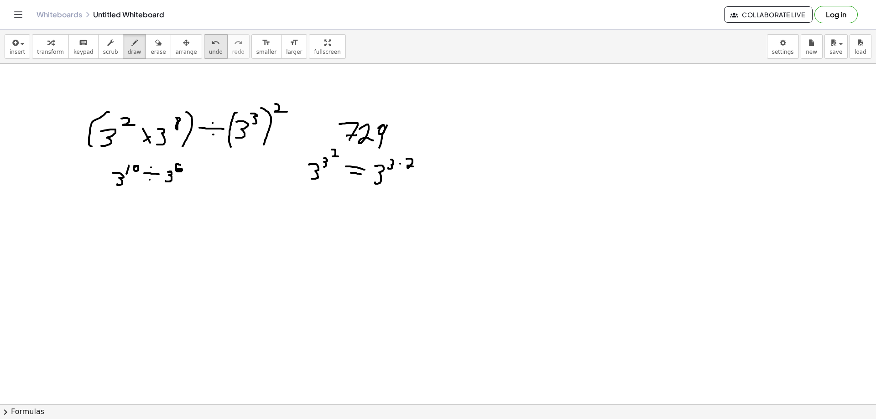
click at [209, 52] on span "undo" at bounding box center [216, 52] width 14 height 6
drag, startPoint x: 181, startPoint y: 160, endPoint x: 174, endPoint y: 166, distance: 9.1
drag, startPoint x: 125, startPoint y: 203, endPoint x: 124, endPoint y: 214, distance: 10.7
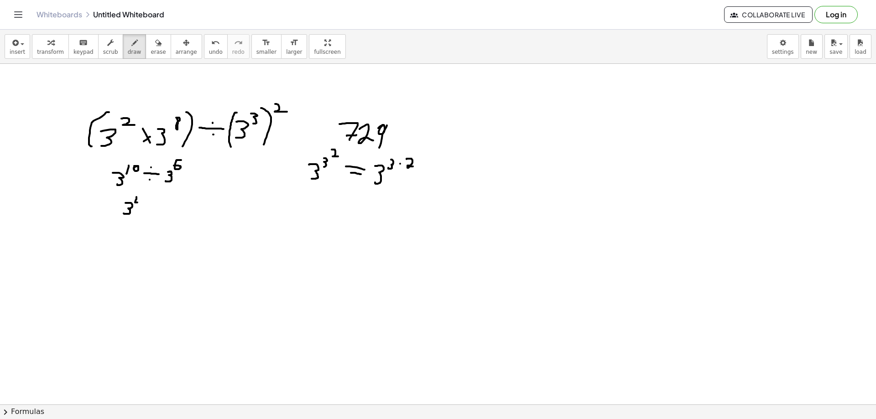
drag, startPoint x: 136, startPoint y: 197, endPoint x: 140, endPoint y: 203, distance: 6.3
drag, startPoint x: 141, startPoint y: 198, endPoint x: 140, endPoint y: 208, distance: 9.2
drag, startPoint x: 149, startPoint y: 208, endPoint x: 155, endPoint y: 208, distance: 5.9
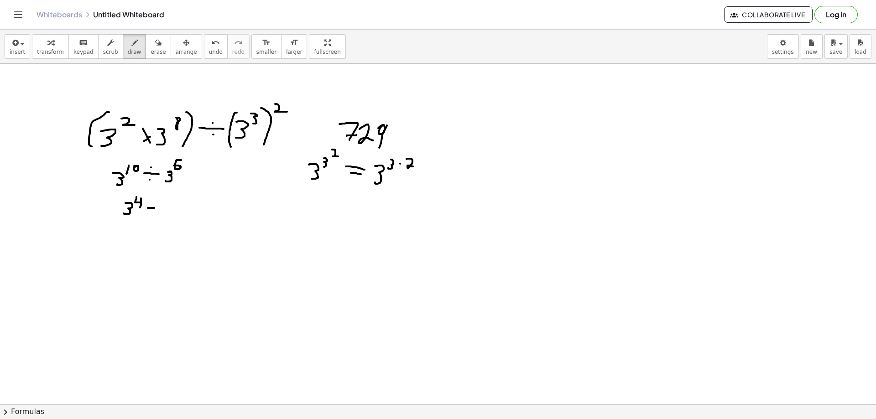
drag, startPoint x: 146, startPoint y: 214, endPoint x: 154, endPoint y: 214, distance: 7.3
drag, startPoint x: 177, startPoint y: 204, endPoint x: 175, endPoint y: 216, distance: 12.4
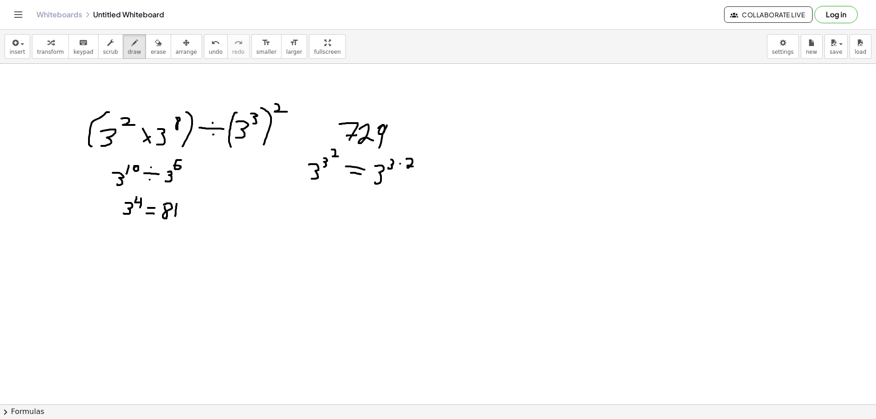
drag, startPoint x: 184, startPoint y: 214, endPoint x: 206, endPoint y: 200, distance: 25.8
click at [151, 50] on span "erase" at bounding box center [158, 52] width 15 height 6
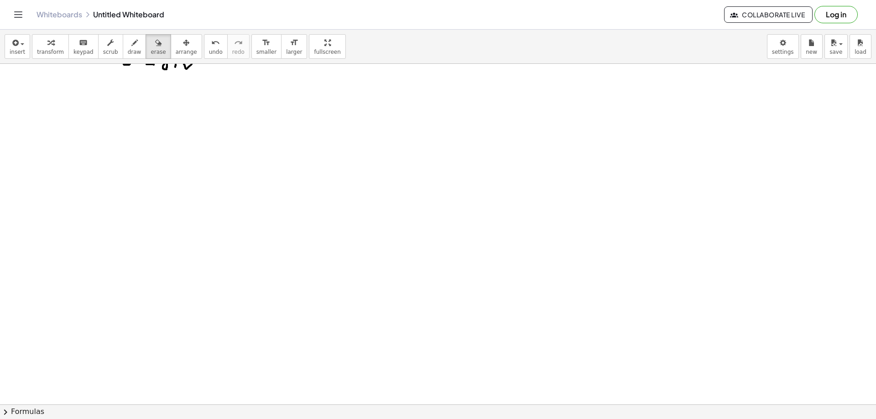
scroll to position [1023, 0]
click at [128, 44] on div "button" at bounding box center [135, 42] width 14 height 11
drag, startPoint x: 105, startPoint y: 104, endPoint x: 122, endPoint y: 121, distance: 24.2
drag, startPoint x: 124, startPoint y: 86, endPoint x: 124, endPoint y: 98, distance: 11.4
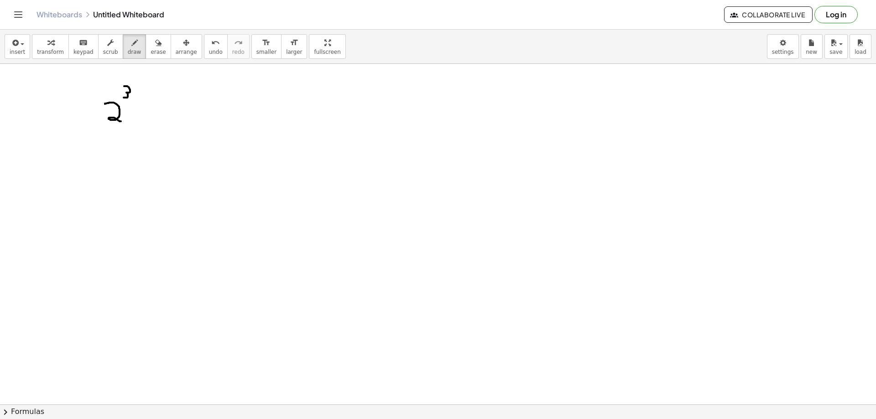
drag, startPoint x: 154, startPoint y: 105, endPoint x: 178, endPoint y: 118, distance: 27.1
drag, startPoint x: 178, startPoint y: 89, endPoint x: 189, endPoint y: 96, distance: 13.5
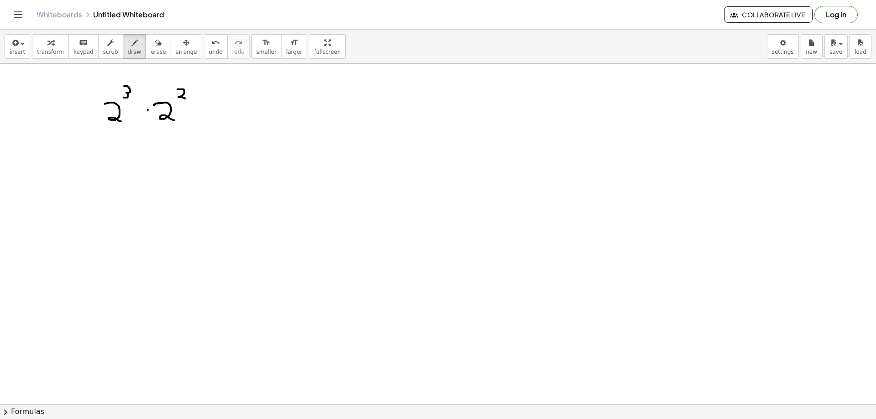
drag, startPoint x: 198, startPoint y: 93, endPoint x: 192, endPoint y: 116, distance: 24.1
drag, startPoint x: 106, startPoint y: 89, endPoint x: 98, endPoint y: 124, distance: 35.5
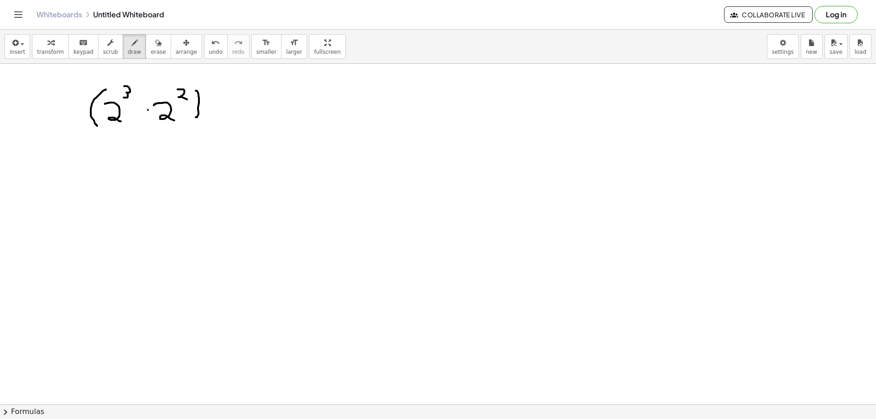
drag, startPoint x: 213, startPoint y: 106, endPoint x: 219, endPoint y: 106, distance: 6.4
drag, startPoint x: 246, startPoint y: 93, endPoint x: 233, endPoint y: 121, distance: 31.0
drag, startPoint x: 249, startPoint y: 99, endPoint x: 245, endPoint y: 117, distance: 18.5
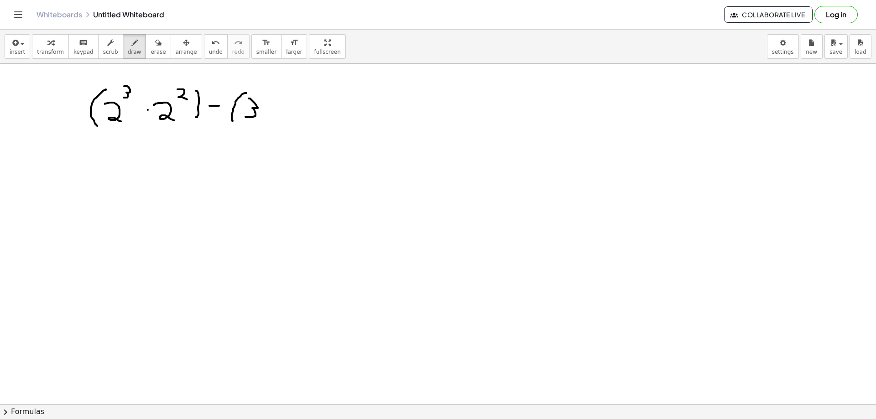
drag, startPoint x: 265, startPoint y: 94, endPoint x: 273, endPoint y: 104, distance: 13.1
drag, startPoint x: 300, startPoint y: 101, endPoint x: 297, endPoint y: 116, distance: 14.9
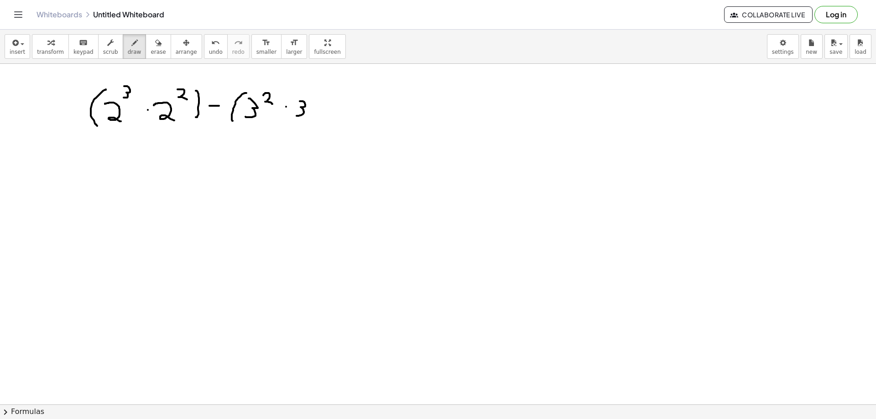
drag, startPoint x: 313, startPoint y: 90, endPoint x: 310, endPoint y: 118, distance: 28.0
drag, startPoint x: 326, startPoint y: 87, endPoint x: 338, endPoint y: 96, distance: 15.3
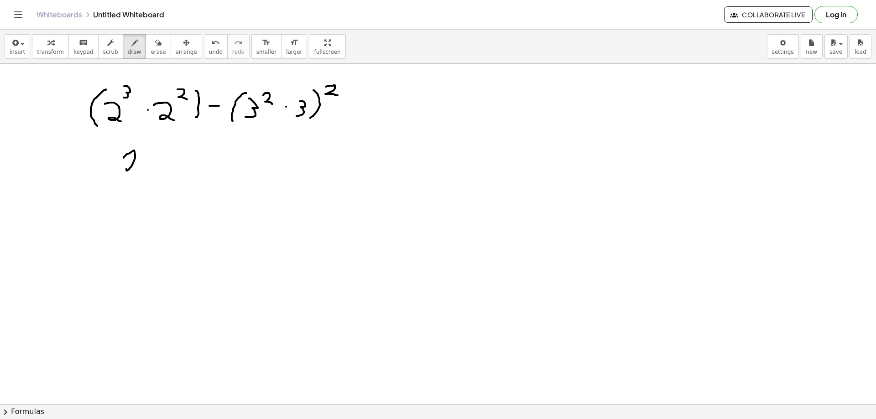
drag, startPoint x: 124, startPoint y: 158, endPoint x: 136, endPoint y: 167, distance: 15.3
drag, startPoint x: 140, startPoint y: 139, endPoint x: 148, endPoint y: 137, distance: 7.9
drag, startPoint x: 141, startPoint y: 138, endPoint x: 137, endPoint y: 148, distance: 10.3
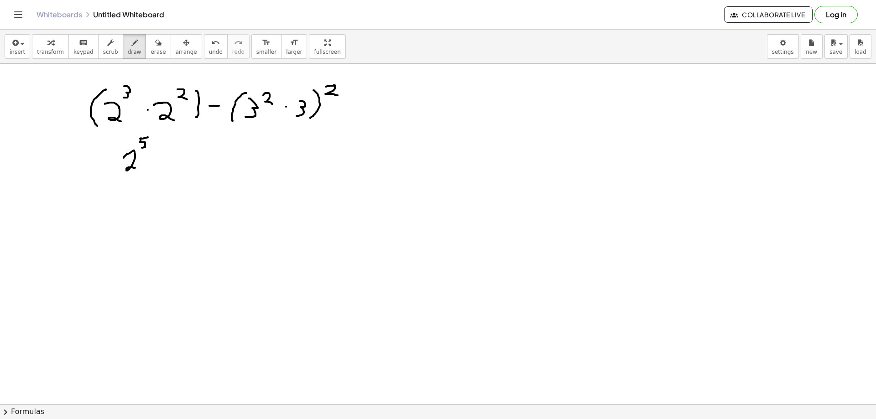
drag, startPoint x: 237, startPoint y: 143, endPoint x: 228, endPoint y: 165, distance: 23.6
drag, startPoint x: 247, startPoint y: 148, endPoint x: 241, endPoint y: 160, distance: 12.9
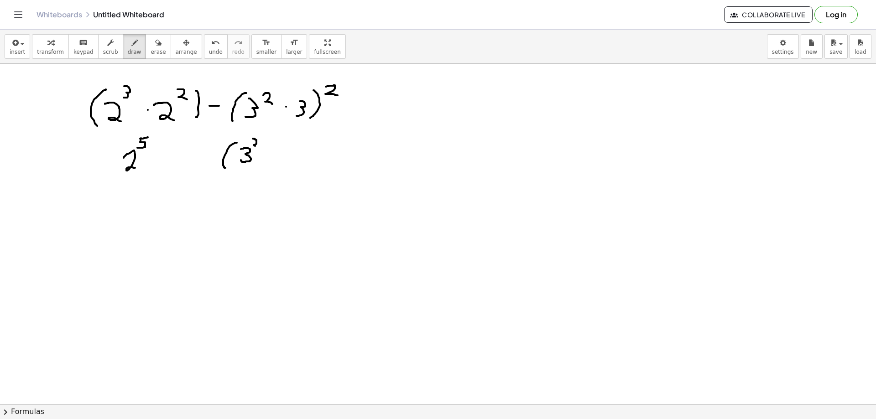
drag, startPoint x: 253, startPoint y: 139, endPoint x: 252, endPoint y: 150, distance: 11.4
drag, startPoint x: 309, startPoint y: 95, endPoint x: 309, endPoint y: 101, distance: 5.5
drag, startPoint x: 261, startPoint y: 139, endPoint x: 261, endPoint y: 162, distance: 23.7
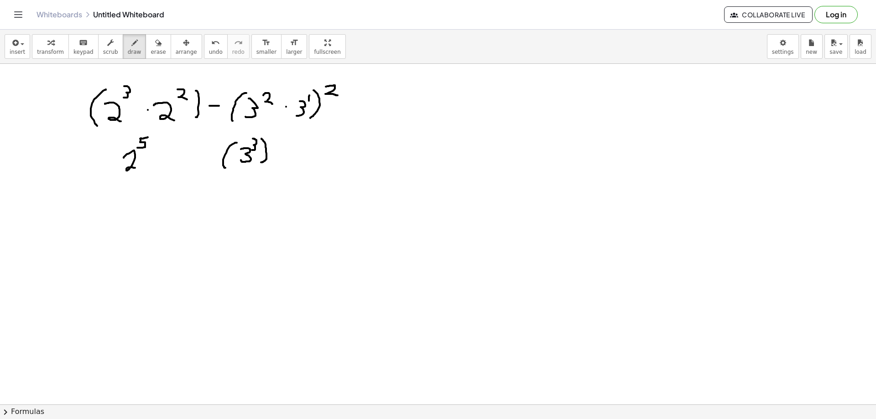
drag, startPoint x: 270, startPoint y: 136, endPoint x: 280, endPoint y: 146, distance: 13.6
drag, startPoint x: 241, startPoint y: 180, endPoint x: 241, endPoint y: 190, distance: 10.0
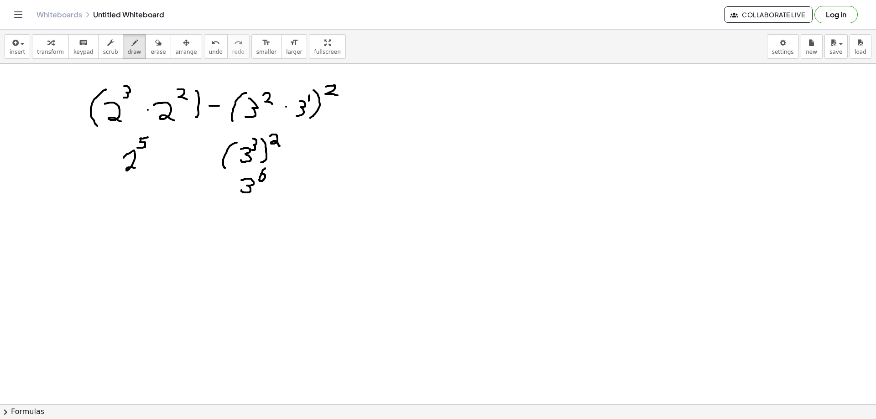
drag, startPoint x: 265, startPoint y: 168, endPoint x: 262, endPoint y: 183, distance: 14.5
drag, startPoint x: 210, startPoint y: 189, endPoint x: 219, endPoint y: 188, distance: 9.6
drag, startPoint x: 159, startPoint y: 189, endPoint x: 172, endPoint y: 202, distance: 18.7
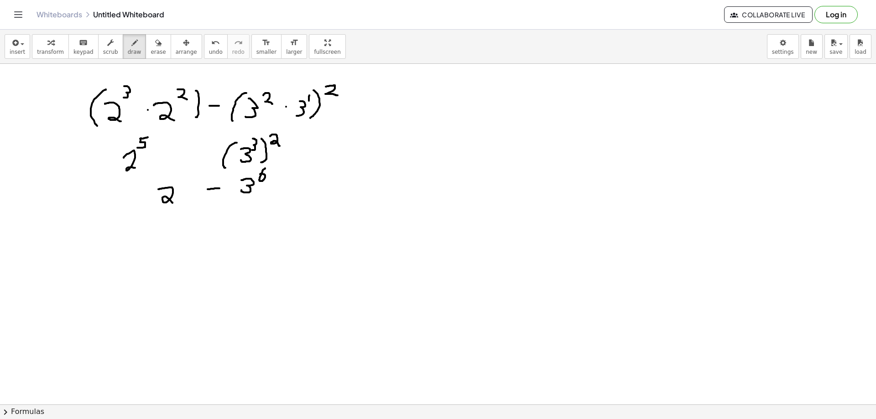
drag, startPoint x: 177, startPoint y: 186, endPoint x: 183, endPoint y: 193, distance: 9.1
drag, startPoint x: 157, startPoint y: 219, endPoint x: 159, endPoint y: 228, distance: 8.4
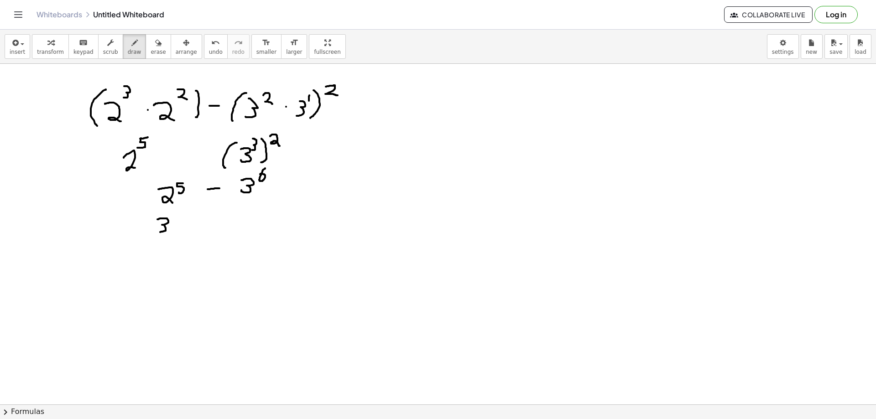
drag, startPoint x: 178, startPoint y: 219, endPoint x: 189, endPoint y: 232, distance: 17.1
drag, startPoint x: 204, startPoint y: 223, endPoint x: 209, endPoint y: 222, distance: 4.6
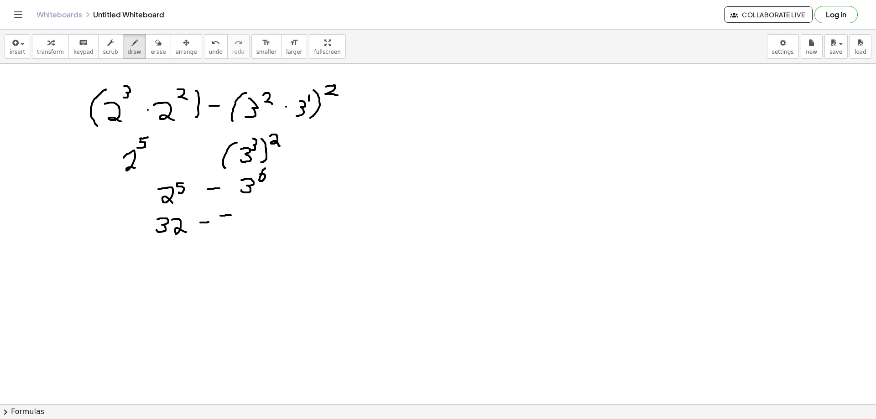
drag, startPoint x: 220, startPoint y: 216, endPoint x: 227, endPoint y: 229, distance: 14.3
drag, startPoint x: 236, startPoint y: 215, endPoint x: 247, endPoint y: 226, distance: 15.5
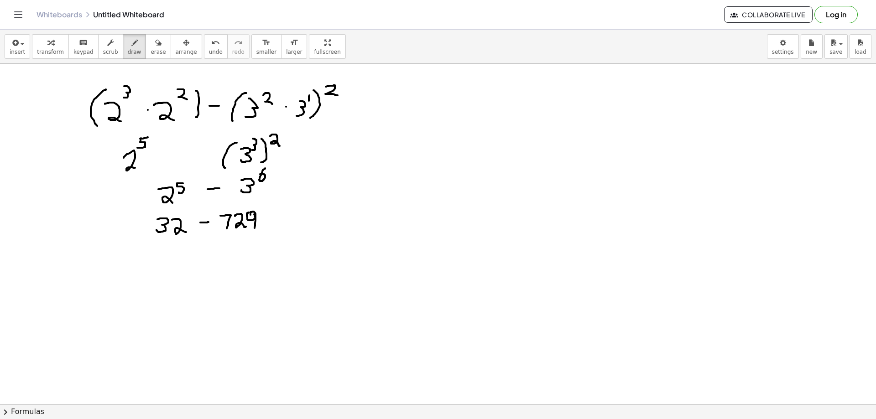
drag, startPoint x: 271, startPoint y: 214, endPoint x: 283, endPoint y: 213, distance: 11.5
drag, startPoint x: 274, startPoint y: 219, endPoint x: 298, endPoint y: 222, distance: 23.8
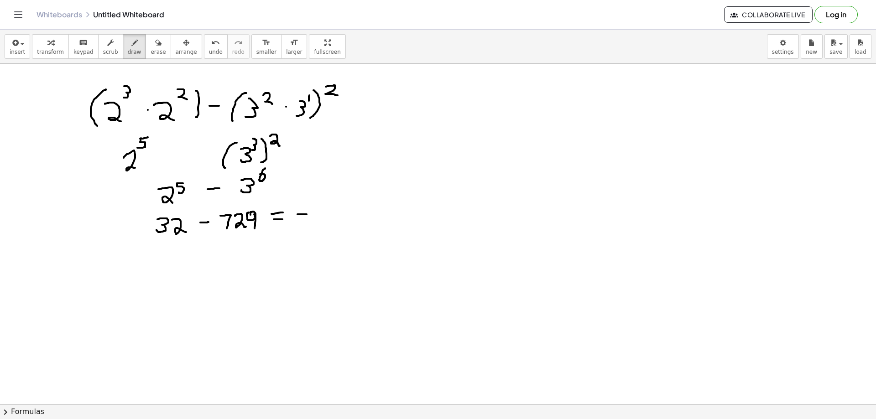
drag, startPoint x: 319, startPoint y: 209, endPoint x: 322, endPoint y: 221, distance: 13.1
drag, startPoint x: 343, startPoint y: 207, endPoint x: 345, endPoint y: 222, distance: 15.2
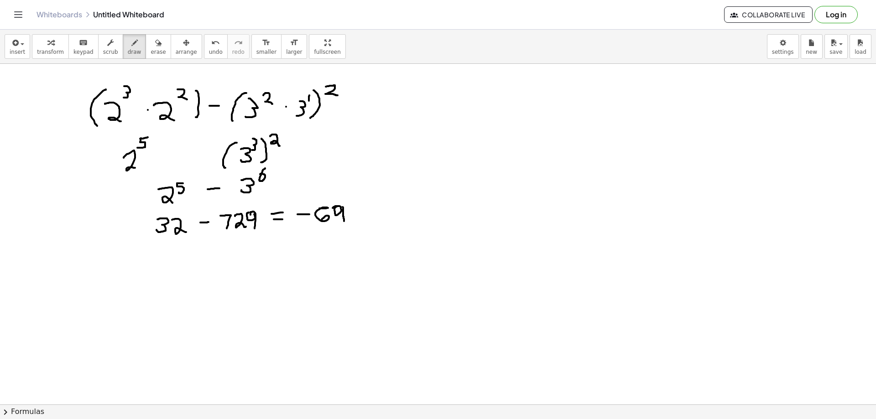
drag, startPoint x: 352, startPoint y: 207, endPoint x: 359, endPoint y: 220, distance: 14.5
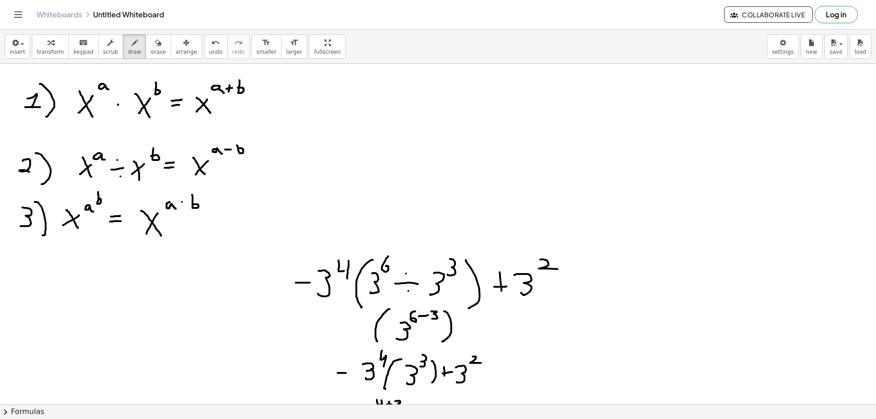
scroll to position [0, 0]
